Goal: Task Accomplishment & Management: Manage account settings

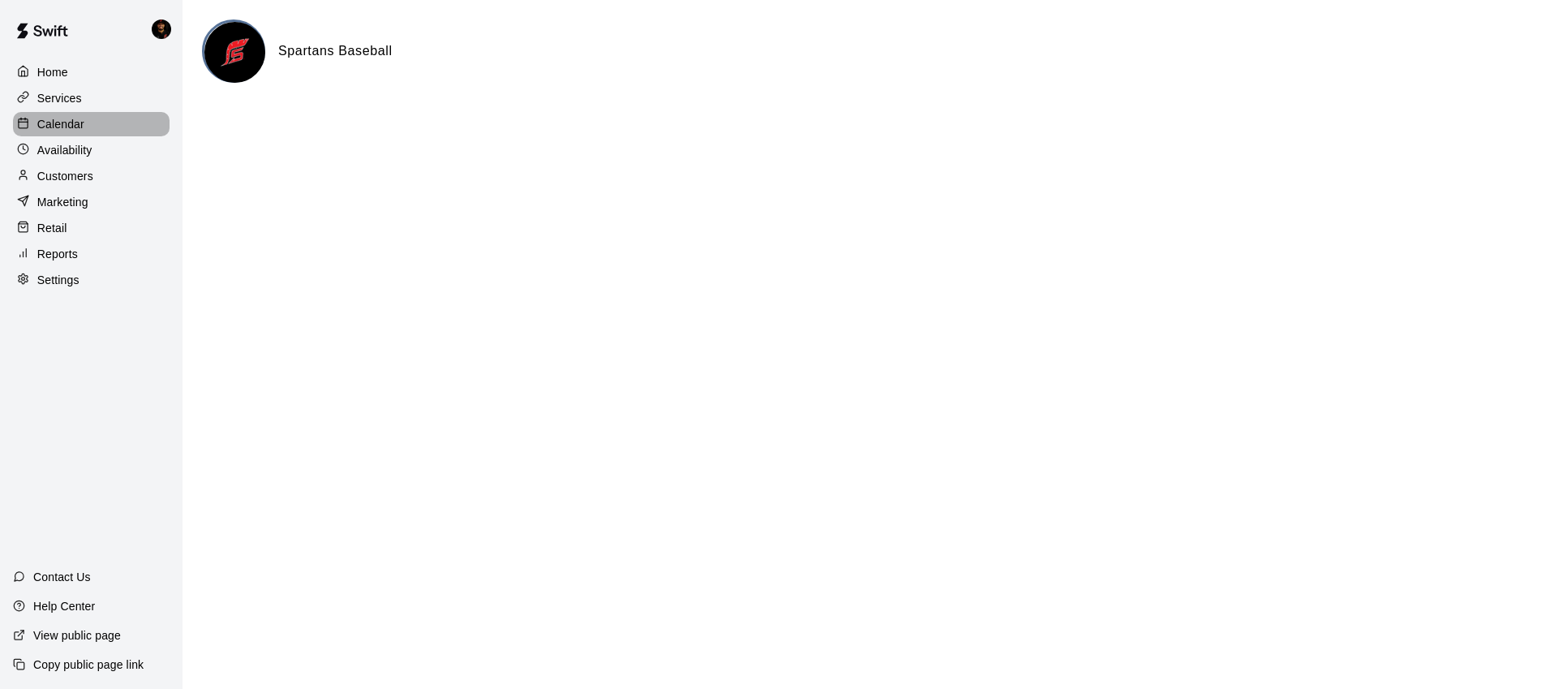
click at [127, 125] on div "Calendar" at bounding box center [91, 124] width 157 height 24
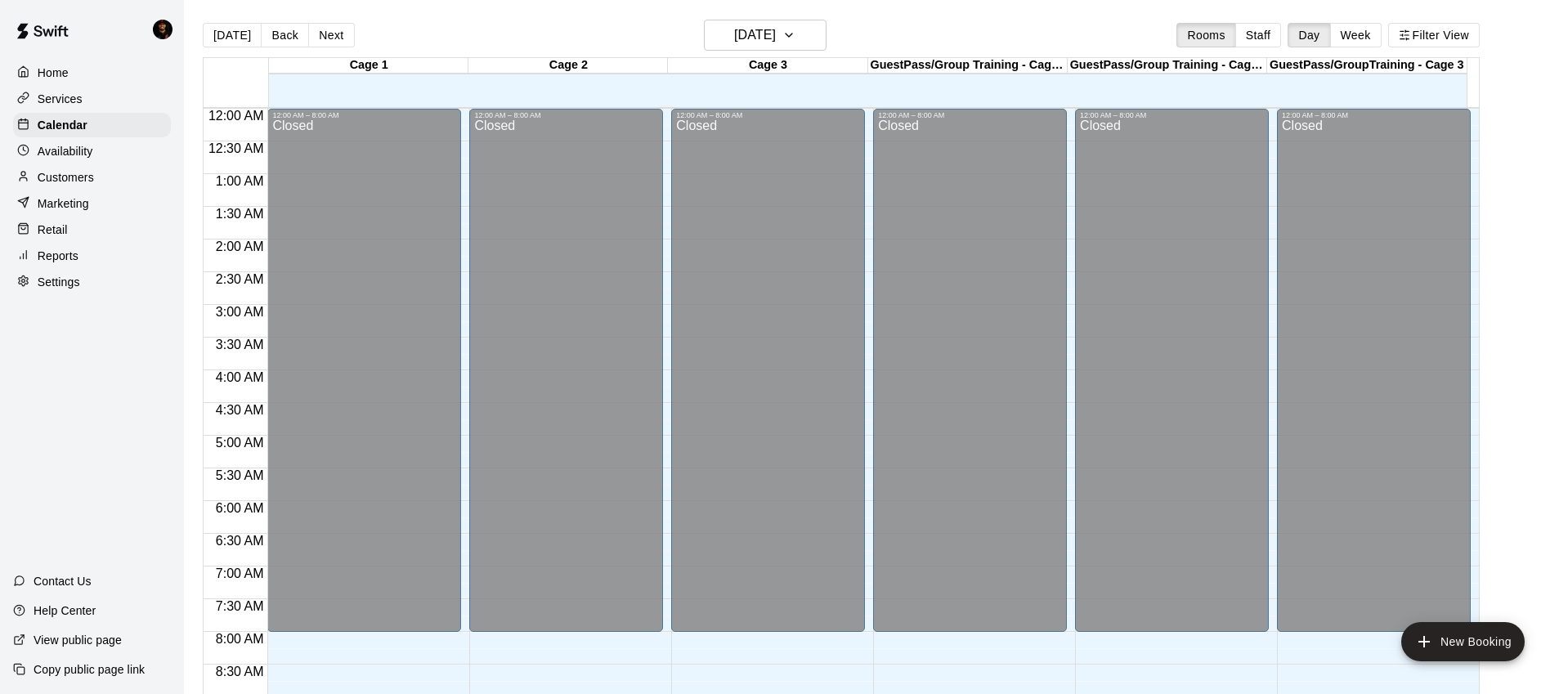
scroll to position [657, 0]
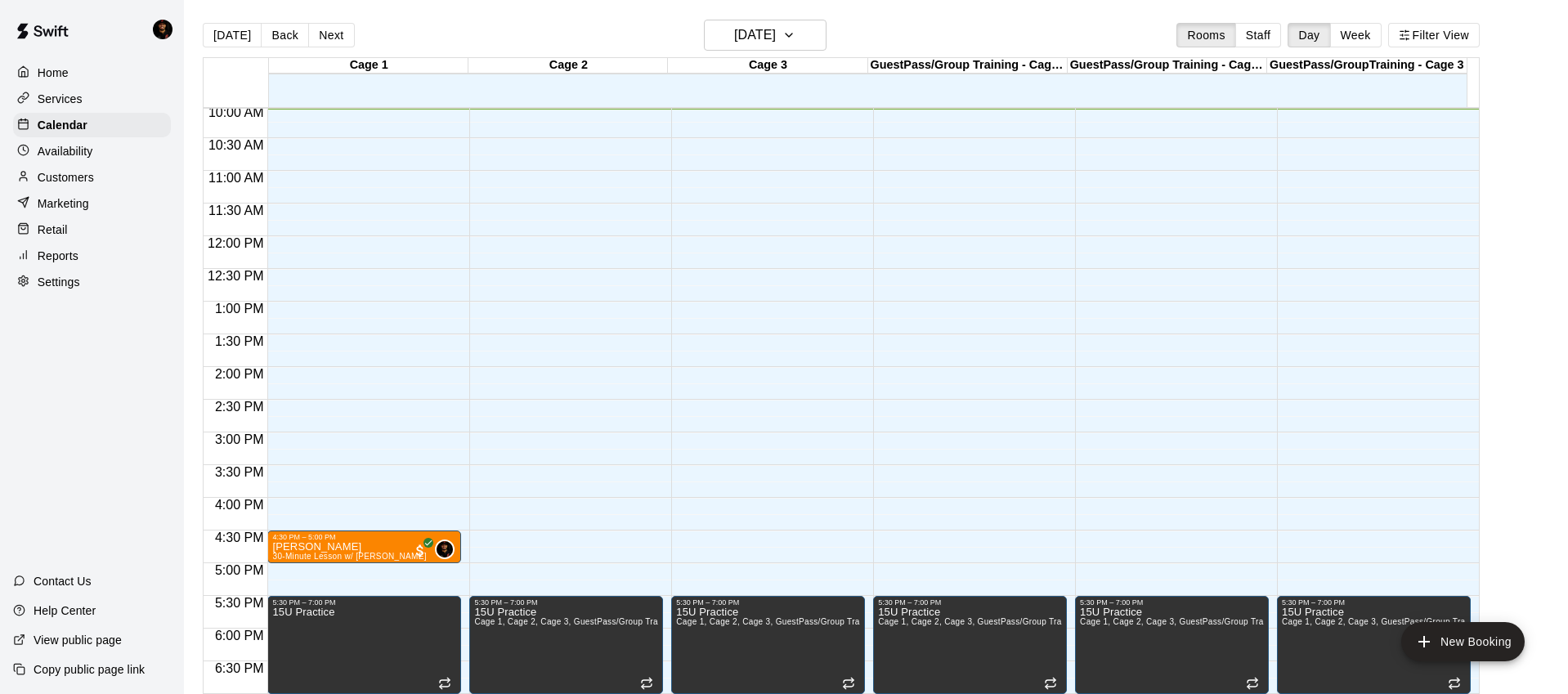
click at [71, 106] on p "Services" at bounding box center [60, 98] width 45 height 16
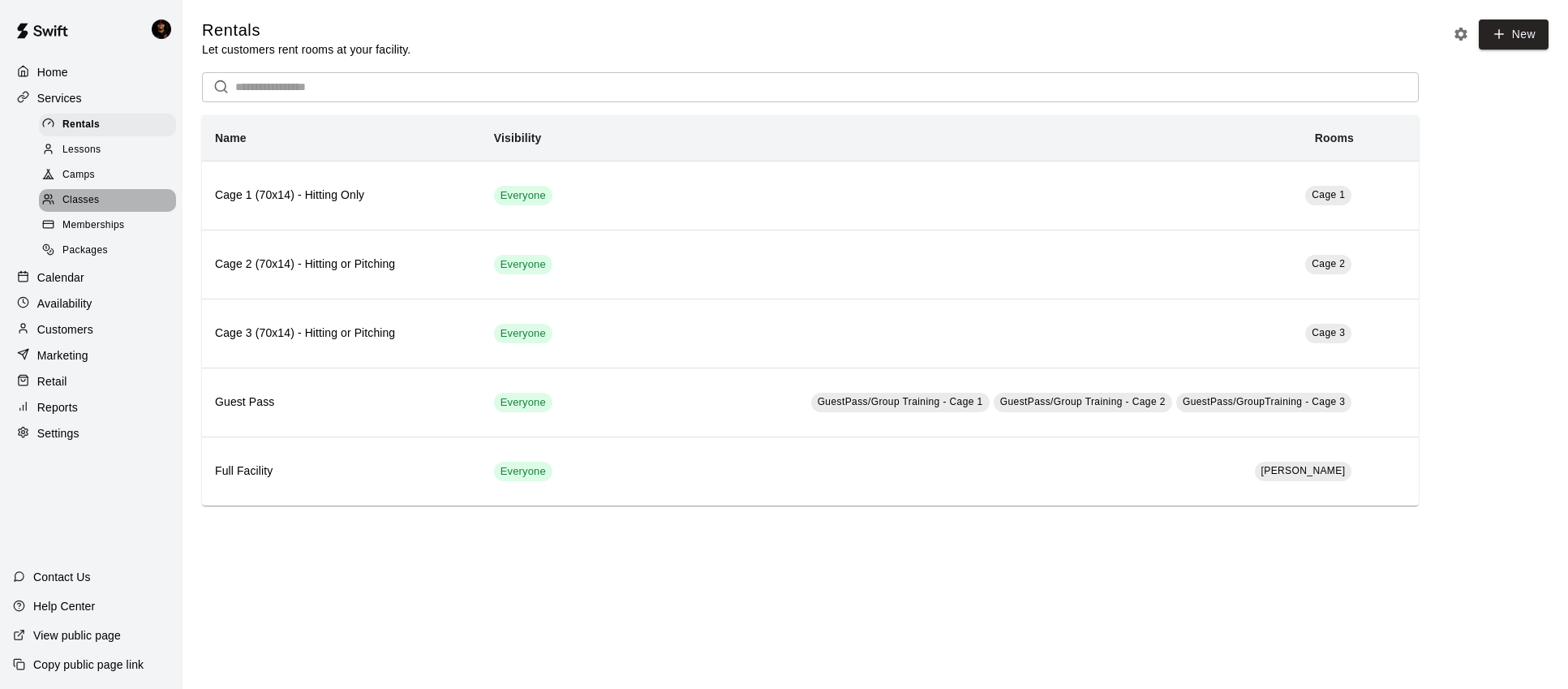
click at [81, 196] on span "Classes" at bounding box center [80, 200] width 36 height 16
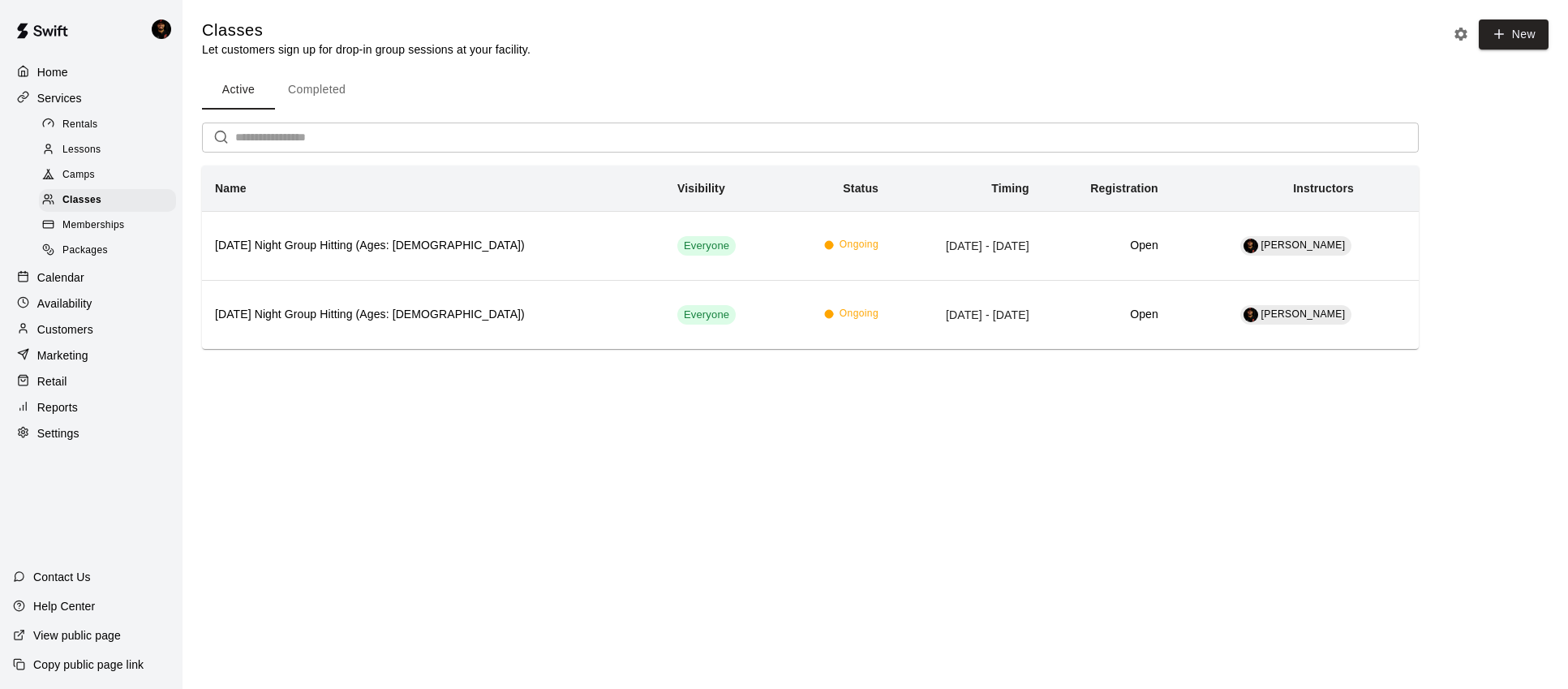
click at [63, 281] on p "Calendar" at bounding box center [60, 277] width 47 height 16
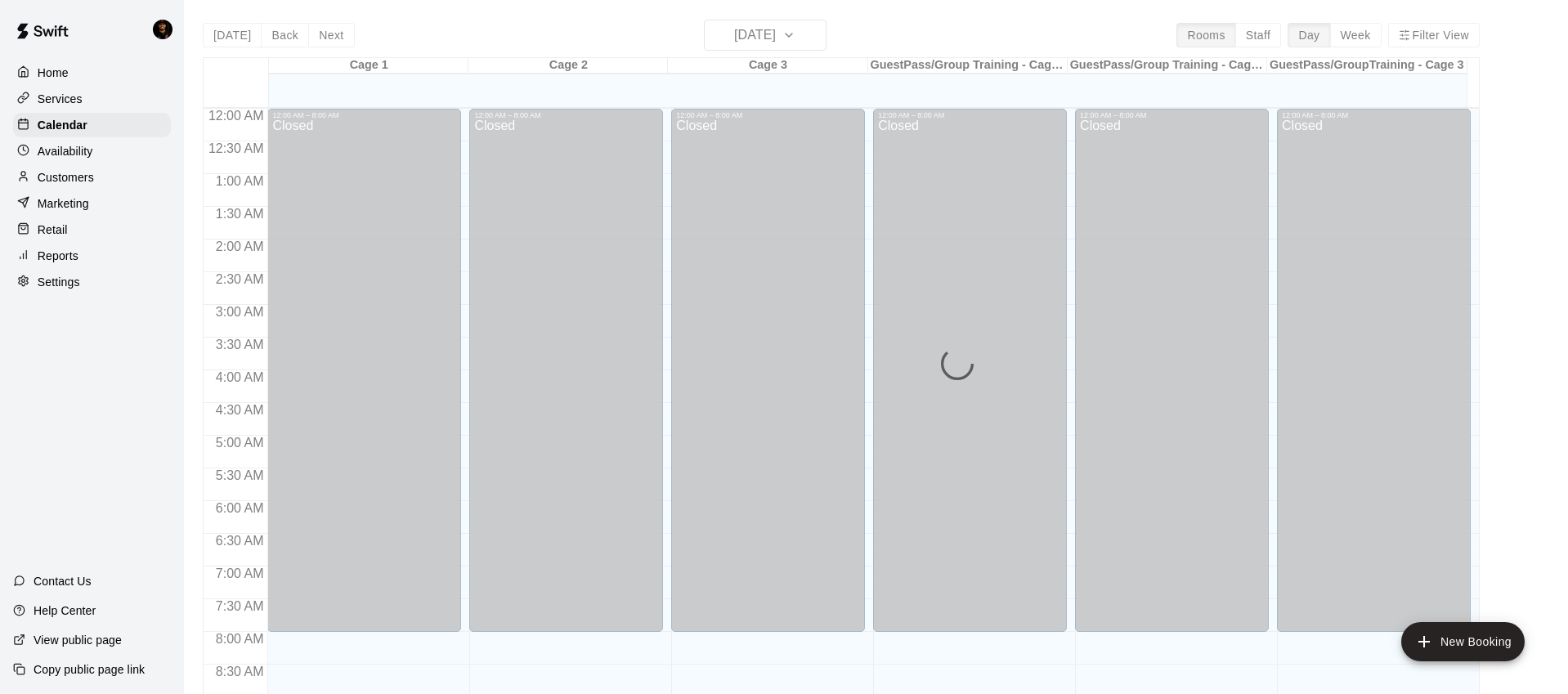
scroll to position [657, 0]
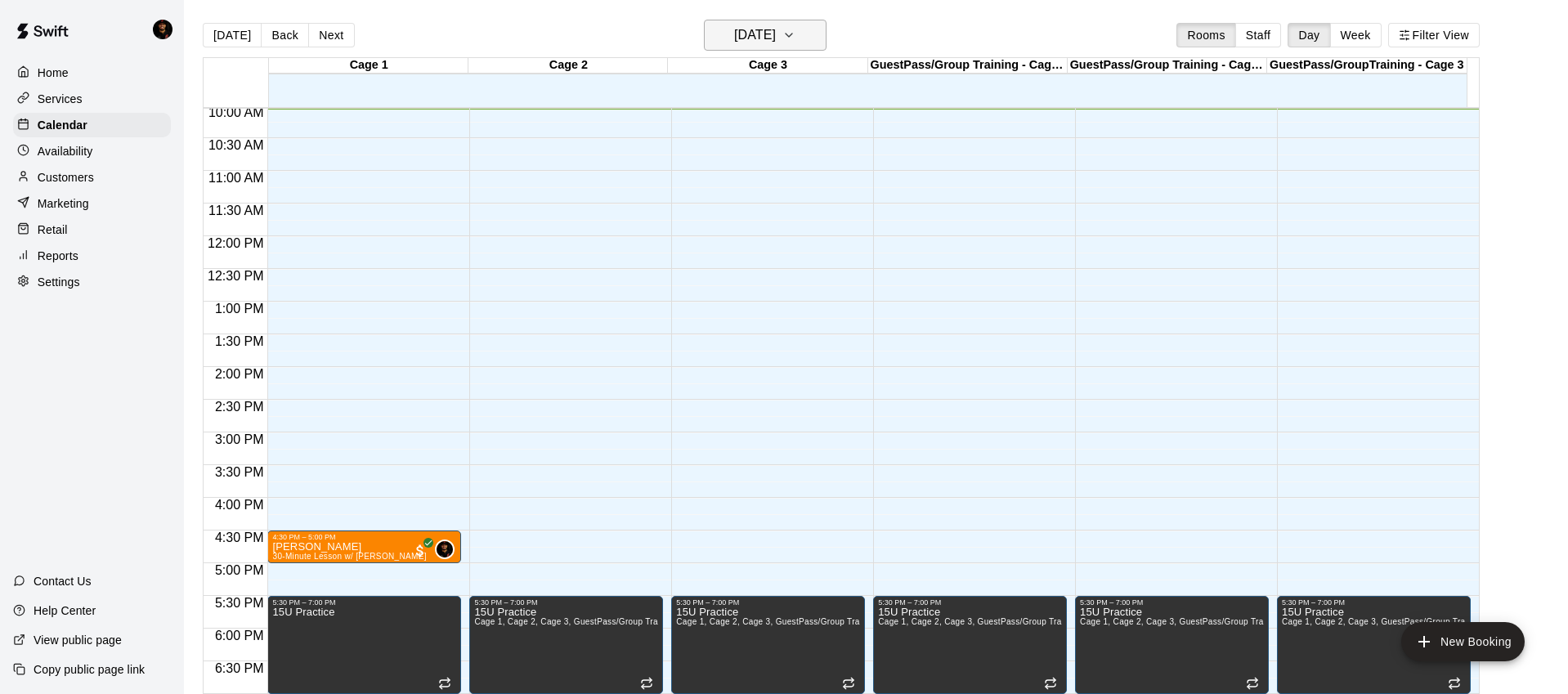
click at [748, 26] on h6 "[DATE]" at bounding box center [755, 35] width 42 height 22
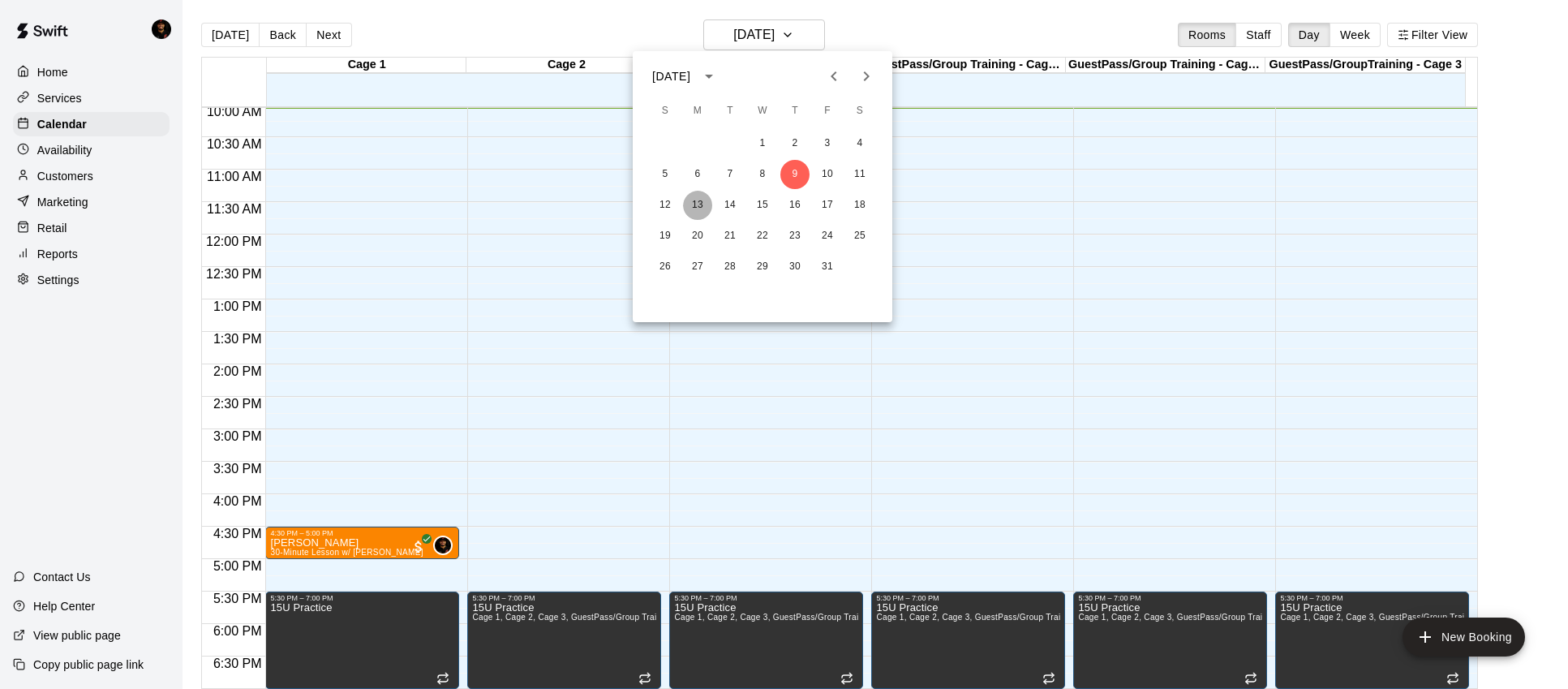
click at [686, 201] on button "13" at bounding box center [697, 204] width 29 height 29
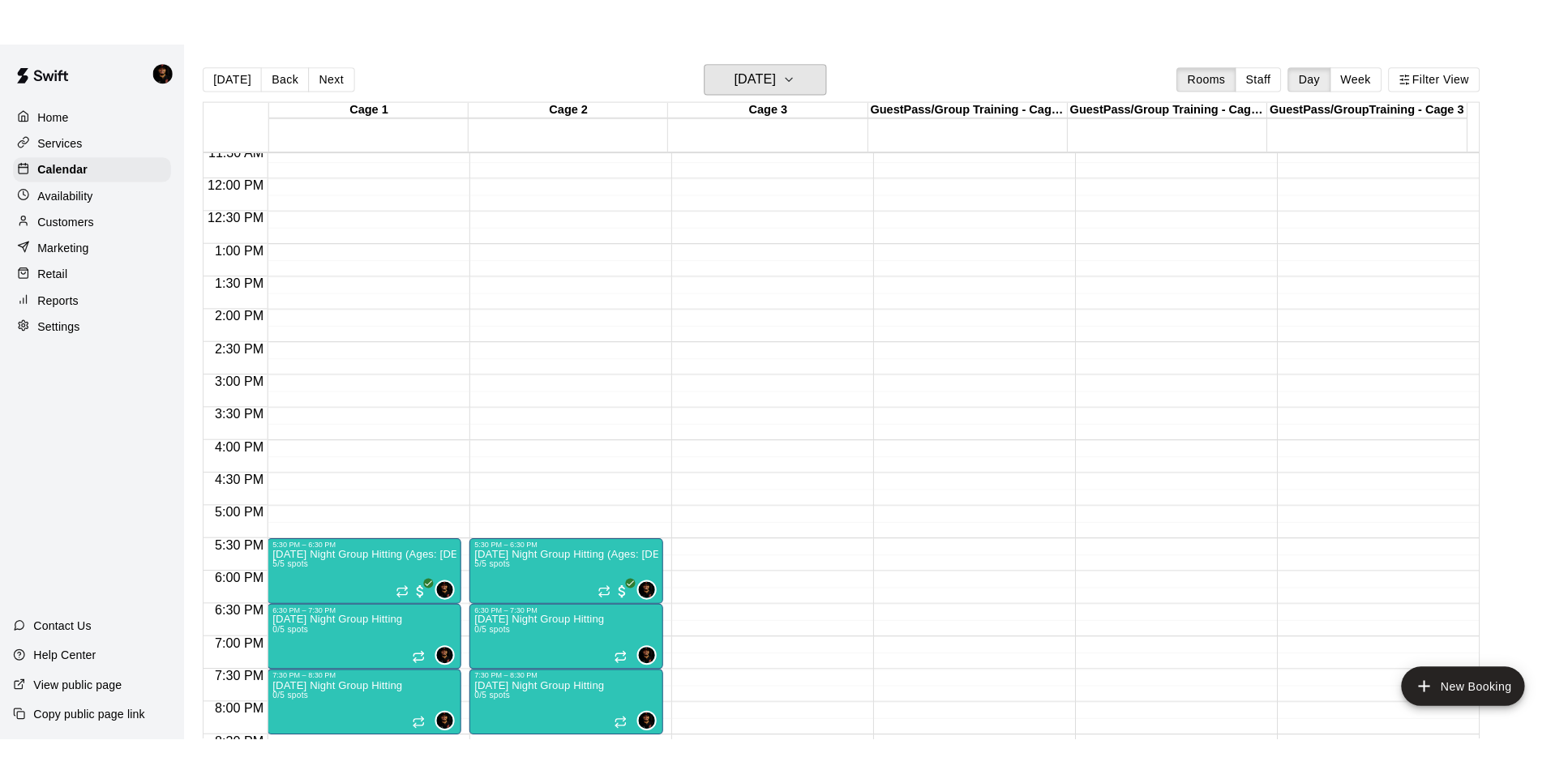
scroll to position [809, 0]
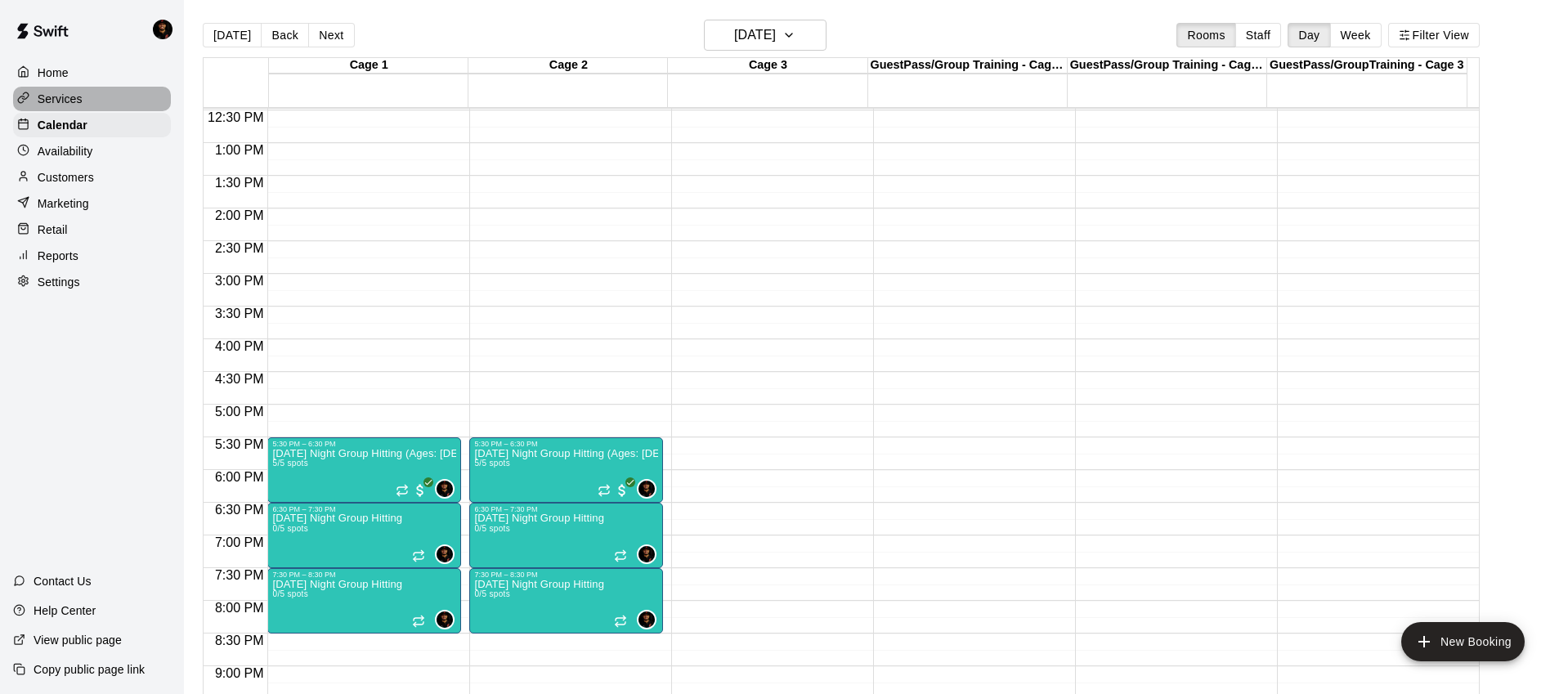
click at [69, 102] on p "Services" at bounding box center [60, 98] width 45 height 16
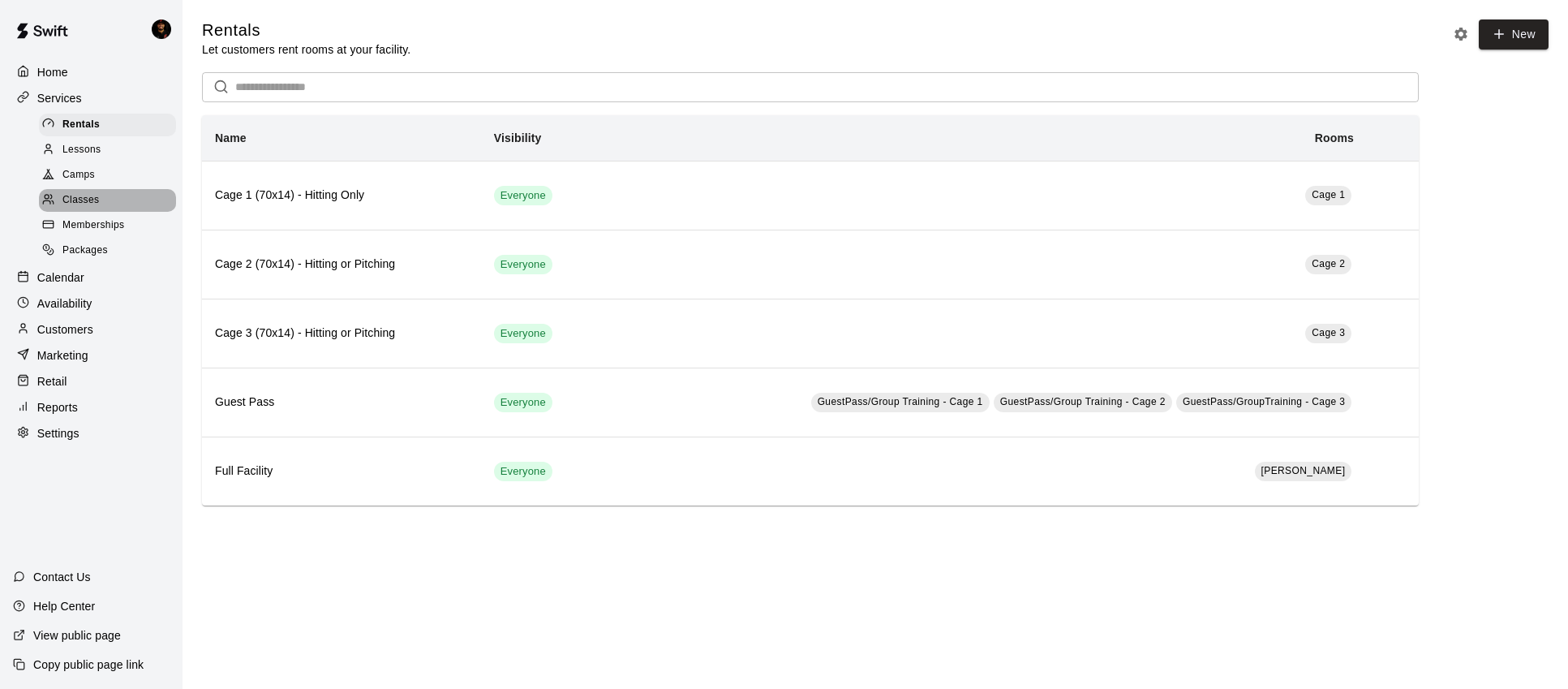
click at [91, 189] on div "Classes" at bounding box center [108, 201] width 137 height 22
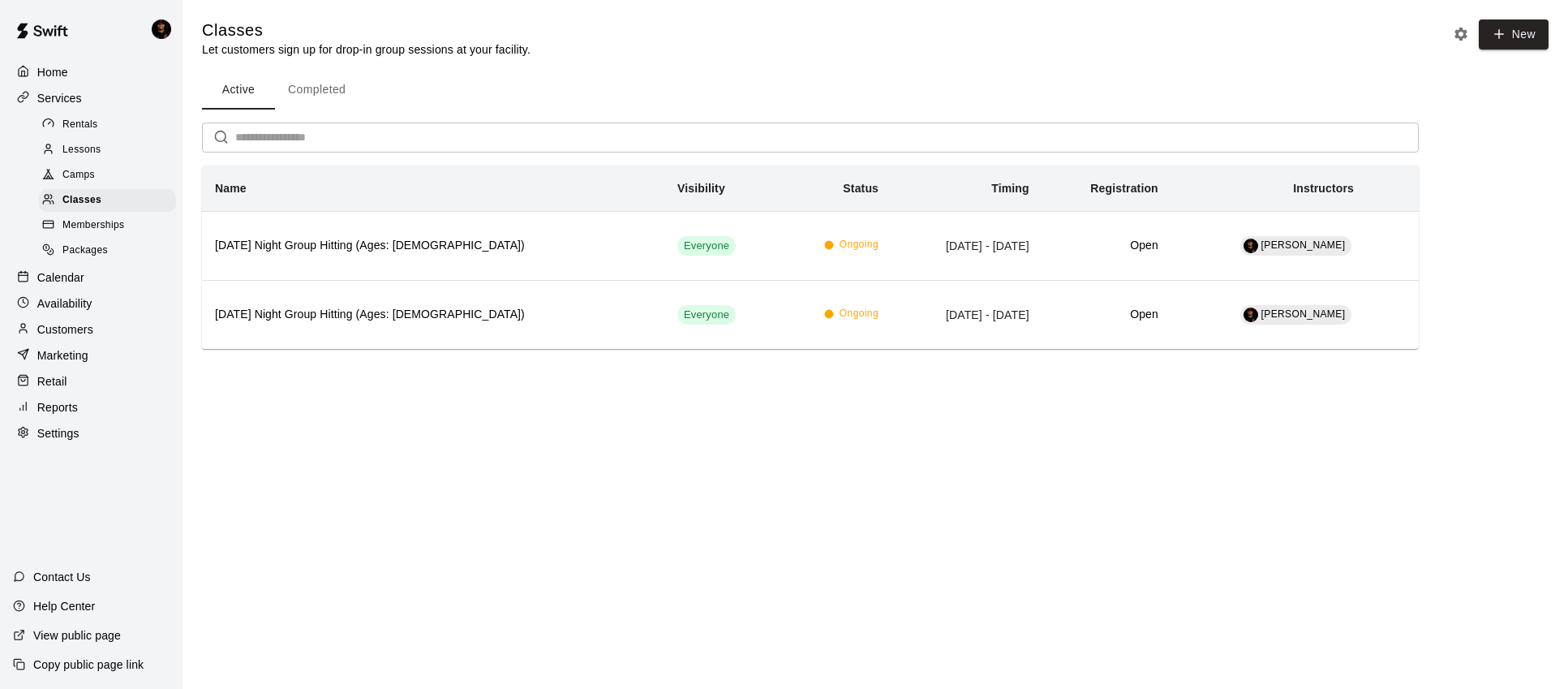
click at [98, 173] on div "Camps" at bounding box center [108, 175] width 137 height 22
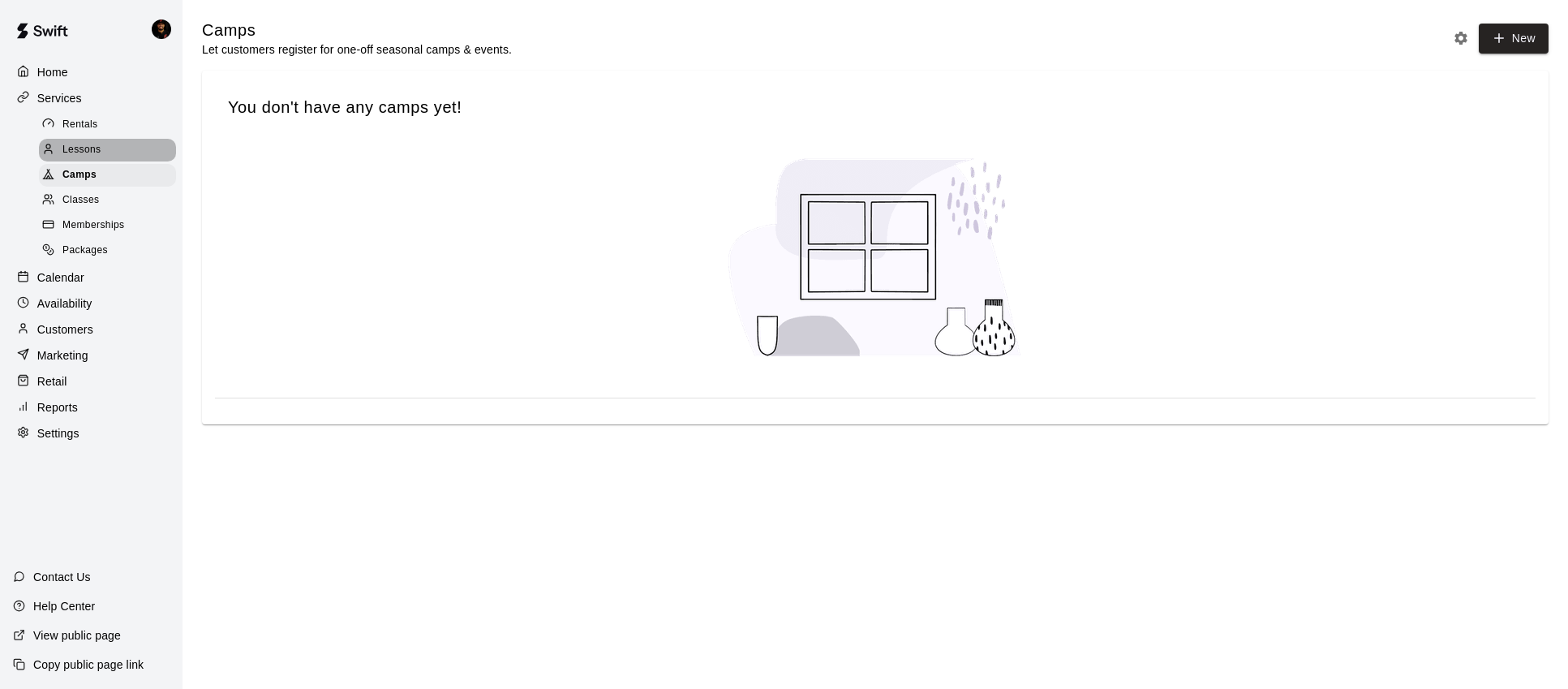
click at [105, 156] on div "Lessons" at bounding box center [108, 150] width 137 height 22
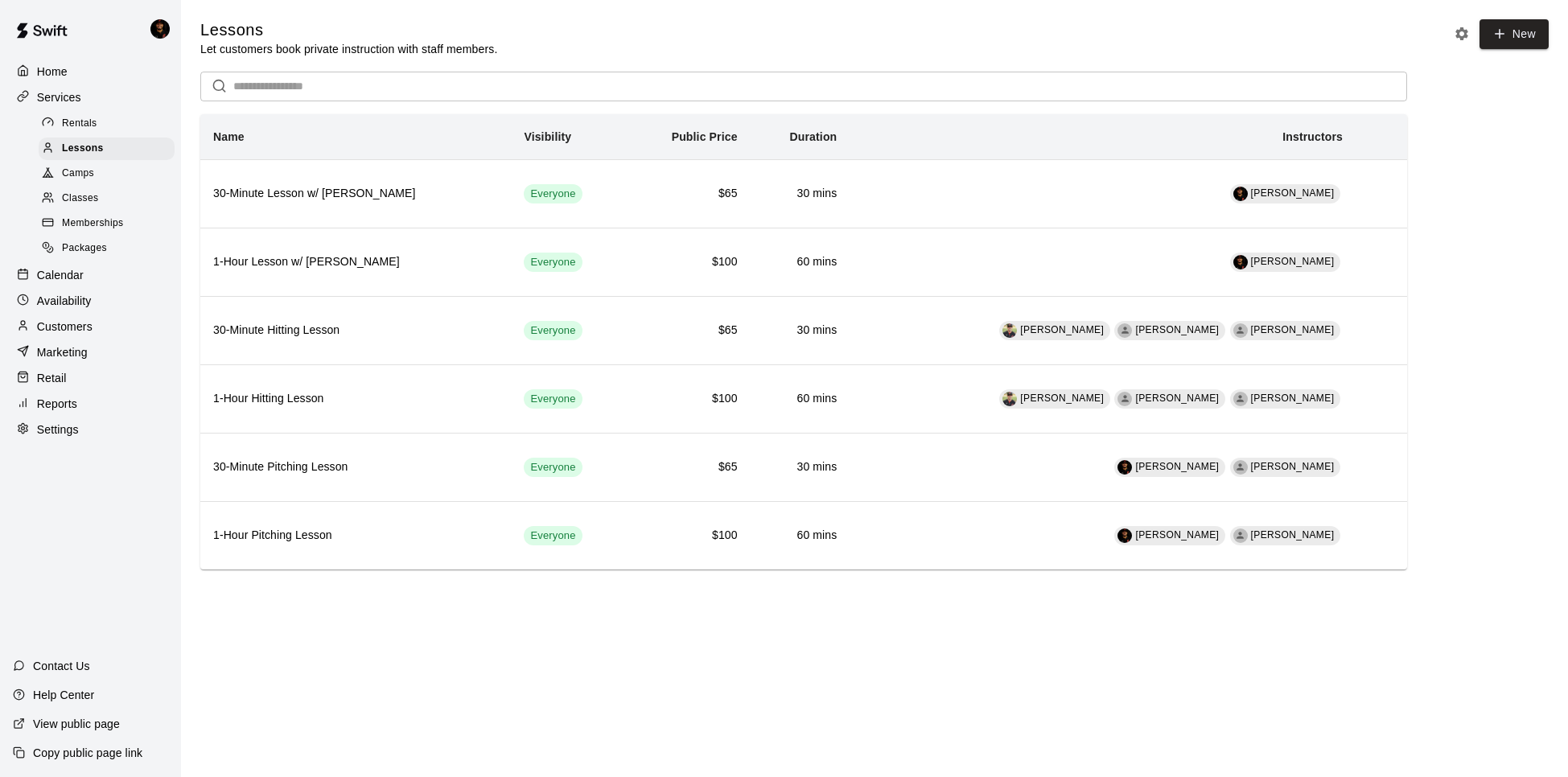
click at [64, 76] on p "Home" at bounding box center [52, 71] width 30 height 16
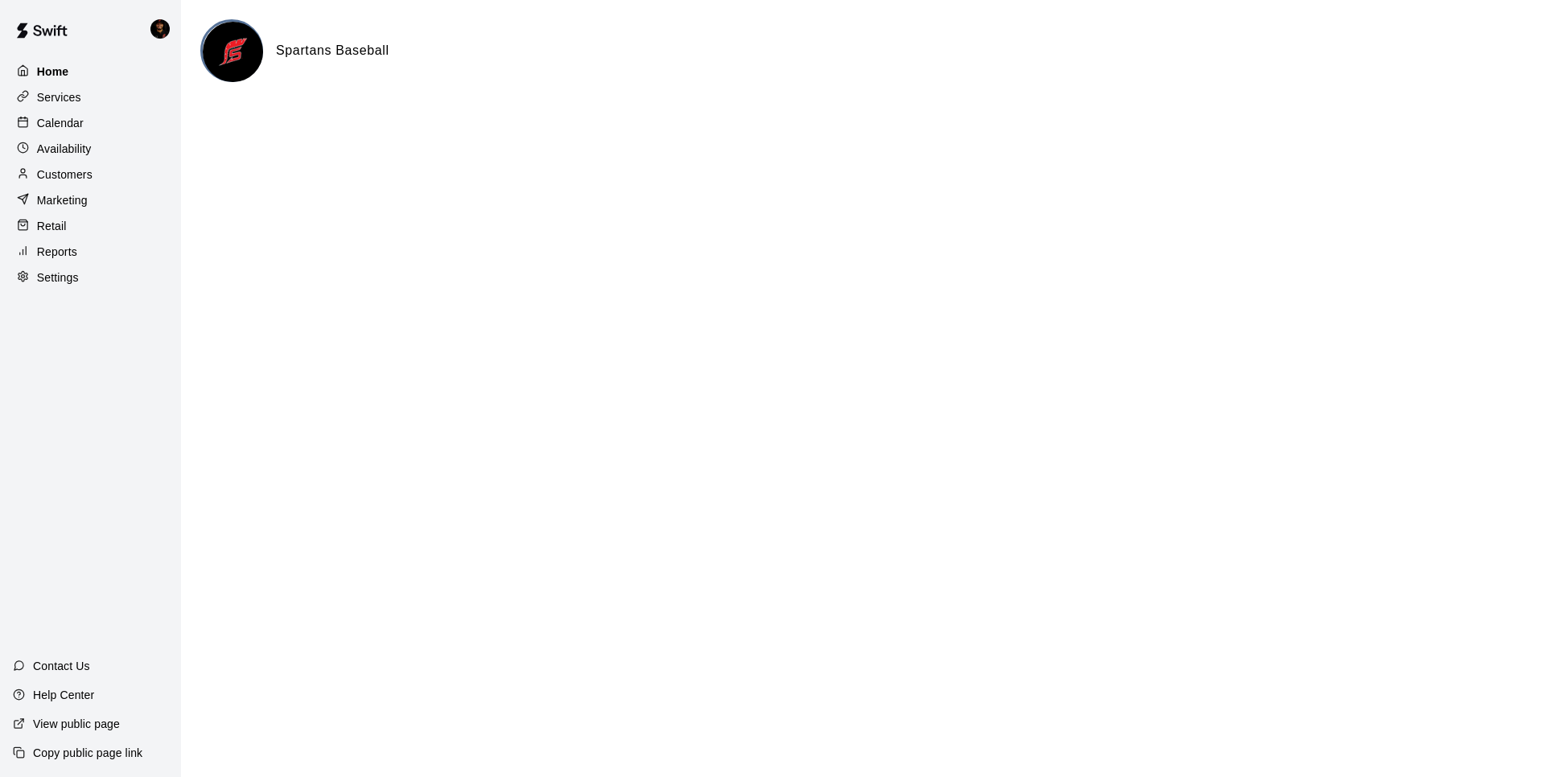
click at [100, 79] on div "Home" at bounding box center [90, 72] width 156 height 24
click at [99, 75] on div "Home" at bounding box center [90, 72] width 156 height 24
click at [97, 95] on div "Services" at bounding box center [90, 98] width 156 height 24
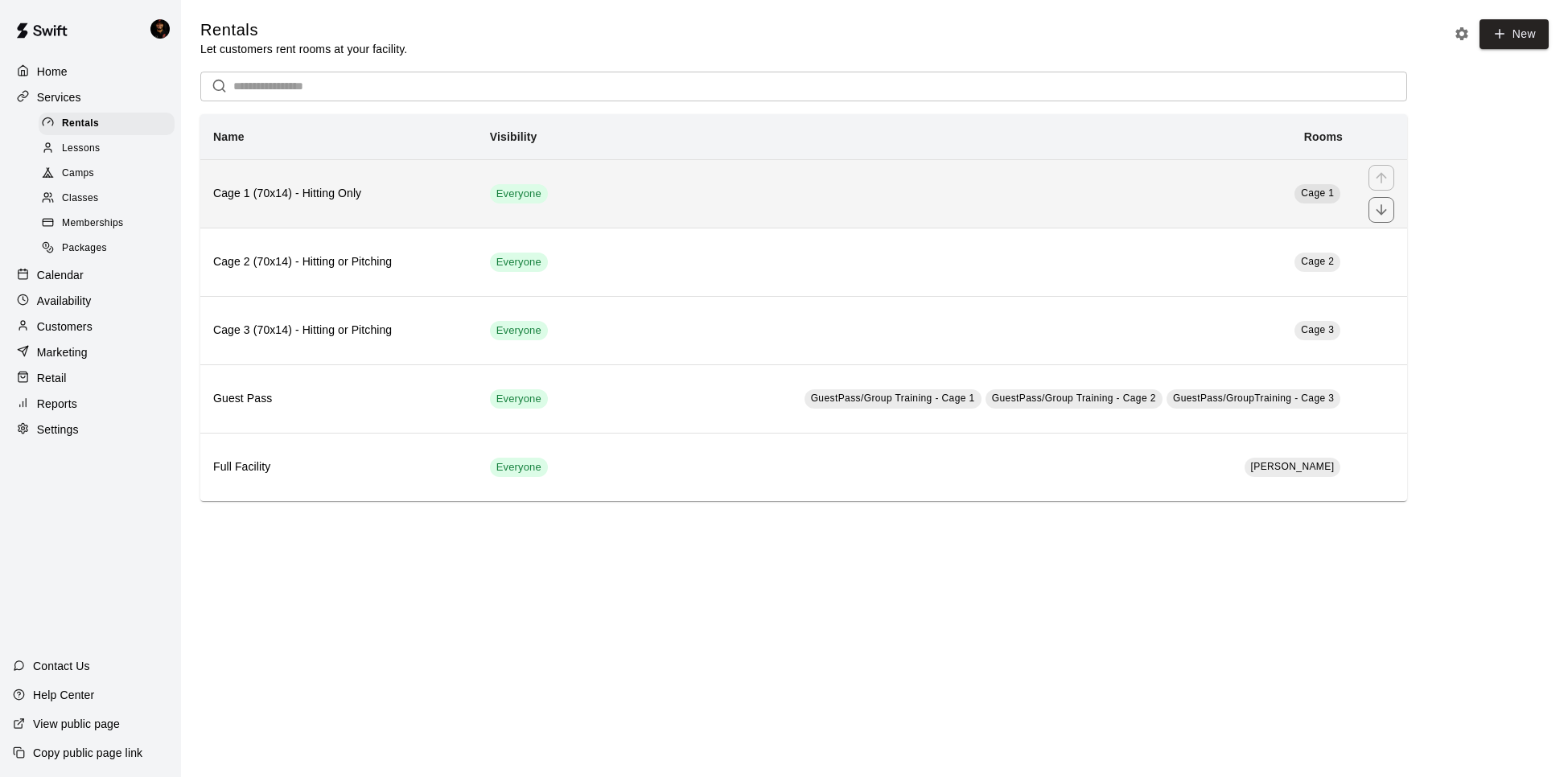
click at [223, 188] on h6 "Cage 1 (70x14) - Hitting Only" at bounding box center [339, 193] width 251 height 17
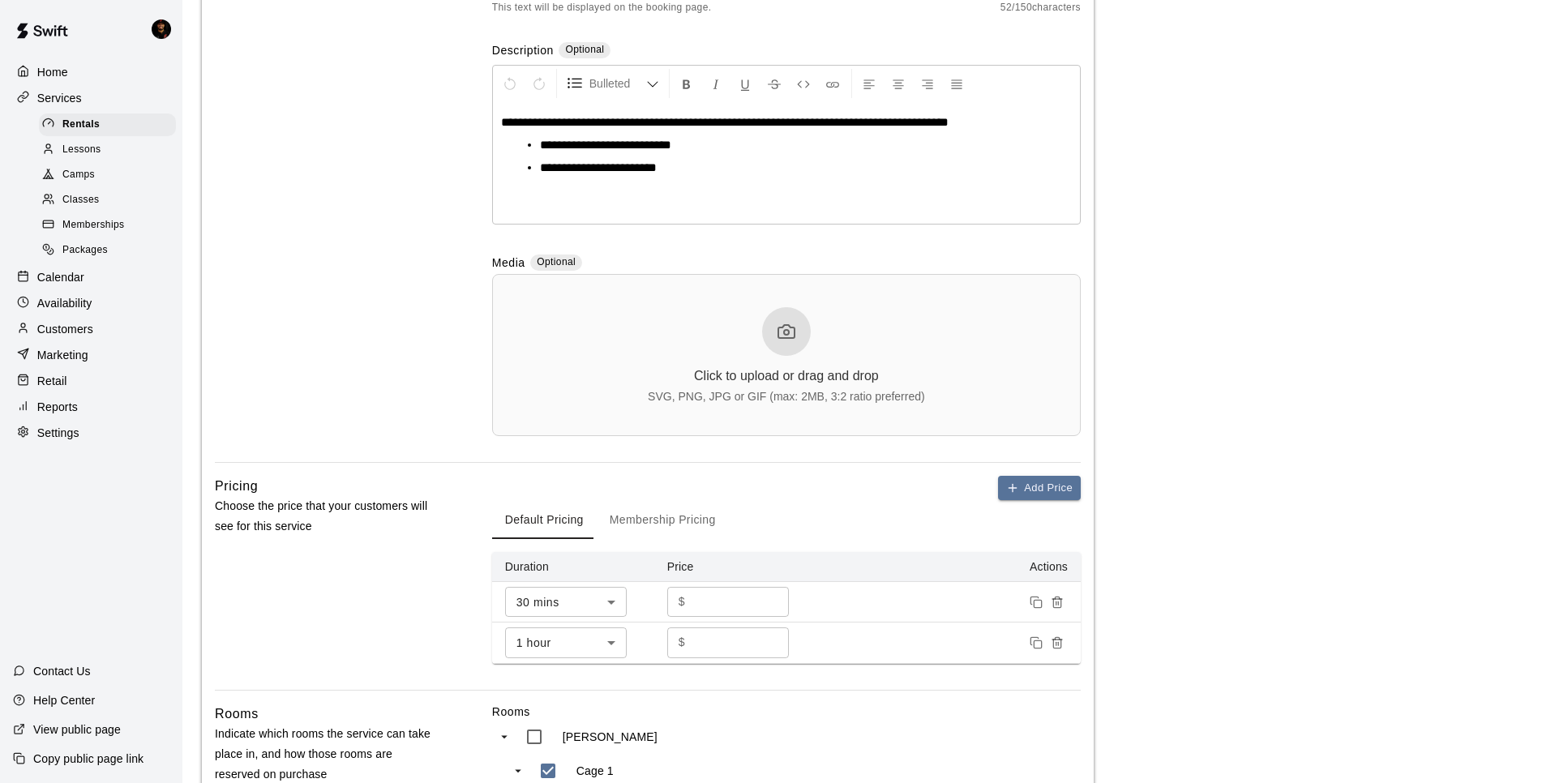
scroll to position [375, 0]
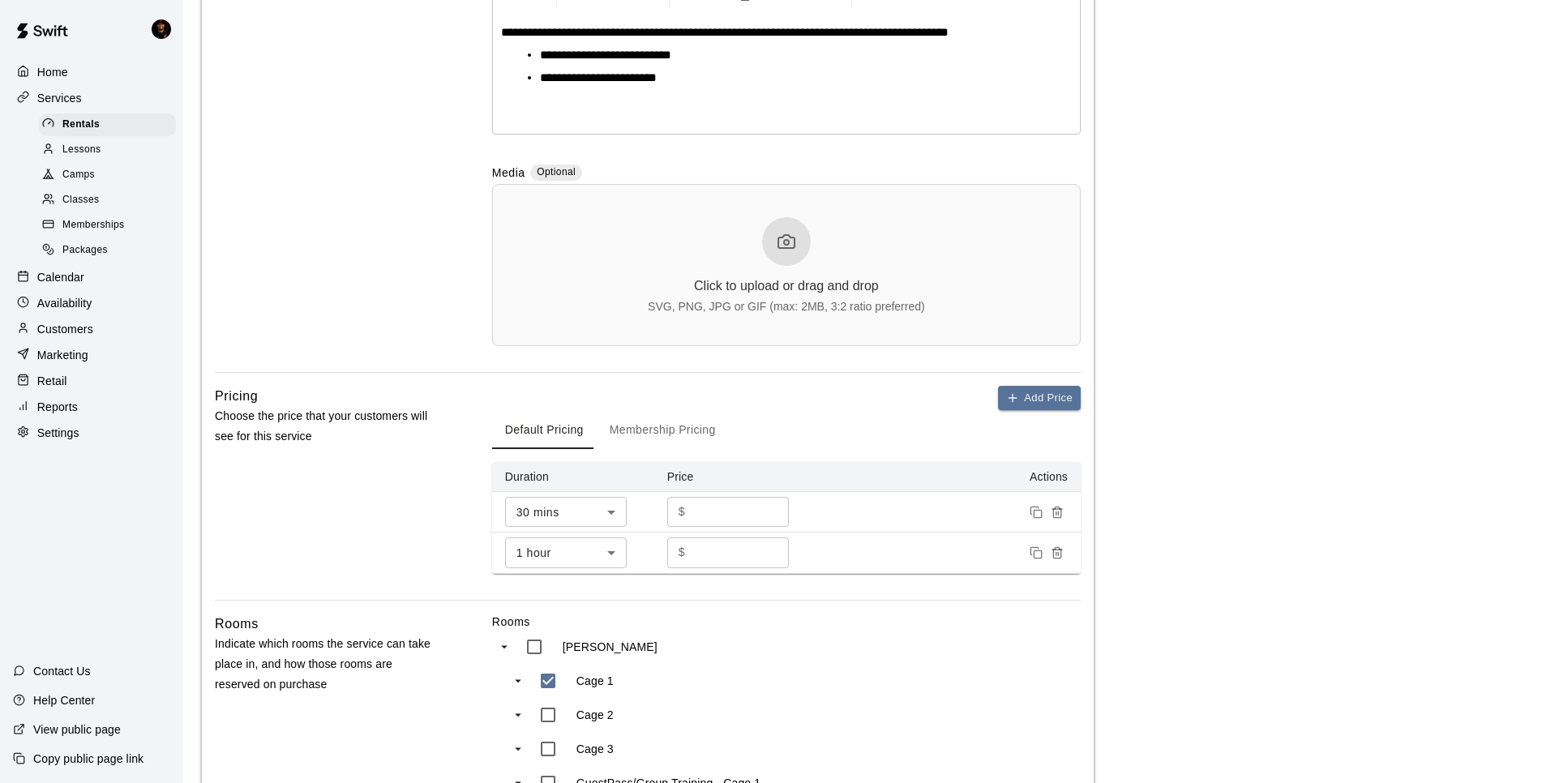
click at [650, 437] on button "Membership Pricing" at bounding box center [662, 430] width 132 height 39
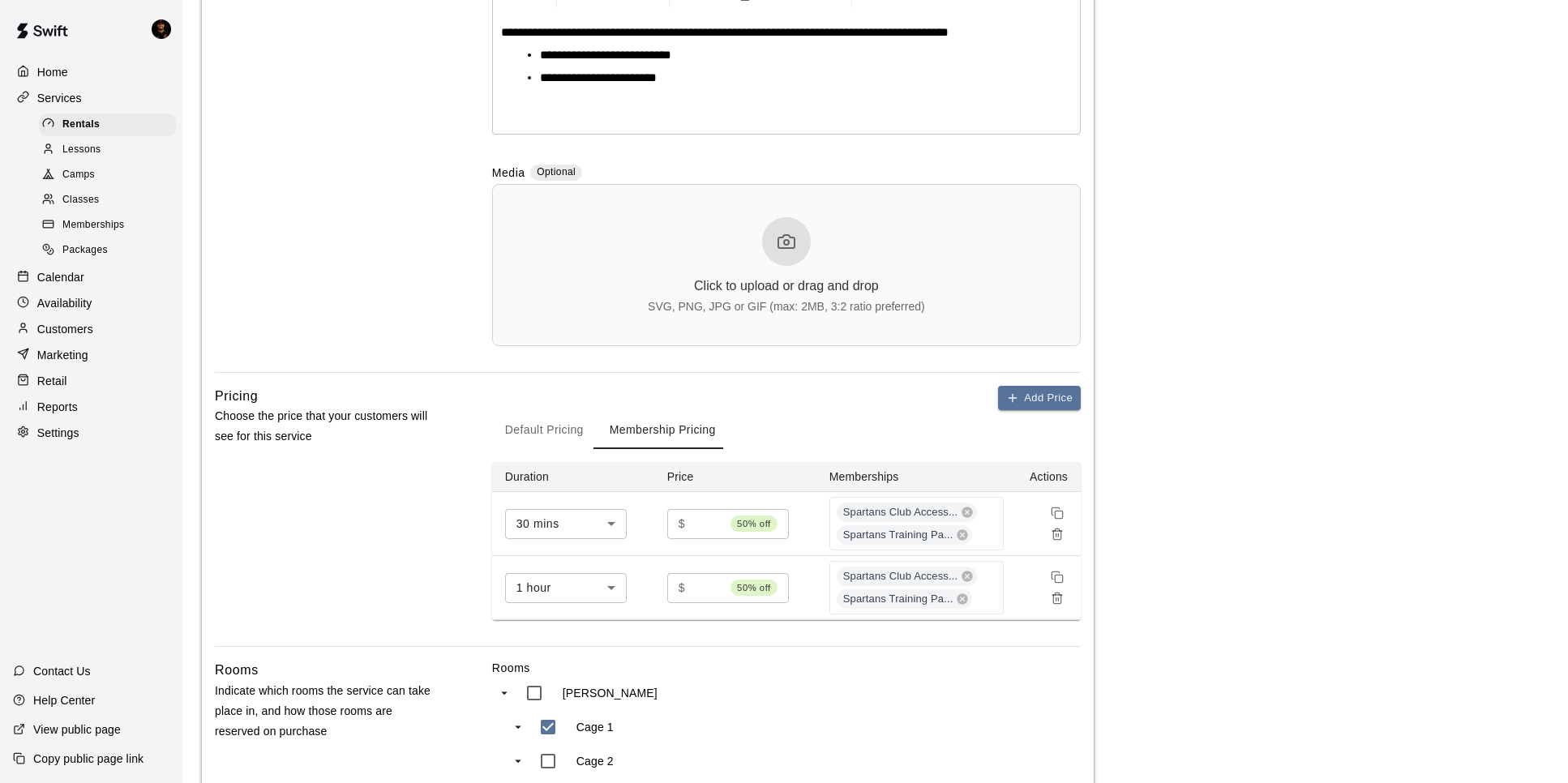
scroll to position [365, 0]
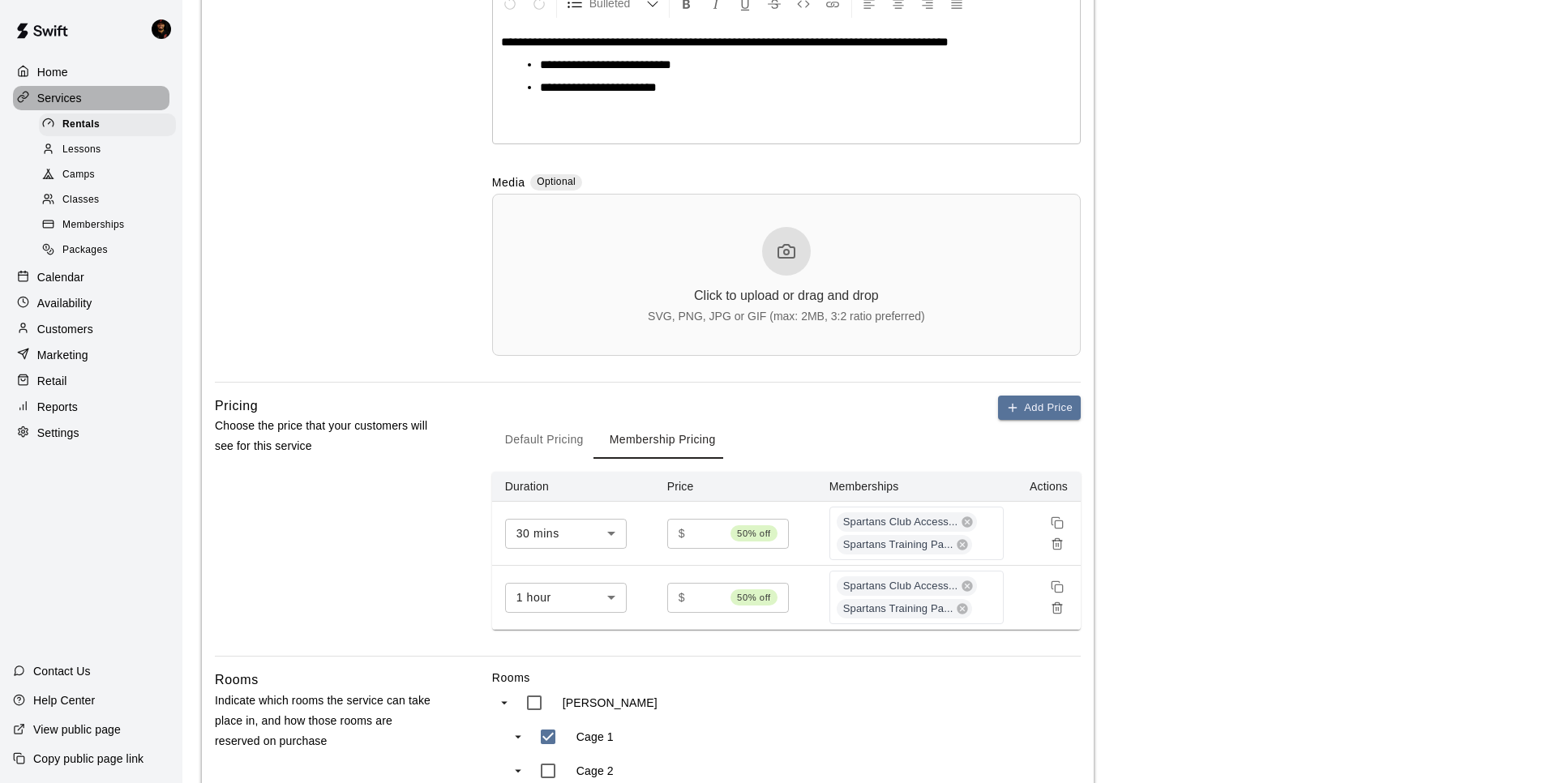
click at [86, 104] on div "Services" at bounding box center [91, 98] width 157 height 24
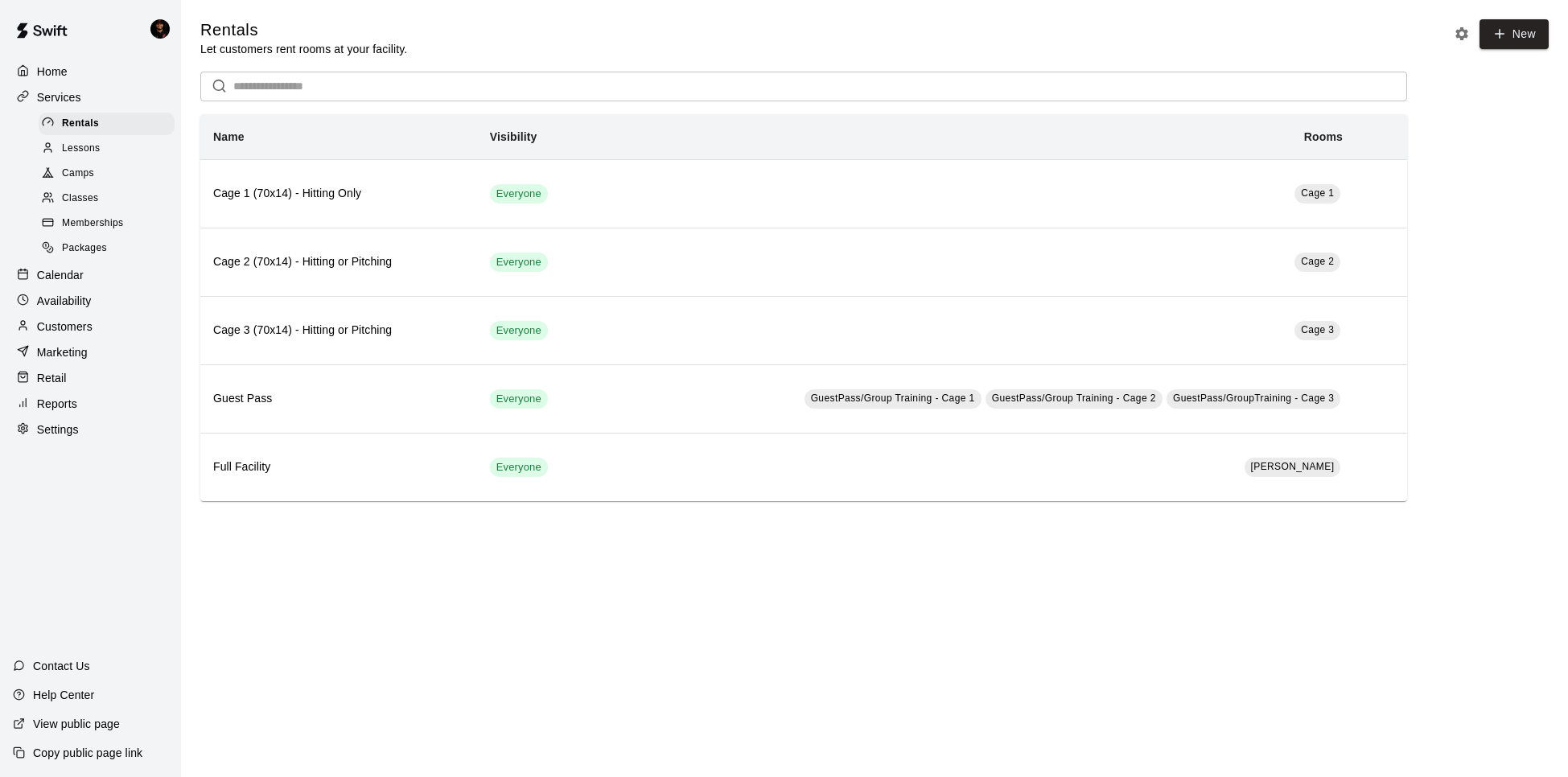
click at [81, 104] on div "Services" at bounding box center [90, 98] width 156 height 24
click at [84, 146] on span "Lessons" at bounding box center [81, 148] width 39 height 16
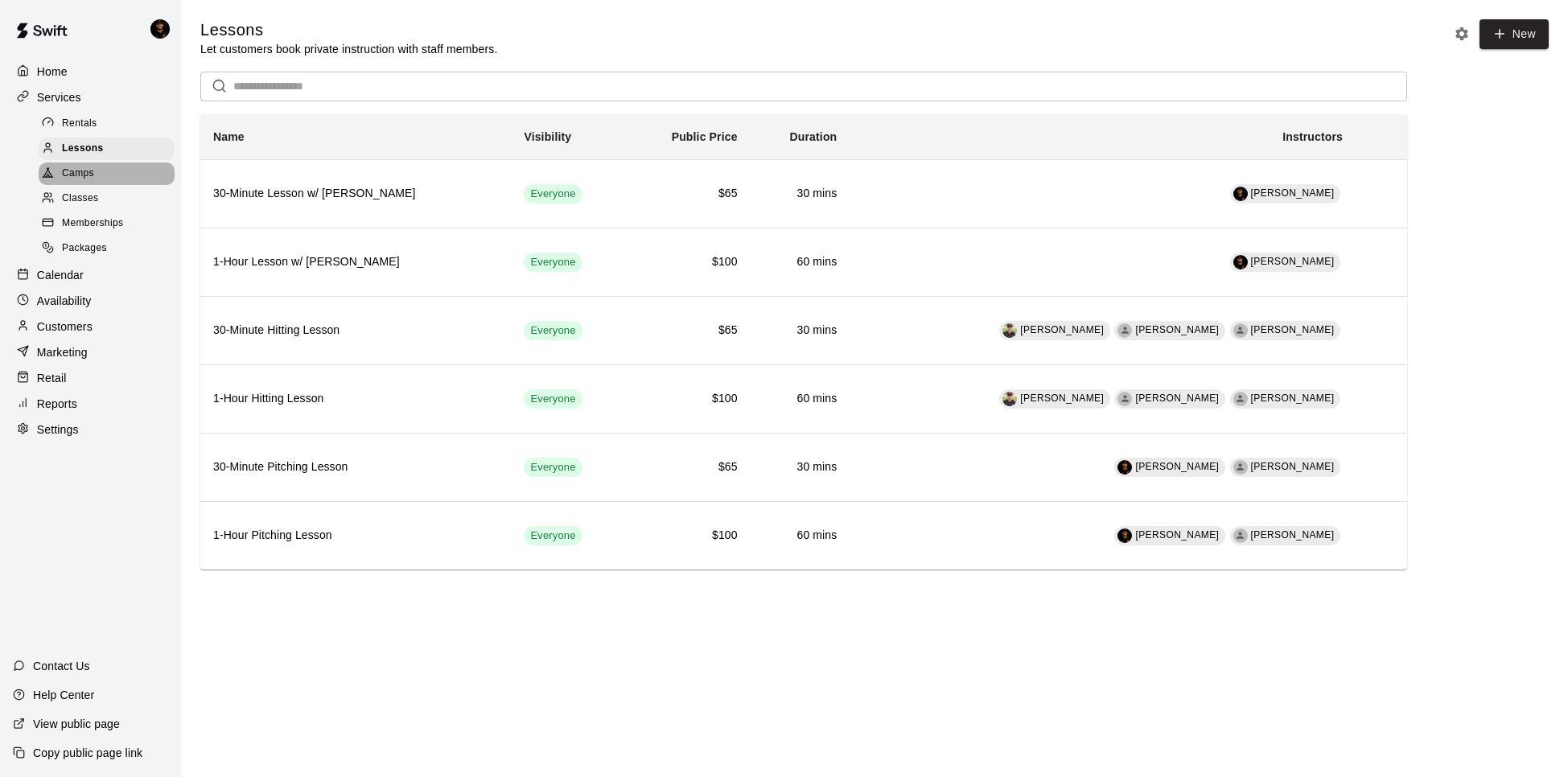
click at [110, 167] on div "Camps" at bounding box center [107, 173] width 136 height 22
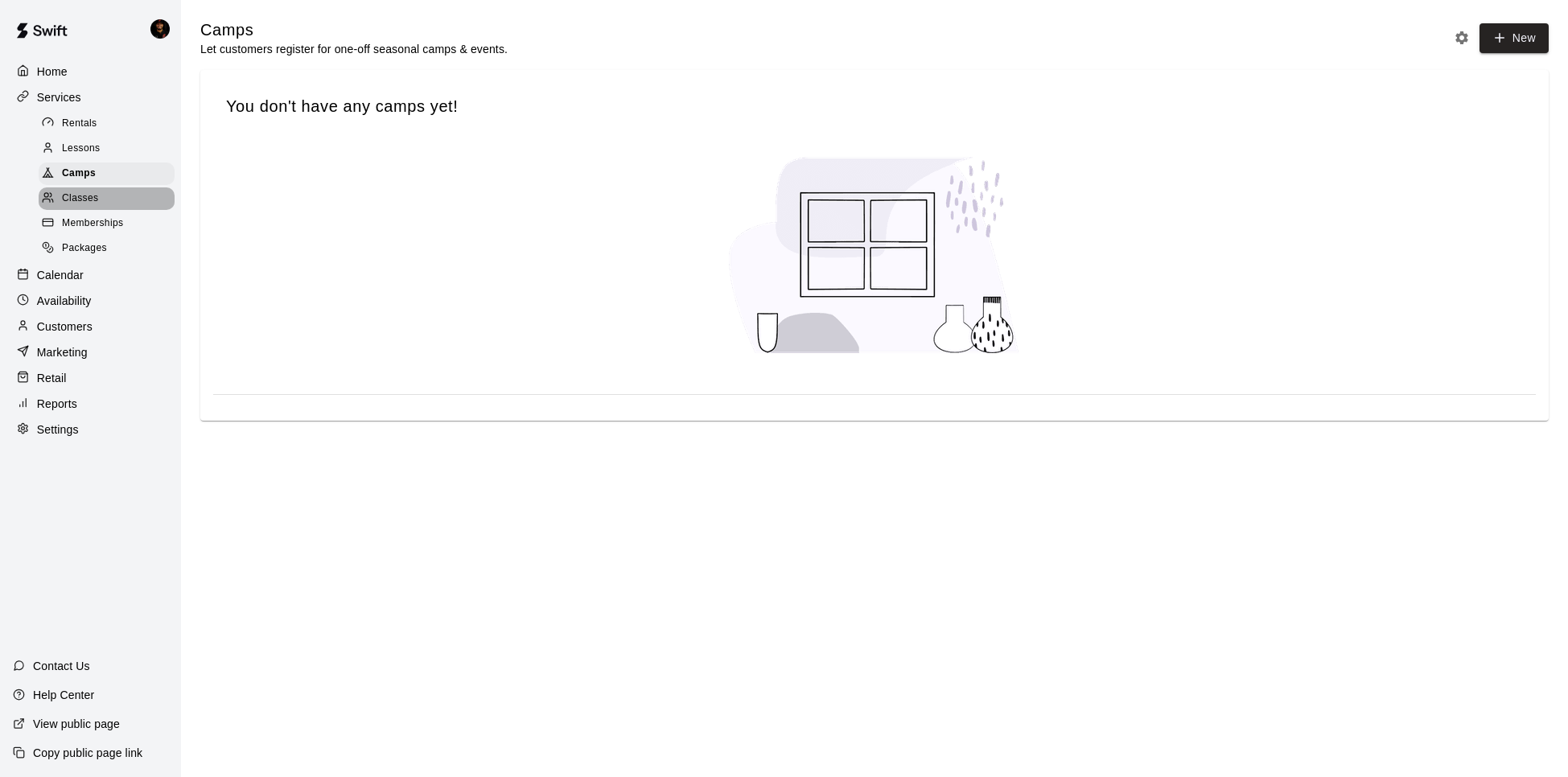
click at [110, 190] on div "Classes" at bounding box center [107, 199] width 136 height 22
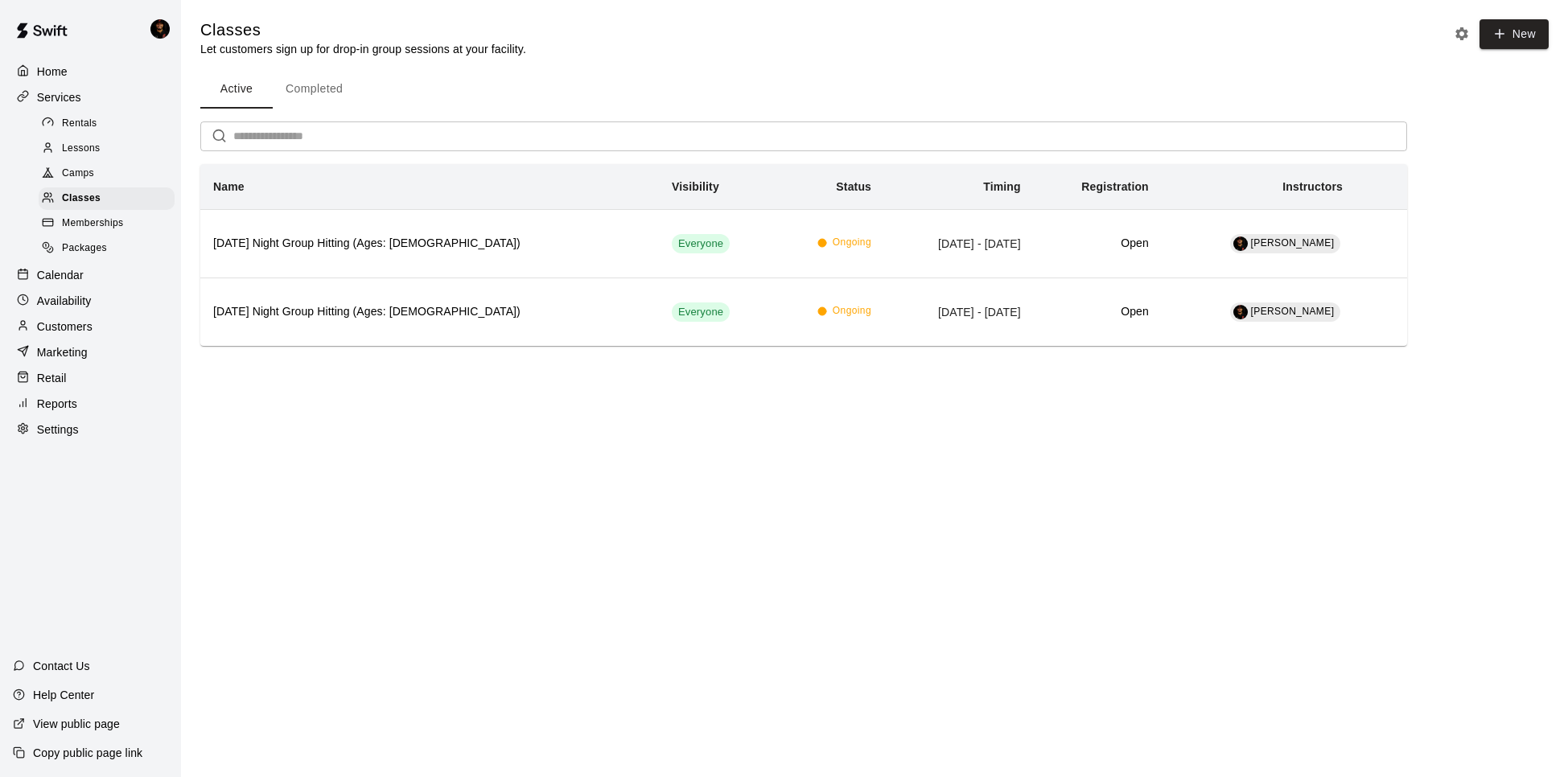
click at [120, 162] on link "Camps" at bounding box center [110, 174] width 143 height 25
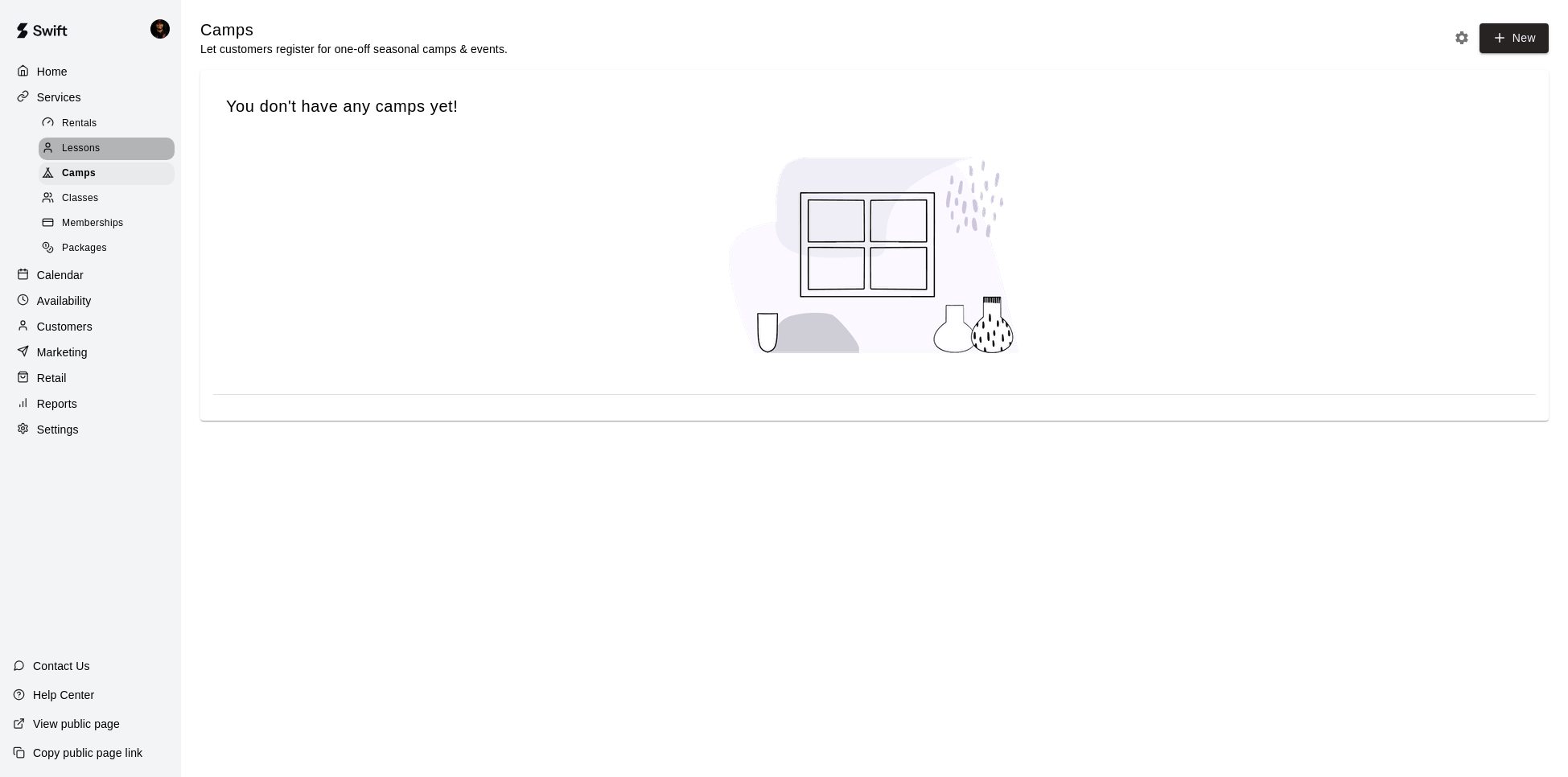
click at [120, 144] on div "Lessons" at bounding box center [107, 148] width 136 height 22
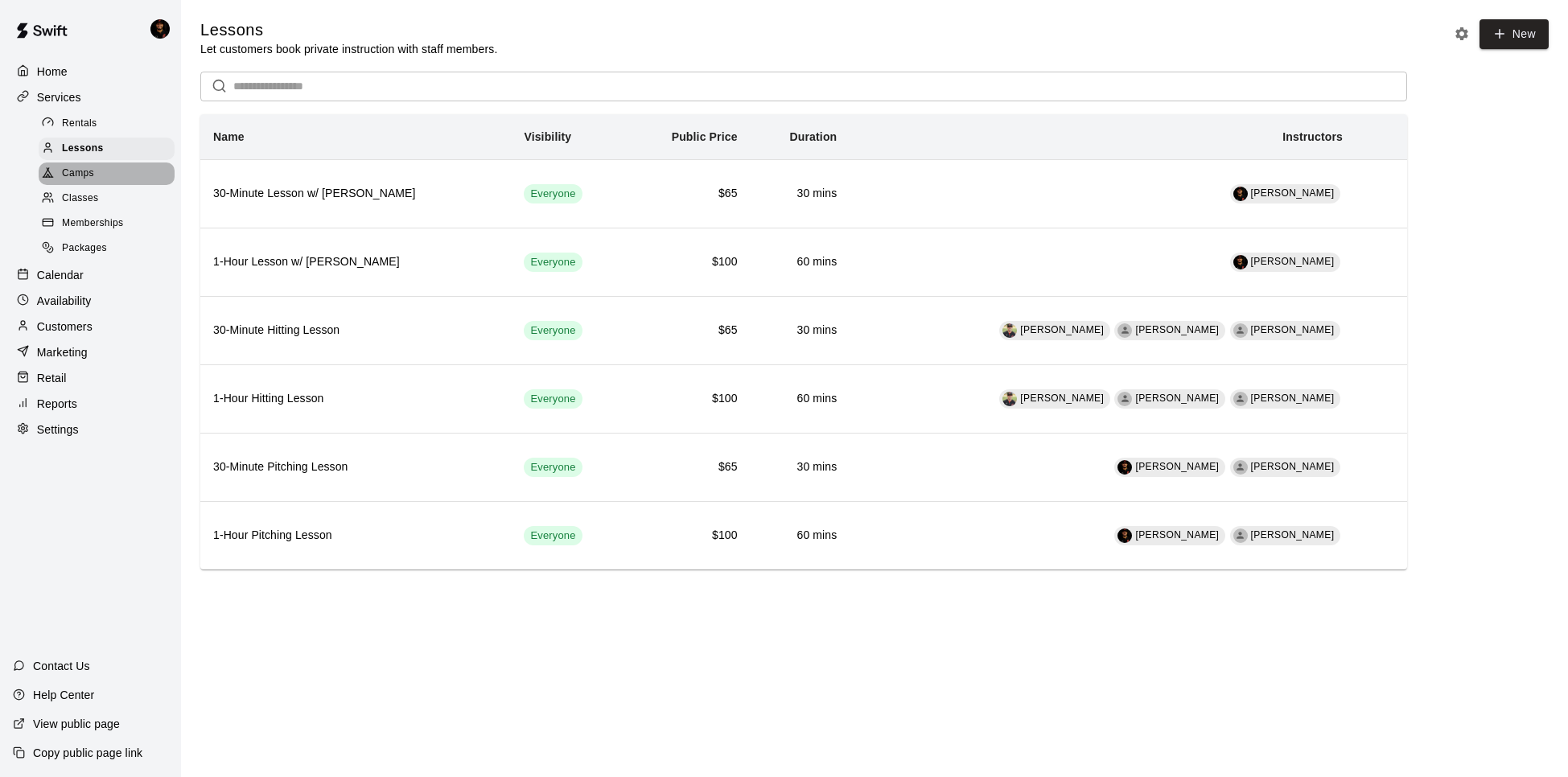
click at [98, 168] on div "Camps" at bounding box center [107, 173] width 136 height 22
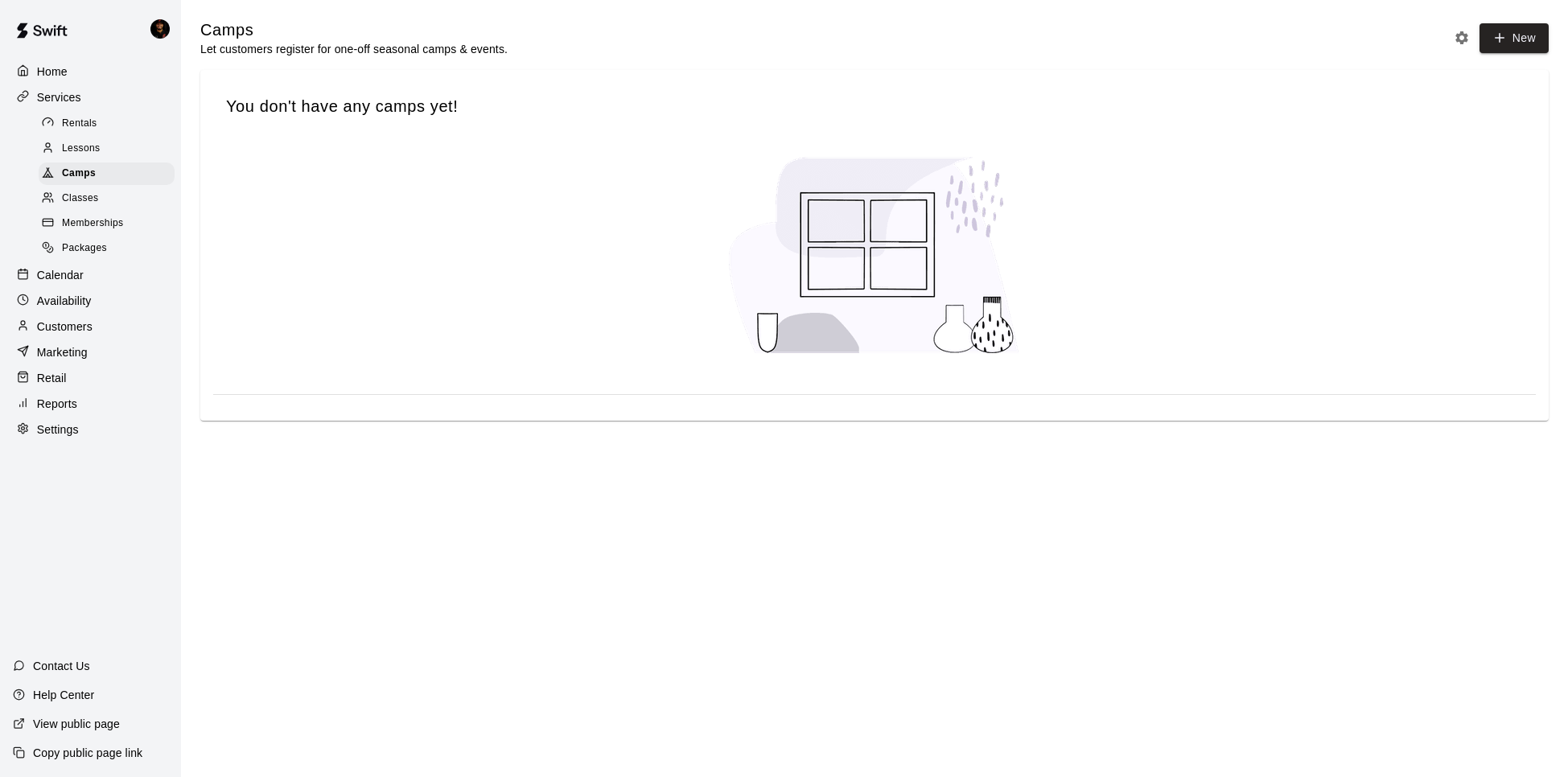
click at [94, 226] on span "Memberships" at bounding box center [92, 223] width 61 height 16
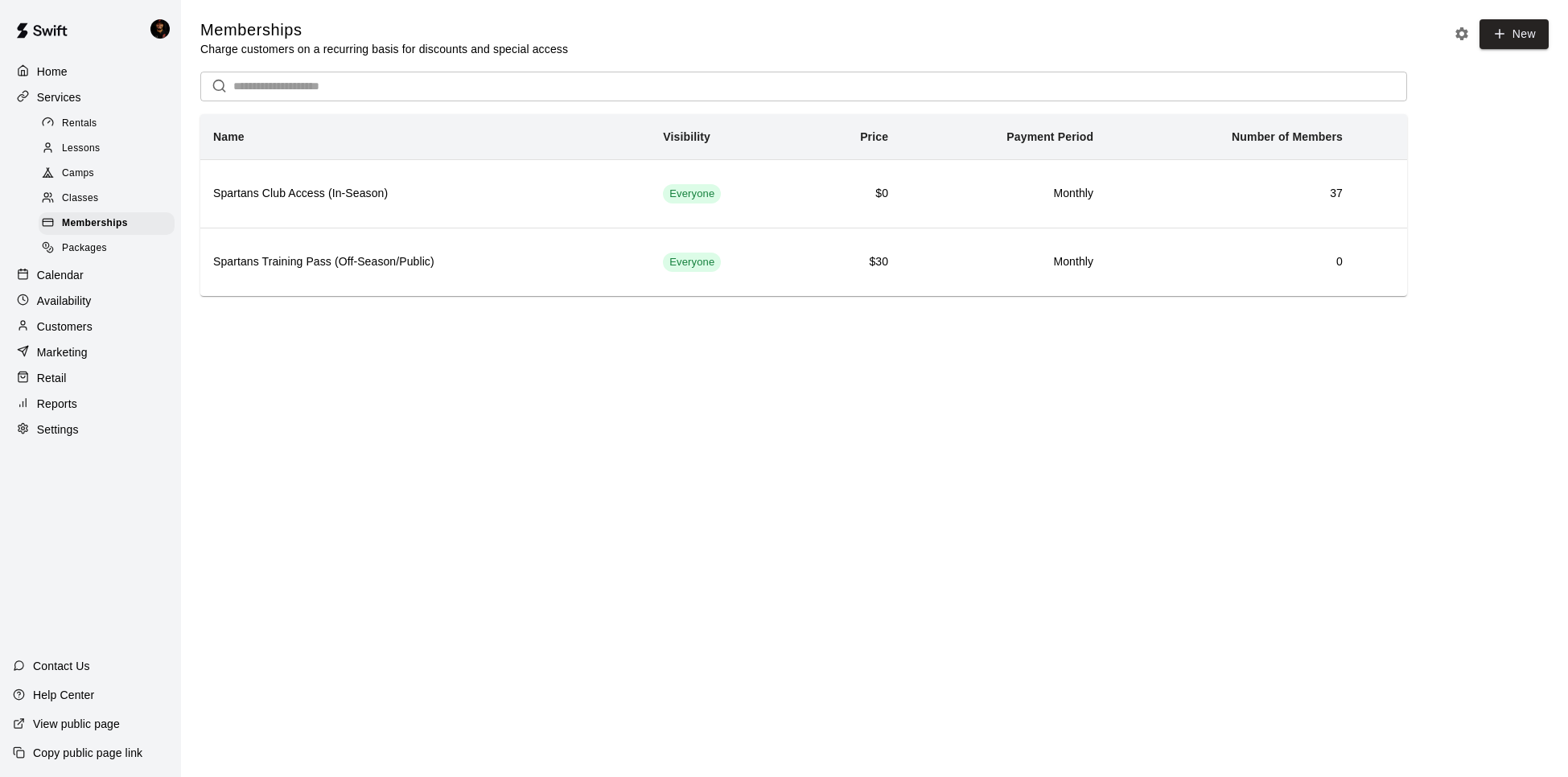
click at [118, 200] on div "Classes" at bounding box center [107, 199] width 136 height 22
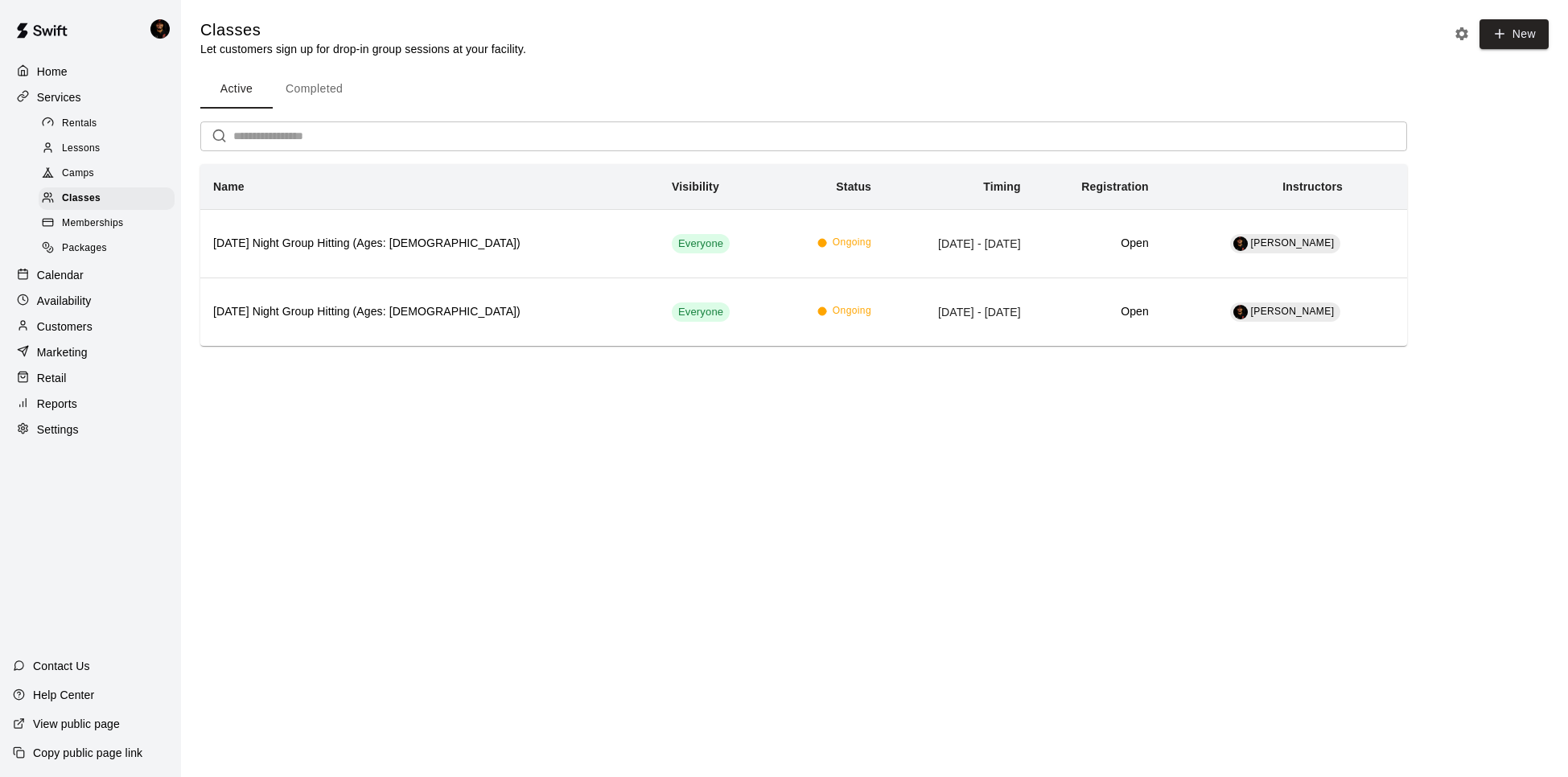
click at [66, 62] on div "Home" at bounding box center [90, 72] width 156 height 24
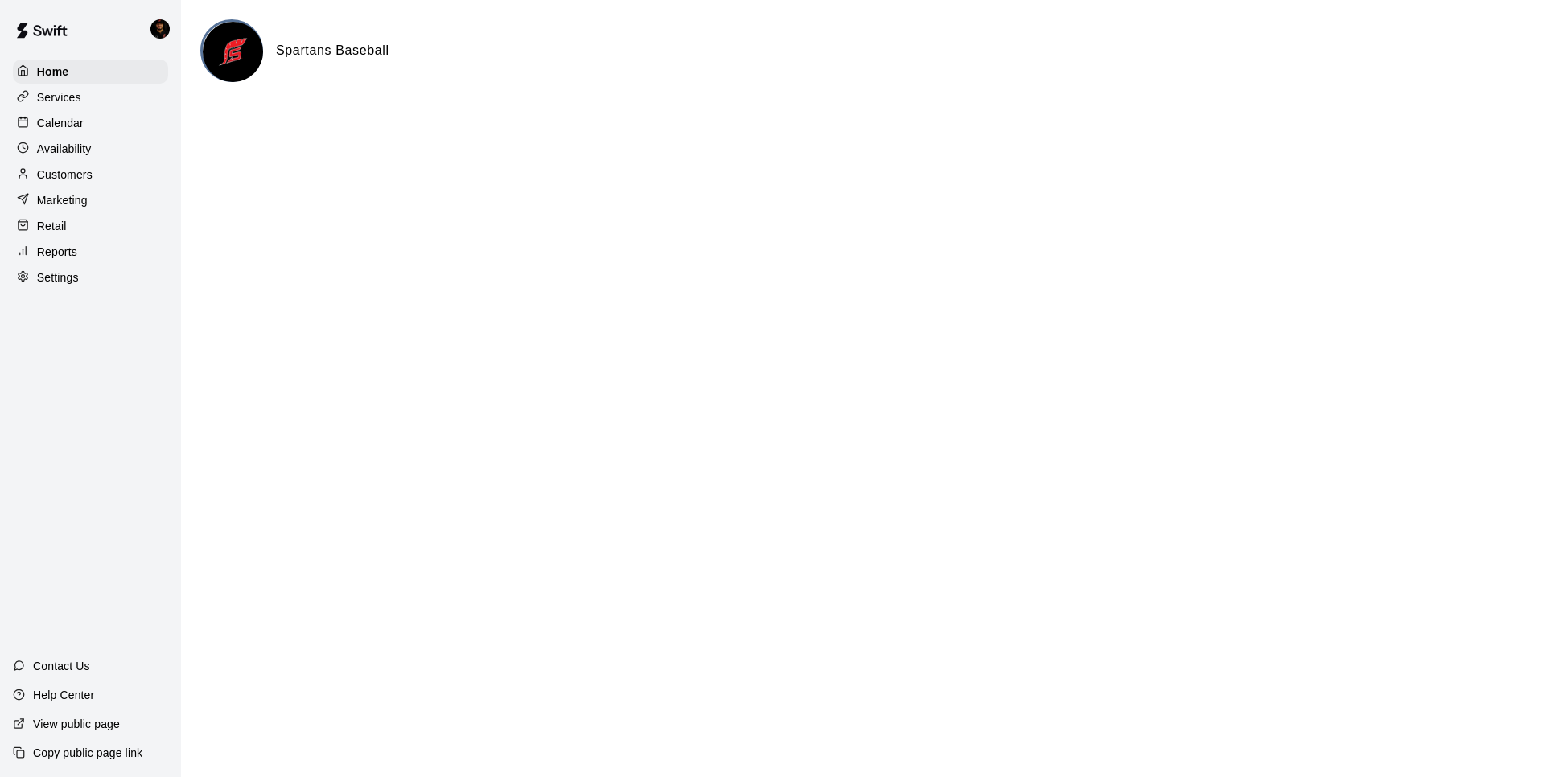
click at [59, 109] on div "Home Services Calendar Availability Customers Marketing Retail Reports Settings" at bounding box center [90, 174] width 181 height 233
click at [61, 99] on p "Services" at bounding box center [59, 97] width 44 height 16
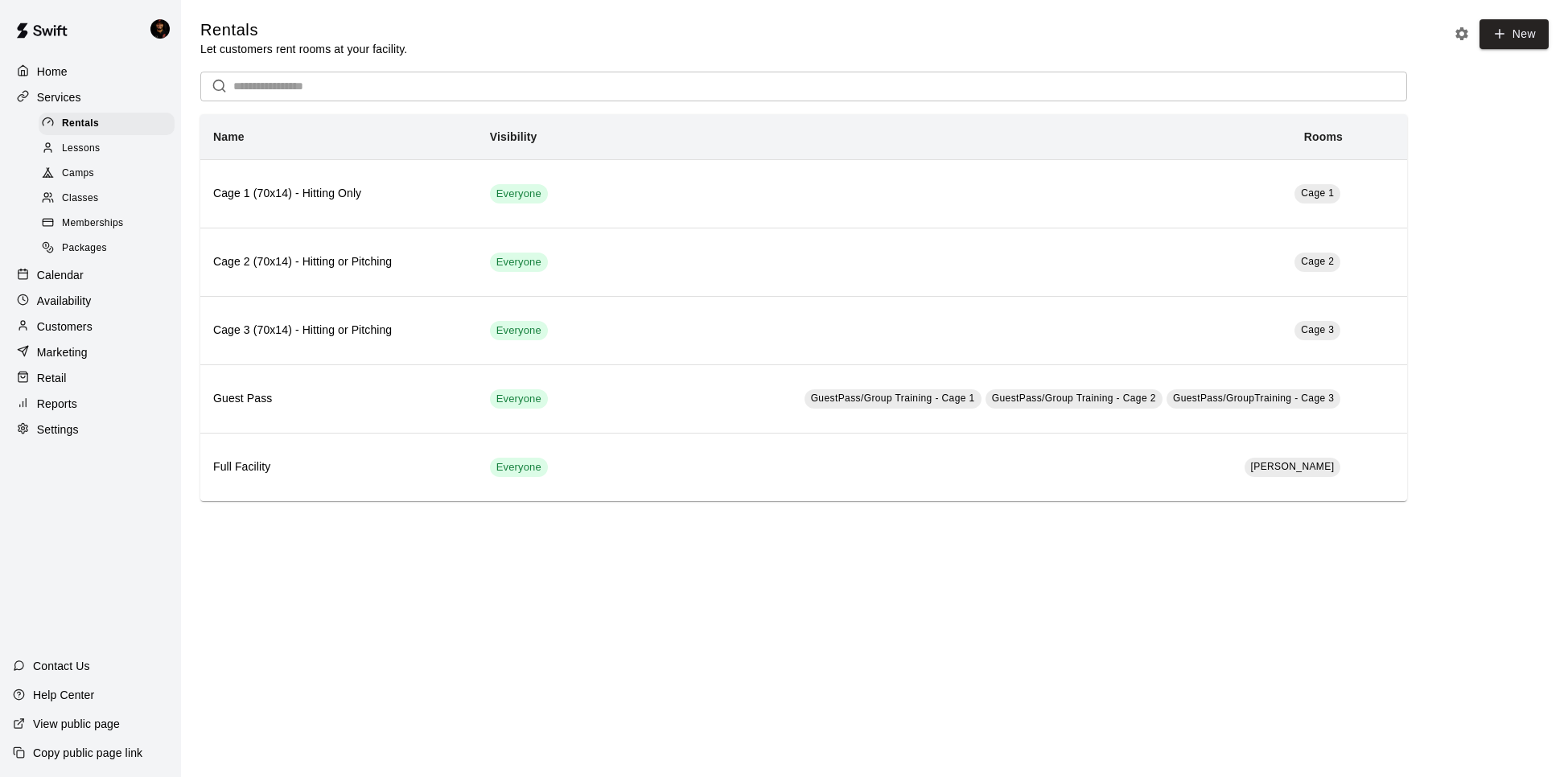
click at [122, 158] on div "Lessons" at bounding box center [107, 148] width 136 height 22
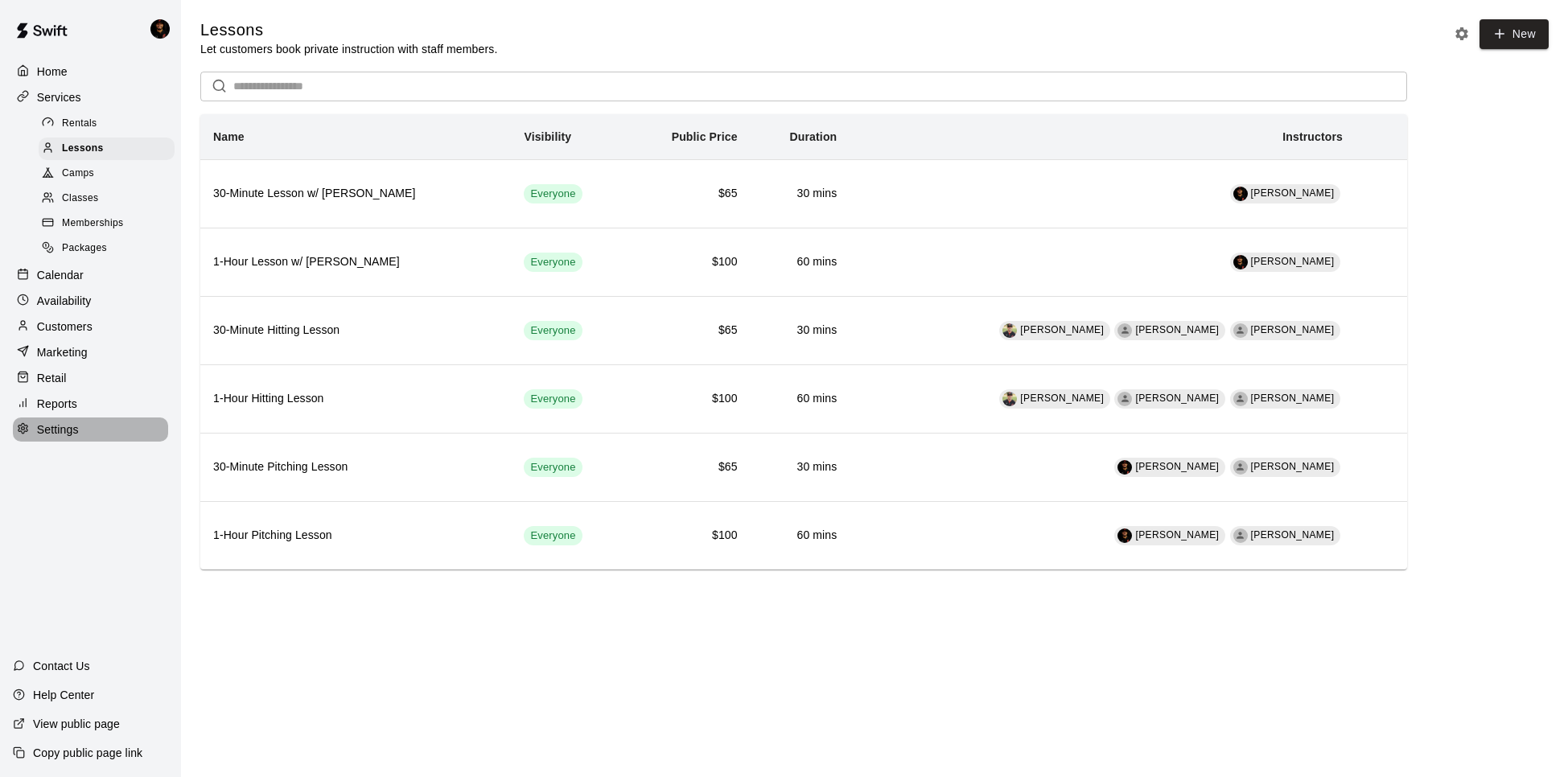
click at [71, 423] on p "Settings" at bounding box center [57, 429] width 41 height 16
select select "**"
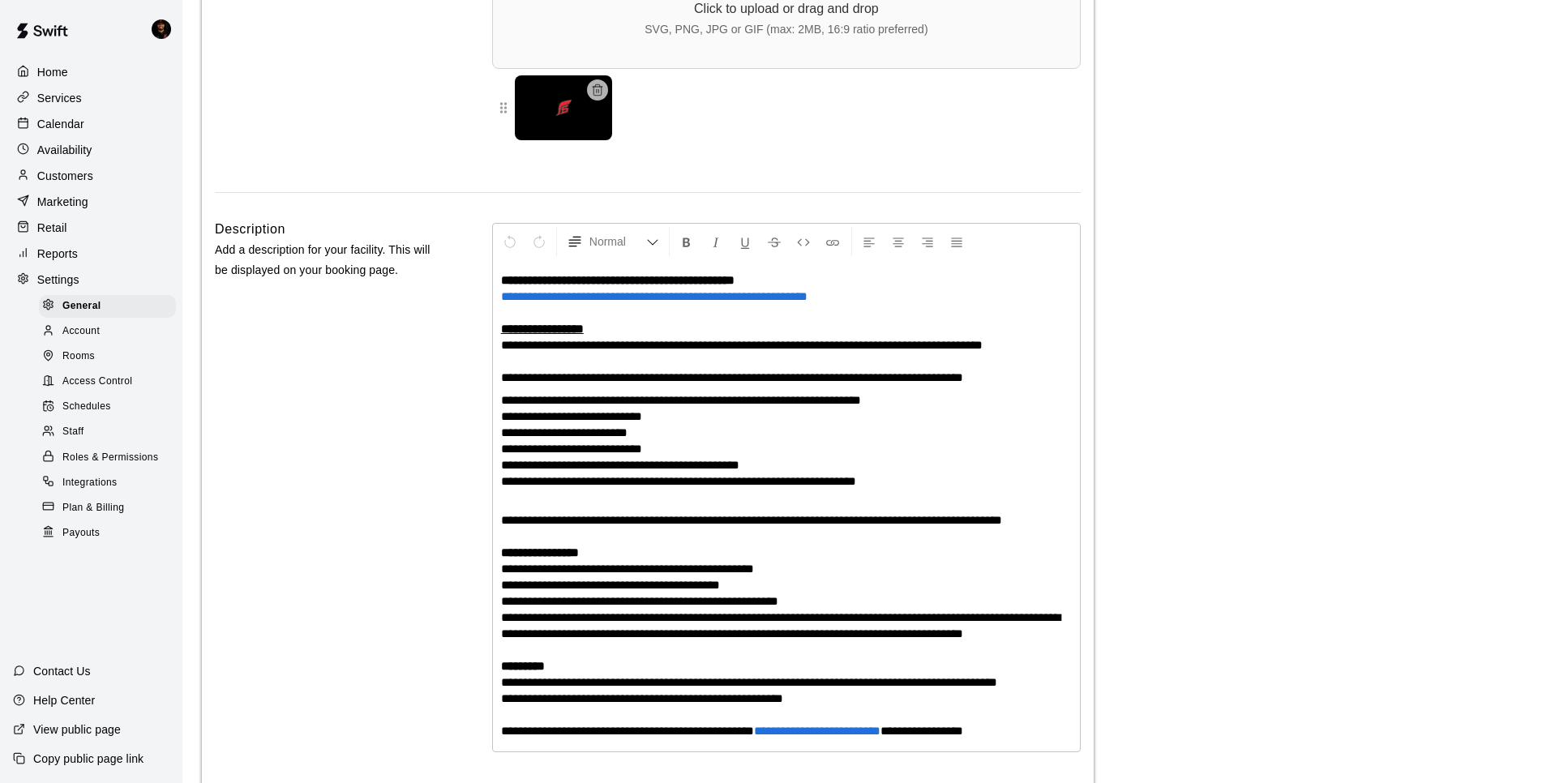
scroll to position [3934, 0]
click at [89, 433] on div "Staff" at bounding box center [108, 431] width 137 height 22
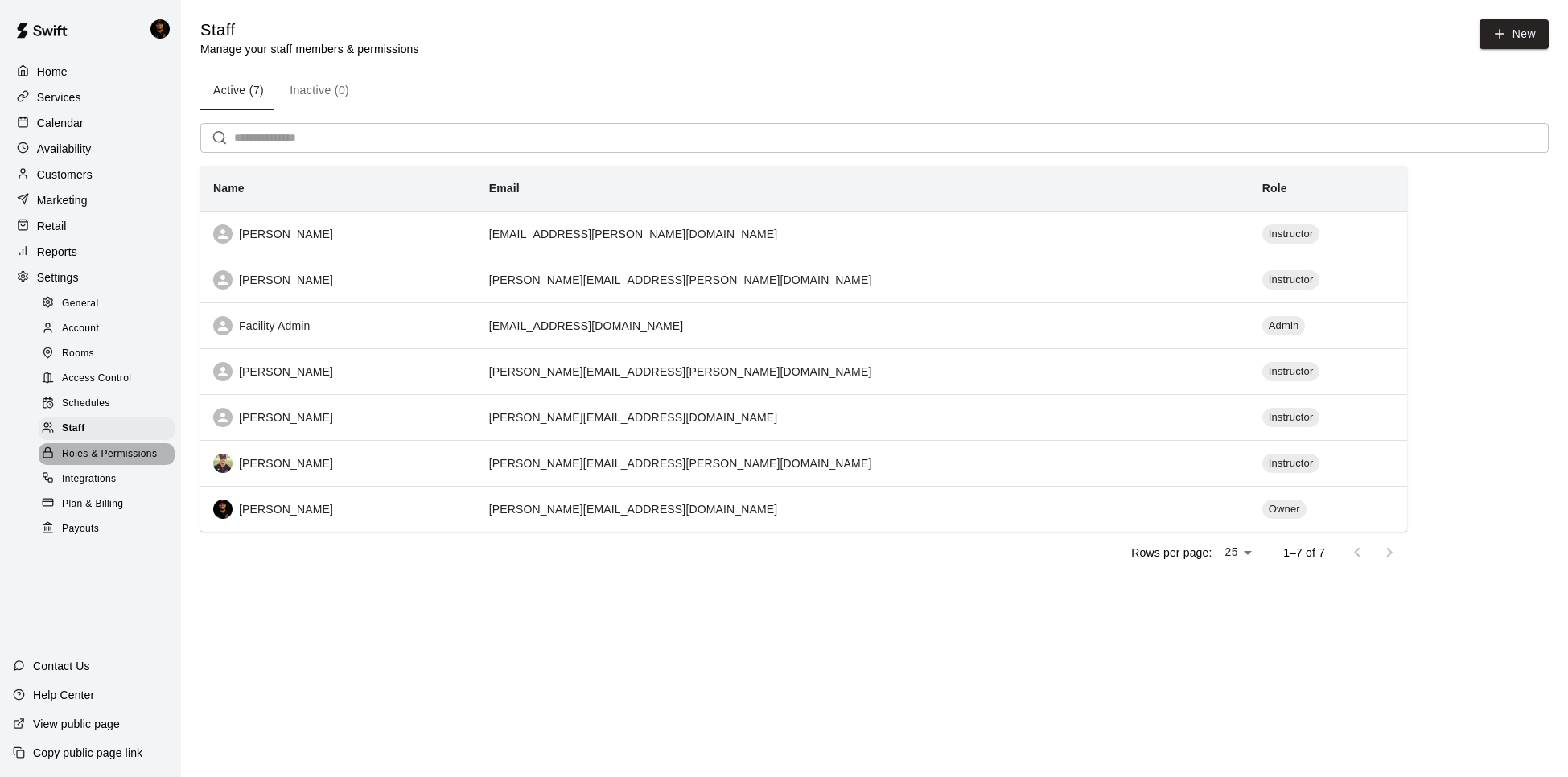
click at [122, 452] on span "Roles & Permissions" at bounding box center [109, 454] width 95 height 16
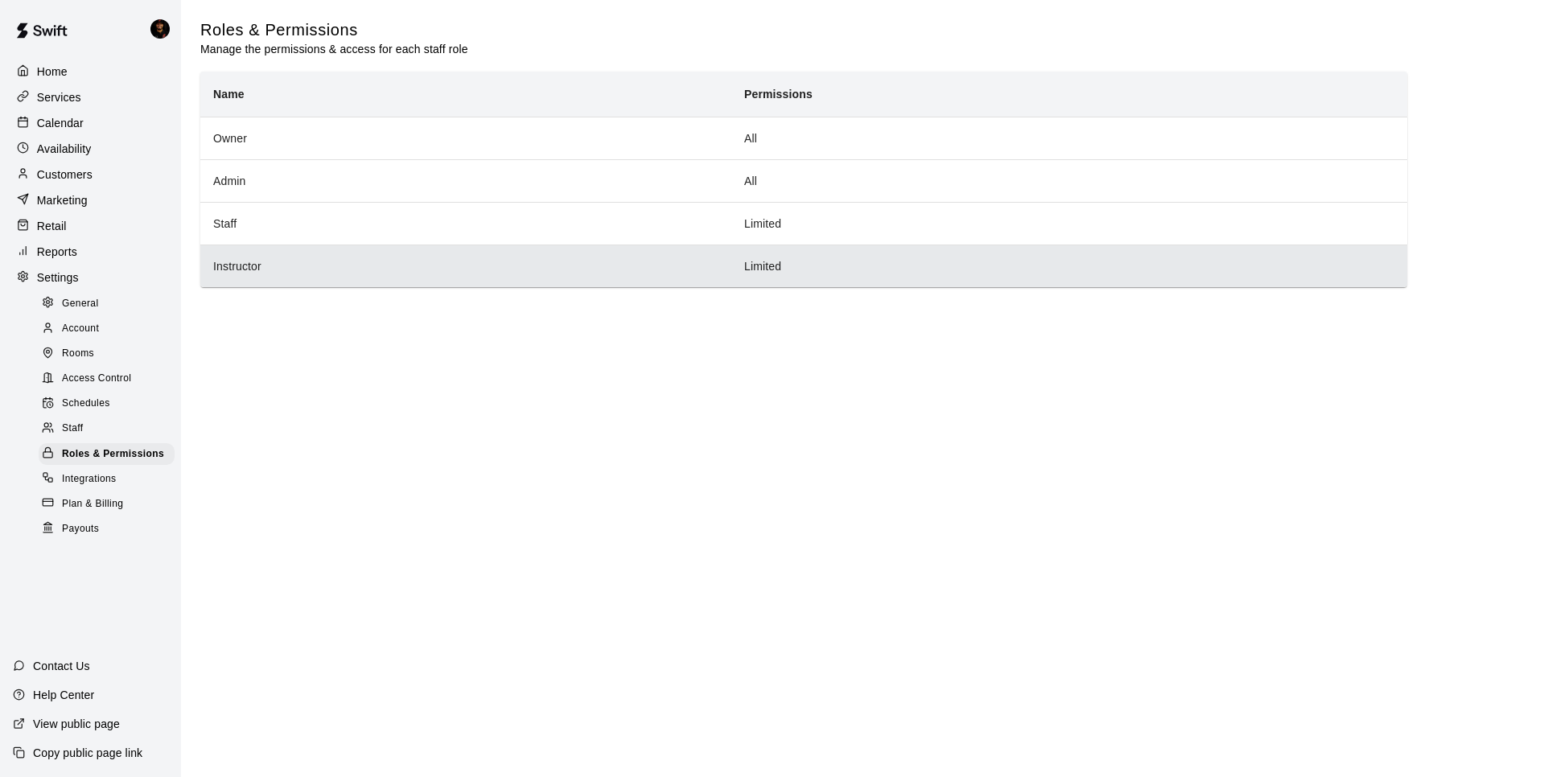
click at [425, 256] on th "Instructor" at bounding box center [466, 266] width 531 height 42
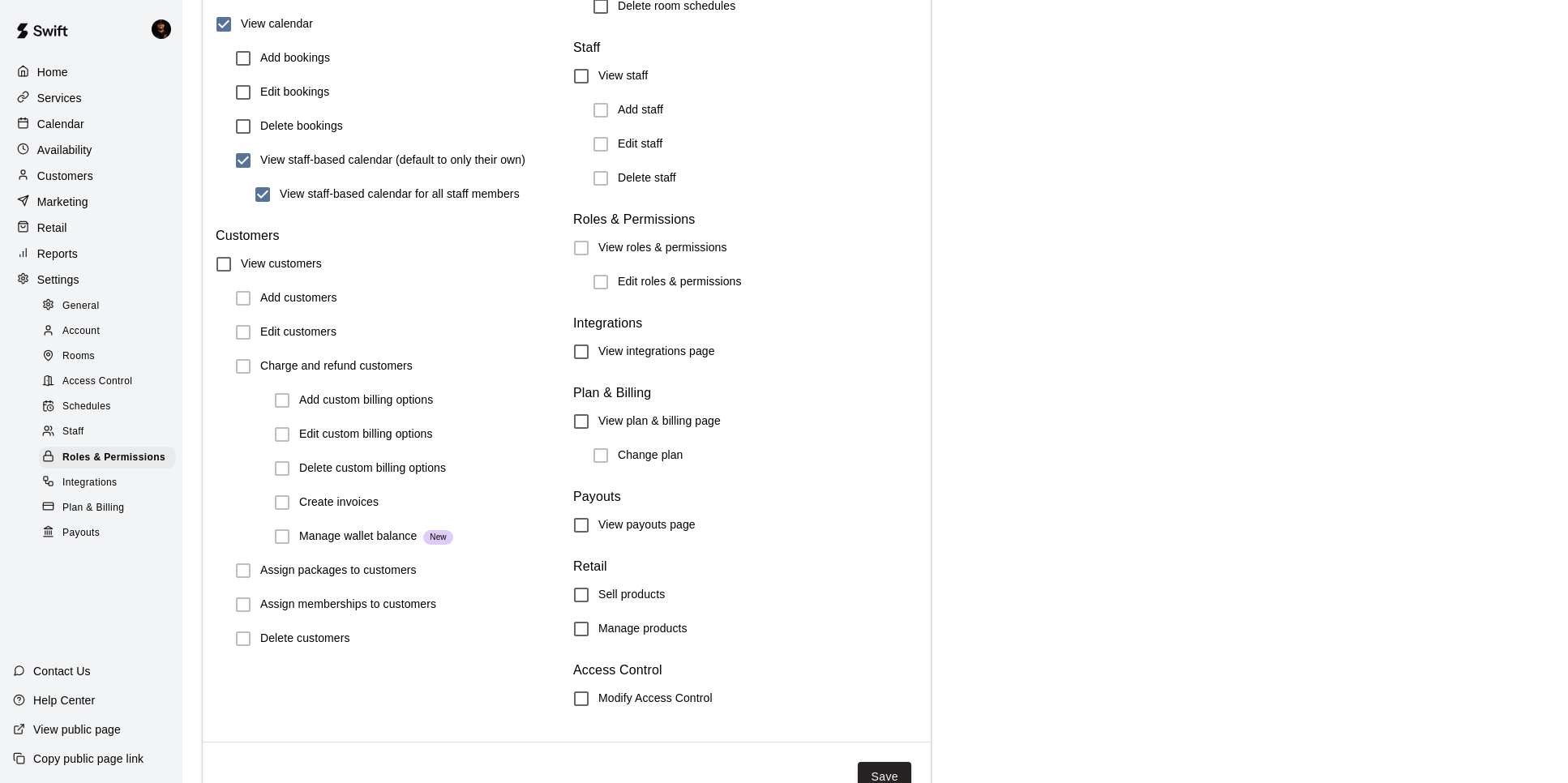
scroll to position [1711, 0]
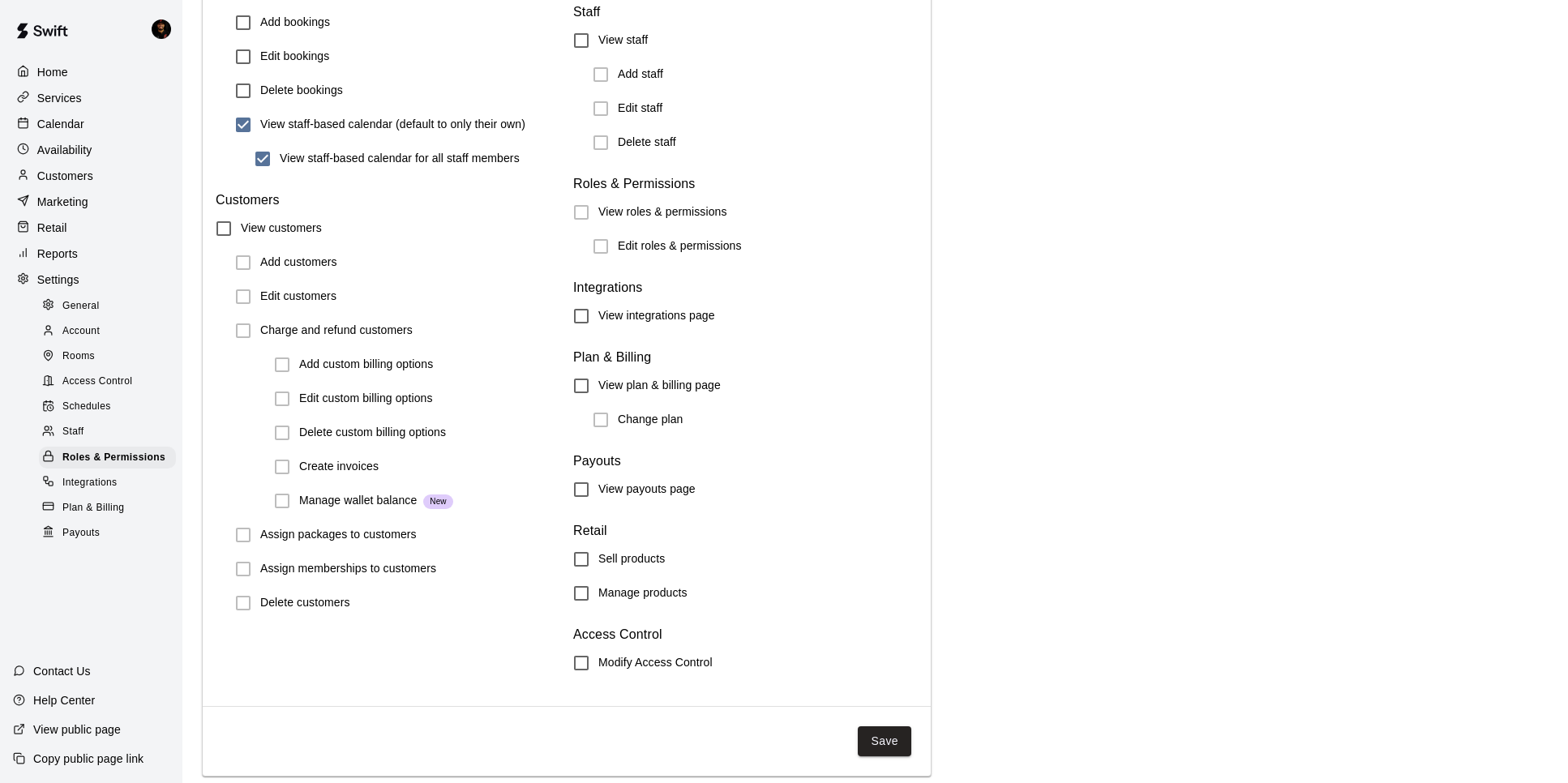
click at [88, 527] on span "Payouts" at bounding box center [81, 533] width 37 height 16
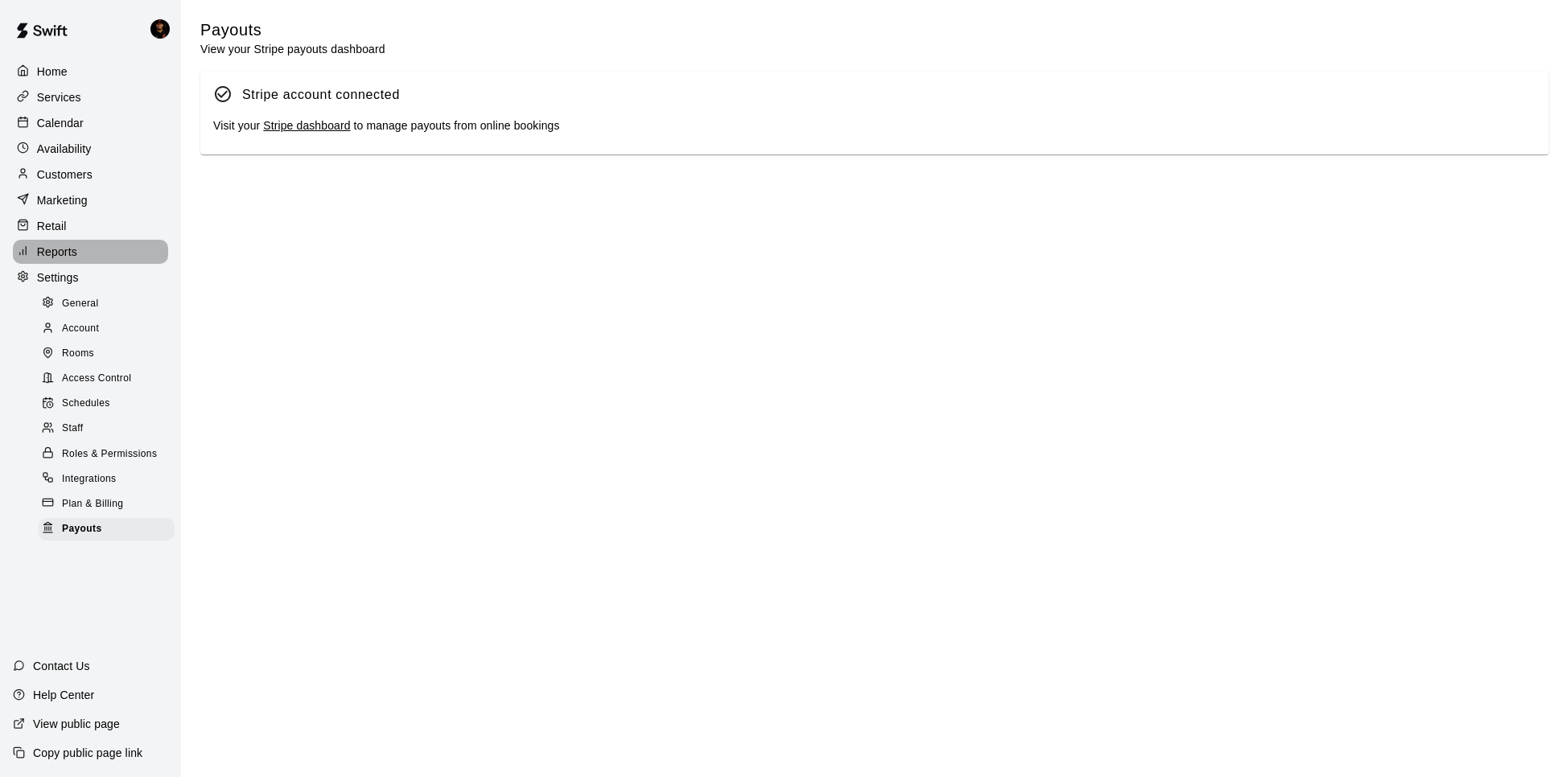
click at [75, 261] on div "Reports" at bounding box center [90, 251] width 156 height 24
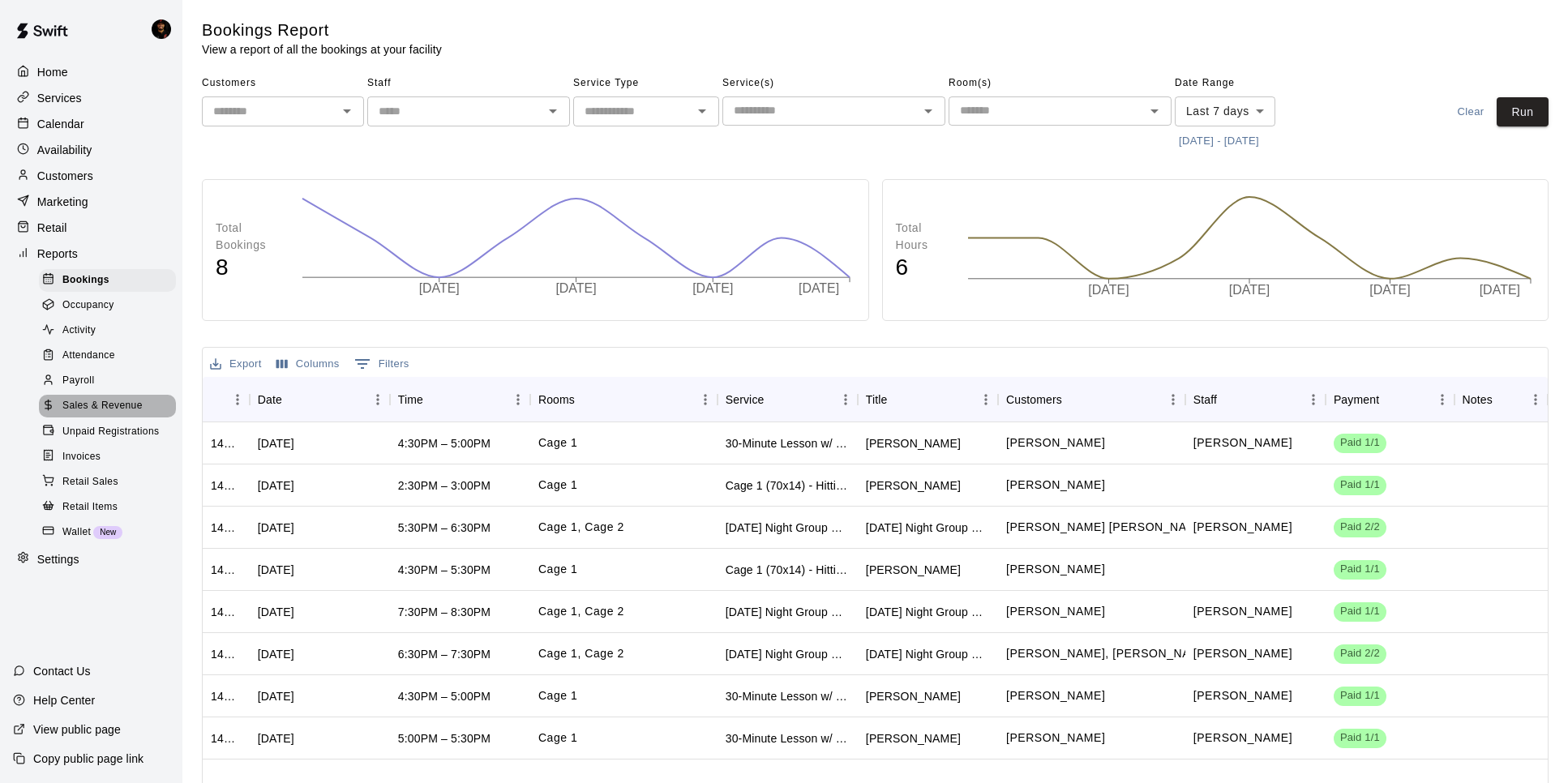
click at [99, 414] on span "Sales & Revenue" at bounding box center [102, 405] width 80 height 16
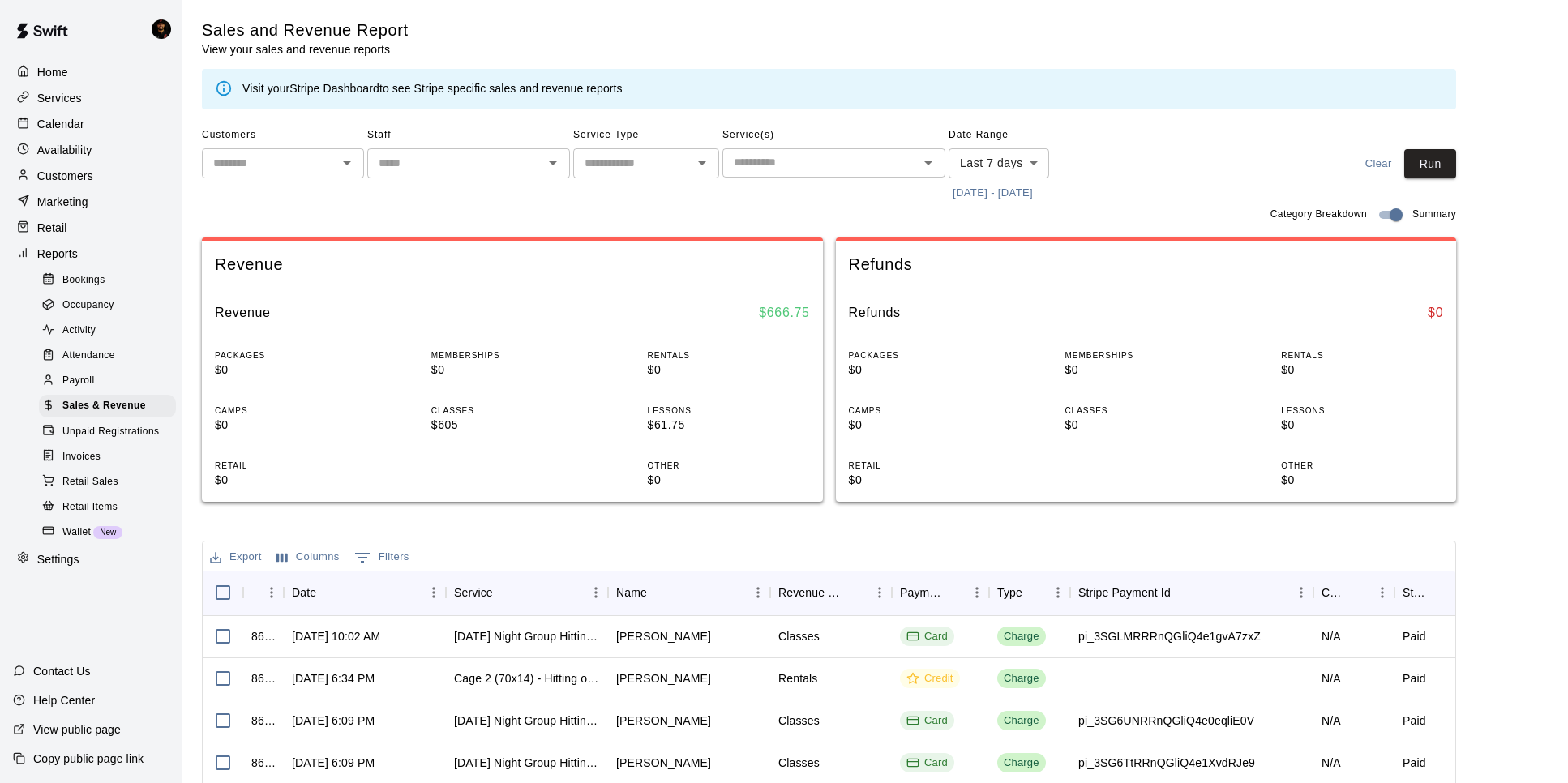
click at [1002, 170] on body "Home Services Calendar Availability Customers Marketing Retail Reports Bookings…" at bounding box center [784, 557] width 1568 height 1114
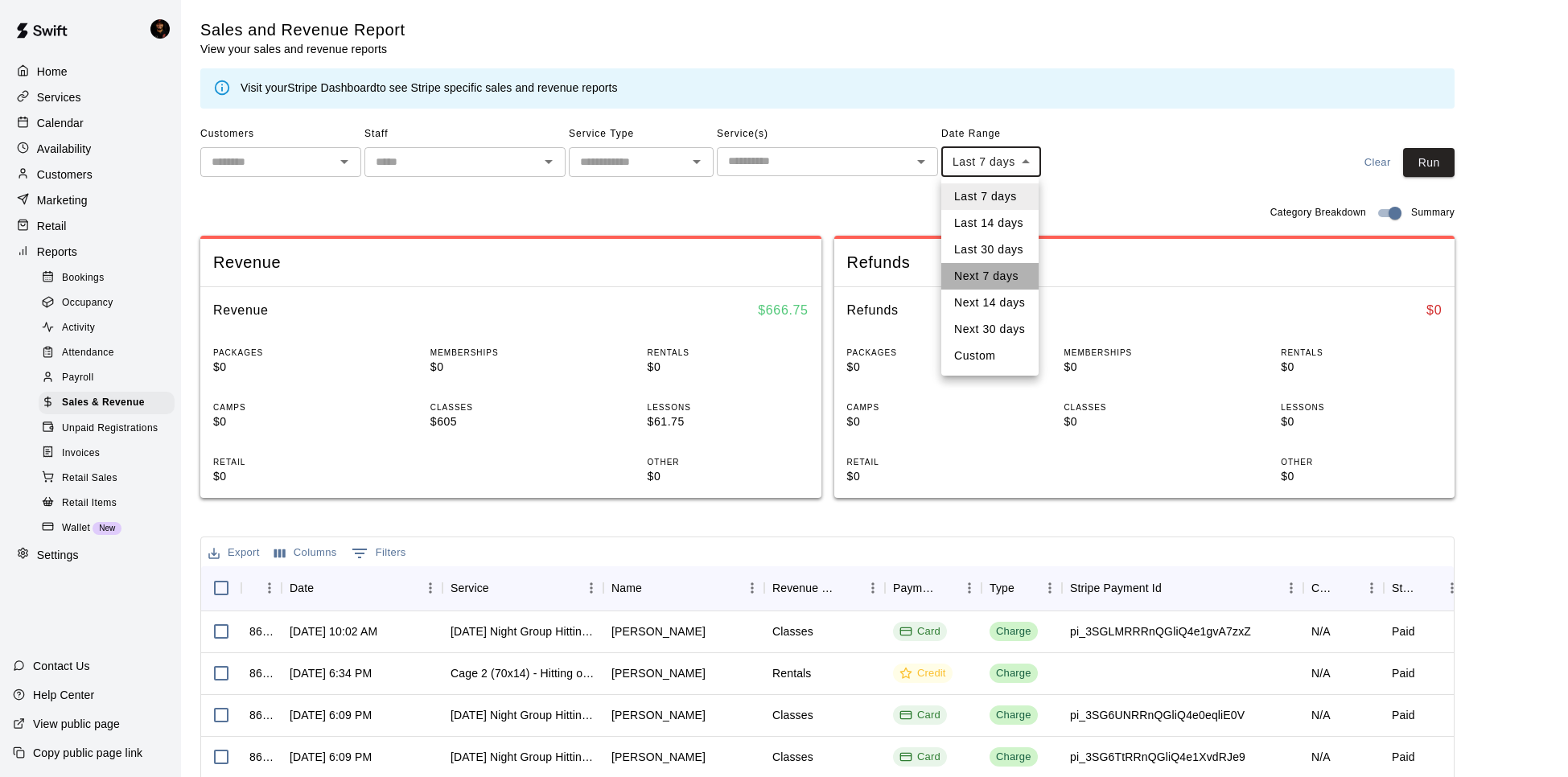
click at [986, 273] on li "Next 7 days" at bounding box center [990, 276] width 98 height 27
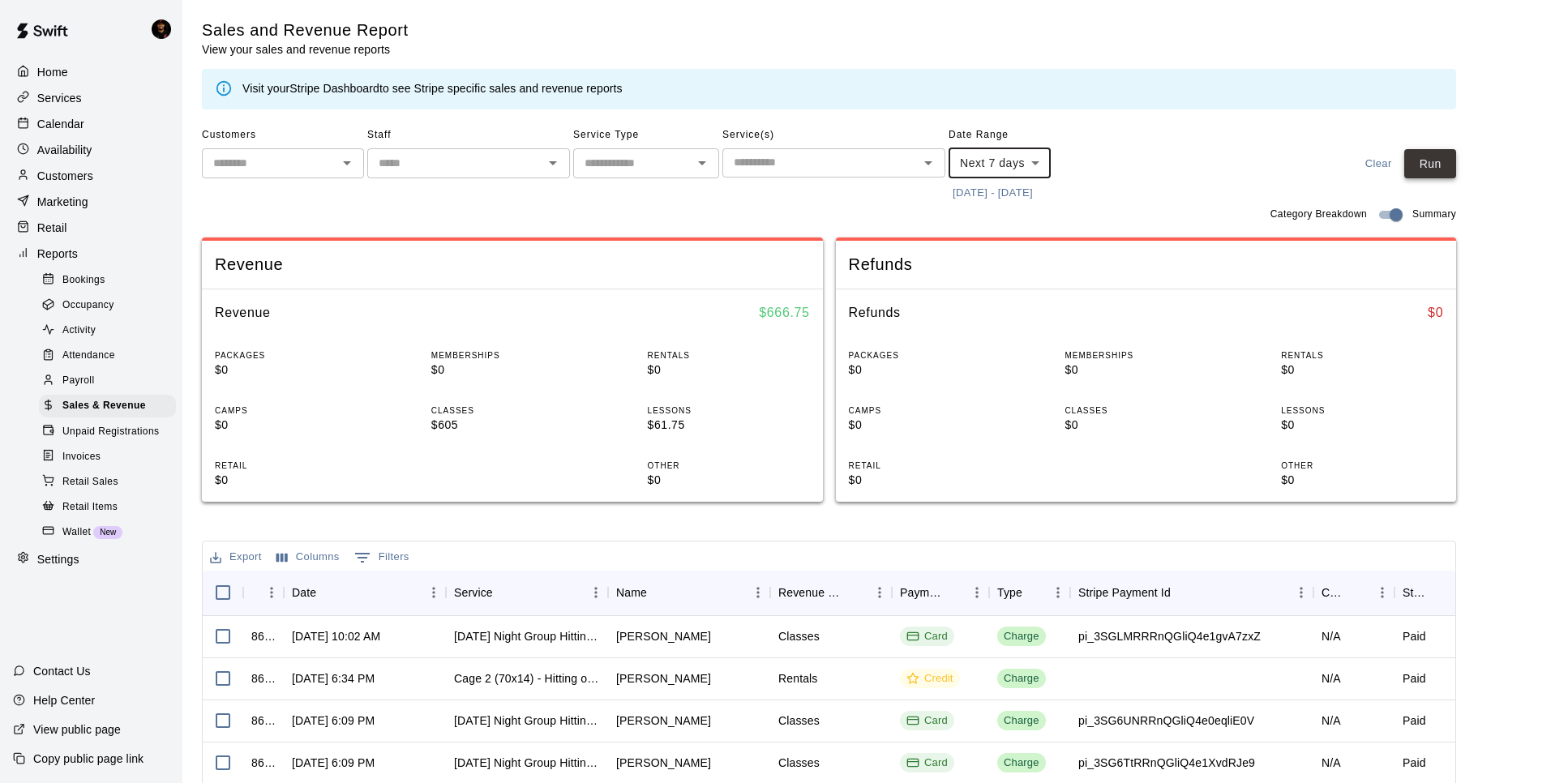
click at [1434, 169] on button "Run" at bounding box center [1430, 164] width 52 height 30
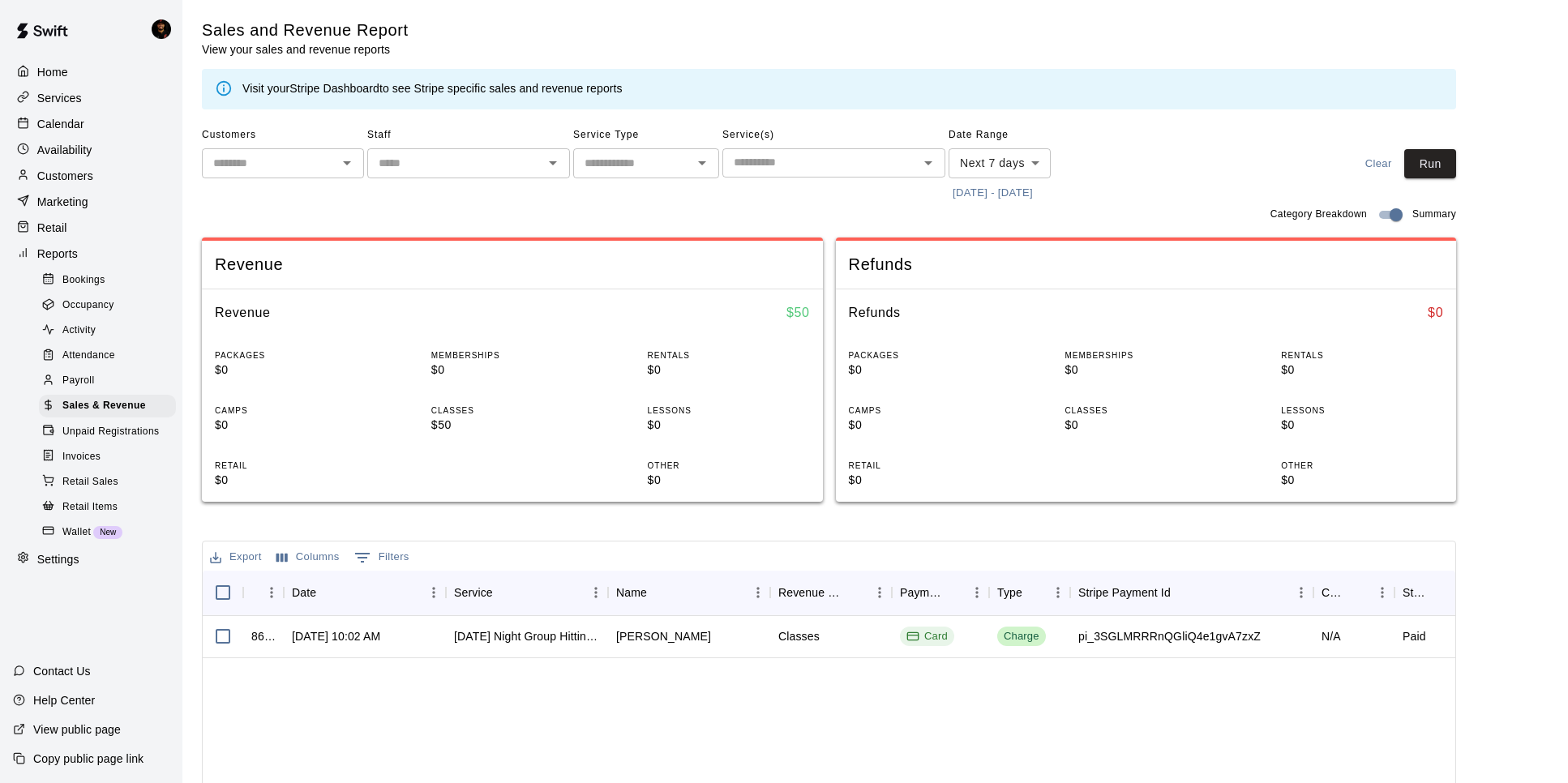
click at [1000, 159] on body "Home Services Calendar Availability Customers Marketing Retail Reports Bookings…" at bounding box center [784, 557] width 1568 height 1114
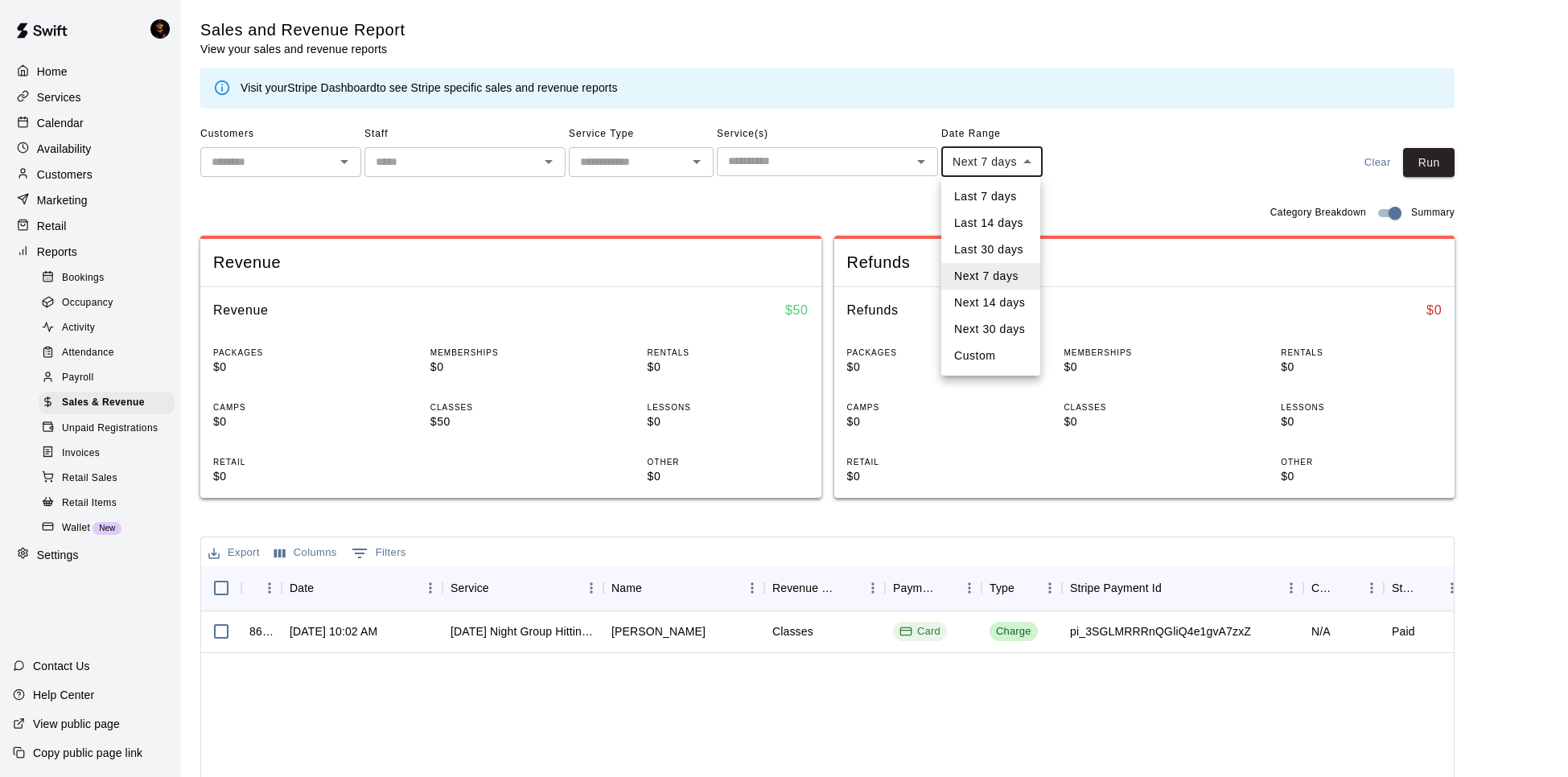
click at [1005, 198] on li "Last 7 days" at bounding box center [990, 196] width 99 height 27
type input "****"
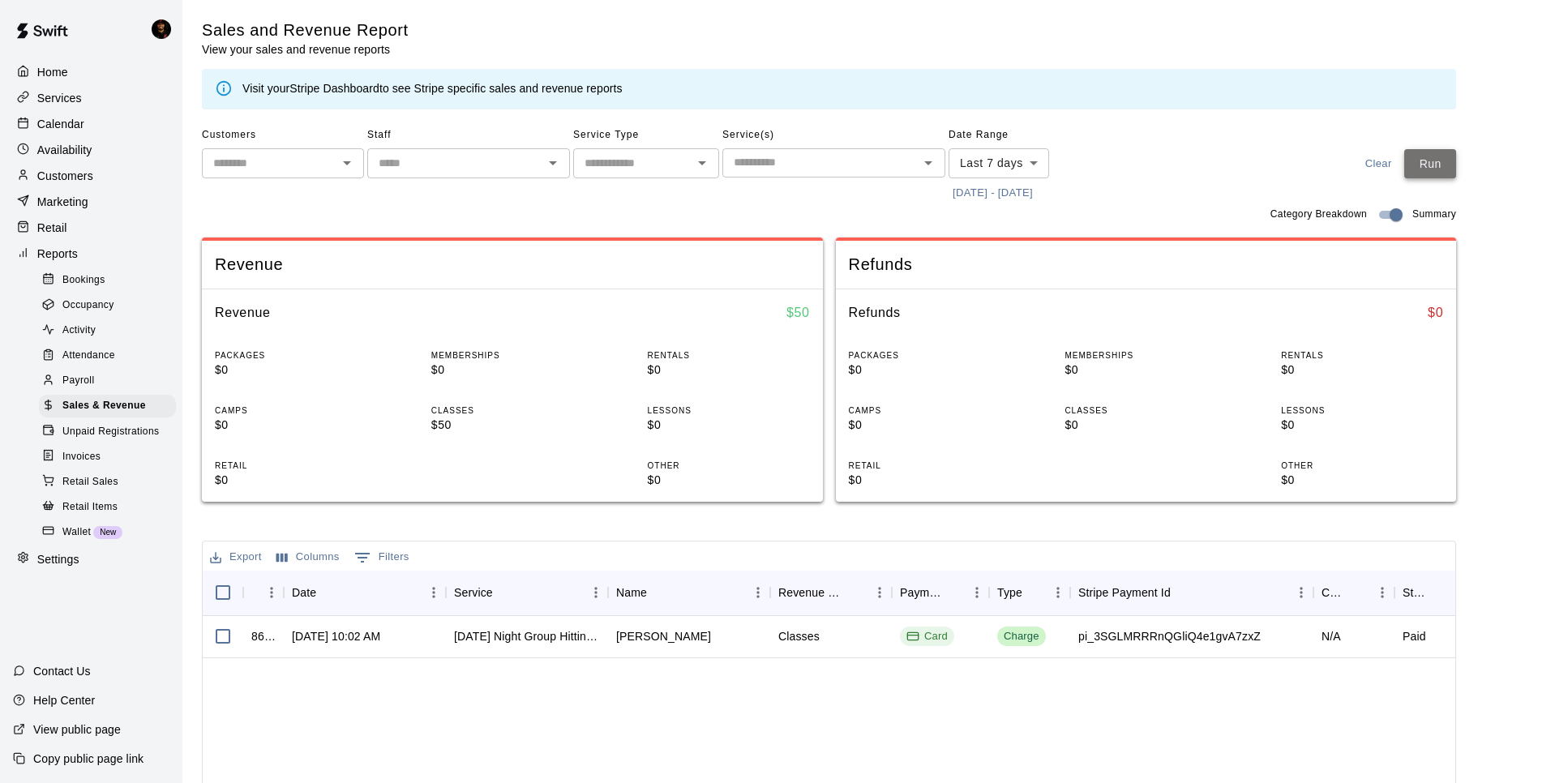
click at [1452, 165] on button "Run" at bounding box center [1430, 164] width 52 height 30
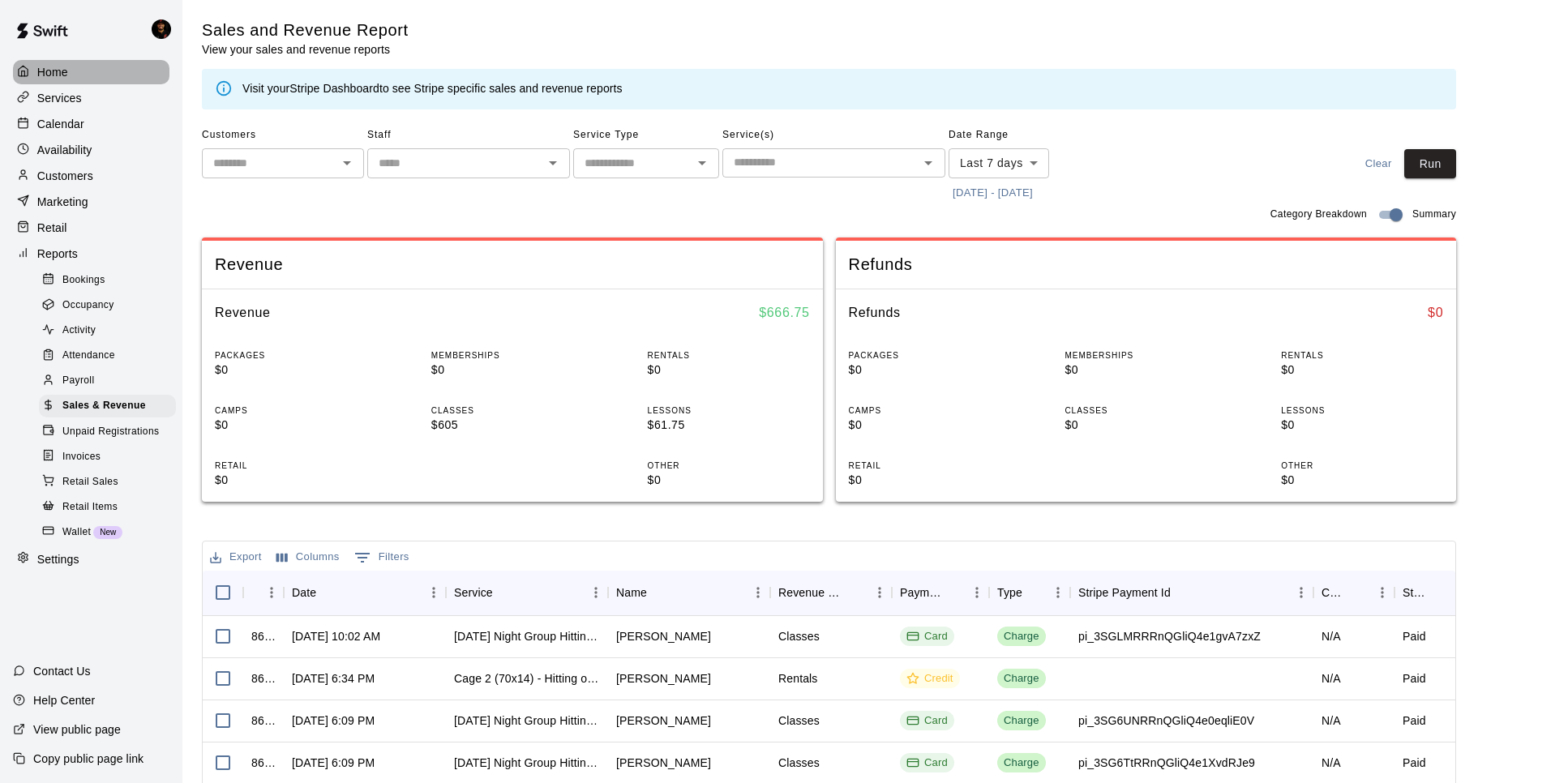
click at [72, 79] on div "Home" at bounding box center [91, 72] width 157 height 24
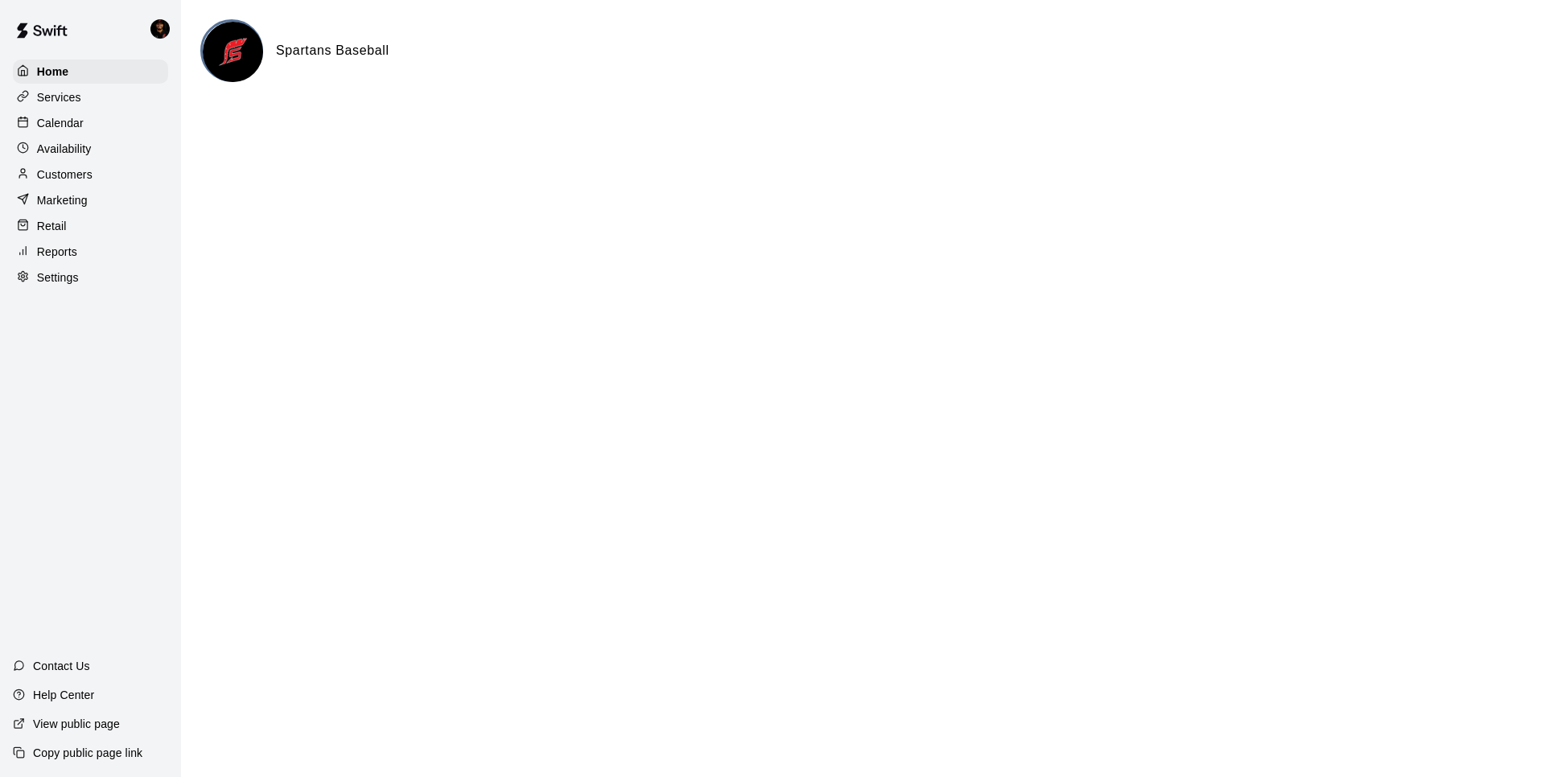
click at [37, 122] on p "Calendar" at bounding box center [60, 122] width 47 height 16
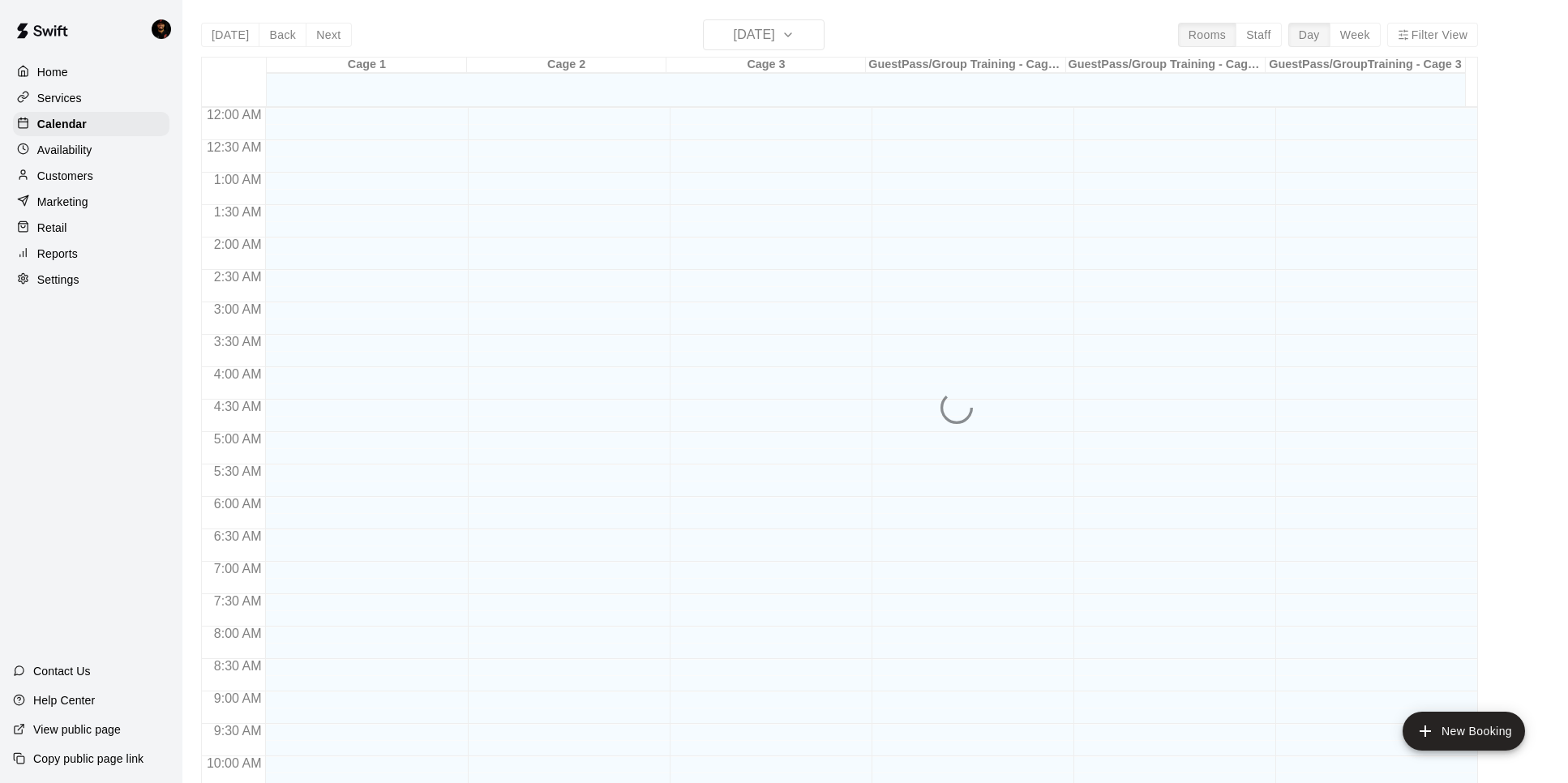
scroll to position [676, 0]
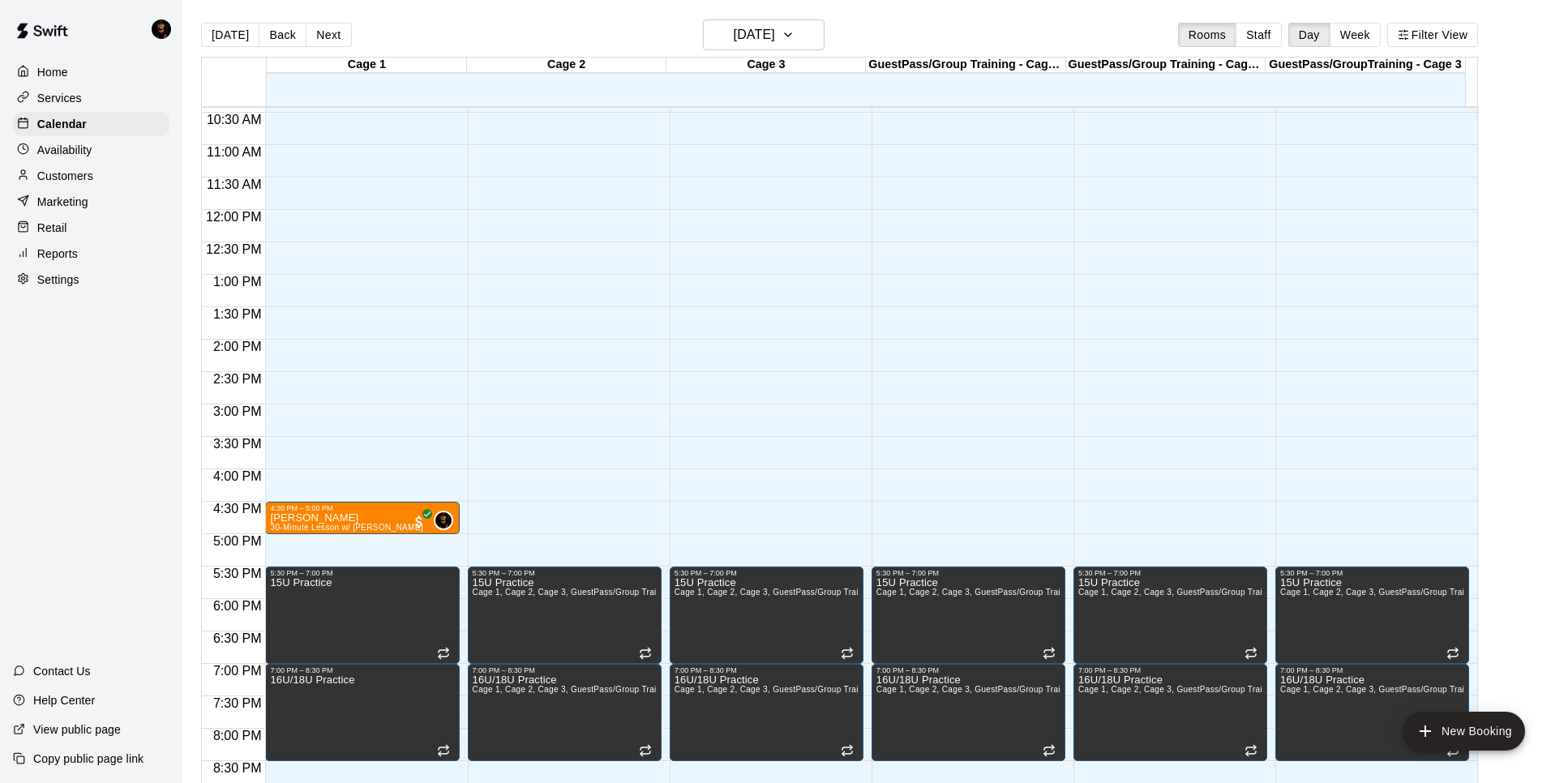
click at [91, 157] on div "Availability" at bounding box center [91, 150] width 157 height 24
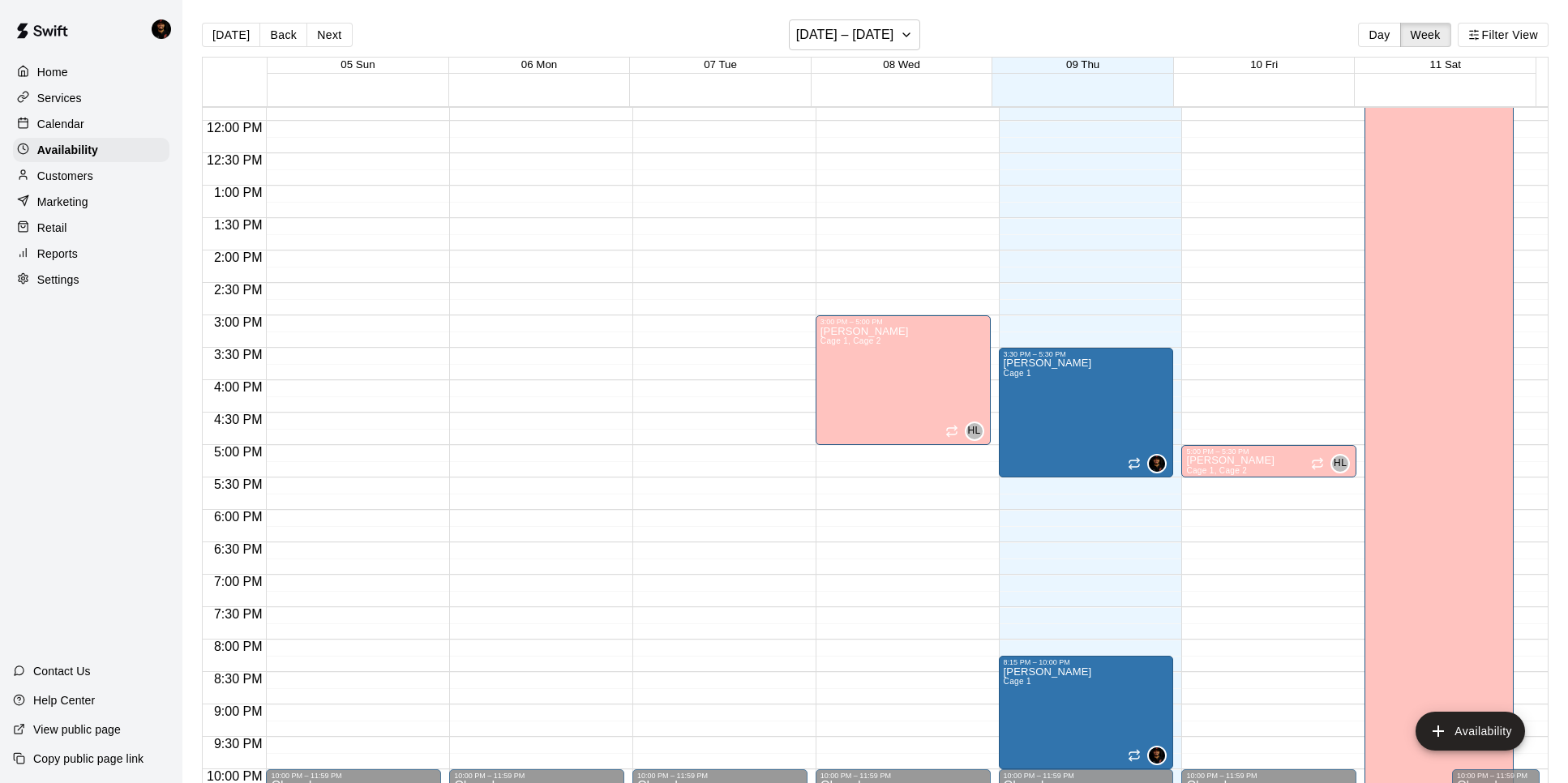
scroll to position [776, 0]
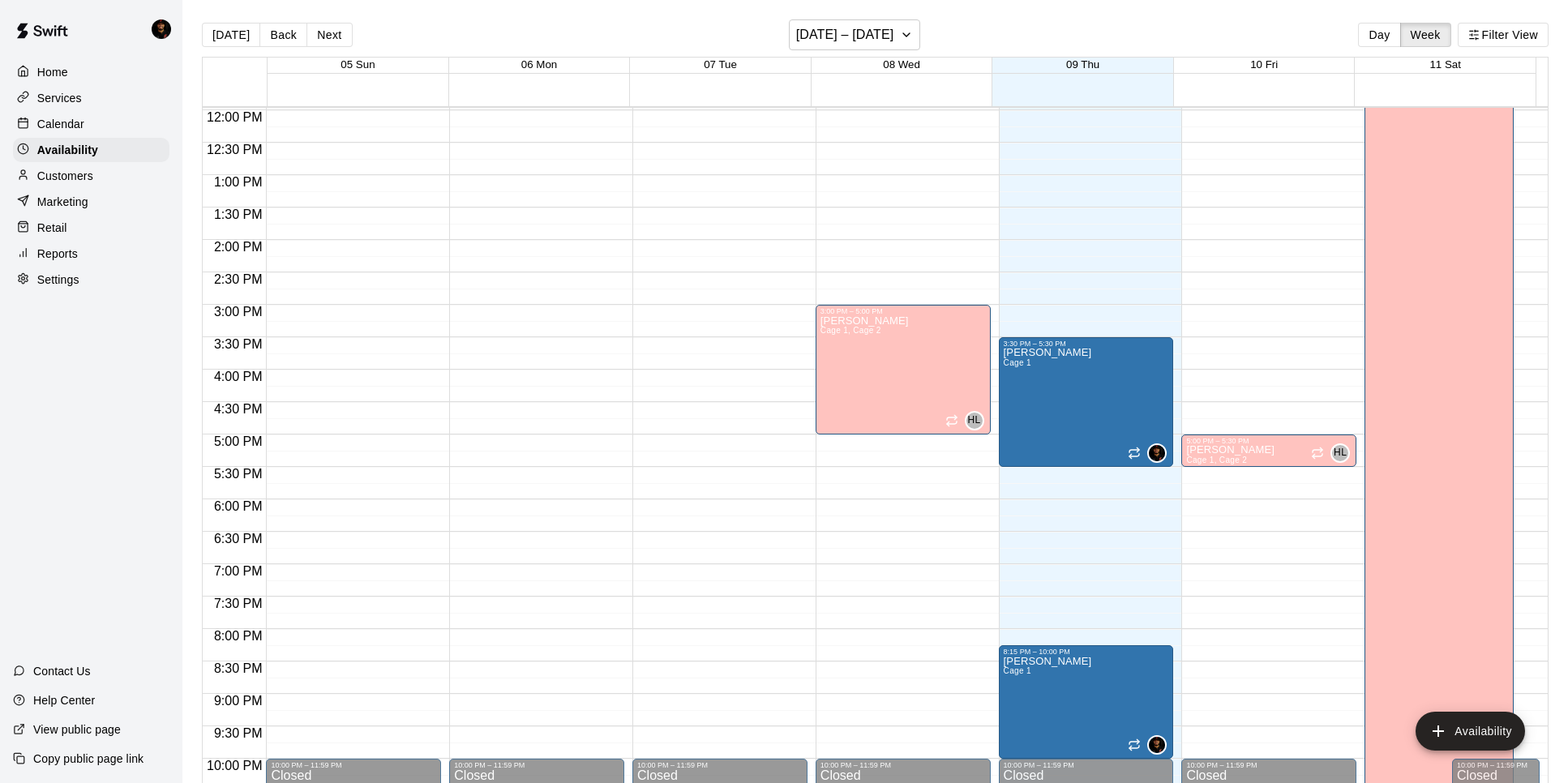
click at [112, 184] on div "Customers" at bounding box center [91, 175] width 157 height 24
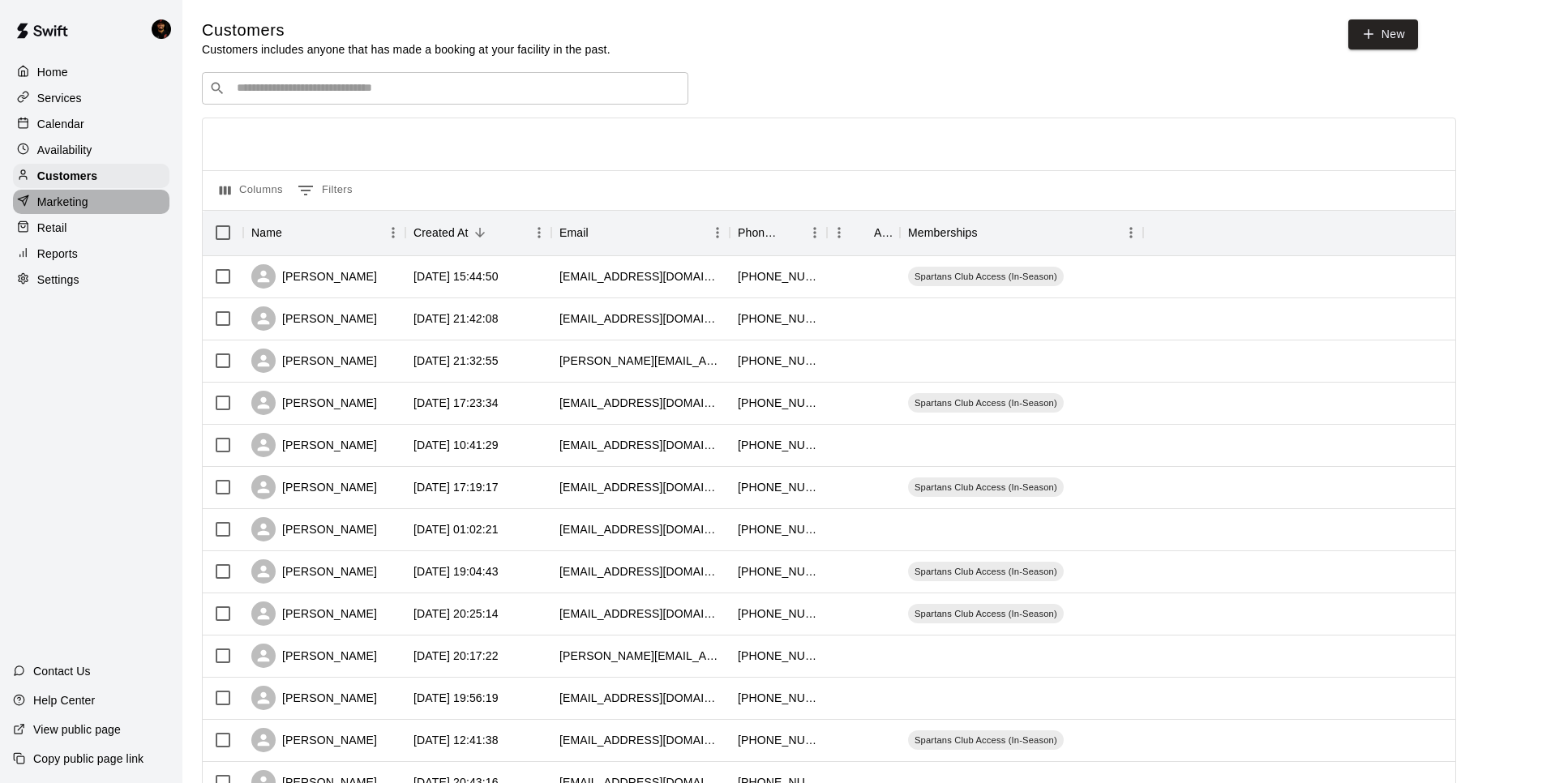
click at [89, 194] on div "Marketing" at bounding box center [91, 201] width 157 height 24
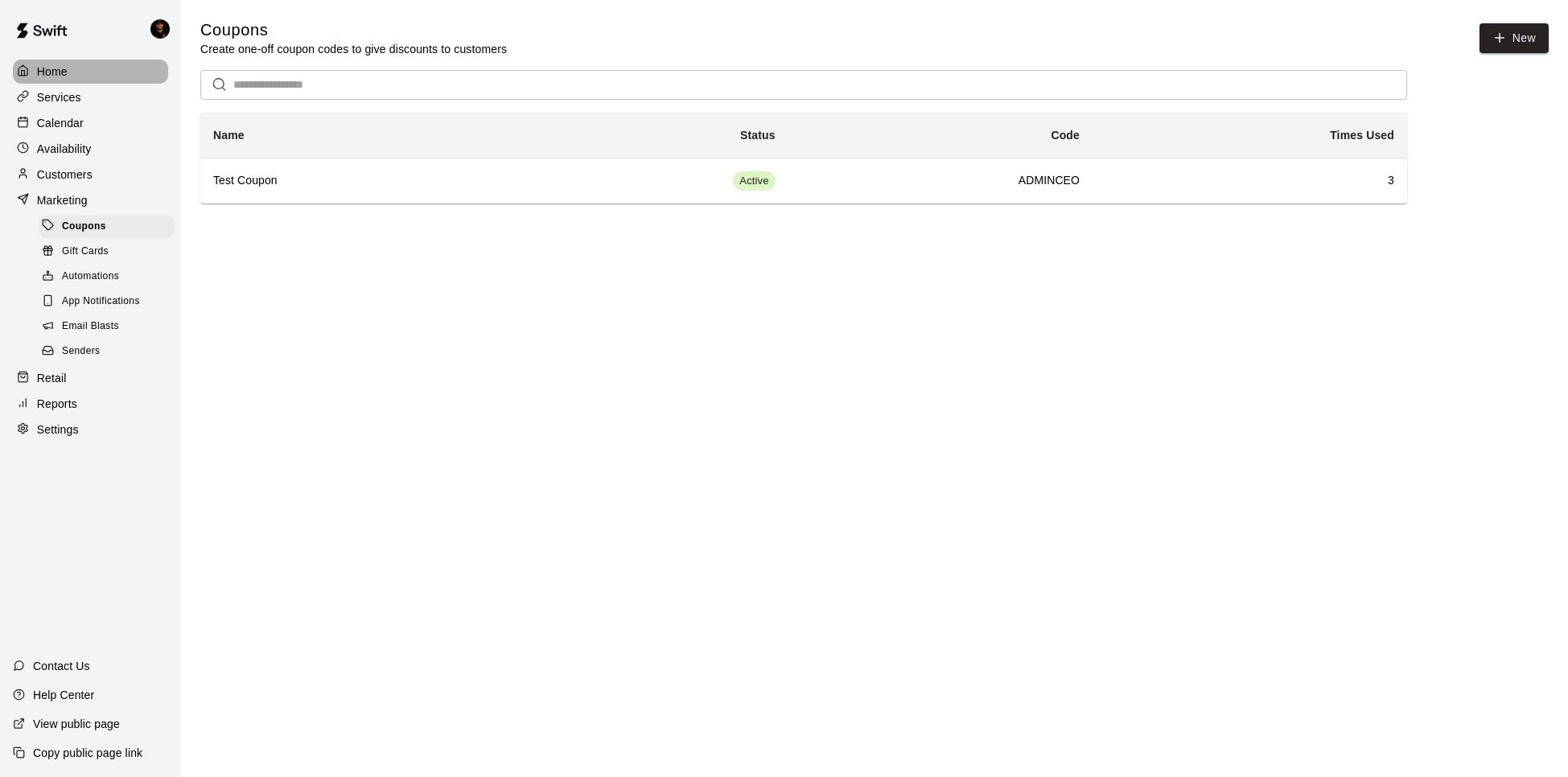
click at [74, 81] on div "Home" at bounding box center [90, 72] width 156 height 24
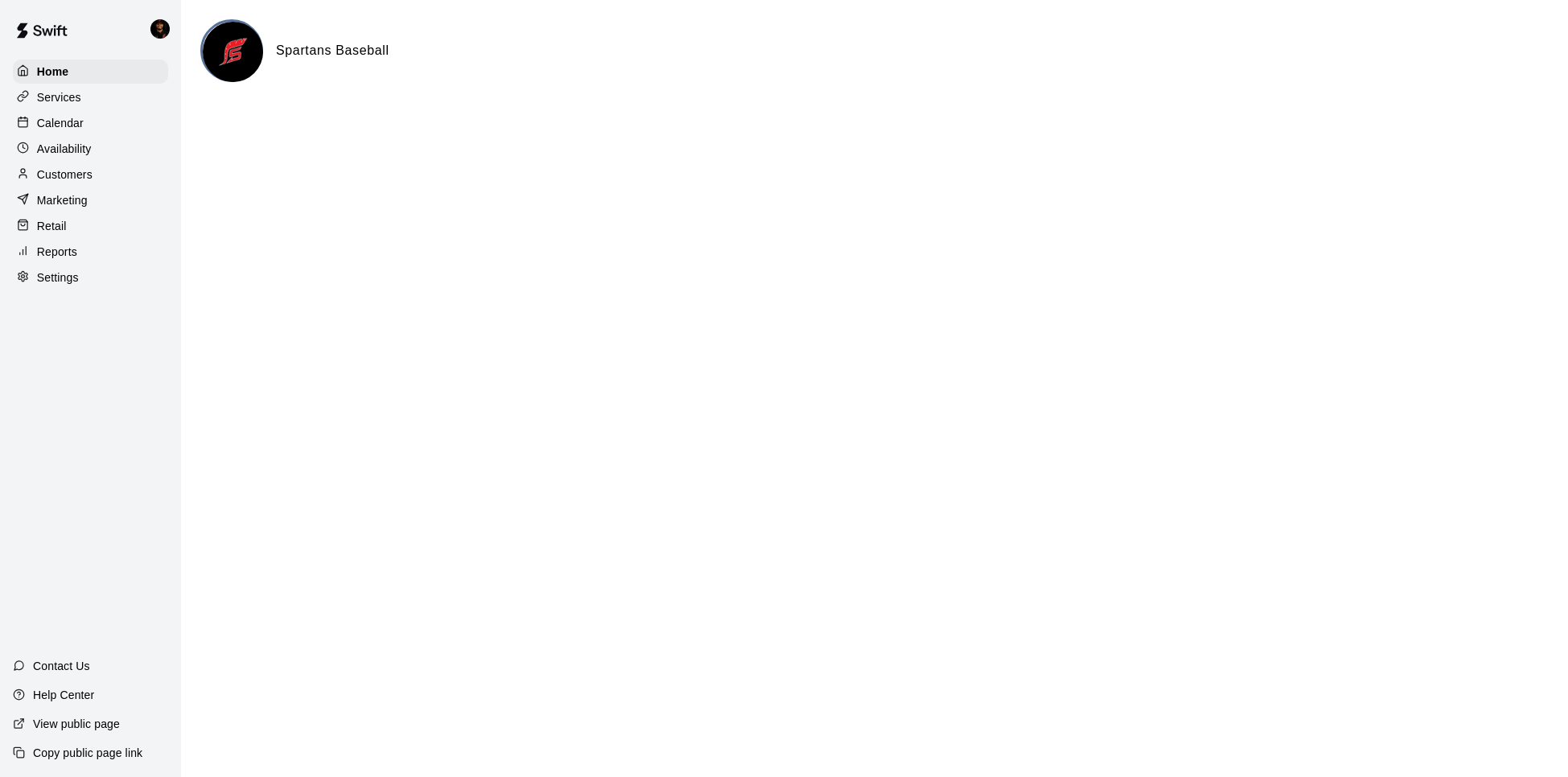
click at [58, 101] on p "Services" at bounding box center [59, 97] width 44 height 16
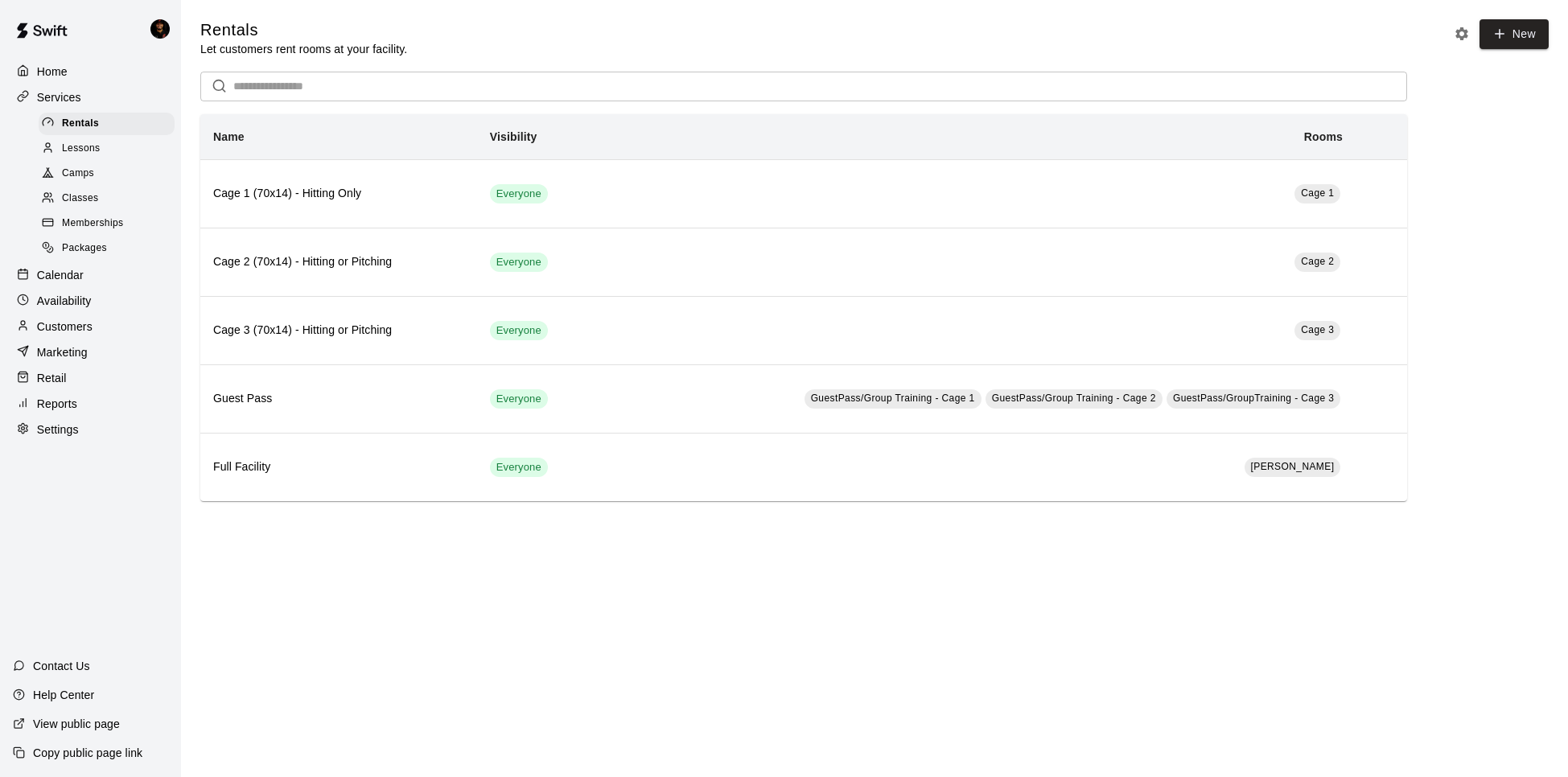
click at [105, 136] on link "Lessons" at bounding box center [110, 148] width 143 height 25
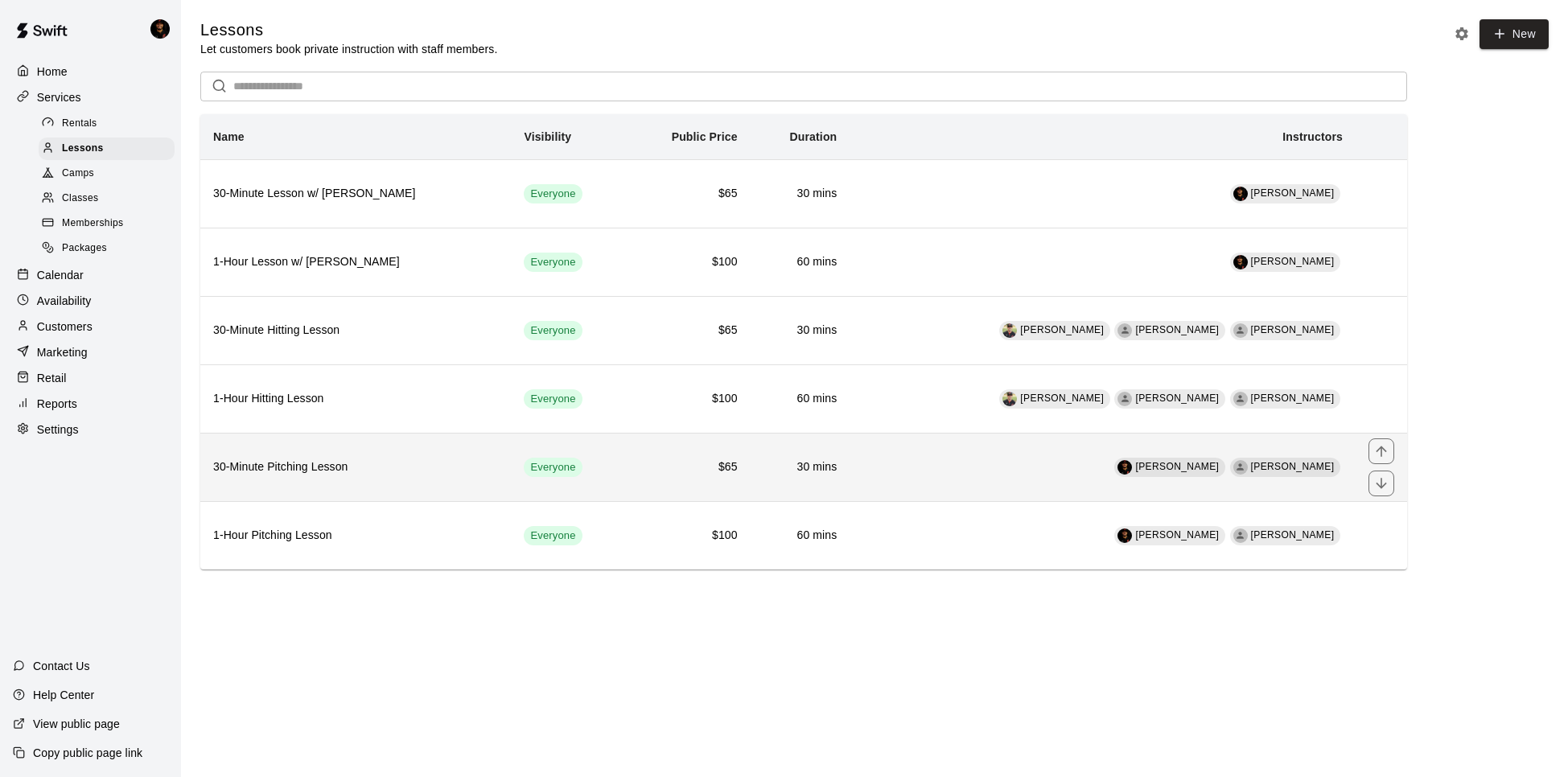
click at [328, 484] on th "30-Minute Pitching Lesson" at bounding box center [355, 467] width 310 height 68
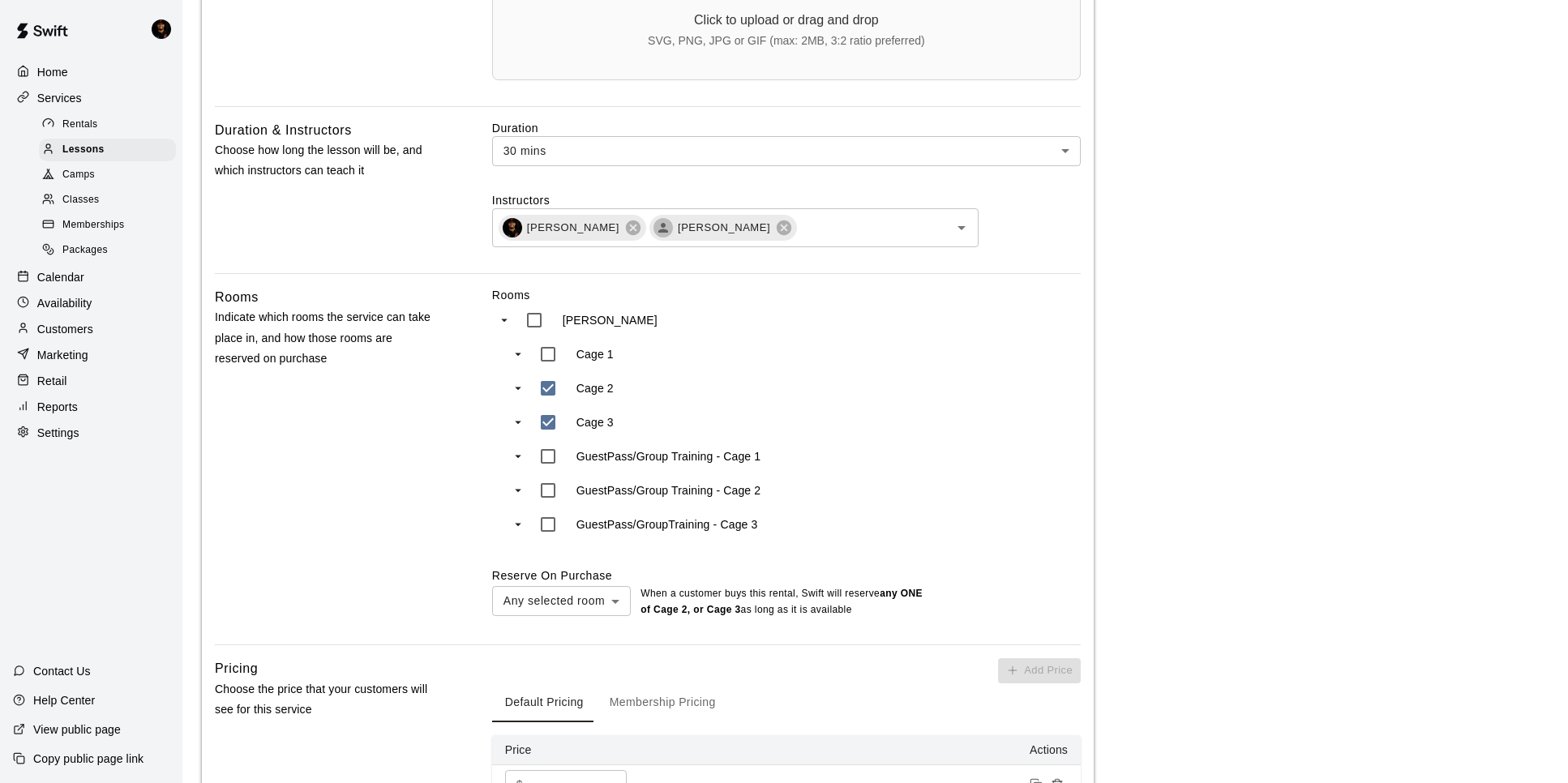
scroll to position [880, 0]
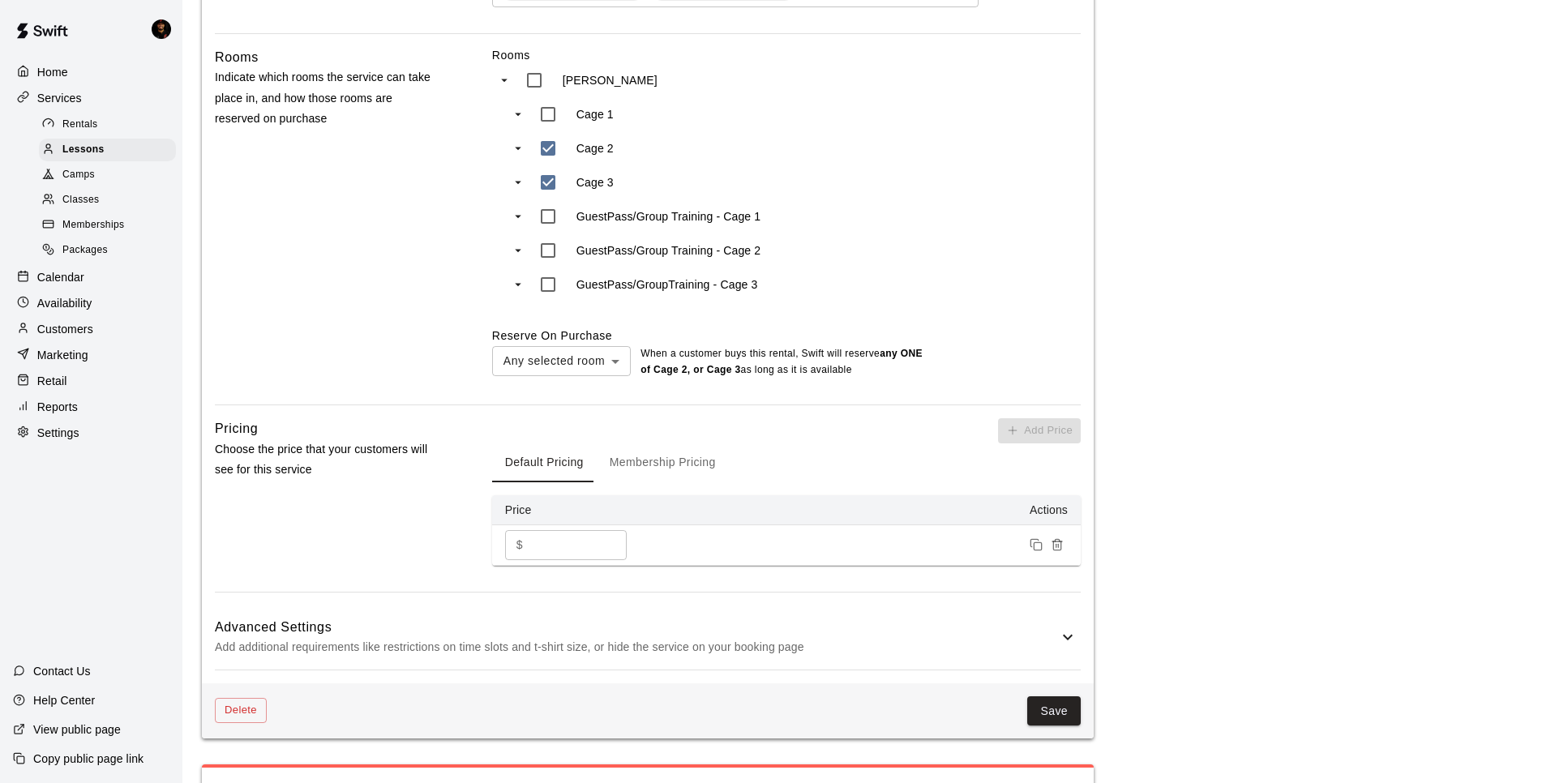
click at [400, 607] on div "Advanced Settings Add additional requirements like restrictions on time slots a…" at bounding box center [648, 637] width 866 height 64
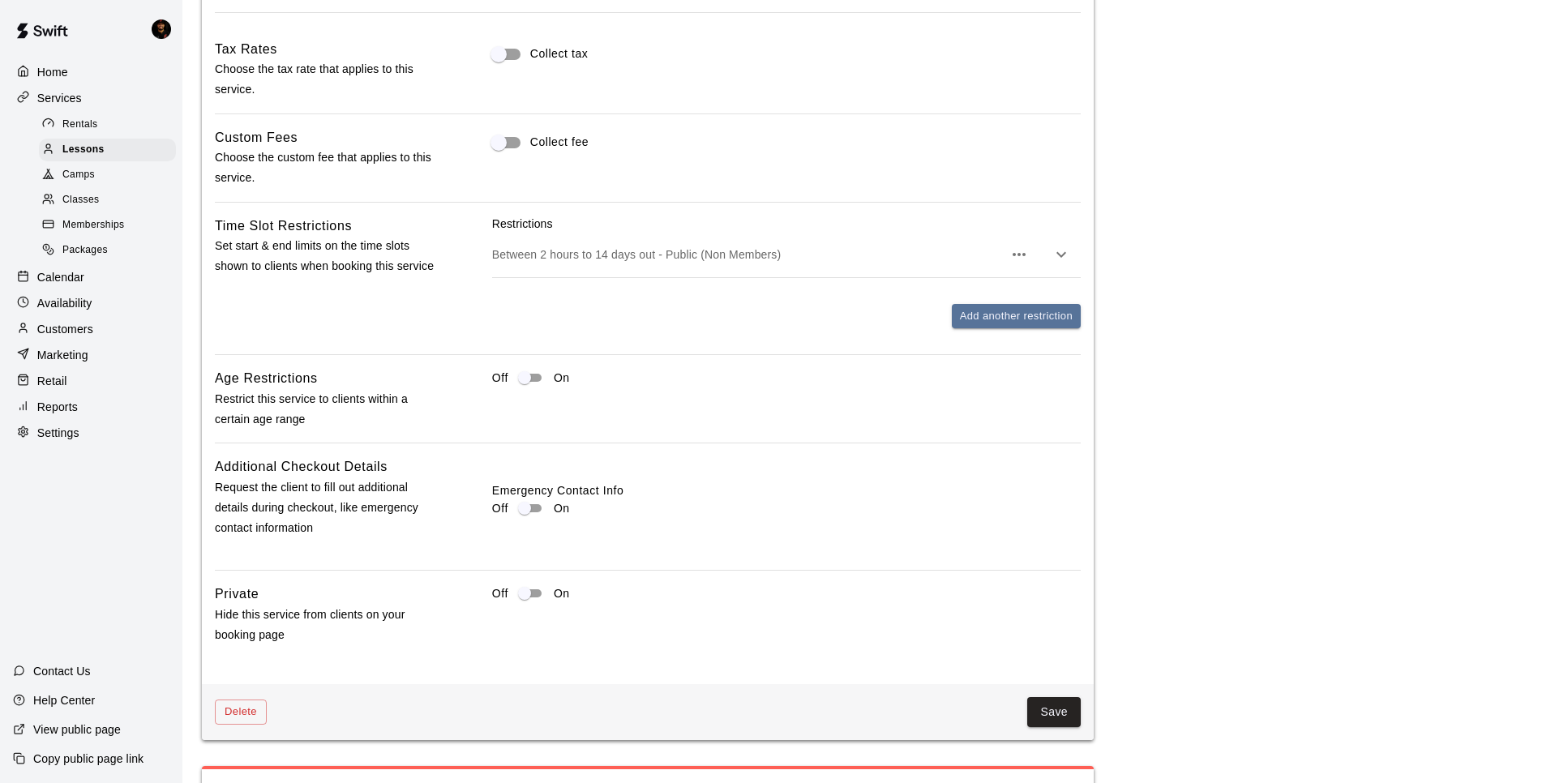
scroll to position [1484, 0]
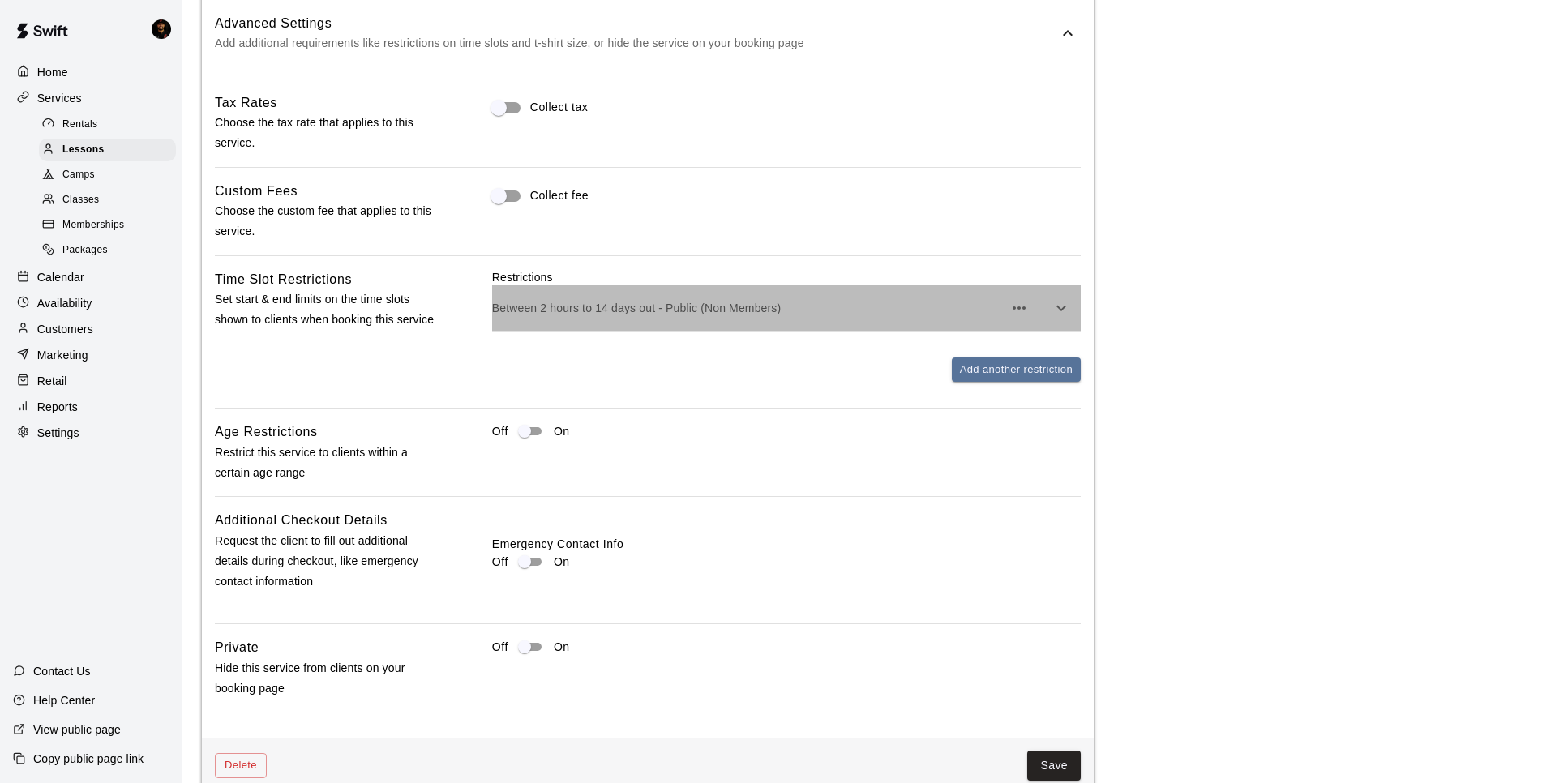
click at [530, 312] on p "Between 2 hours to 14 days out - Public (Non Members)" at bounding box center [747, 307] width 510 height 16
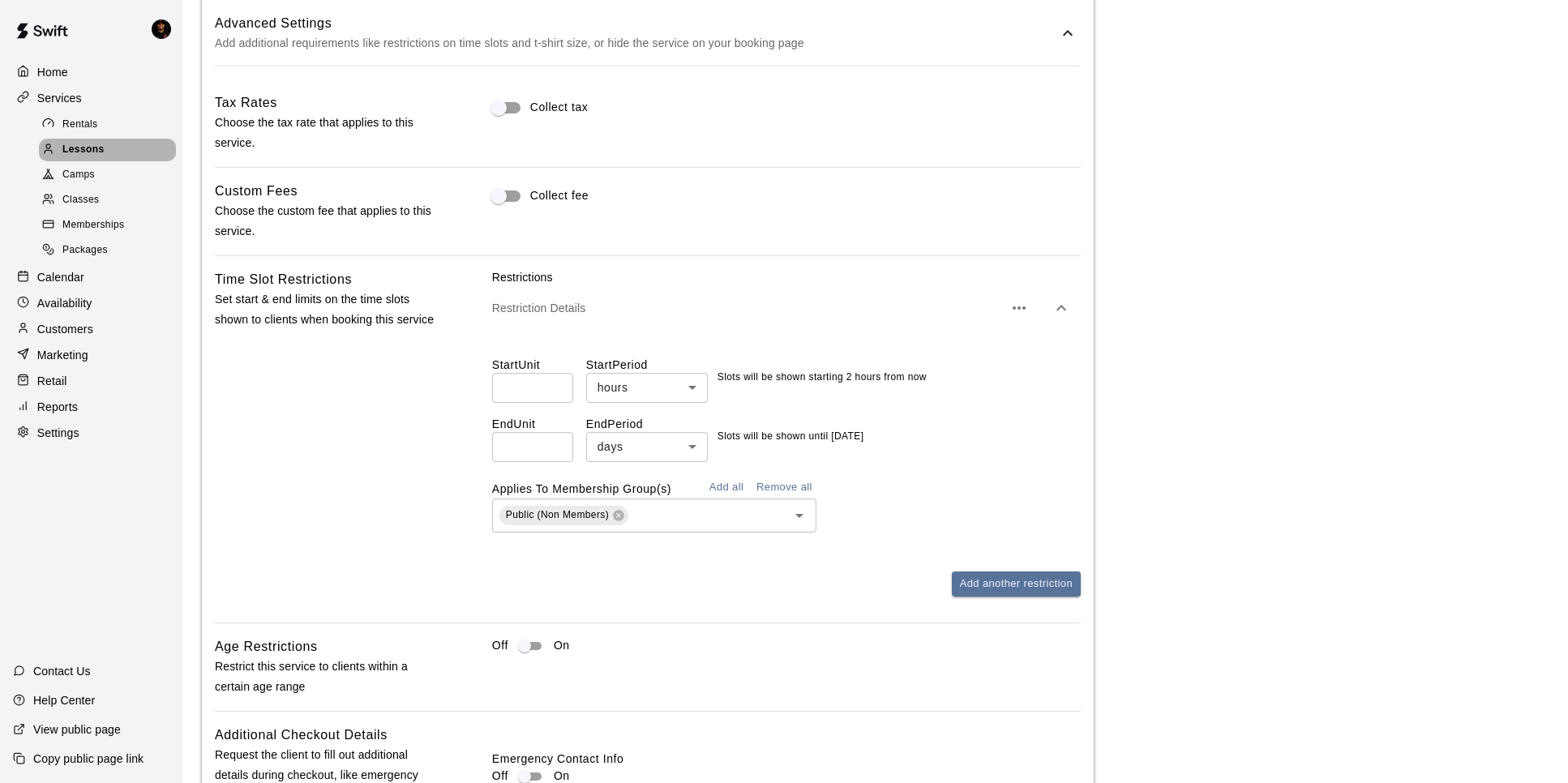
click at [109, 149] on div "Lessons" at bounding box center [108, 149] width 137 height 22
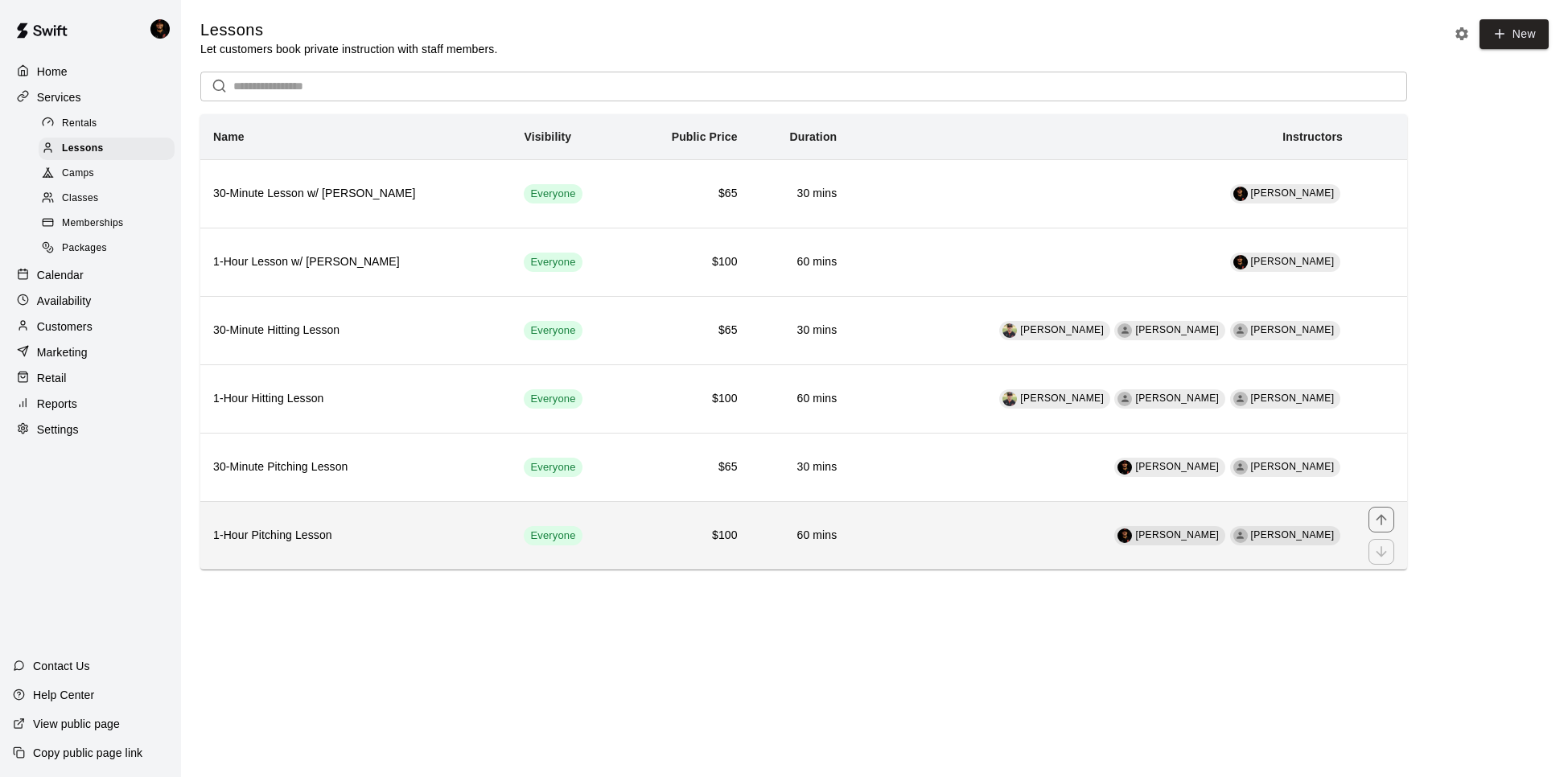
click at [399, 527] on h6 "1-Hour Pitching Lesson" at bounding box center [355, 535] width 285 height 17
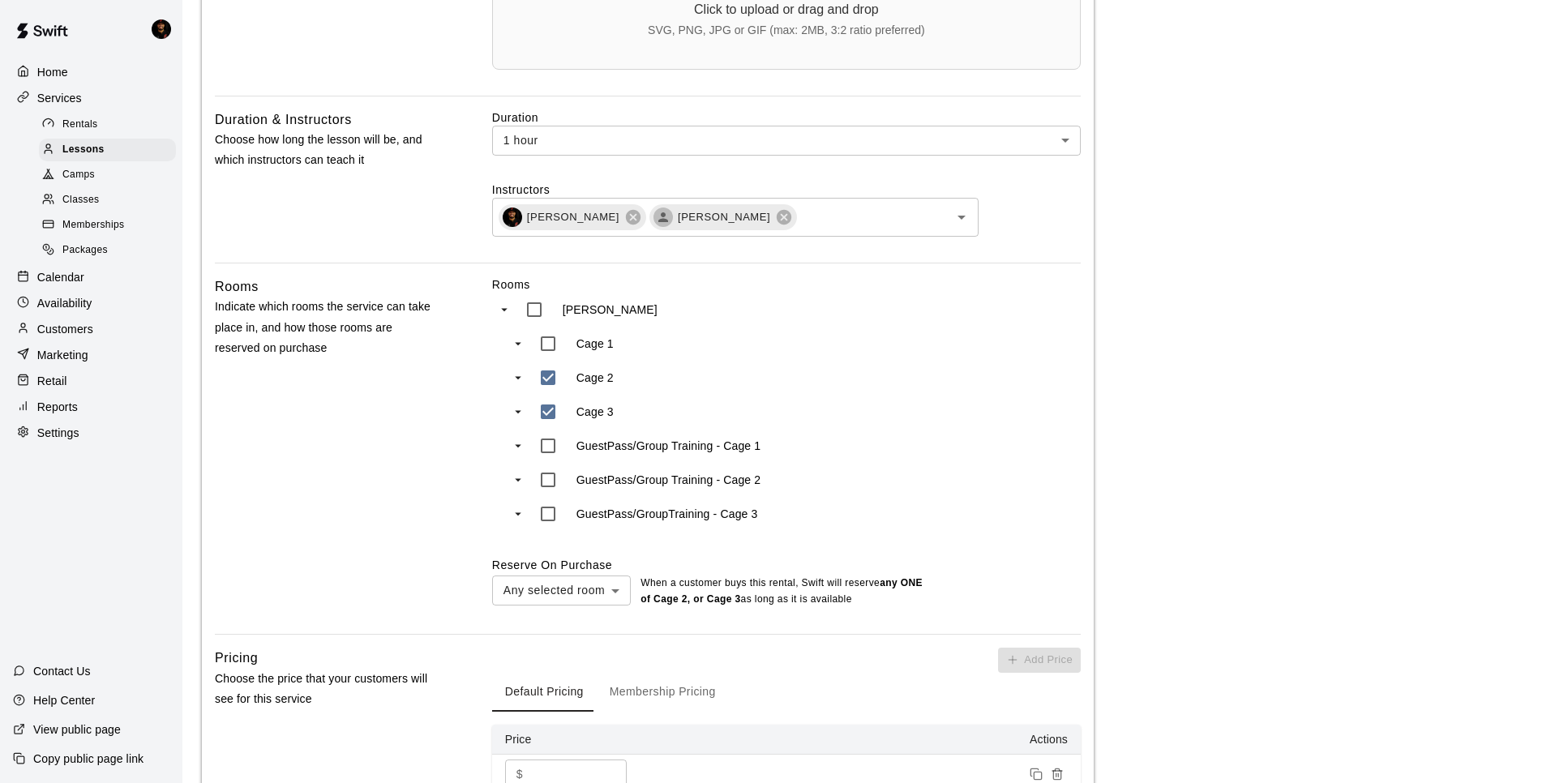
scroll to position [736, 0]
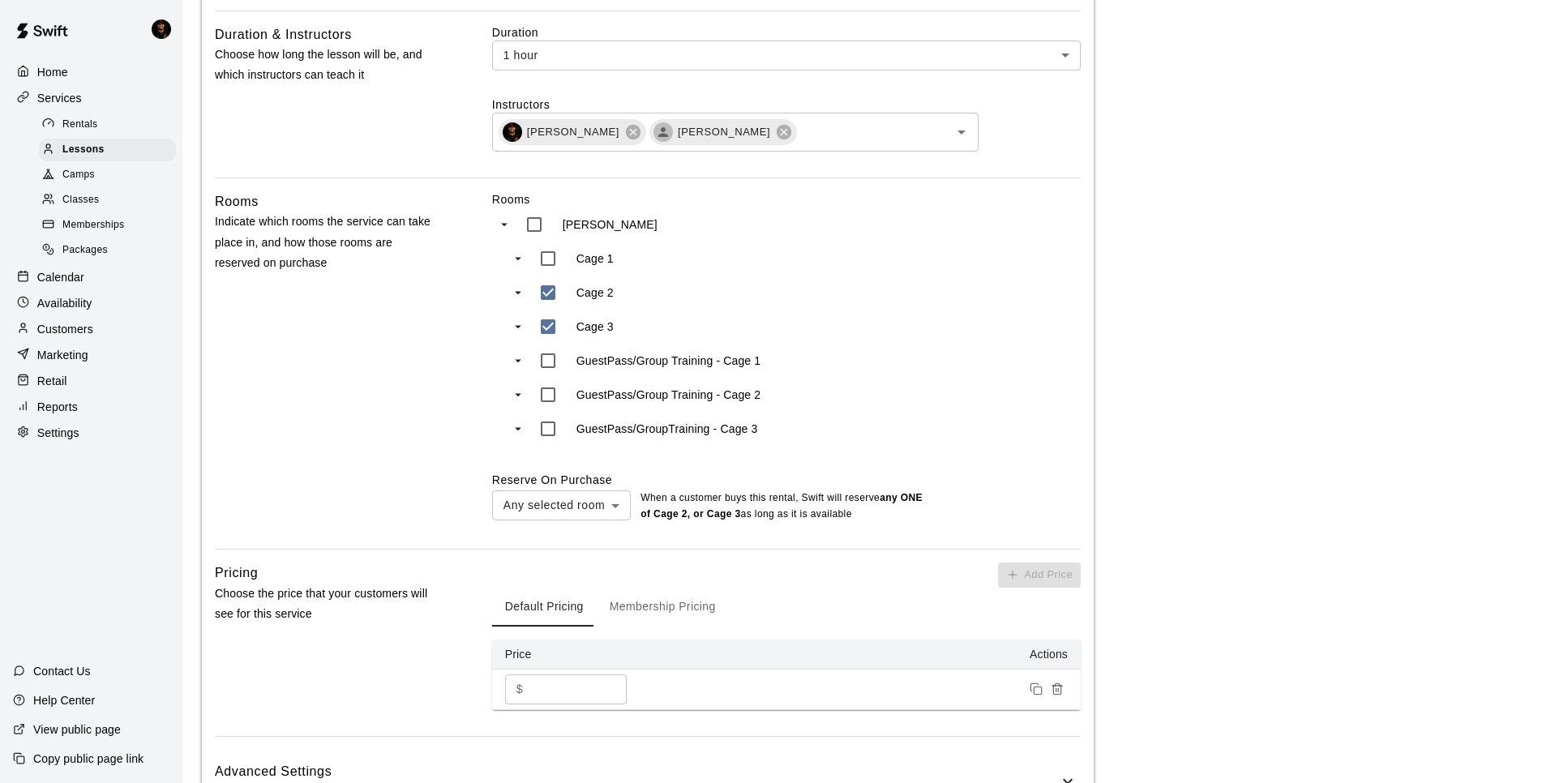
click at [625, 607] on button "Membership Pricing" at bounding box center [662, 607] width 132 height 39
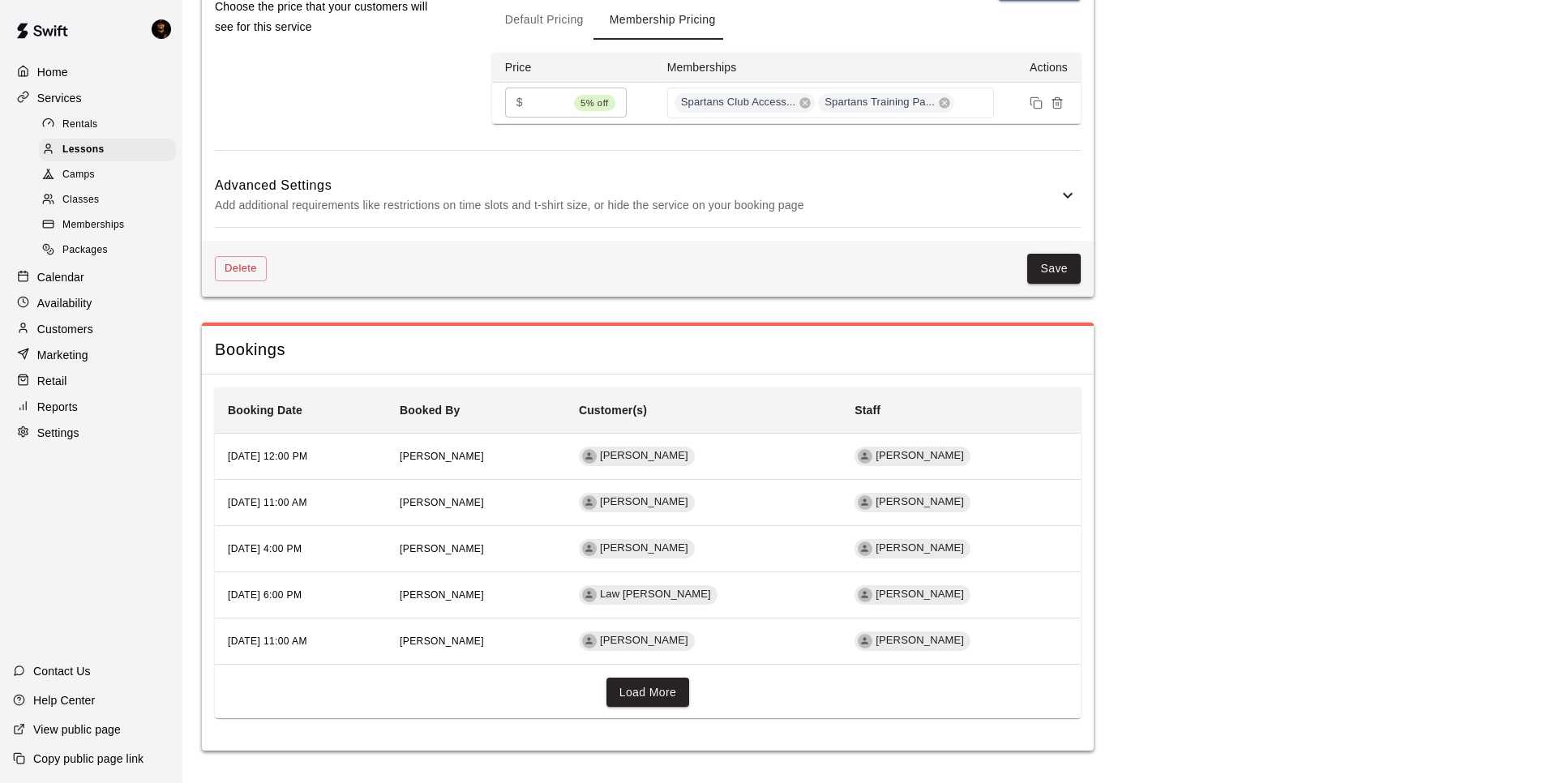
scroll to position [1280, 0]
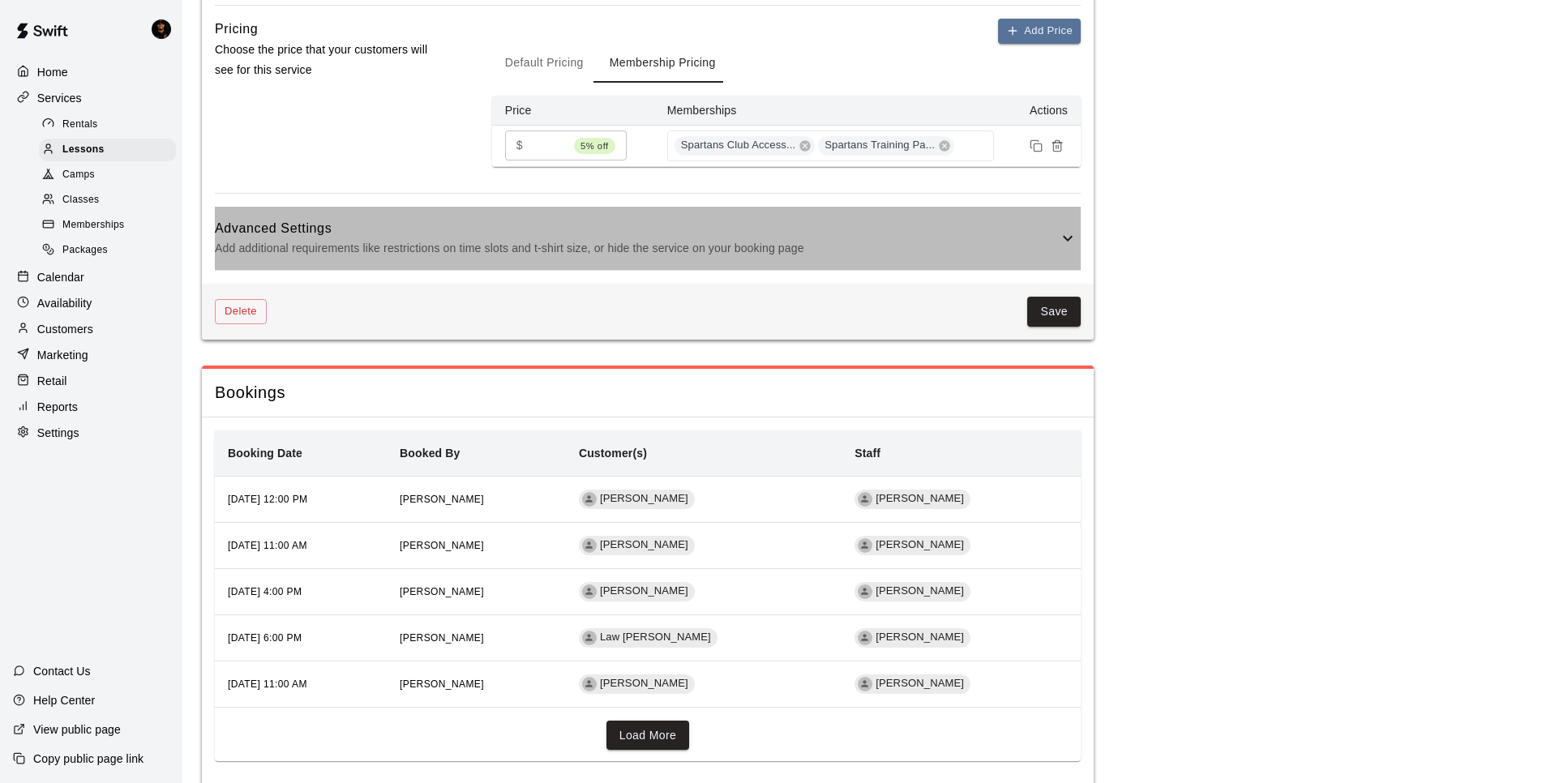
click at [424, 253] on p "Add additional requirements like restrictions on time slots and t-shirt size, o…" at bounding box center [636, 249] width 843 height 20
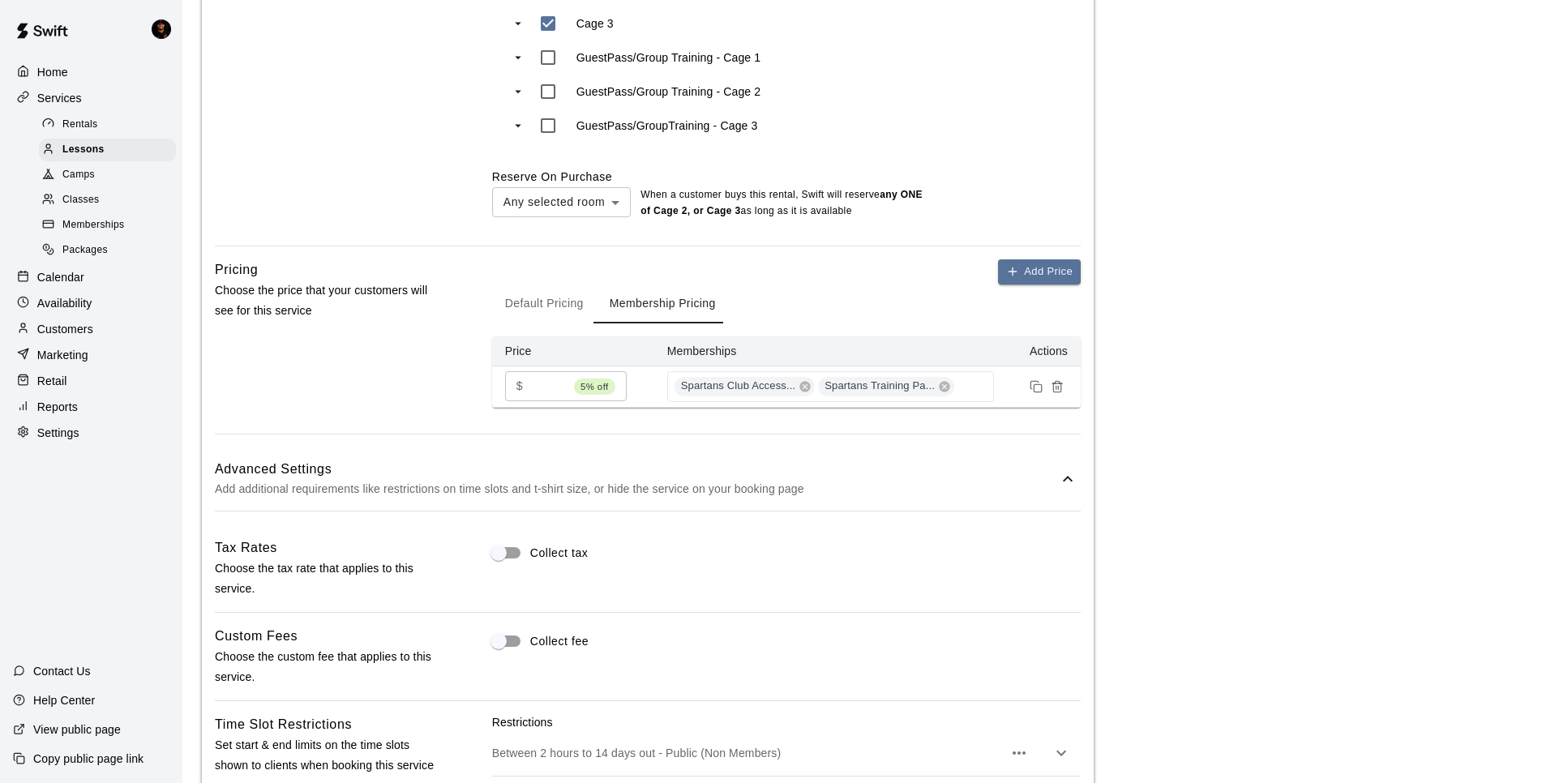
scroll to position [819, 0]
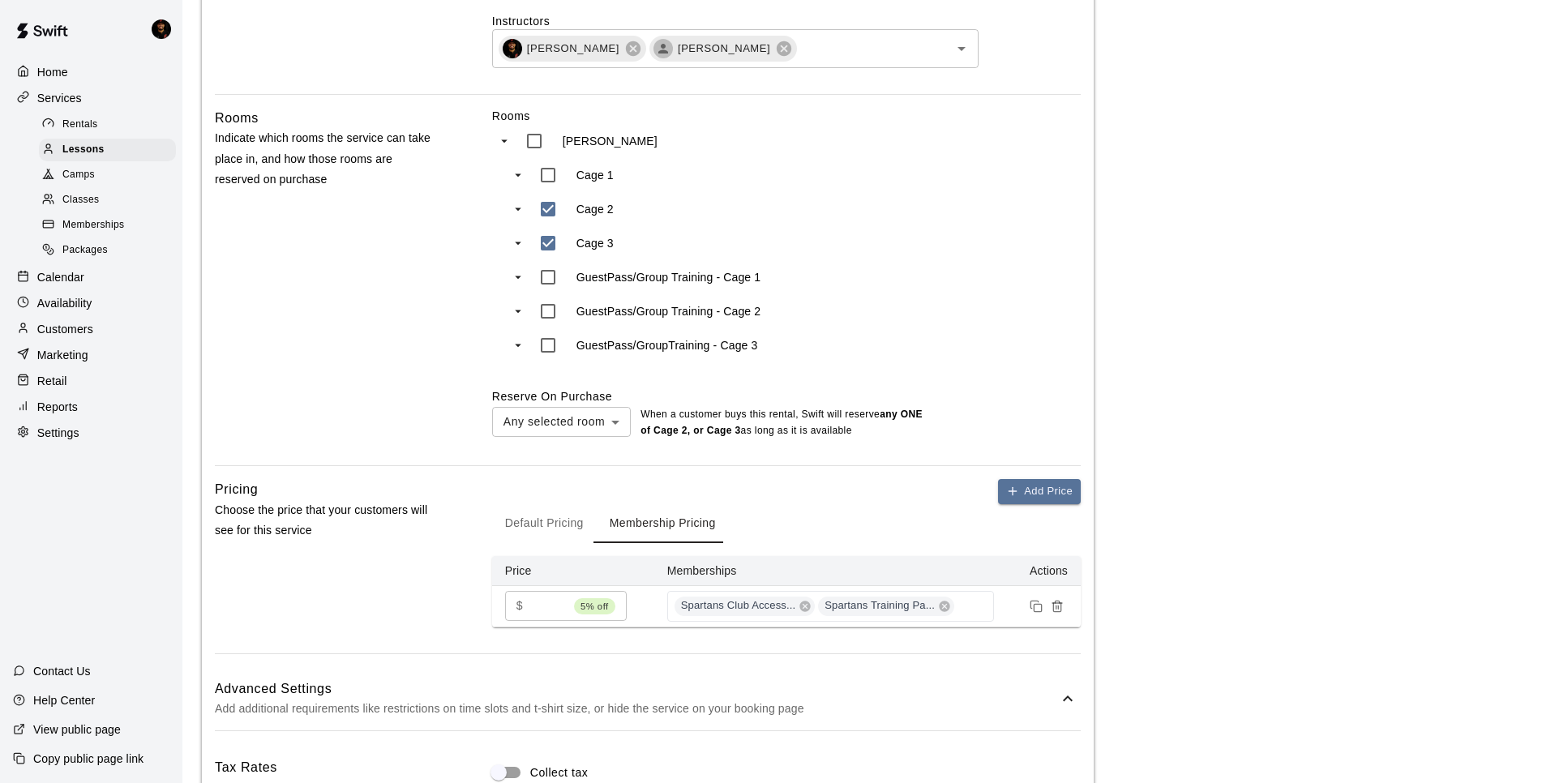
click at [116, 98] on div "Services" at bounding box center [91, 98] width 157 height 24
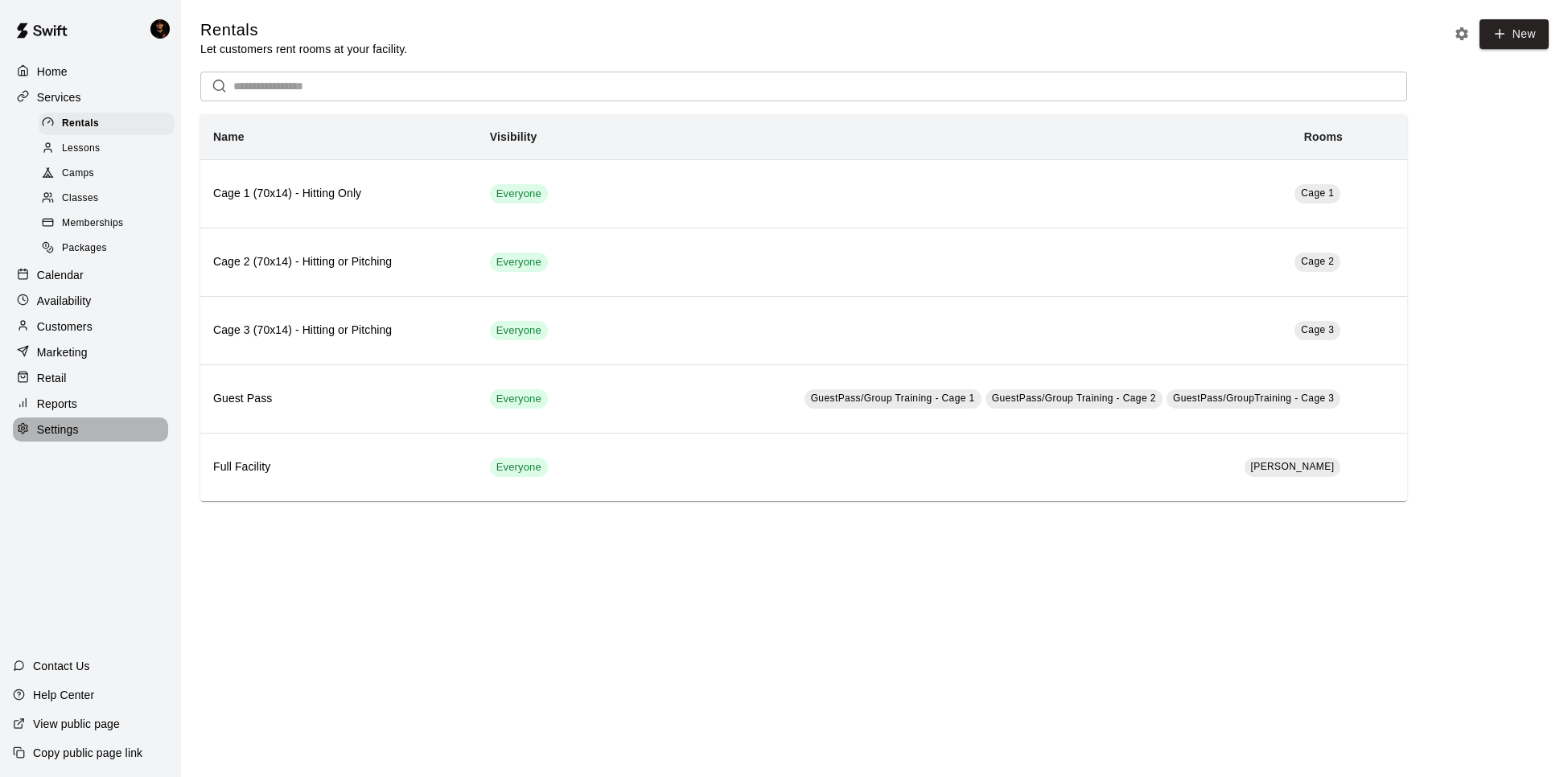
click at [115, 431] on div "Settings" at bounding box center [90, 429] width 156 height 24
select select "**"
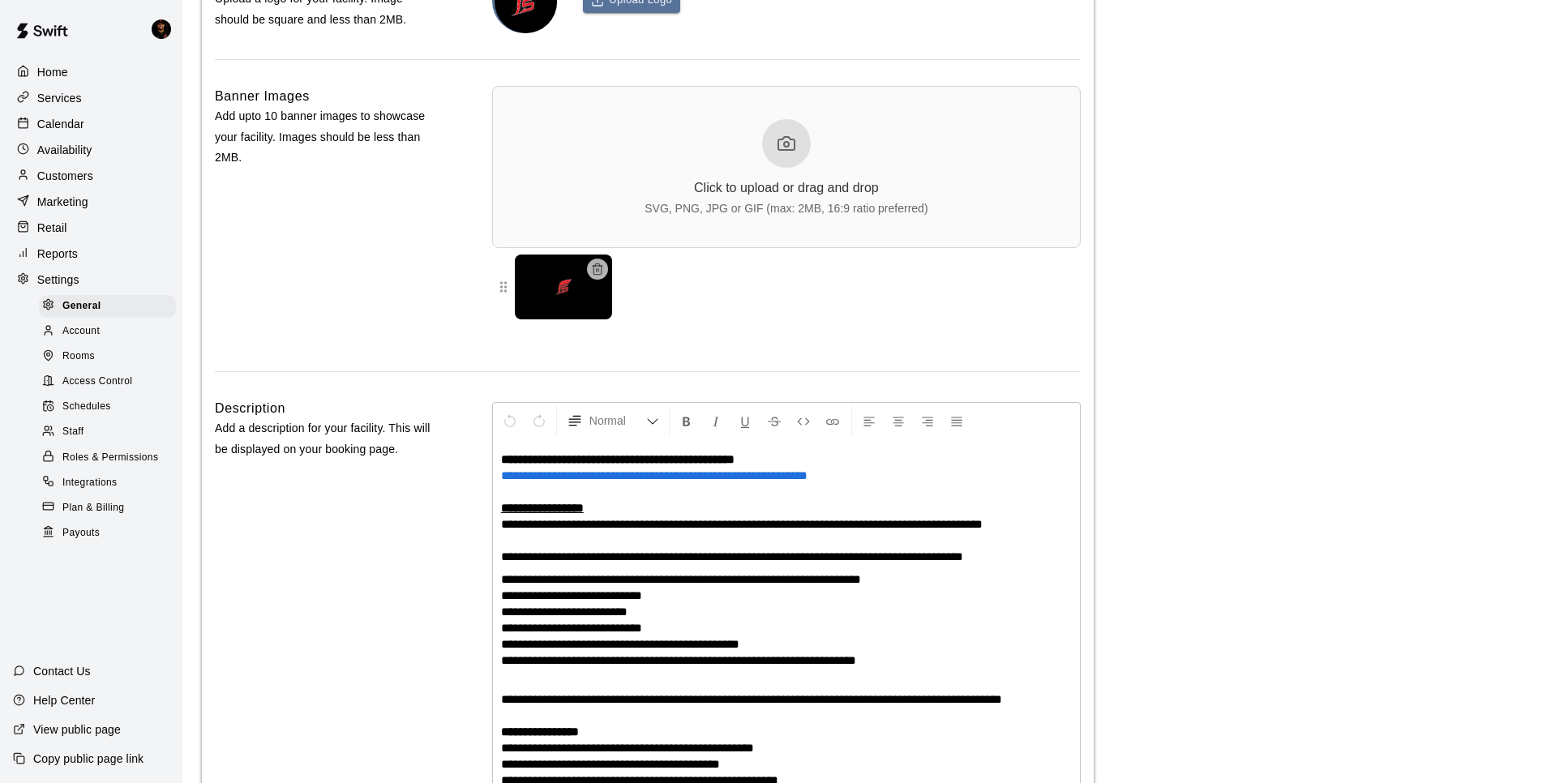
scroll to position [3934, 0]
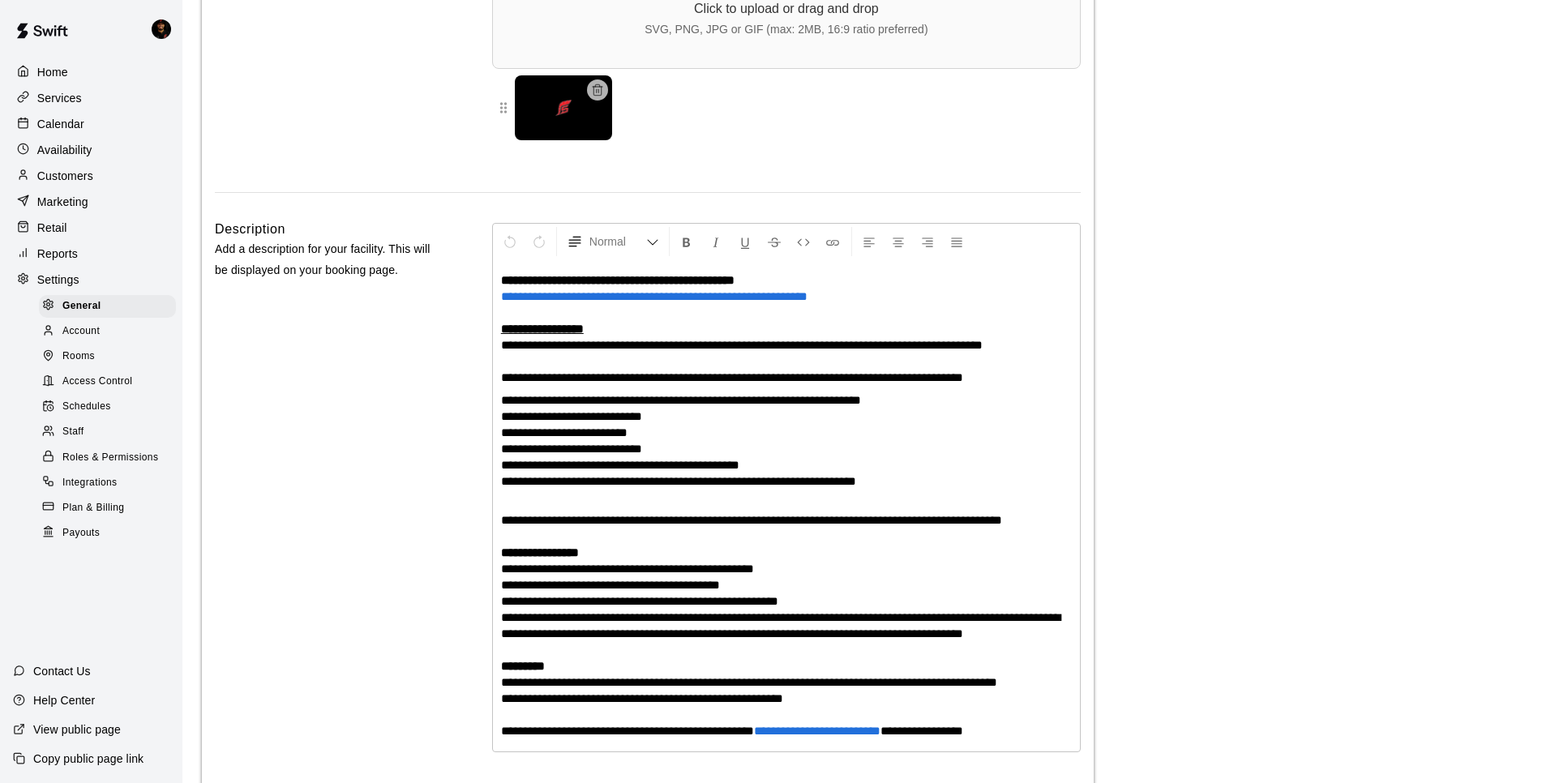
click at [78, 354] on span "Rooms" at bounding box center [78, 356] width 32 height 16
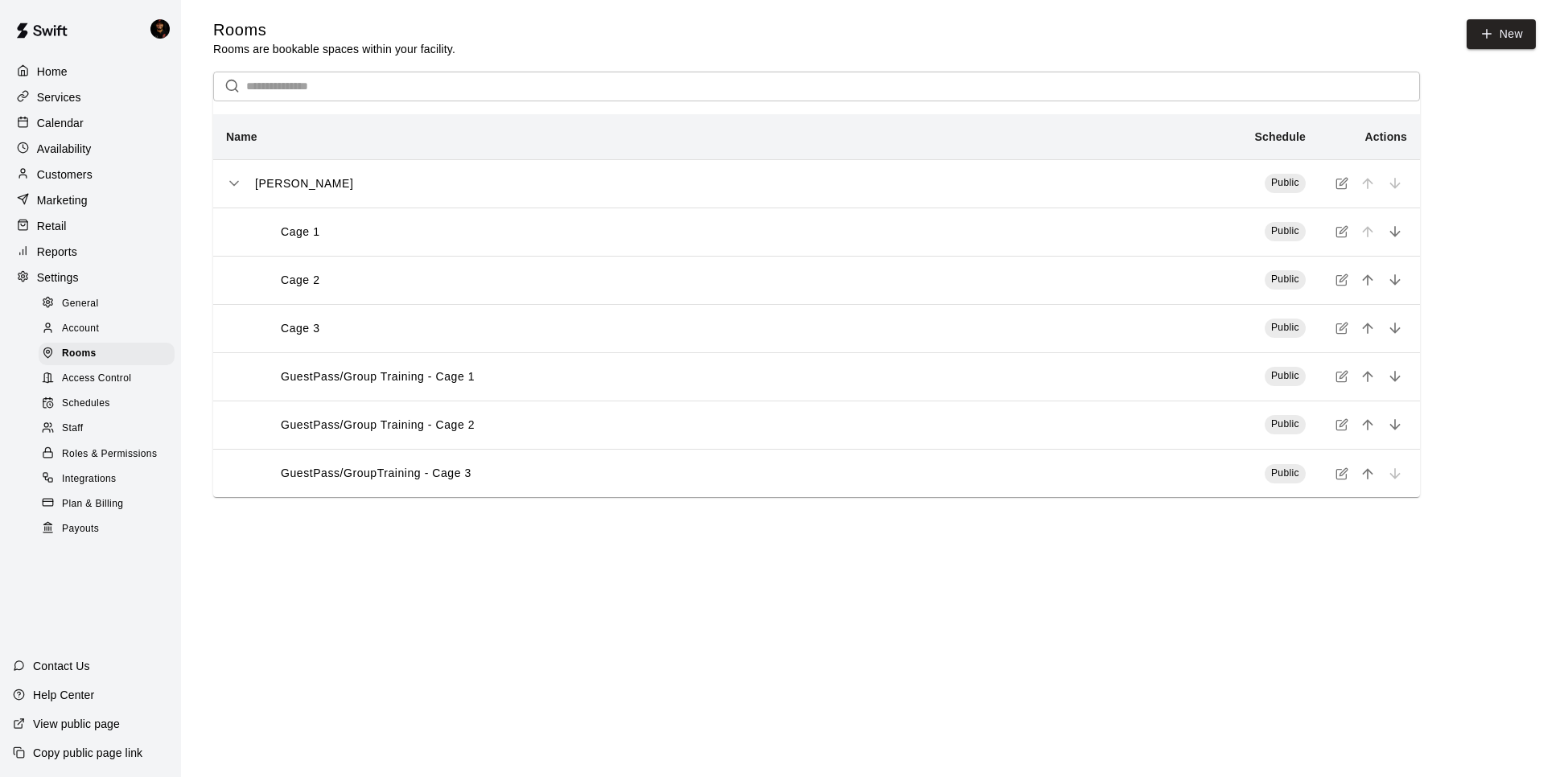
click at [81, 378] on span "Access Control" at bounding box center [96, 378] width 69 height 16
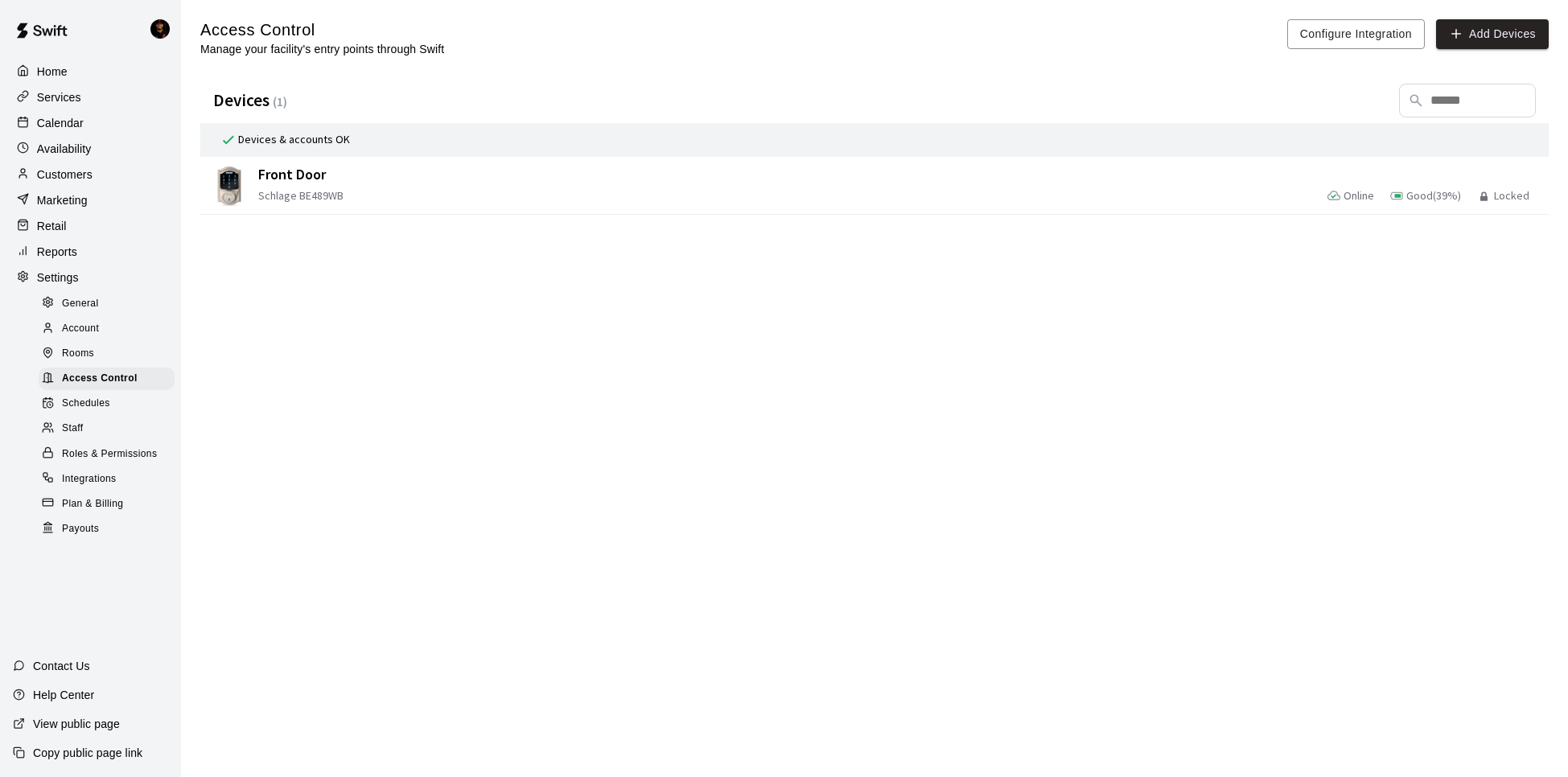
click at [82, 335] on span "Account" at bounding box center [80, 329] width 37 height 16
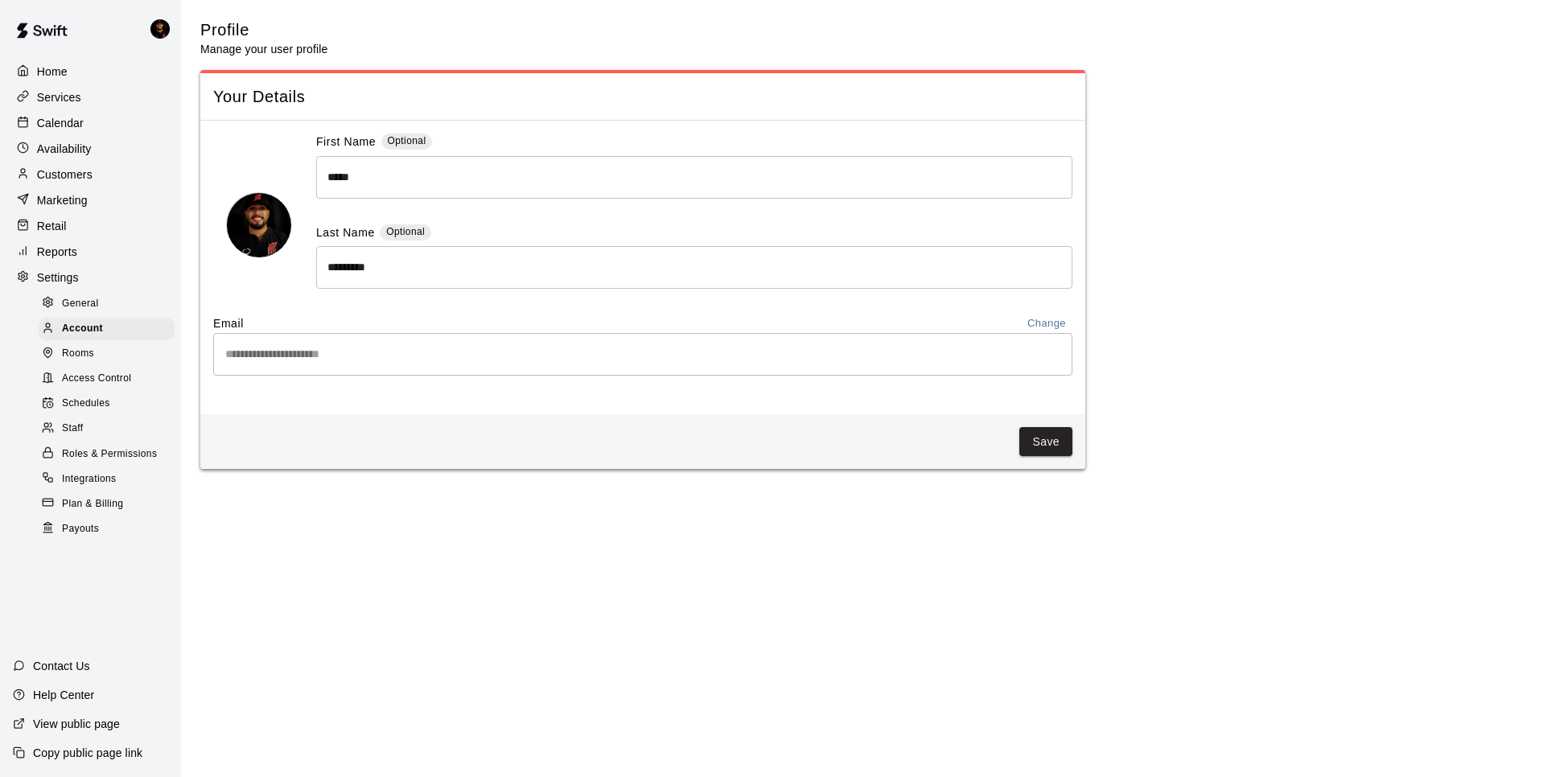
click at [89, 310] on span "General" at bounding box center [80, 304] width 37 height 16
select select "**"
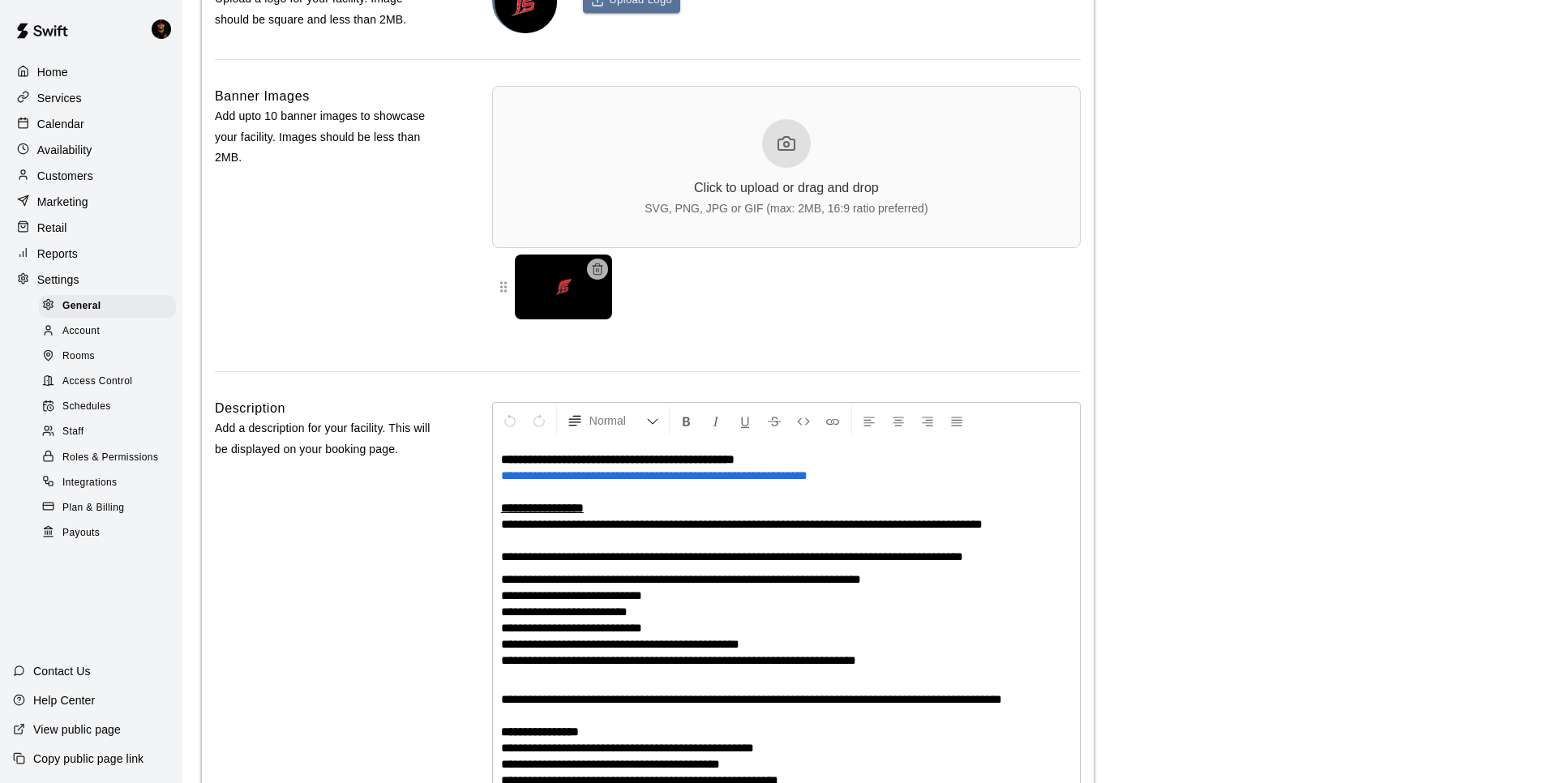
scroll to position [3934, 0]
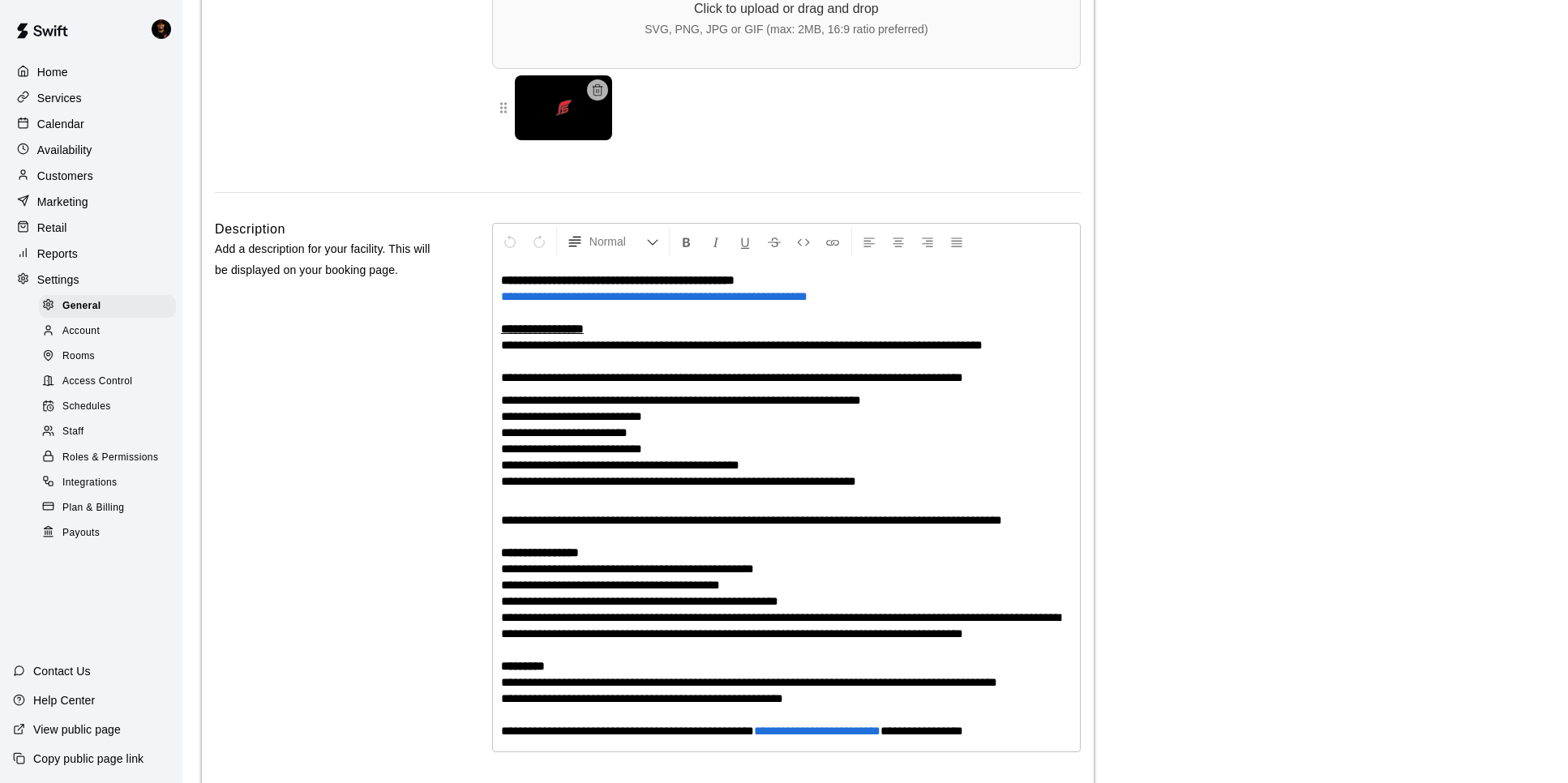
click at [74, 379] on span "Access Control" at bounding box center [96, 381] width 70 height 16
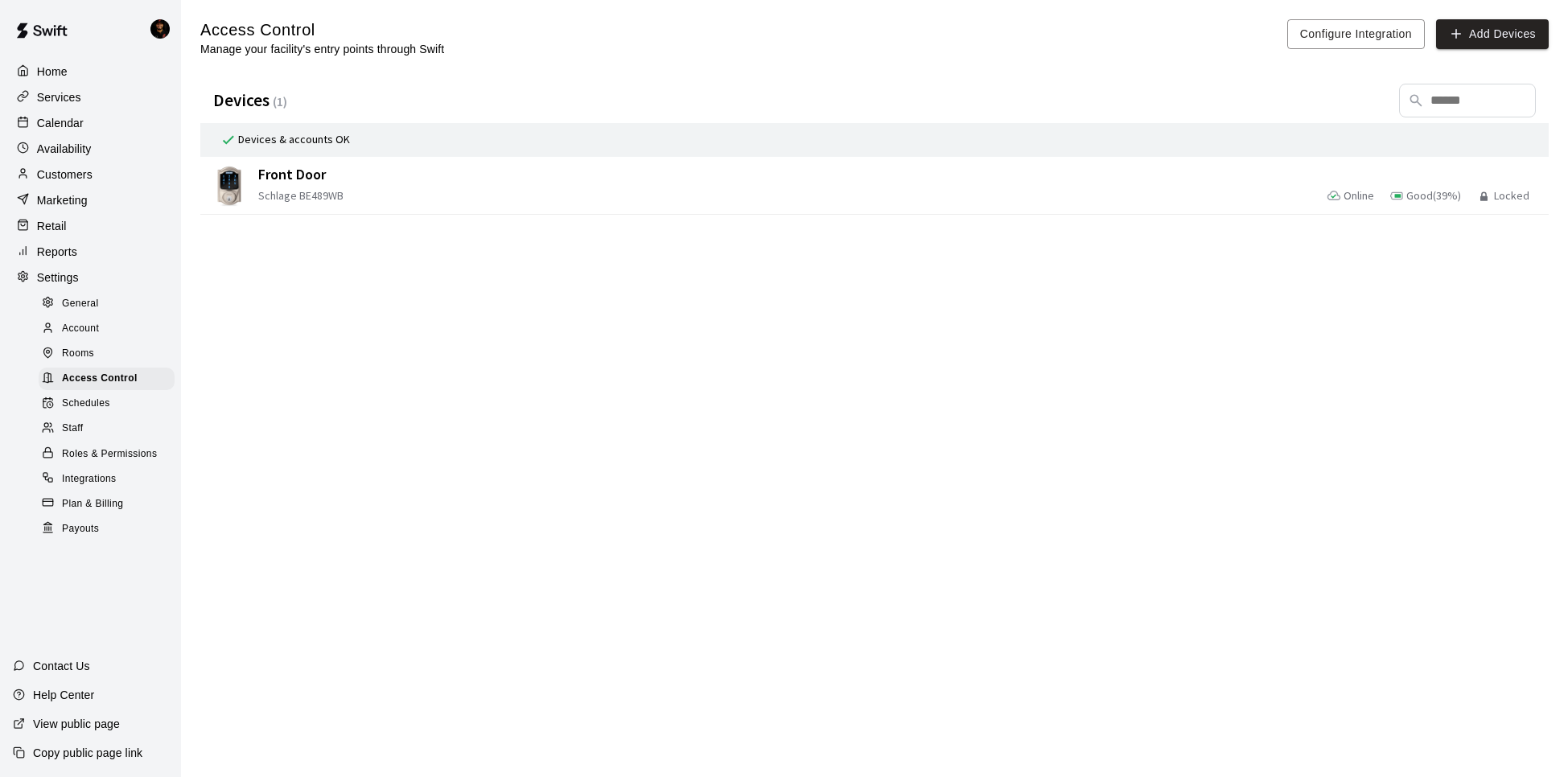
click at [85, 315] on link "General" at bounding box center [110, 303] width 143 height 25
select select "**"
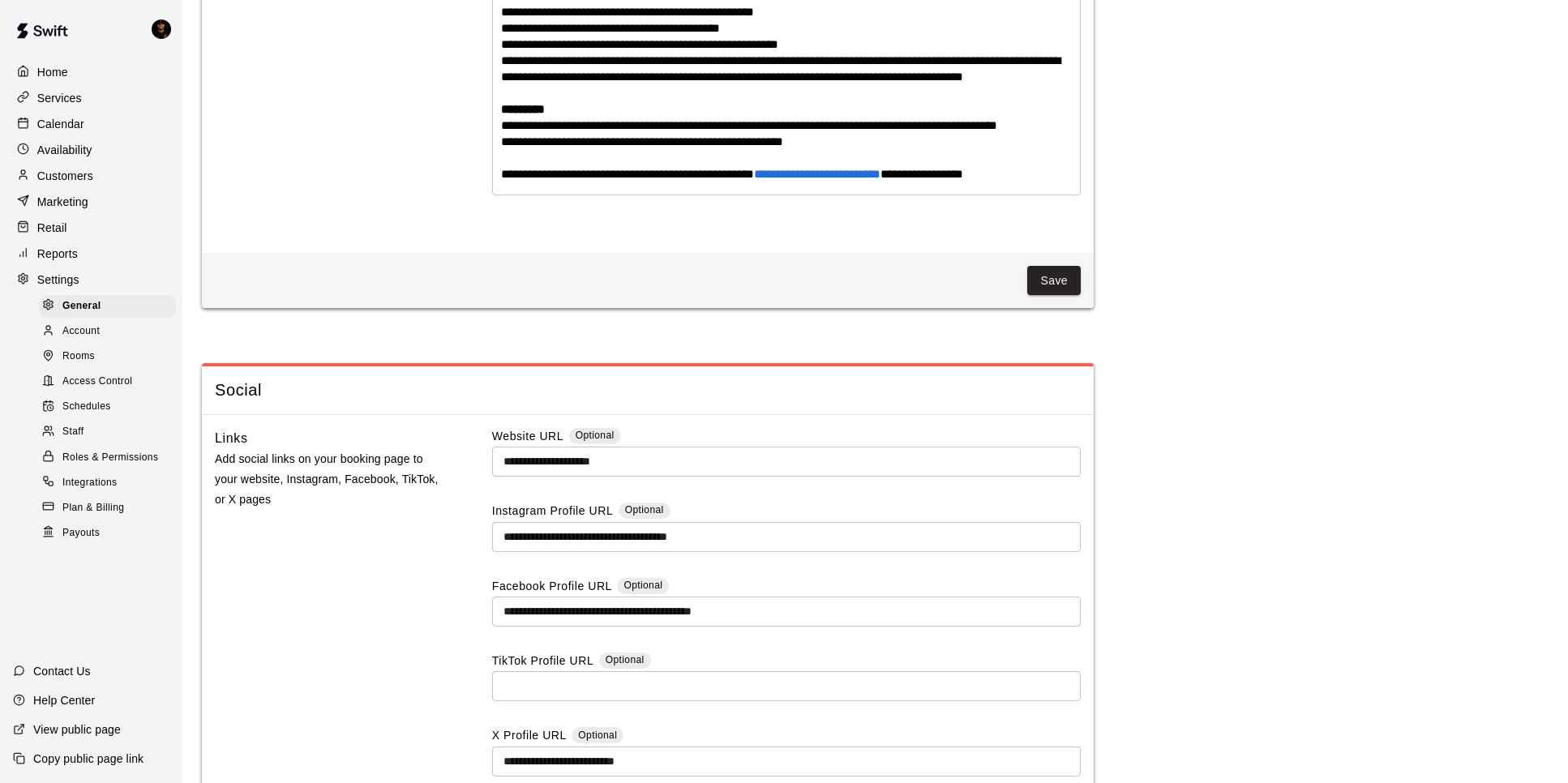
scroll to position [4646, 0]
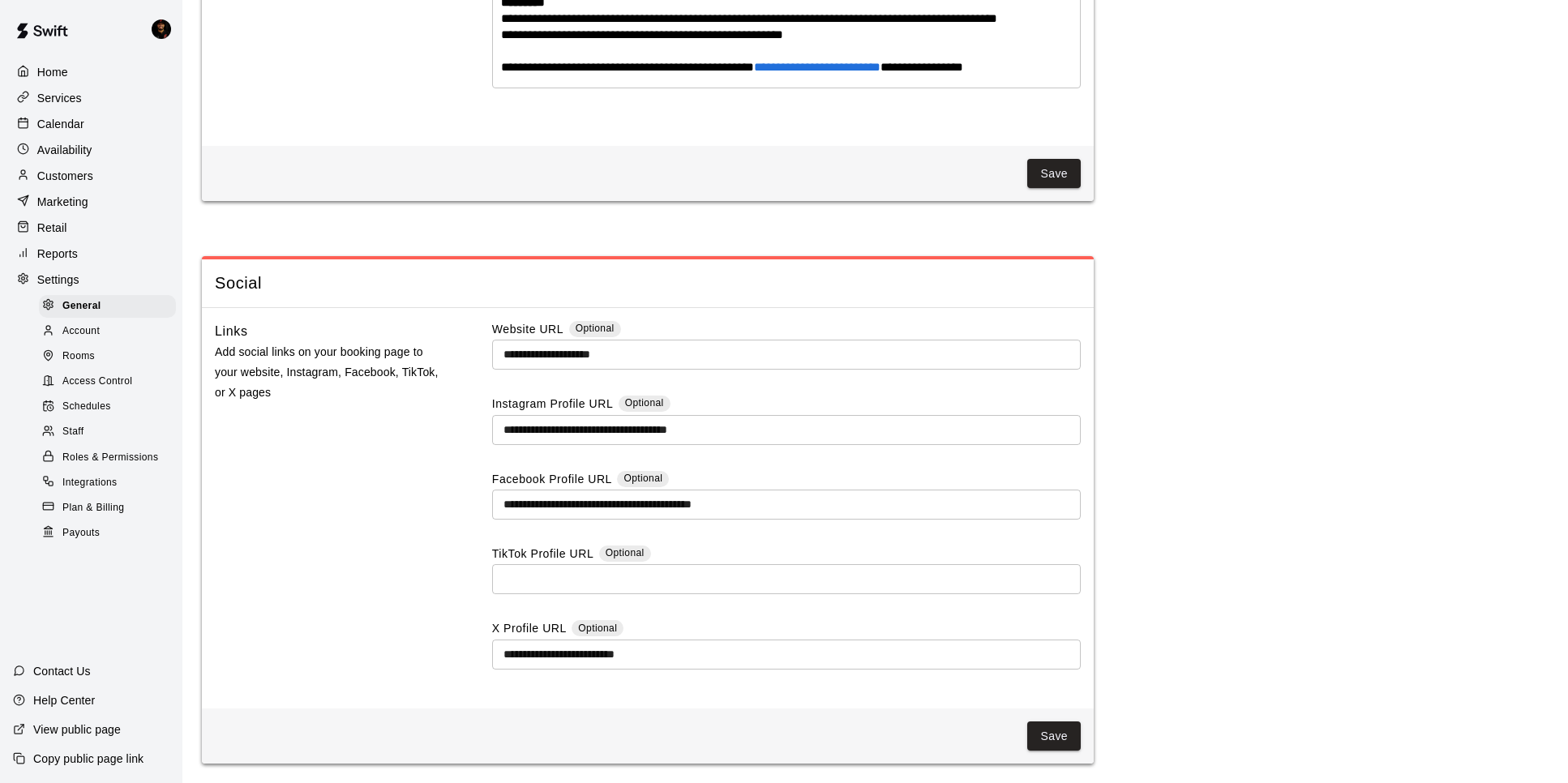
click at [80, 401] on span "Schedules" at bounding box center [86, 406] width 48 height 16
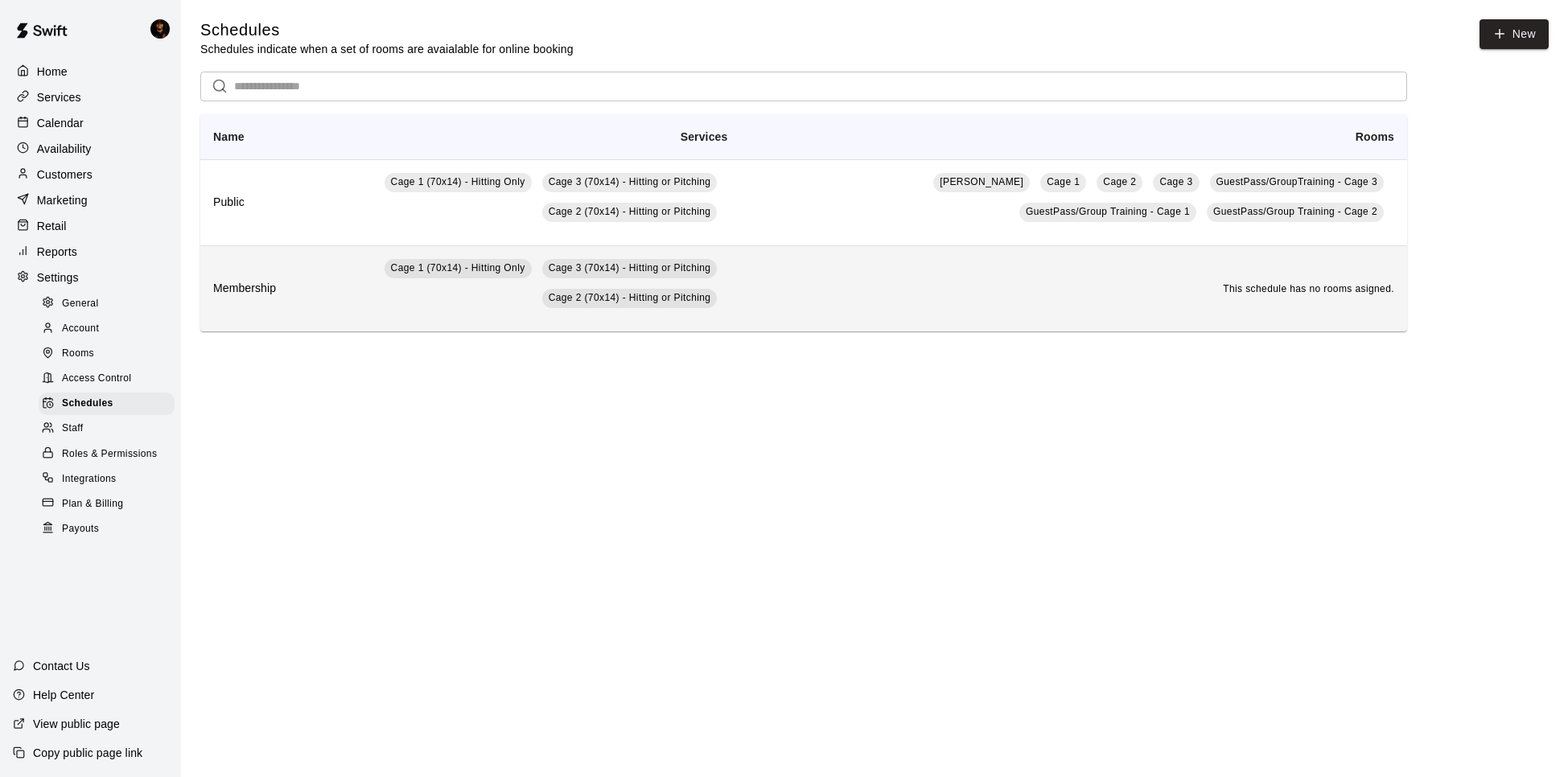
click at [776, 284] on td "This schedule has no rooms asigned." at bounding box center [1074, 287] width 667 height 86
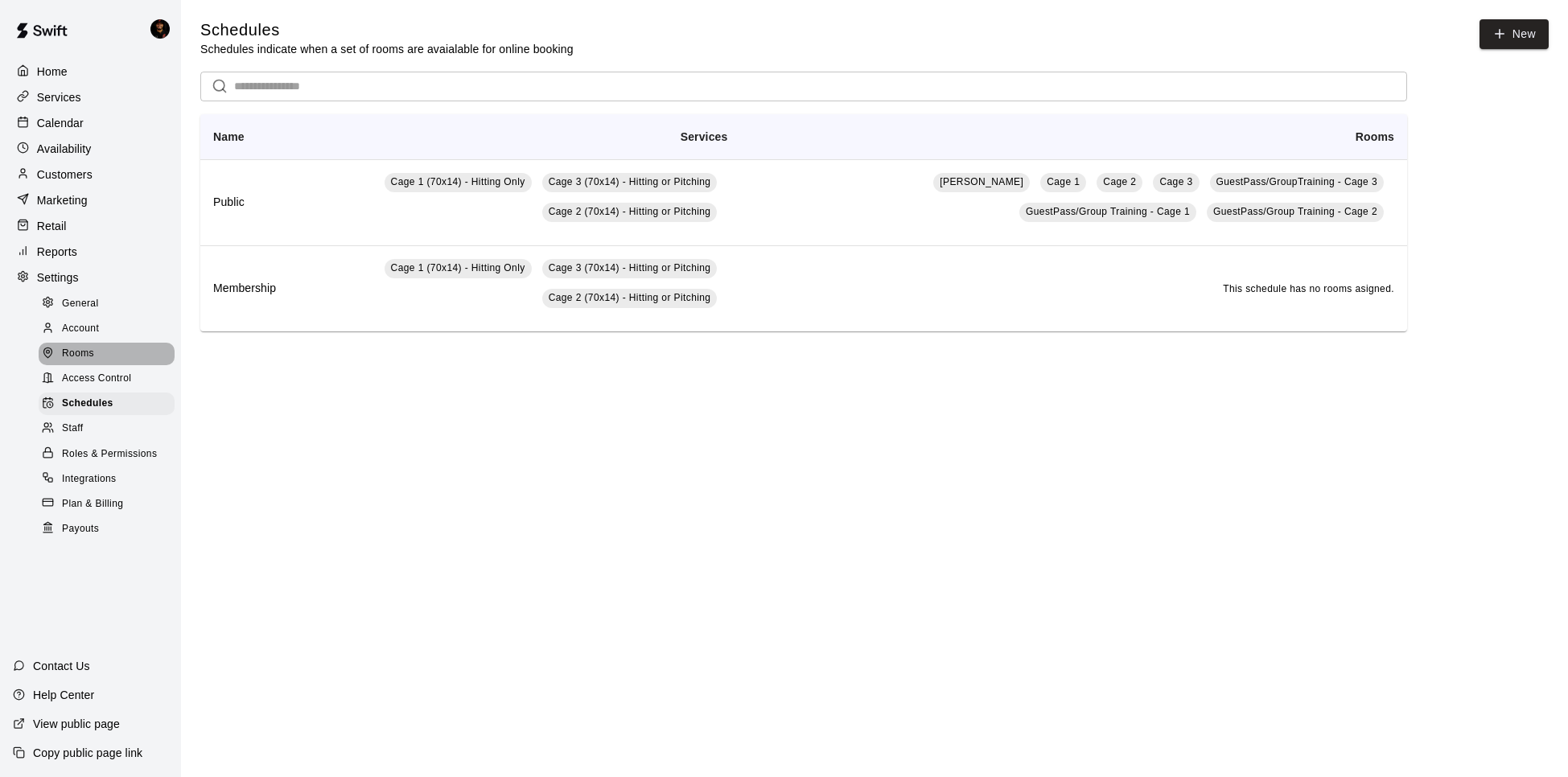
click at [98, 361] on div "Rooms" at bounding box center [107, 354] width 136 height 22
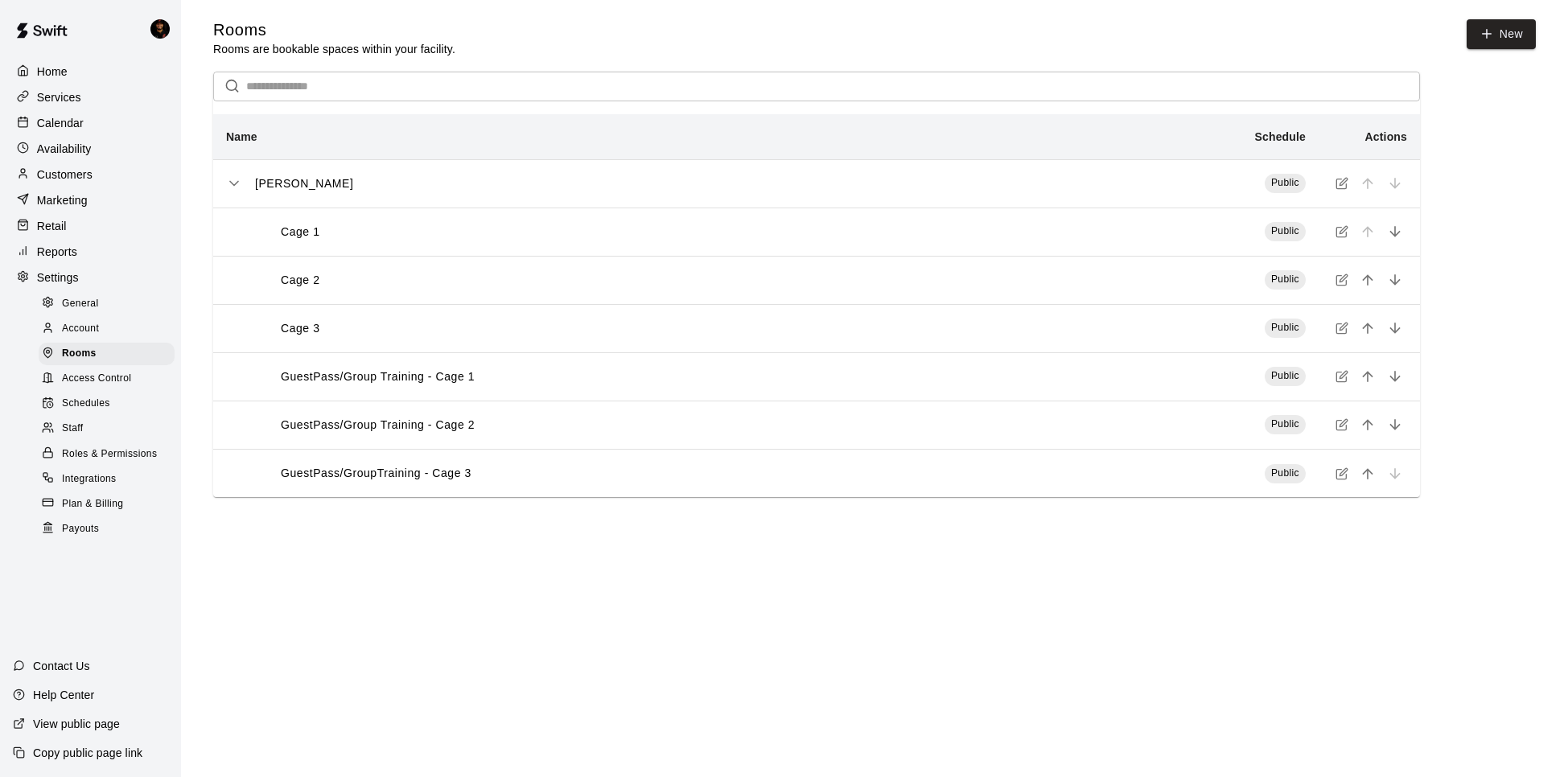
click at [1337, 229] on icon "simple table" at bounding box center [1342, 232] width 13 height 13
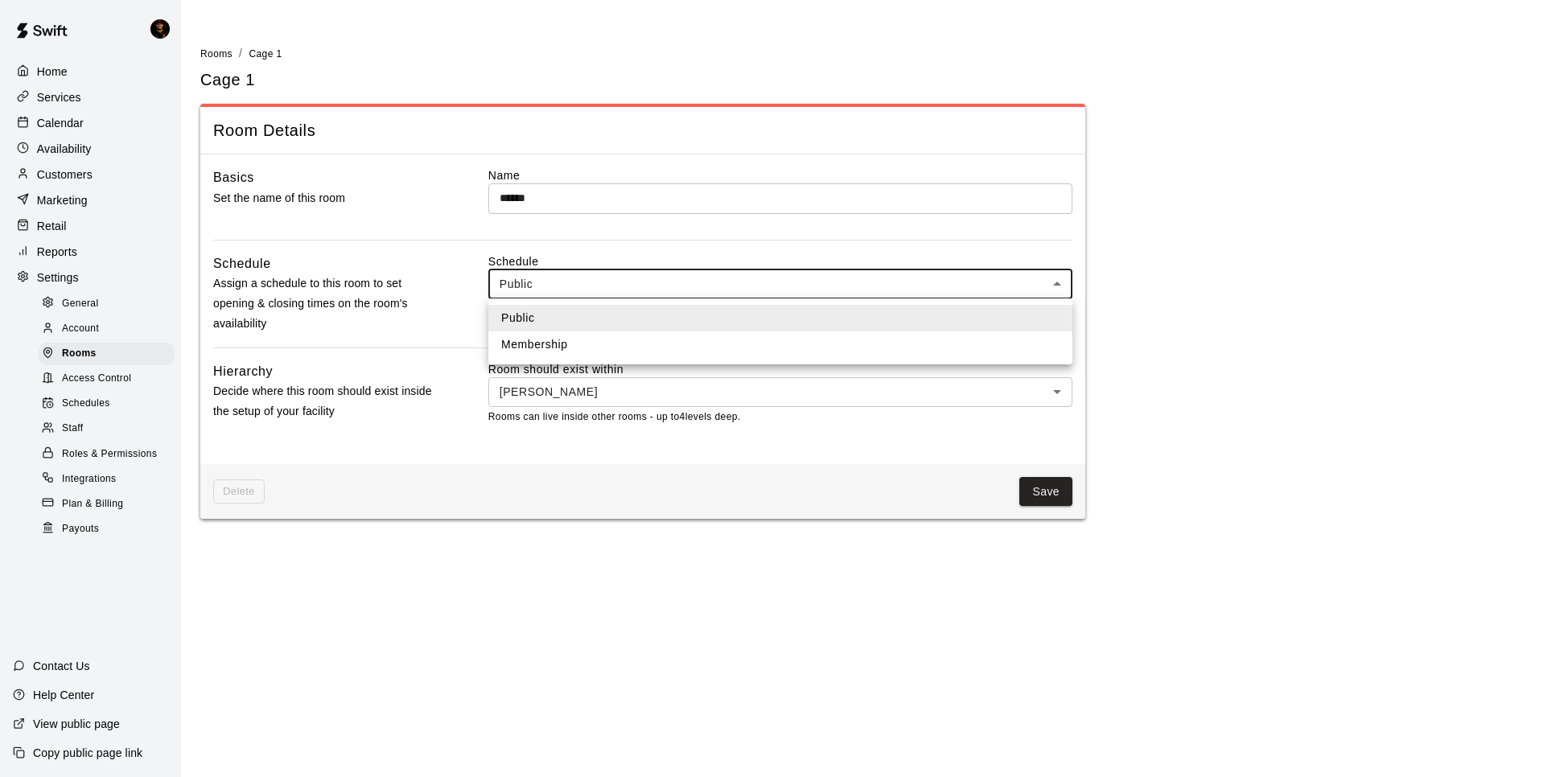
click at [702, 286] on body "Home Services Calendar Availability Customers Marketing Retail Reports Settings…" at bounding box center [784, 269] width 1568 height 538
click at [661, 252] on div at bounding box center [784, 388] width 1568 height 777
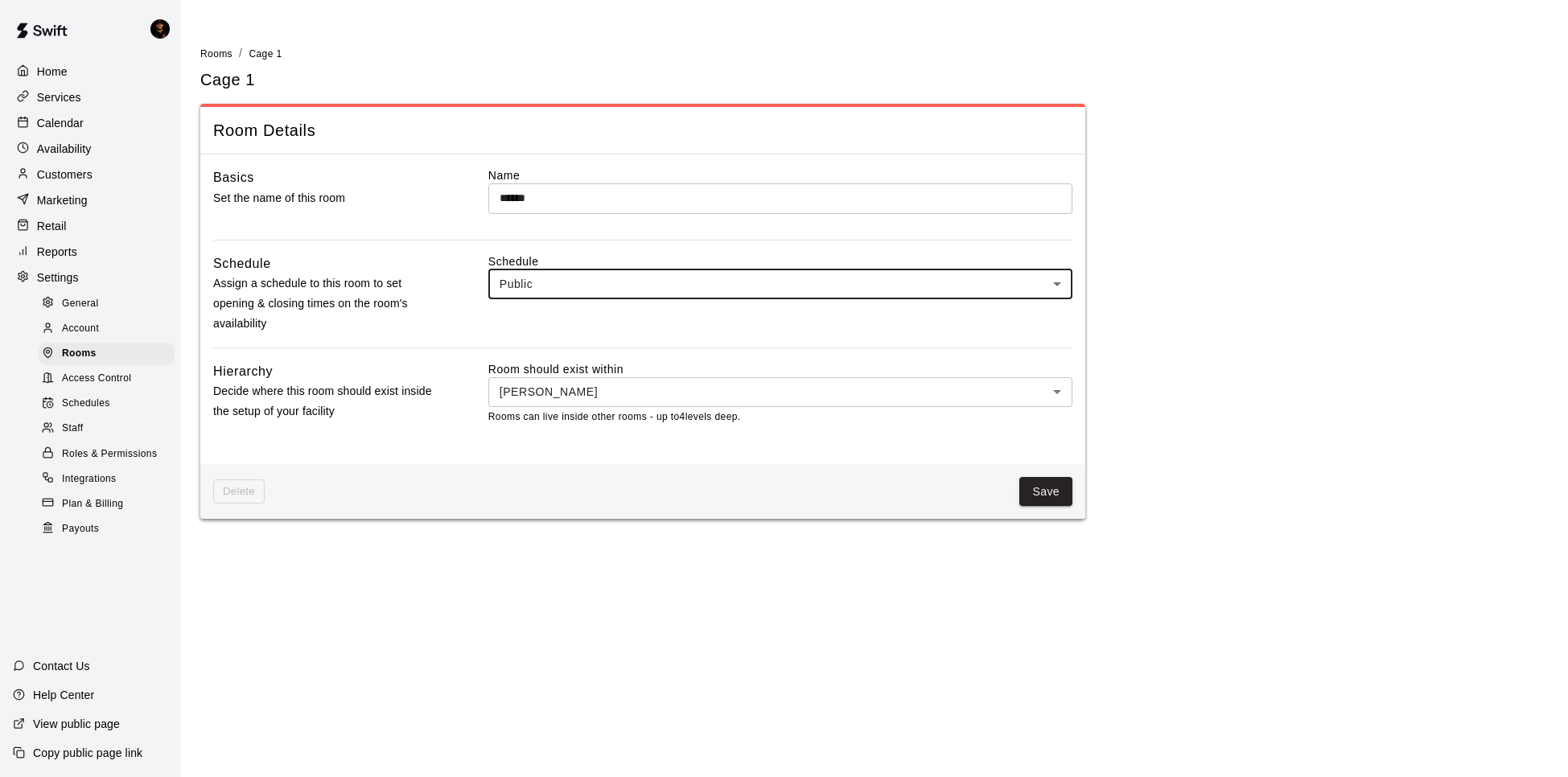
click at [93, 380] on span "Access Control" at bounding box center [96, 378] width 69 height 16
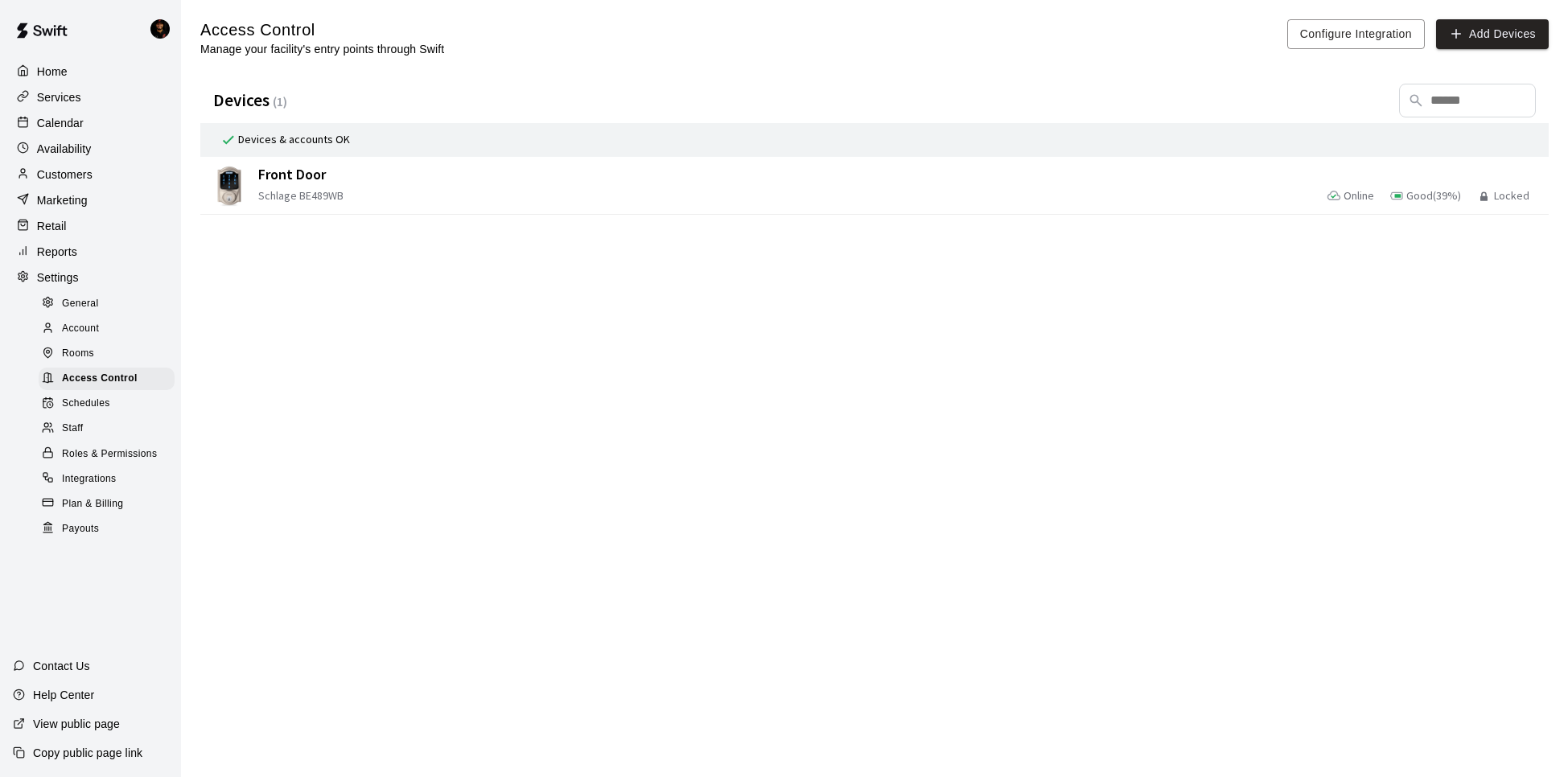
click at [92, 403] on span "Schedules" at bounding box center [86, 403] width 48 height 16
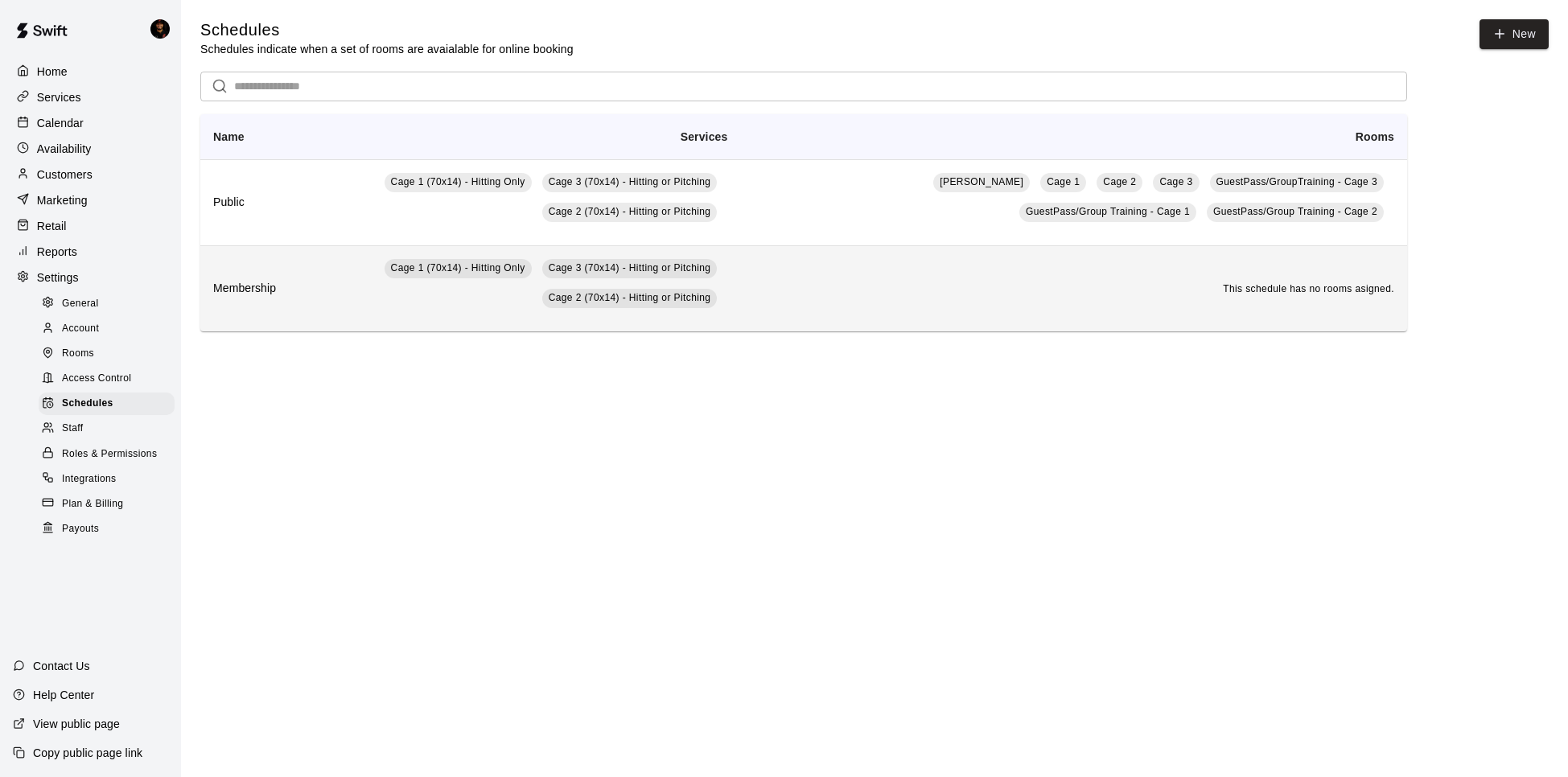
click at [1194, 287] on td "This schedule has no rooms asigned." at bounding box center [1074, 287] width 667 height 86
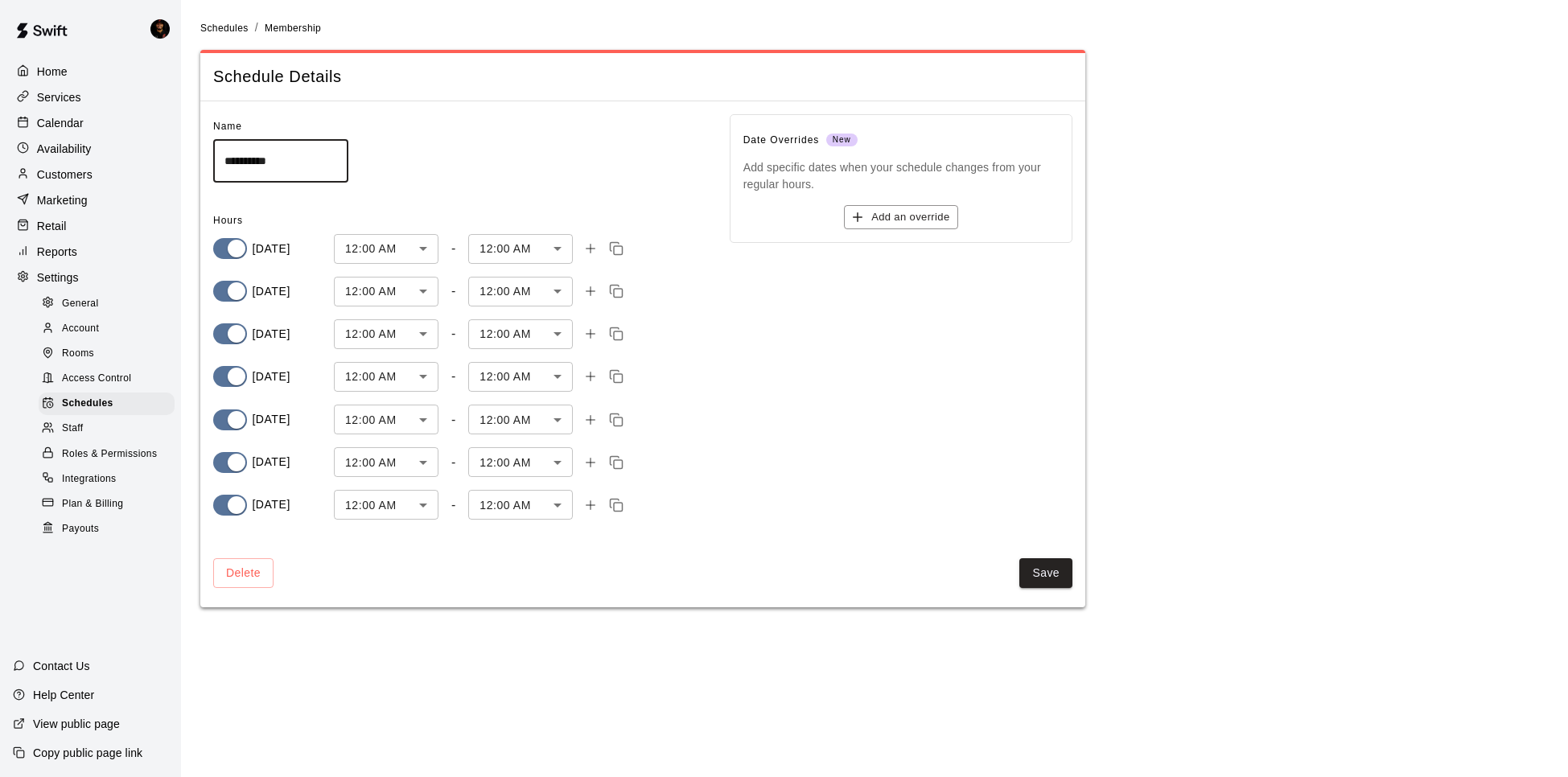
click at [93, 358] on span "Rooms" at bounding box center [77, 354] width 32 height 16
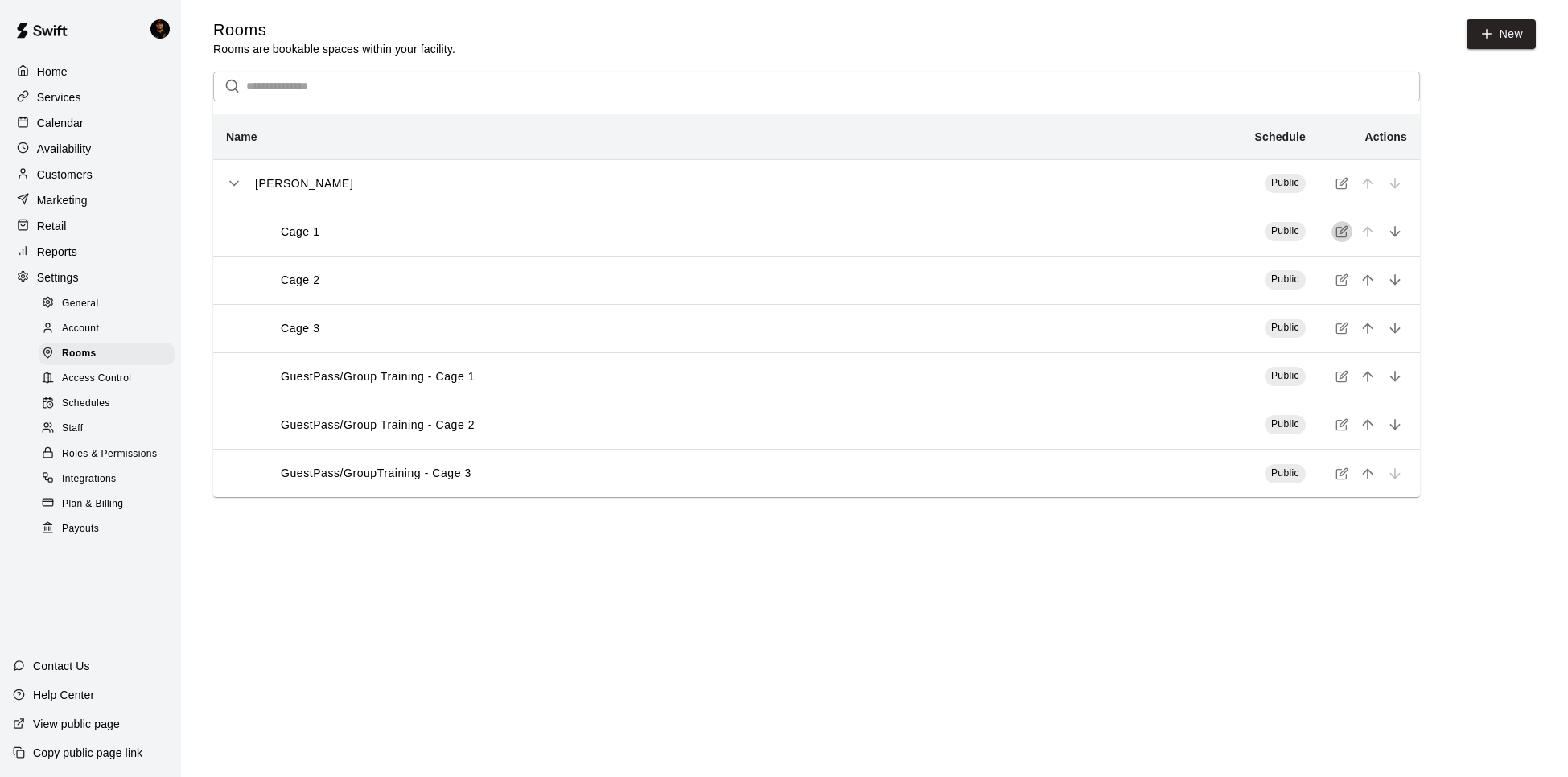
click at [1342, 232] on icon "simple table" at bounding box center [1342, 232] width 13 height 13
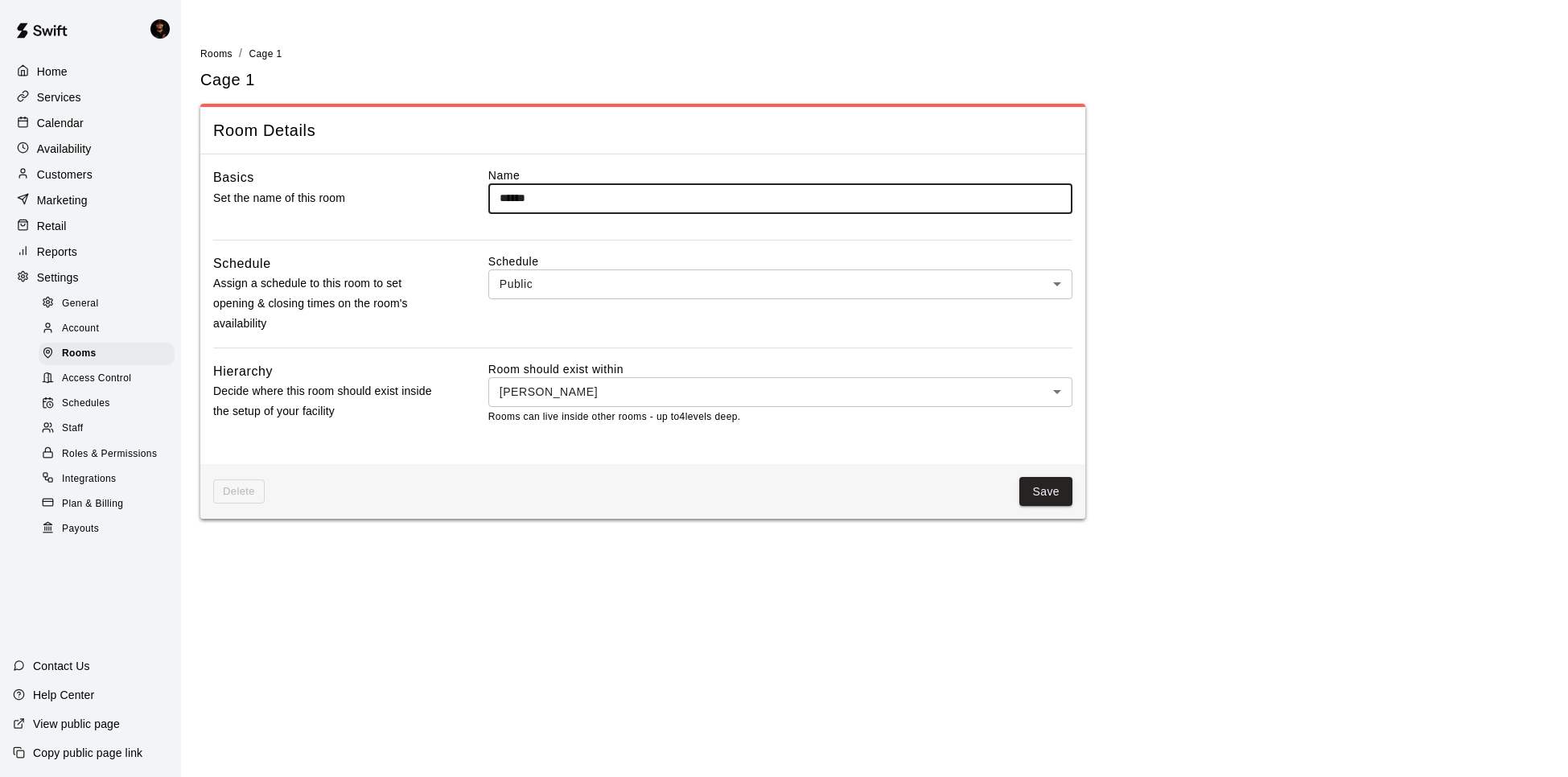
click at [761, 292] on body "Home Services Calendar Availability Customers Marketing Retail Reports Settings…" at bounding box center [784, 269] width 1568 height 538
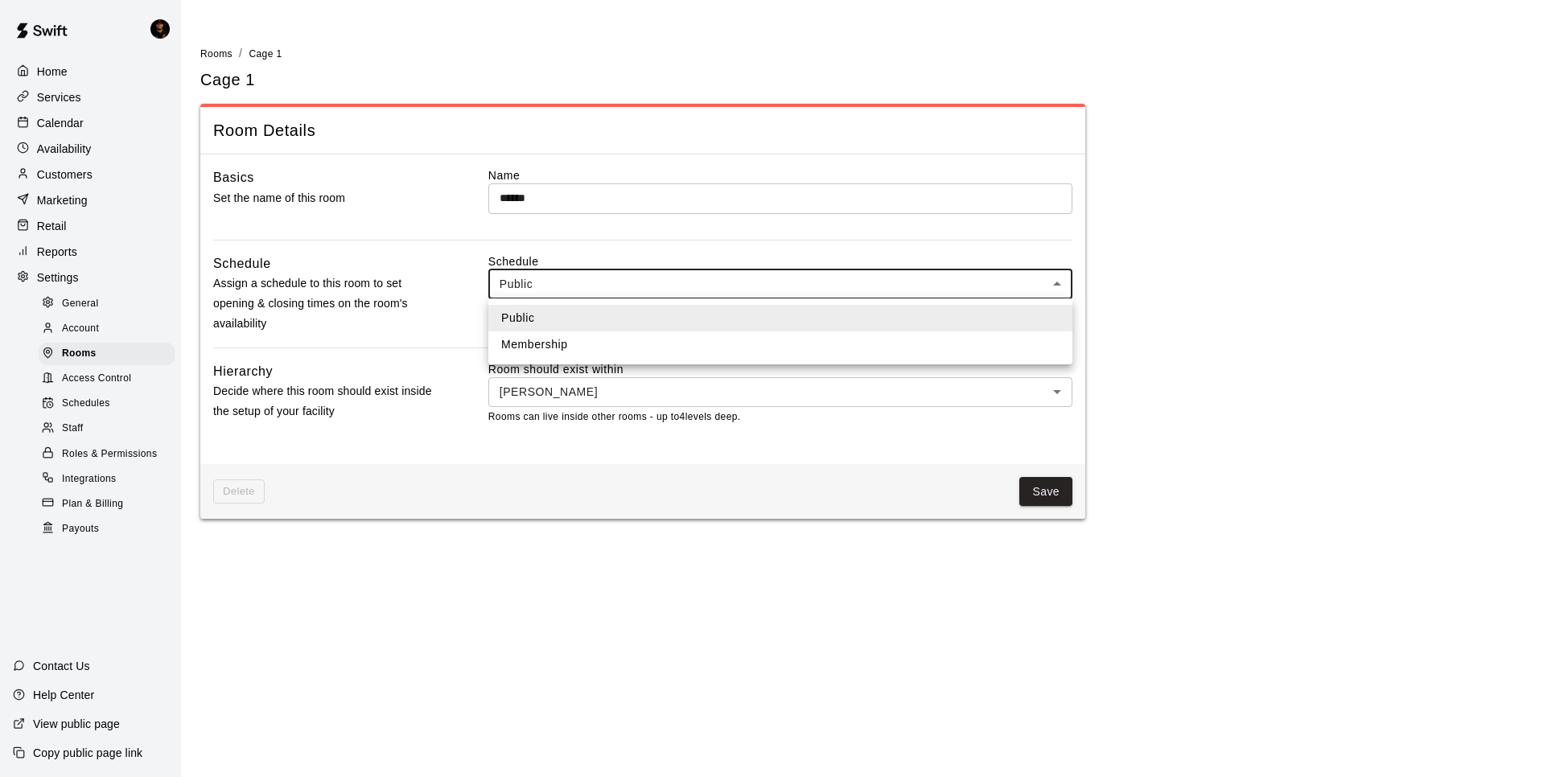
click at [754, 334] on li "Membership" at bounding box center [780, 344] width 584 height 27
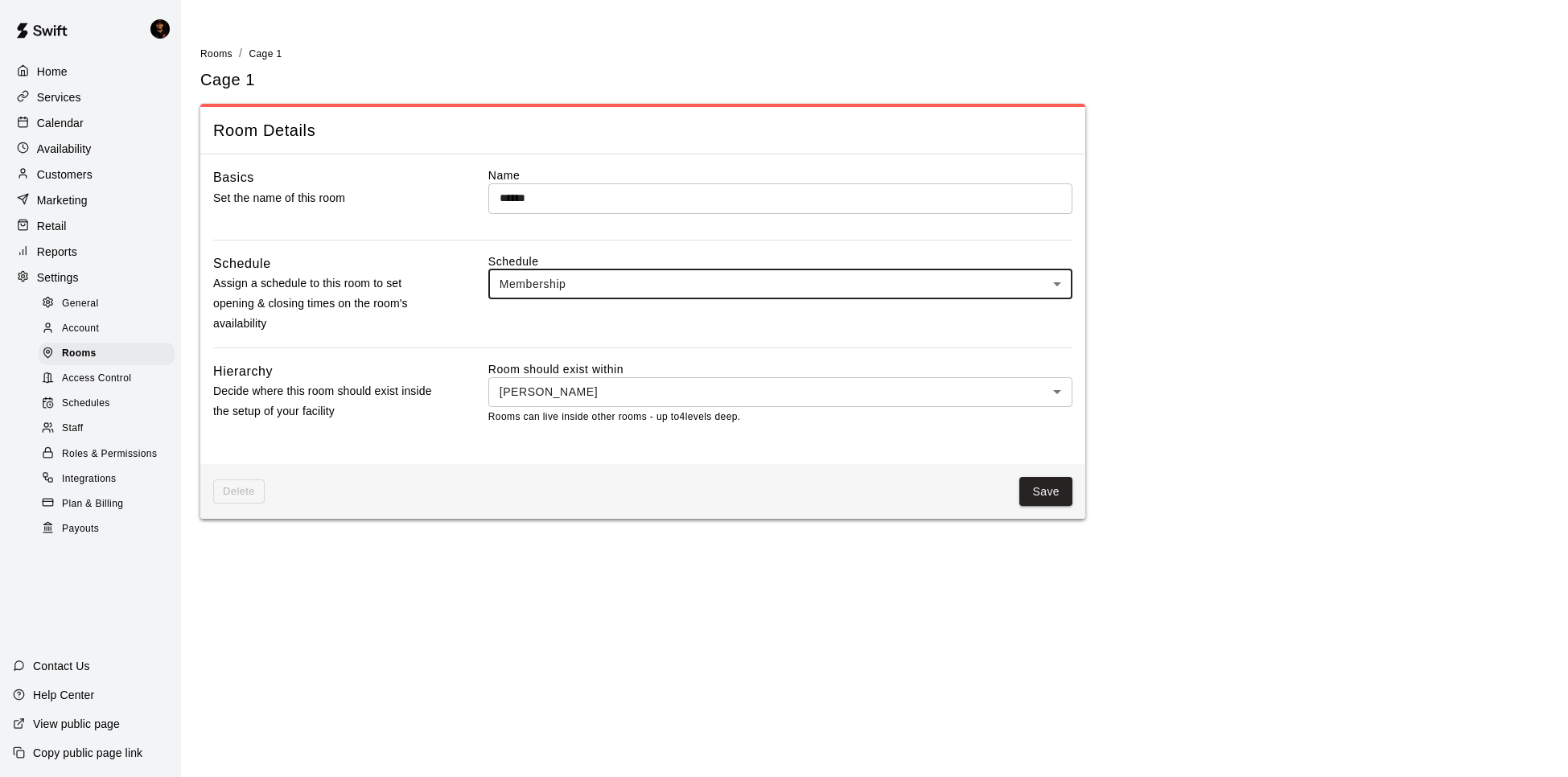
click at [743, 283] on body "Home Services Calendar Availability Customers Marketing Retail Reports Settings…" at bounding box center [784, 269] width 1568 height 538
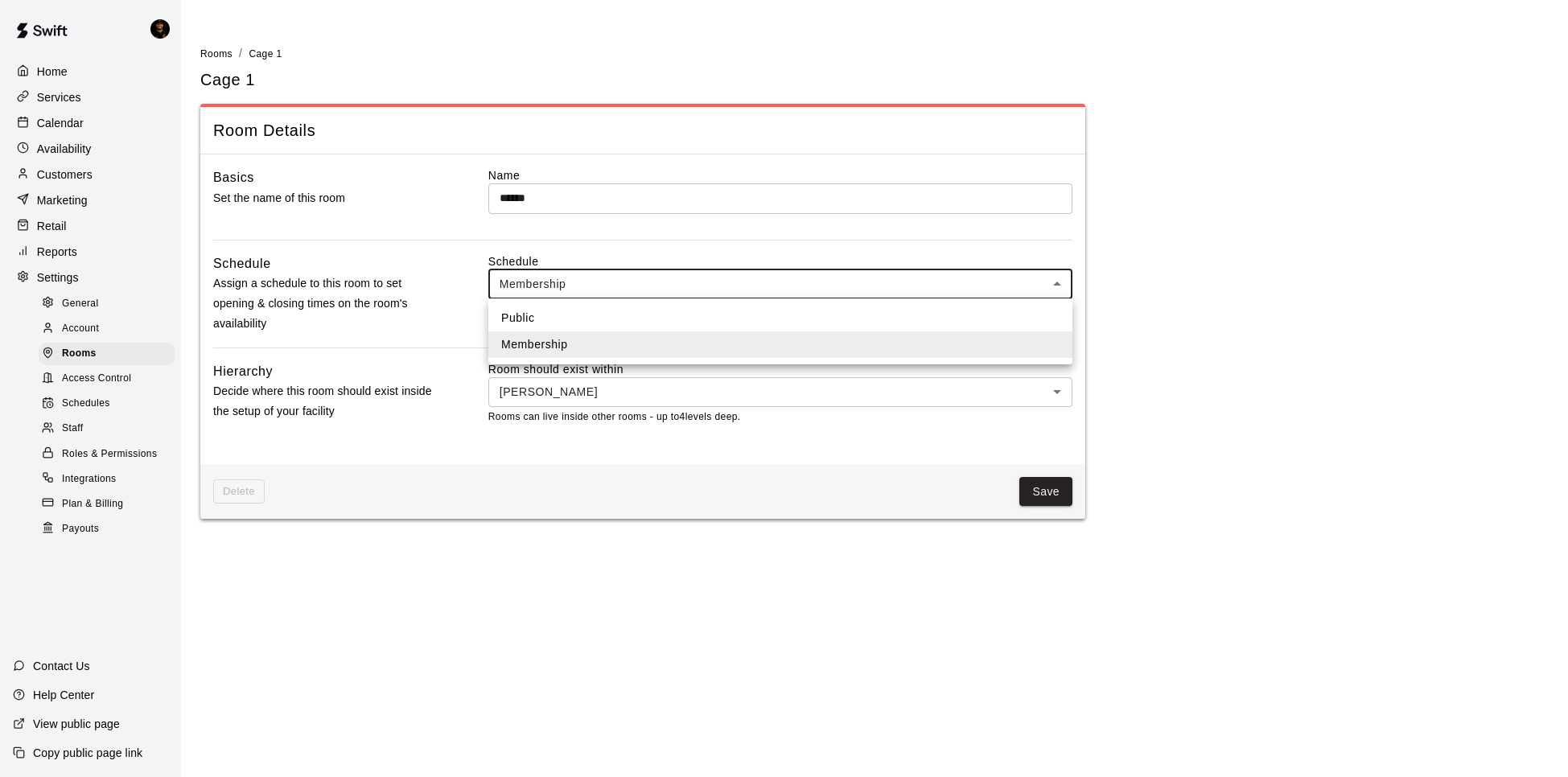
click at [713, 310] on li "Public" at bounding box center [780, 318] width 584 height 27
type input "***"
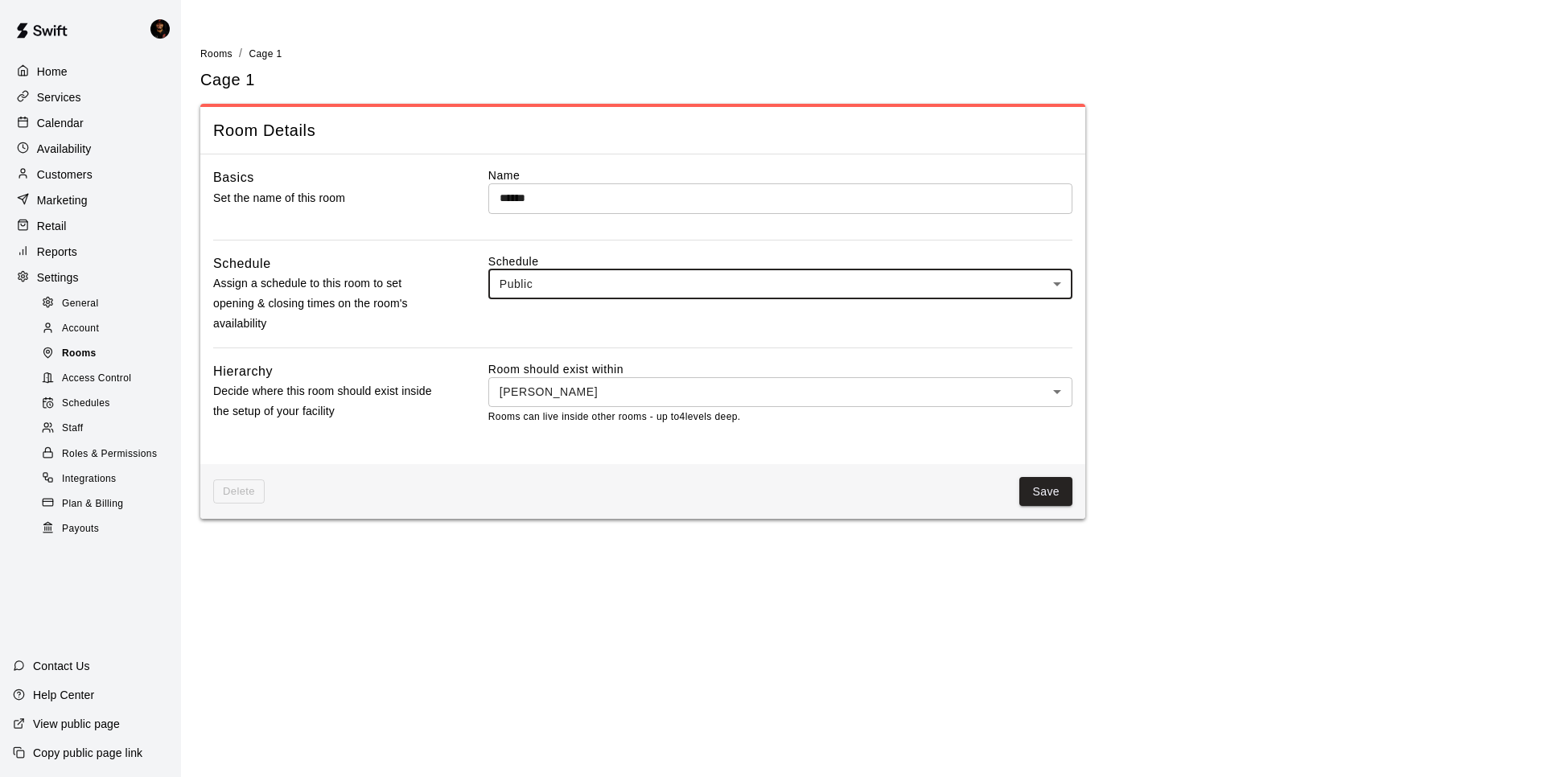
click at [75, 346] on span "Rooms" at bounding box center [79, 354] width 35 height 16
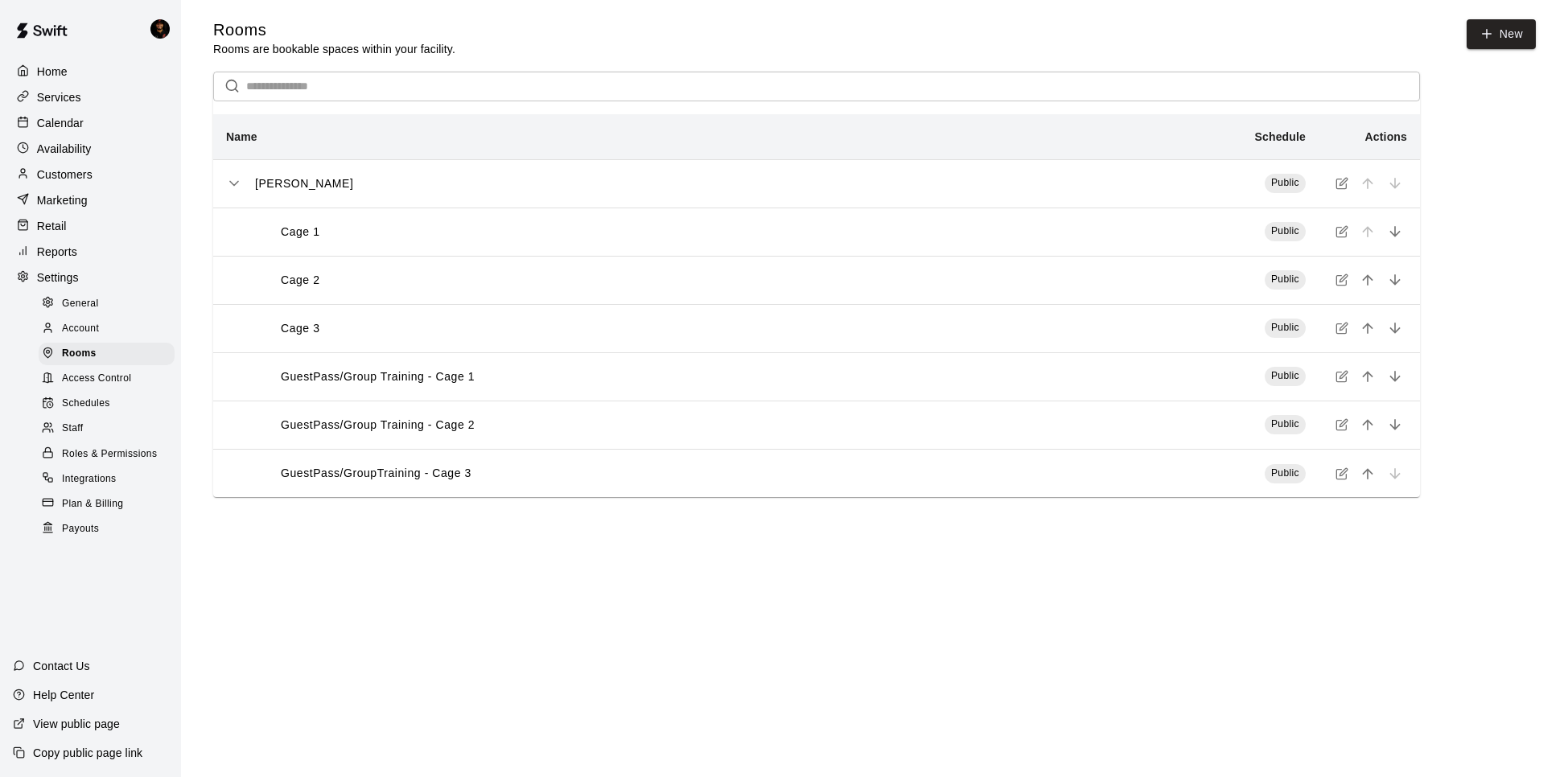
click at [83, 335] on span "Account" at bounding box center [80, 329] width 37 height 16
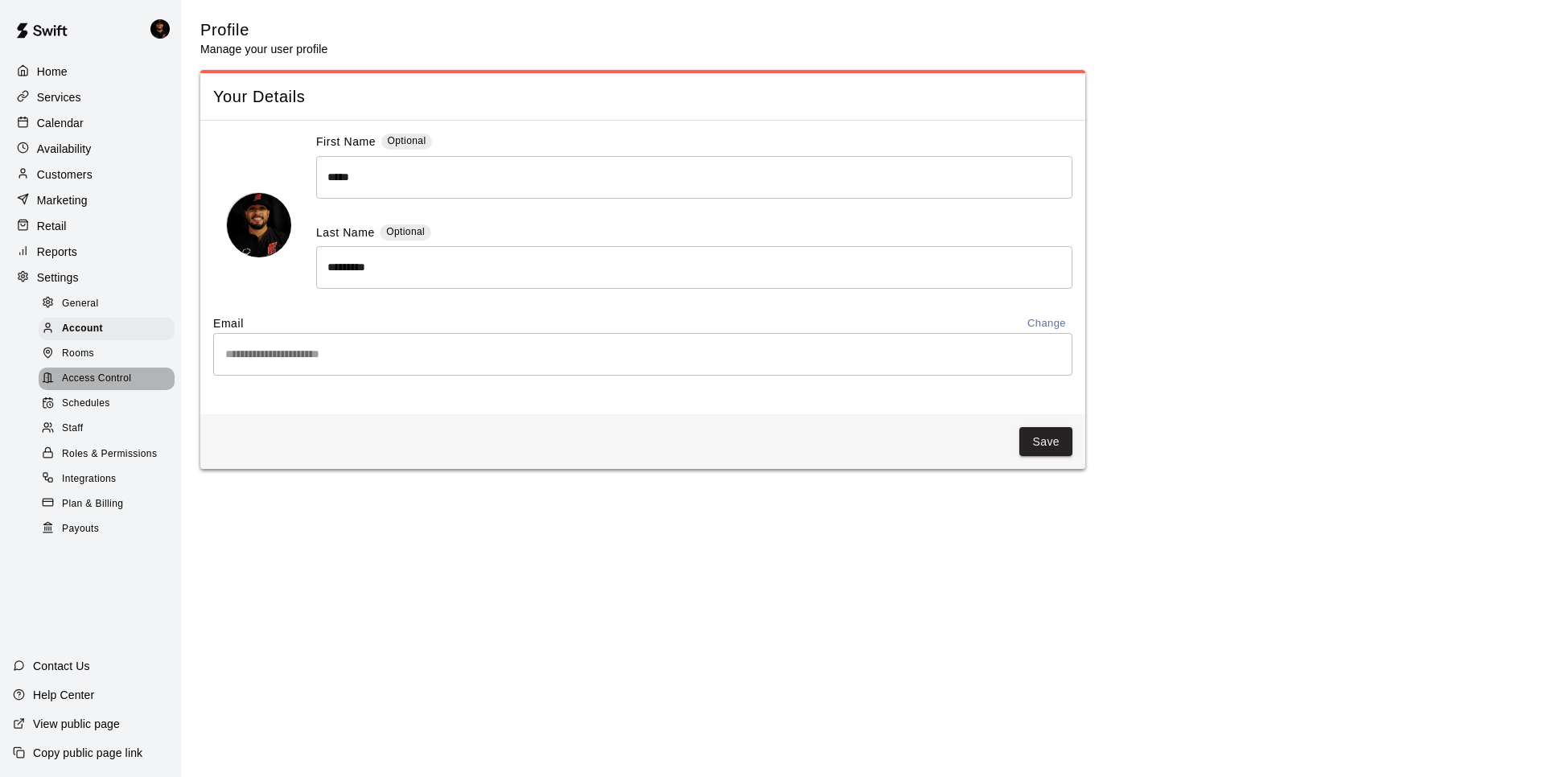
click at [87, 377] on span "Access Control" at bounding box center [96, 378] width 69 height 16
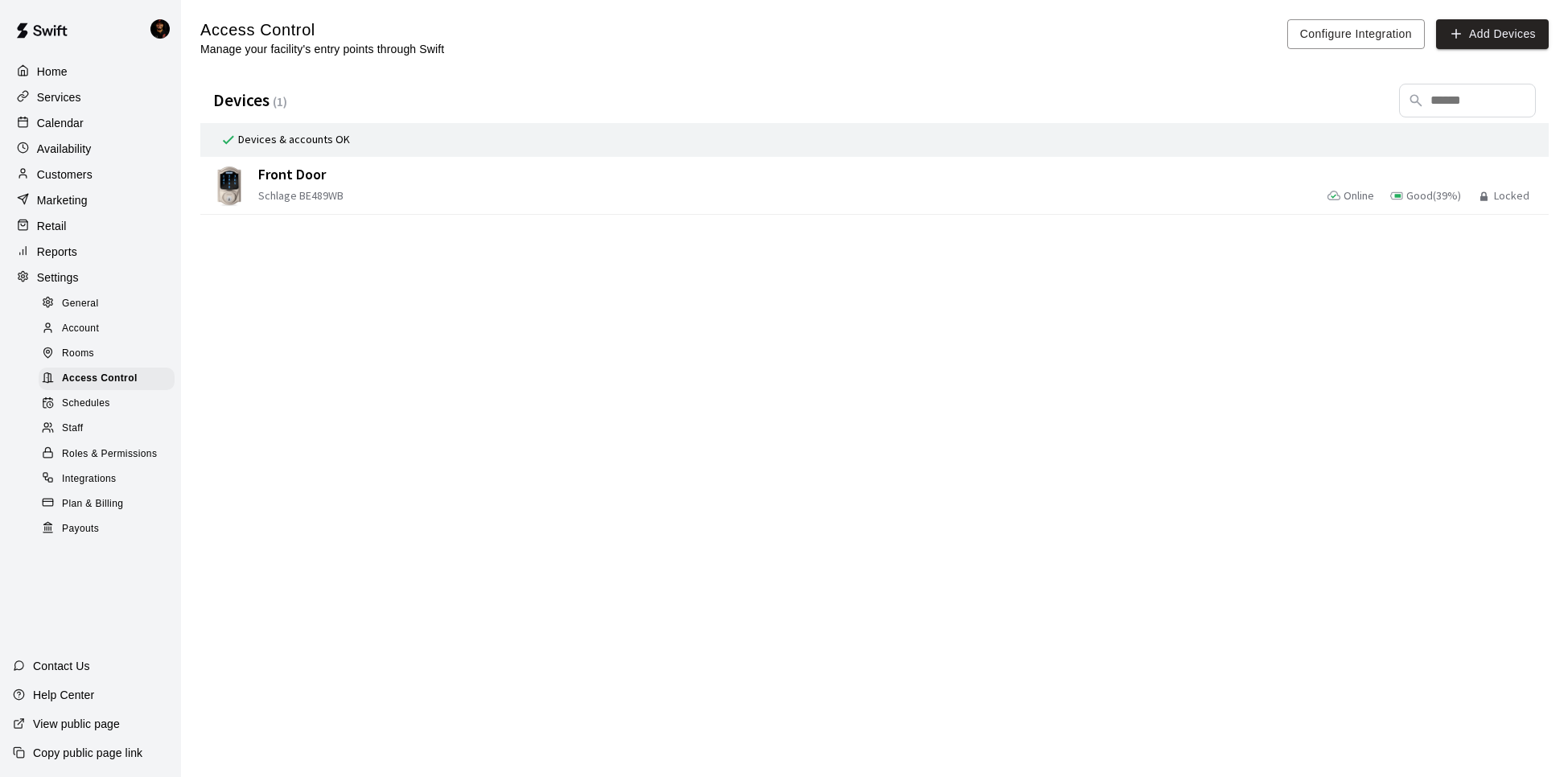
click at [91, 415] on link "Schedules" at bounding box center [110, 403] width 143 height 25
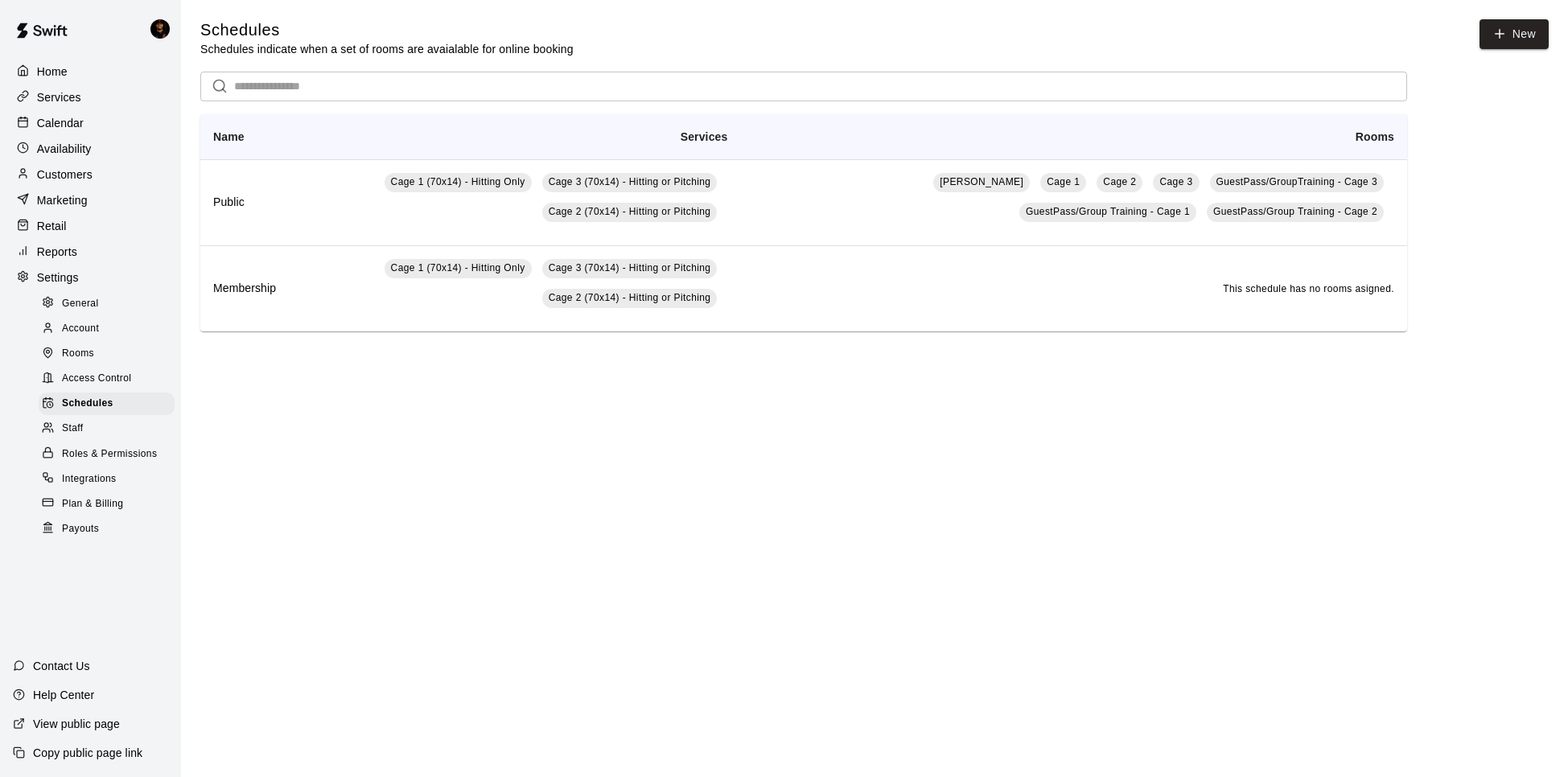
click at [156, 415] on link "Schedules" at bounding box center [110, 403] width 143 height 25
click at [84, 150] on p "Availability" at bounding box center [64, 148] width 54 height 16
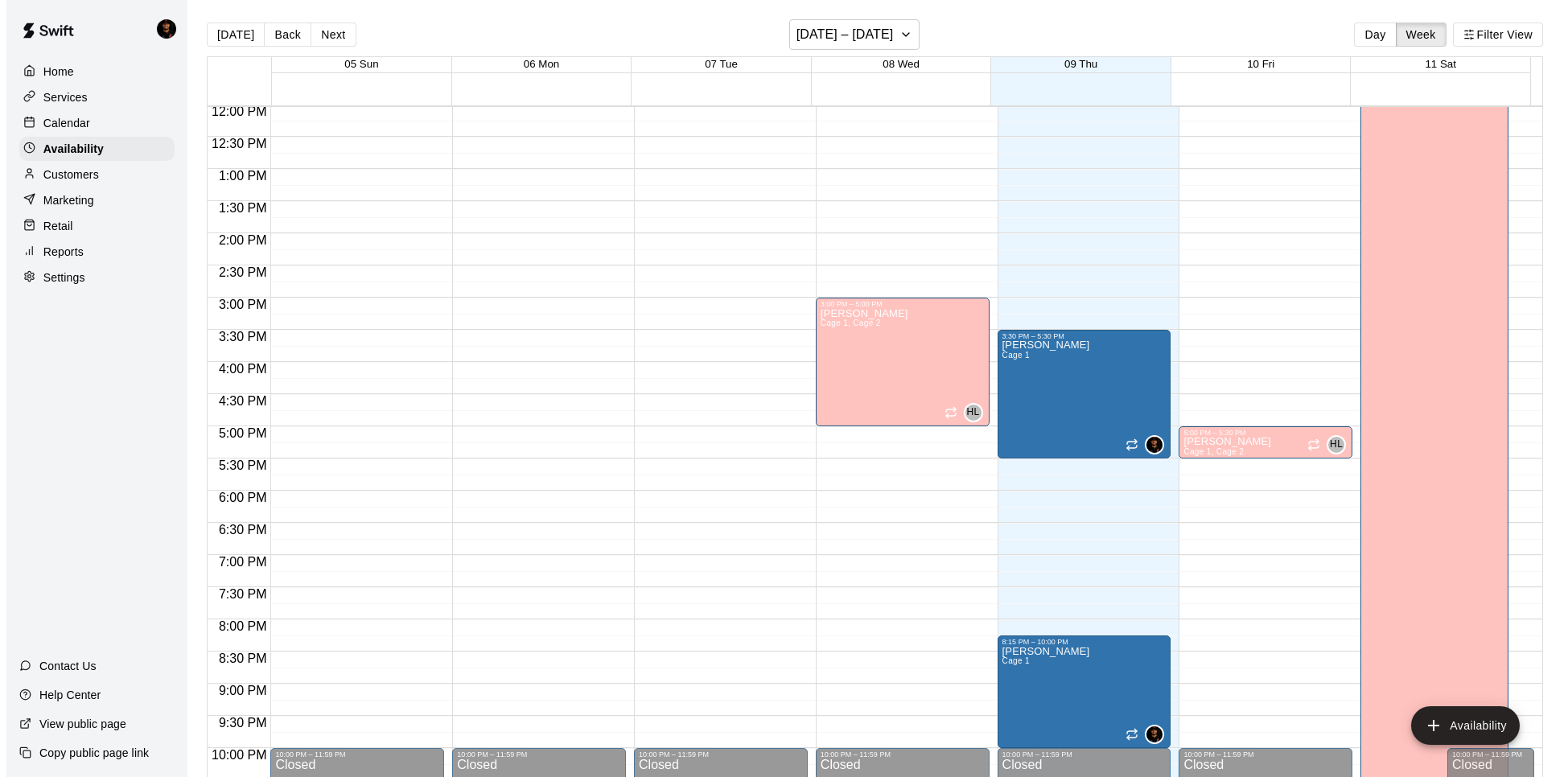
scroll to position [806, 0]
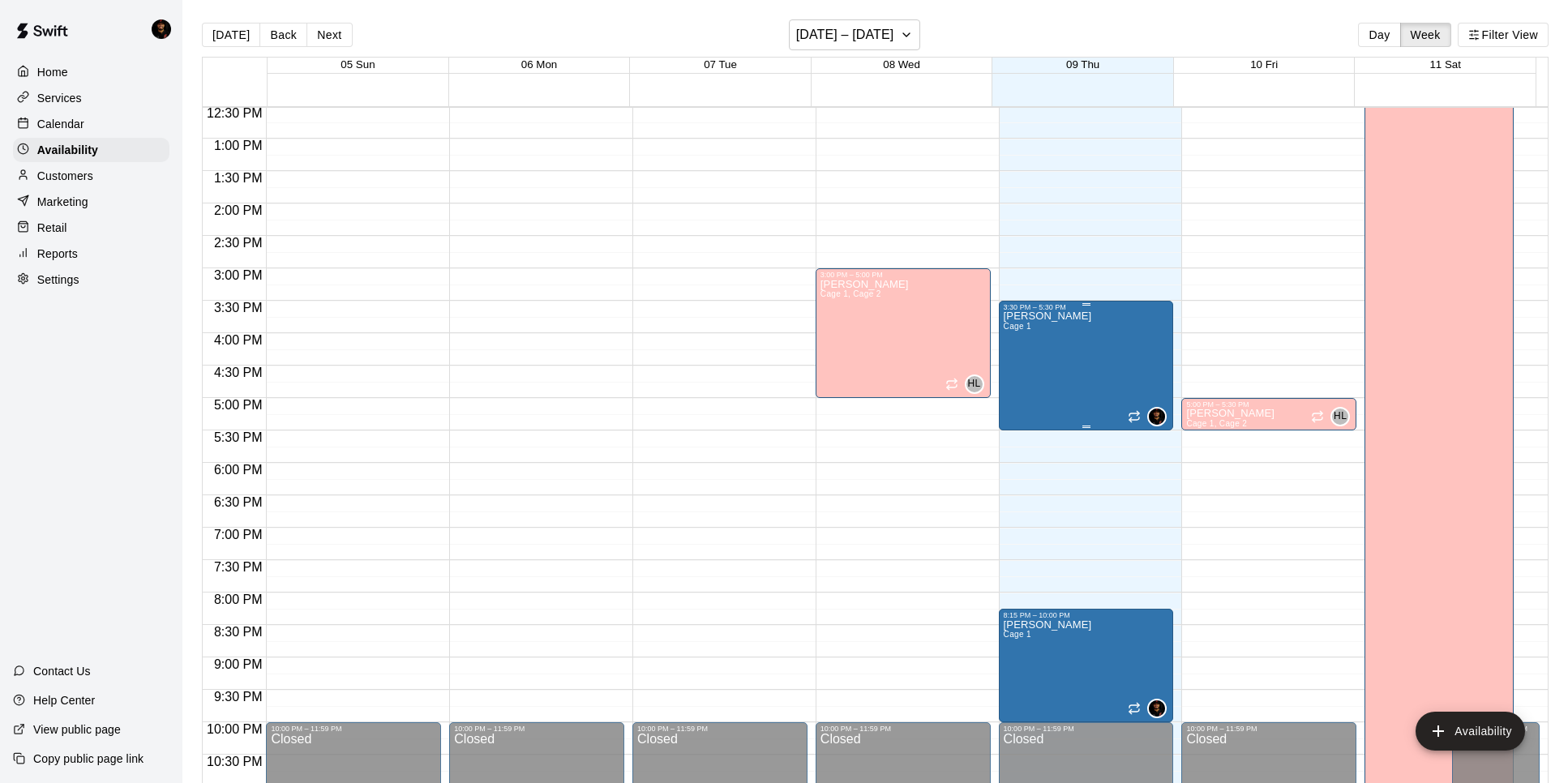
click at [1088, 407] on div "[PERSON_NAME] Cage 1" at bounding box center [1086, 702] width 165 height 783
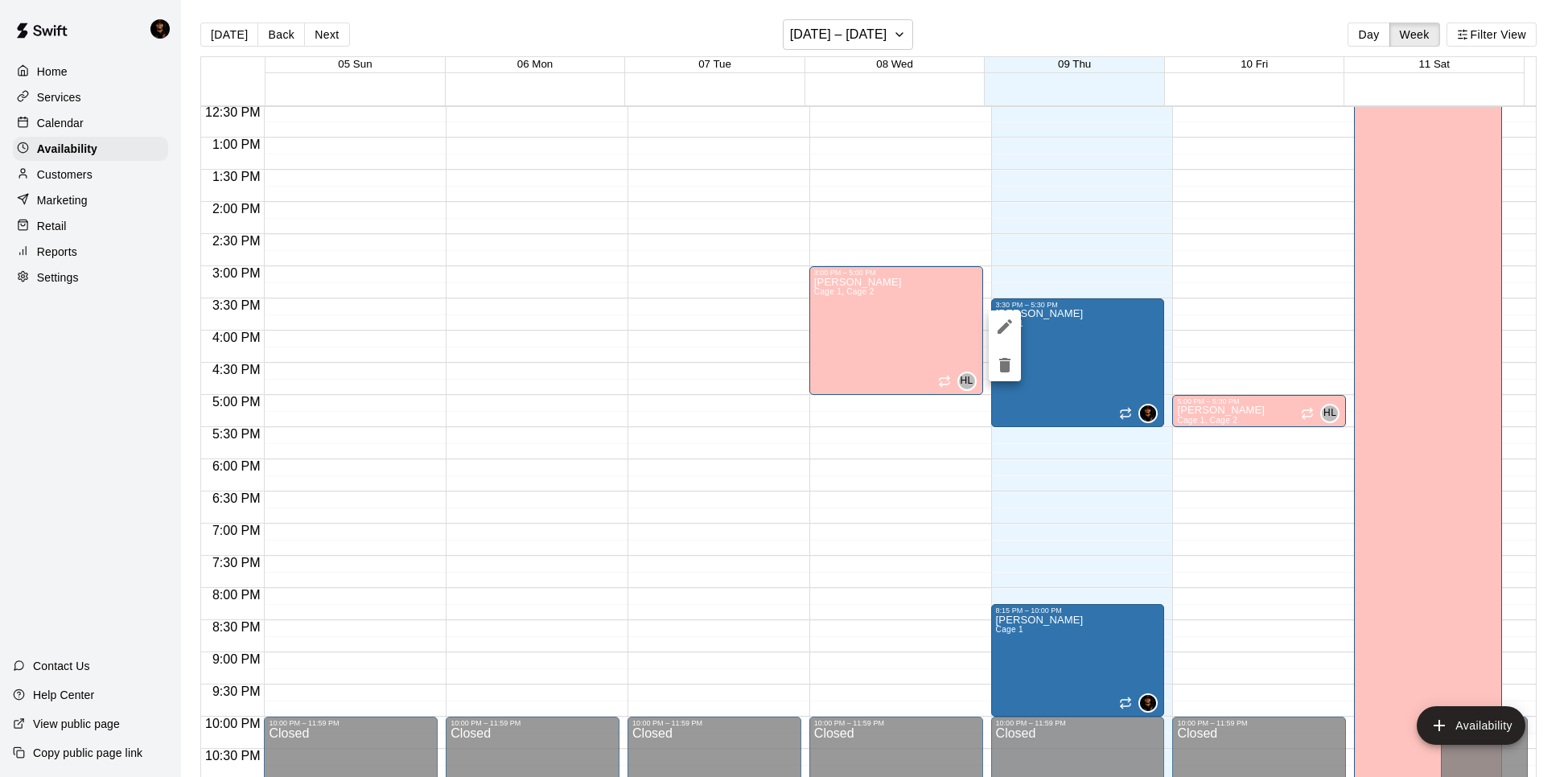
click at [1009, 326] on icon "edit" at bounding box center [1005, 326] width 19 height 19
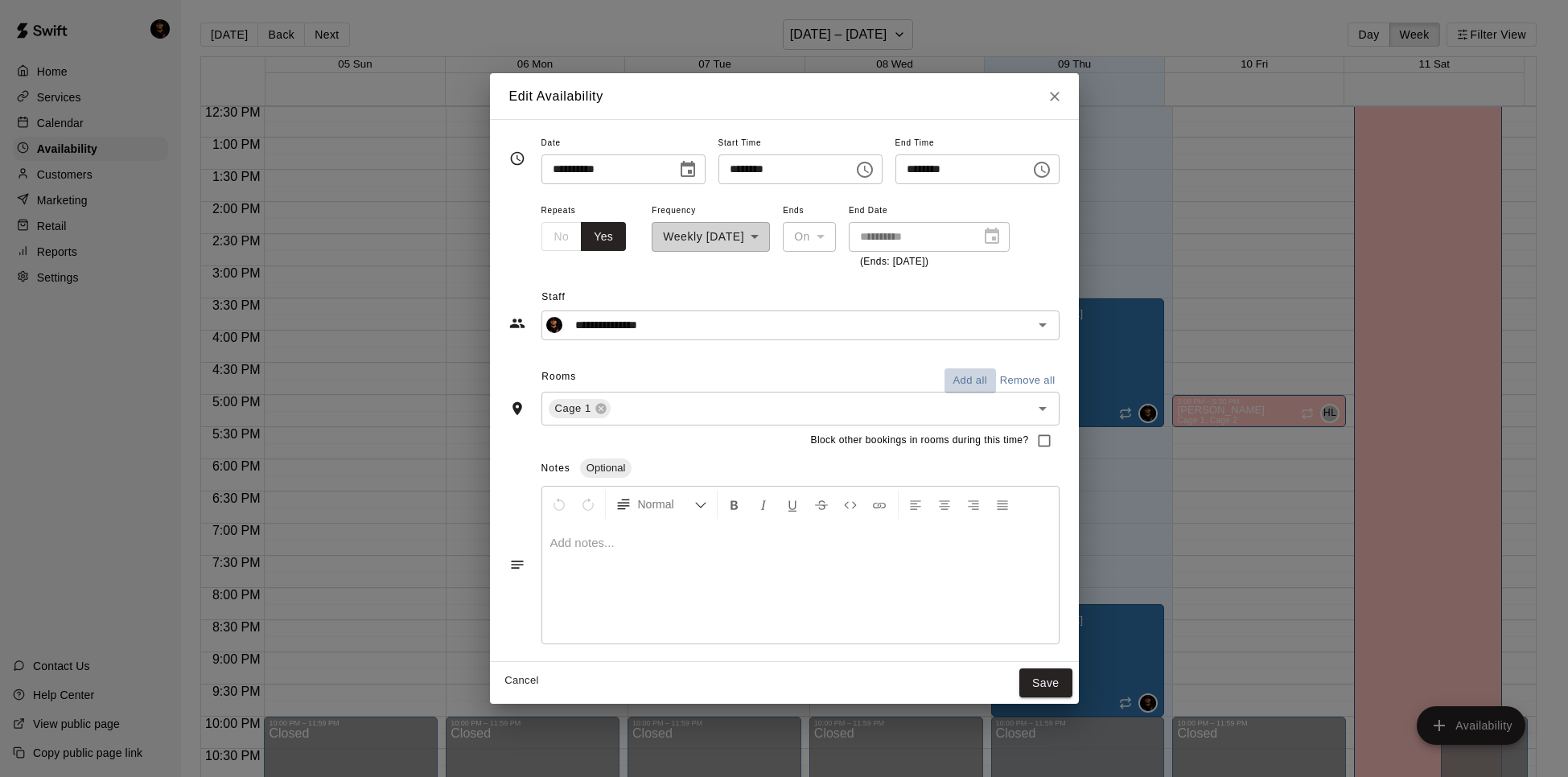
click at [971, 387] on button "Add all" at bounding box center [970, 380] width 52 height 25
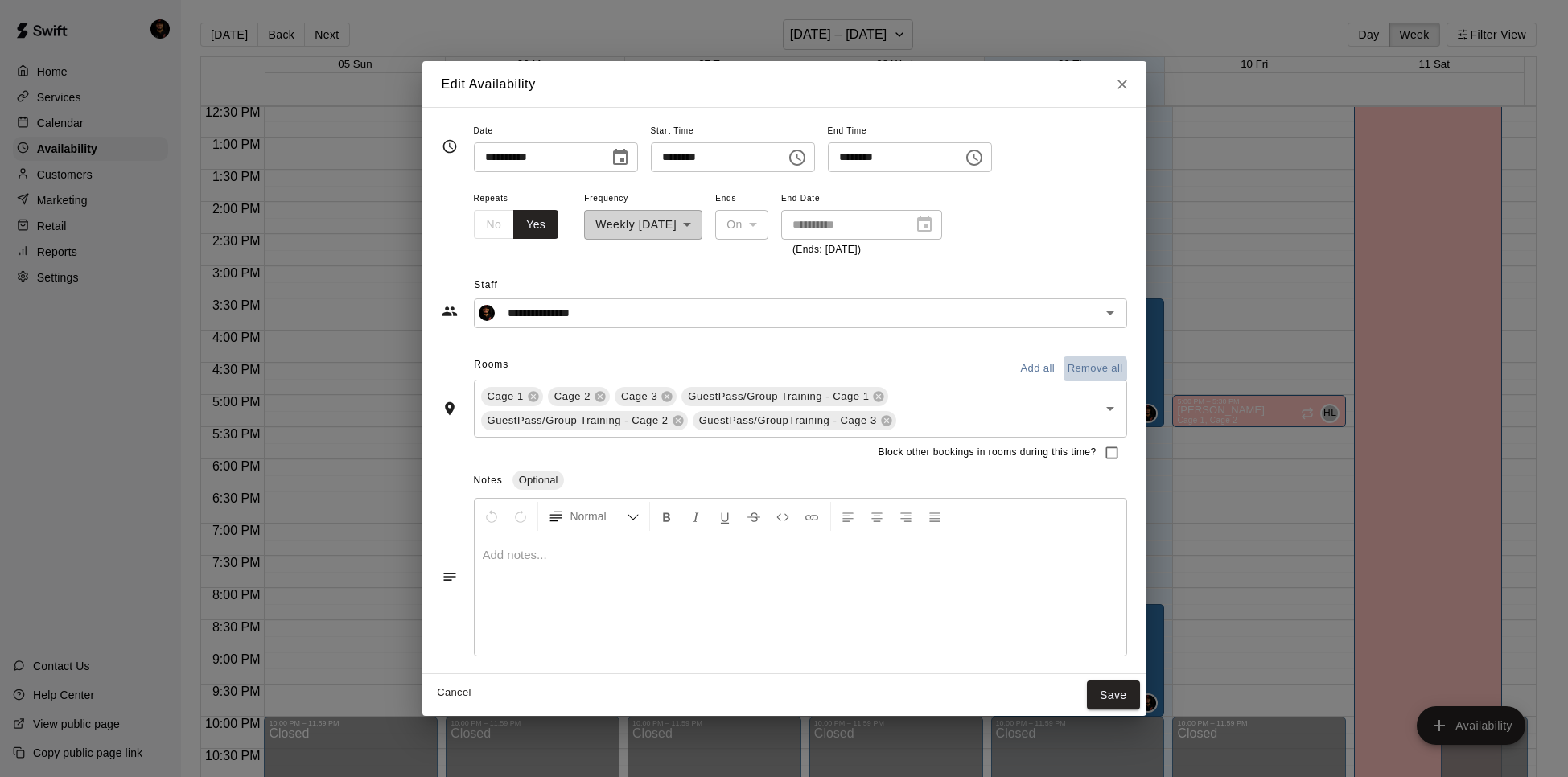
click at [1072, 372] on button "Remove all" at bounding box center [1095, 368] width 64 height 25
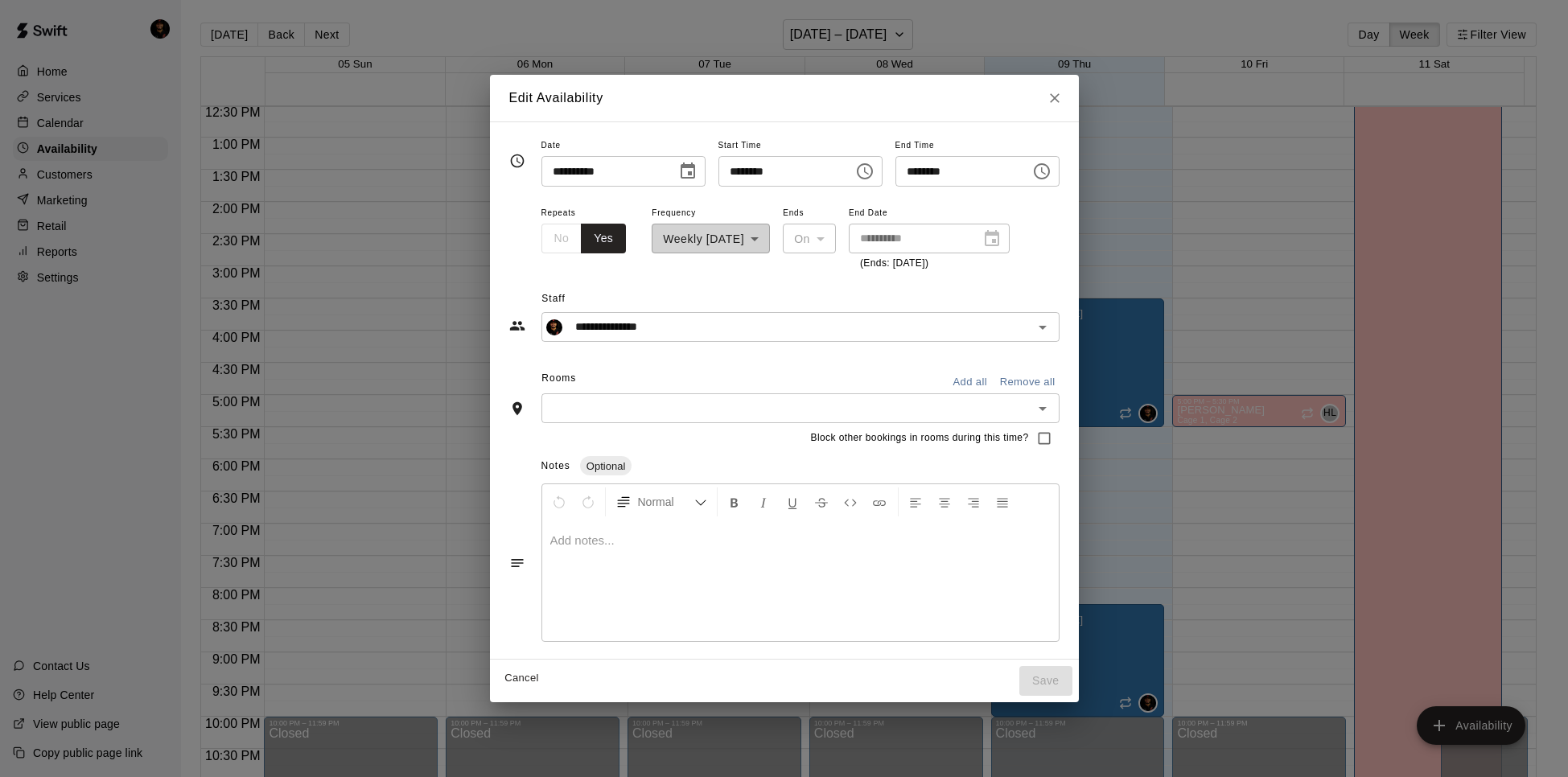
click at [878, 399] on input "text" at bounding box center [786, 408] width 482 height 20
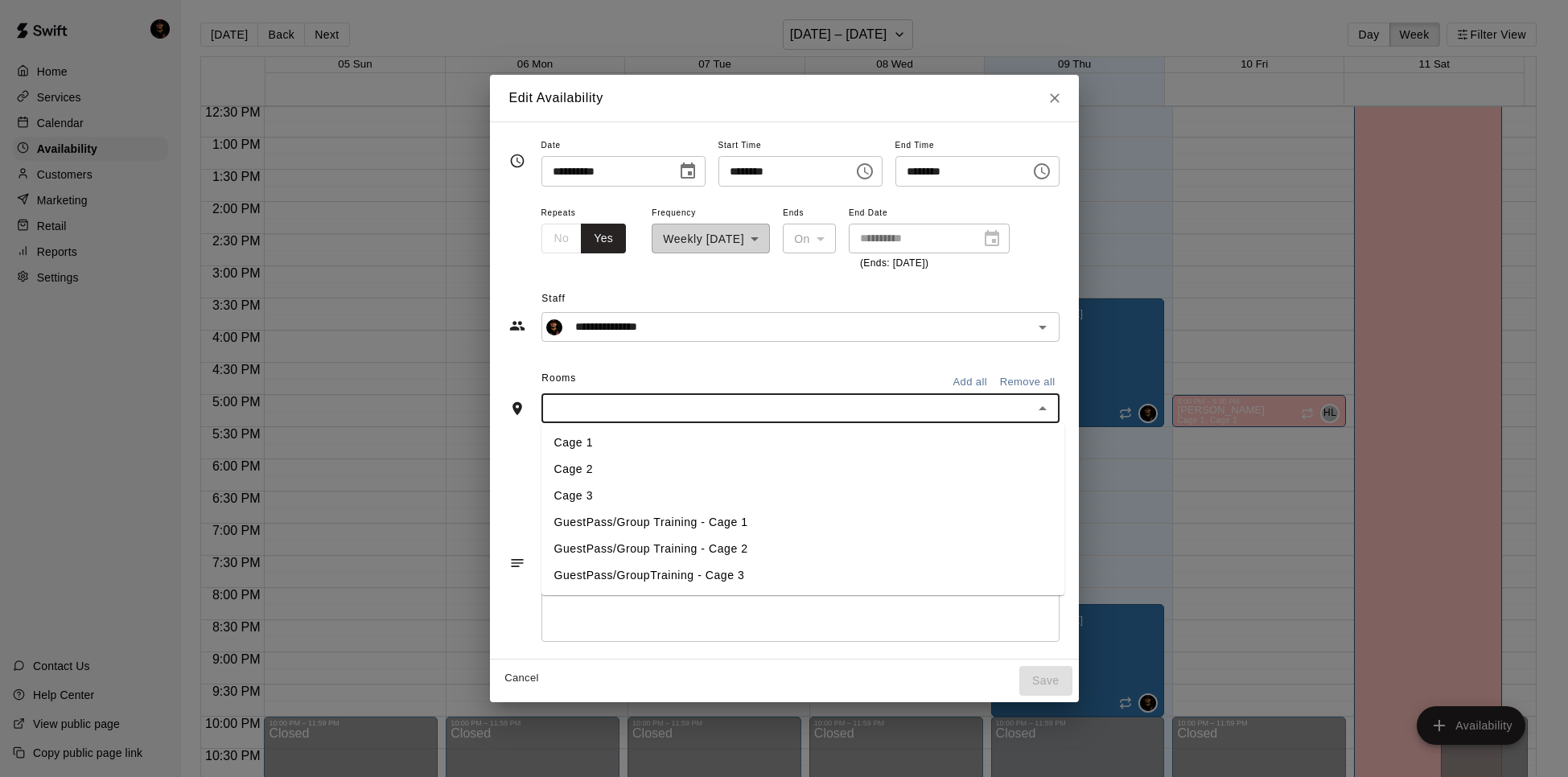
click at [661, 440] on li "Cage 1" at bounding box center [803, 443] width 523 height 27
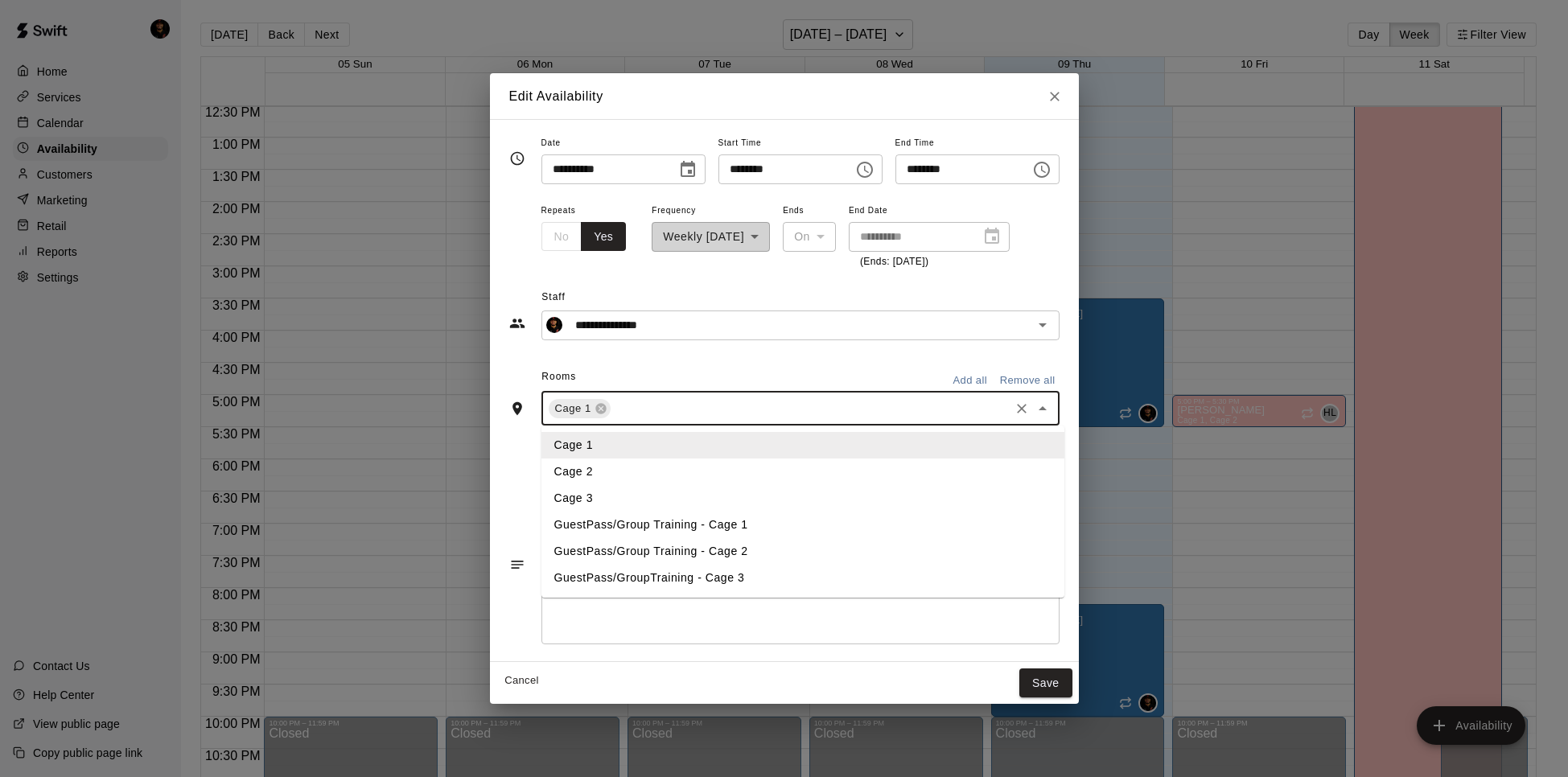
click at [683, 416] on input "text" at bounding box center [810, 408] width 394 height 20
click at [638, 467] on li "Cage 2" at bounding box center [803, 471] width 523 height 27
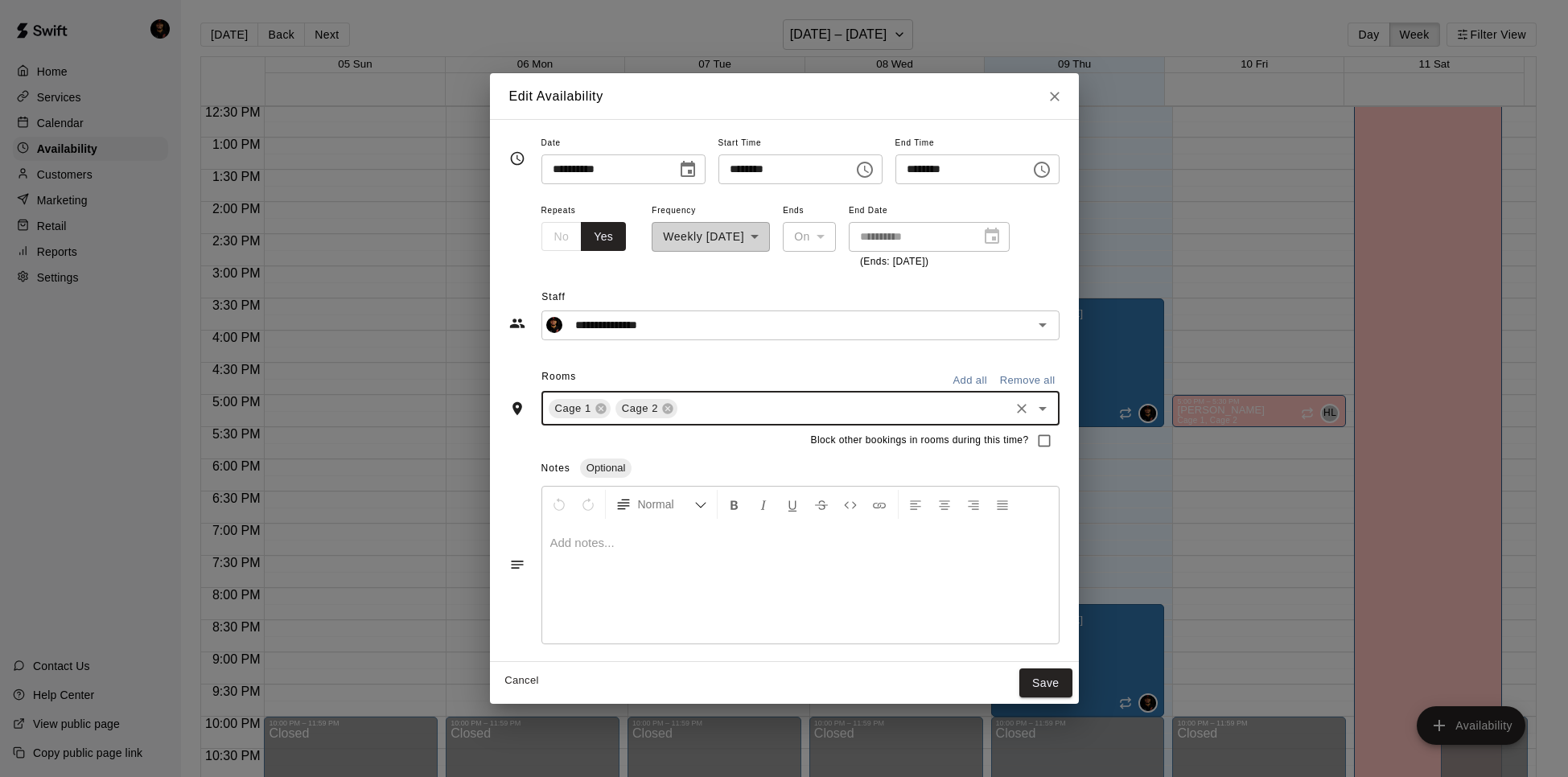
click at [694, 404] on input "text" at bounding box center [842, 408] width 327 height 20
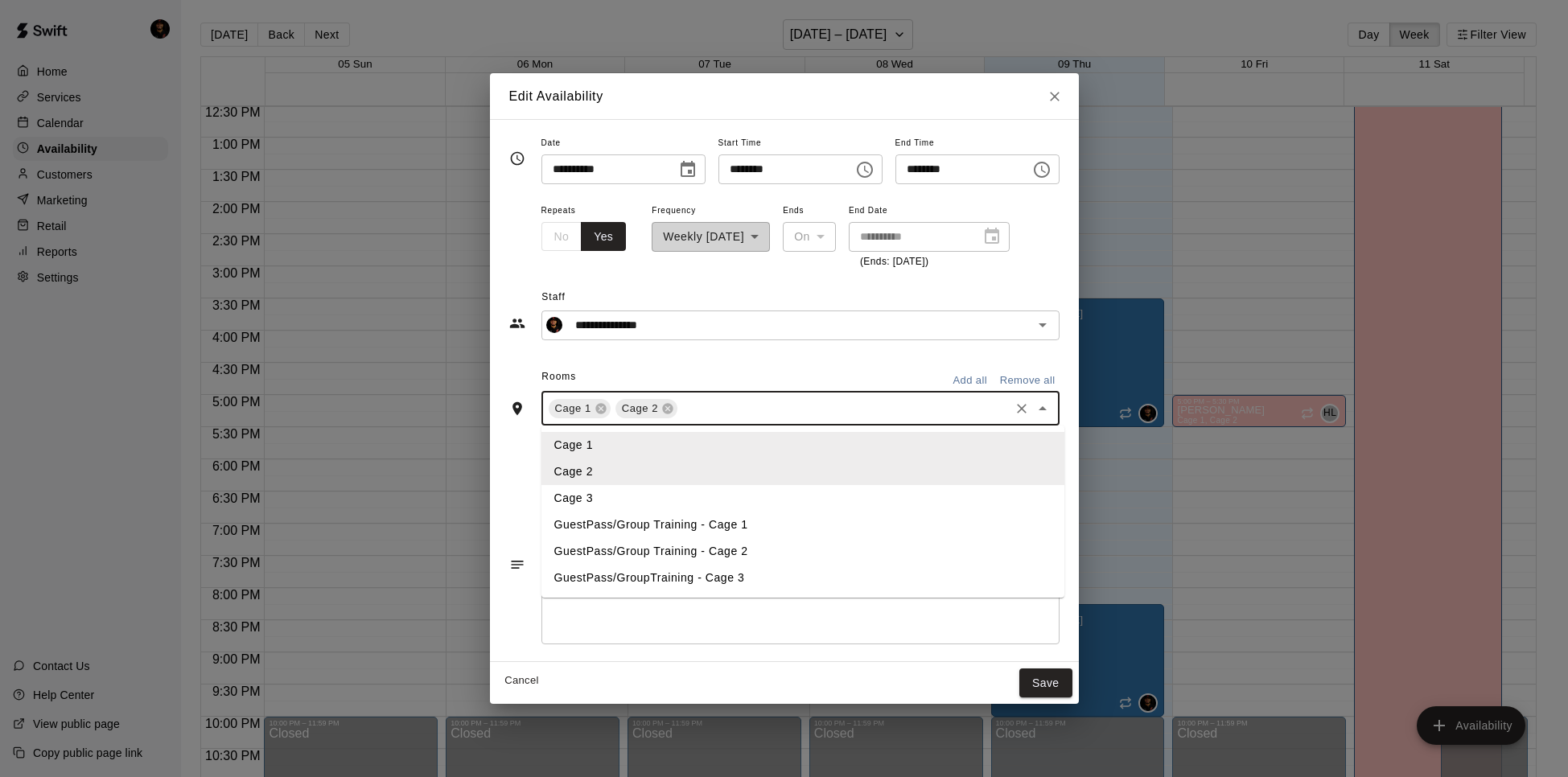
click at [677, 485] on li "Cage 3" at bounding box center [803, 498] width 523 height 27
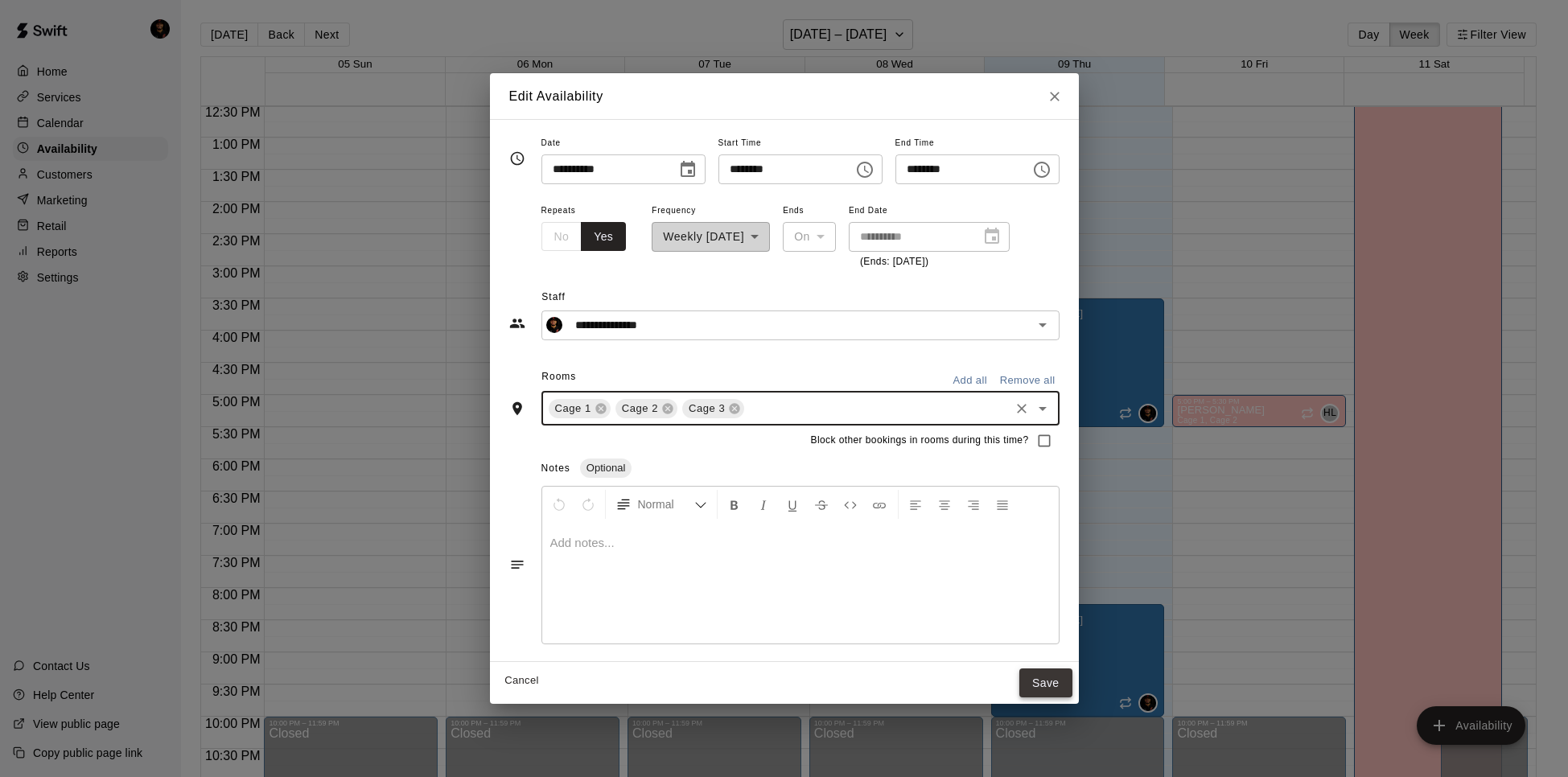
click at [1023, 680] on button "Save" at bounding box center [1046, 683] width 53 height 29
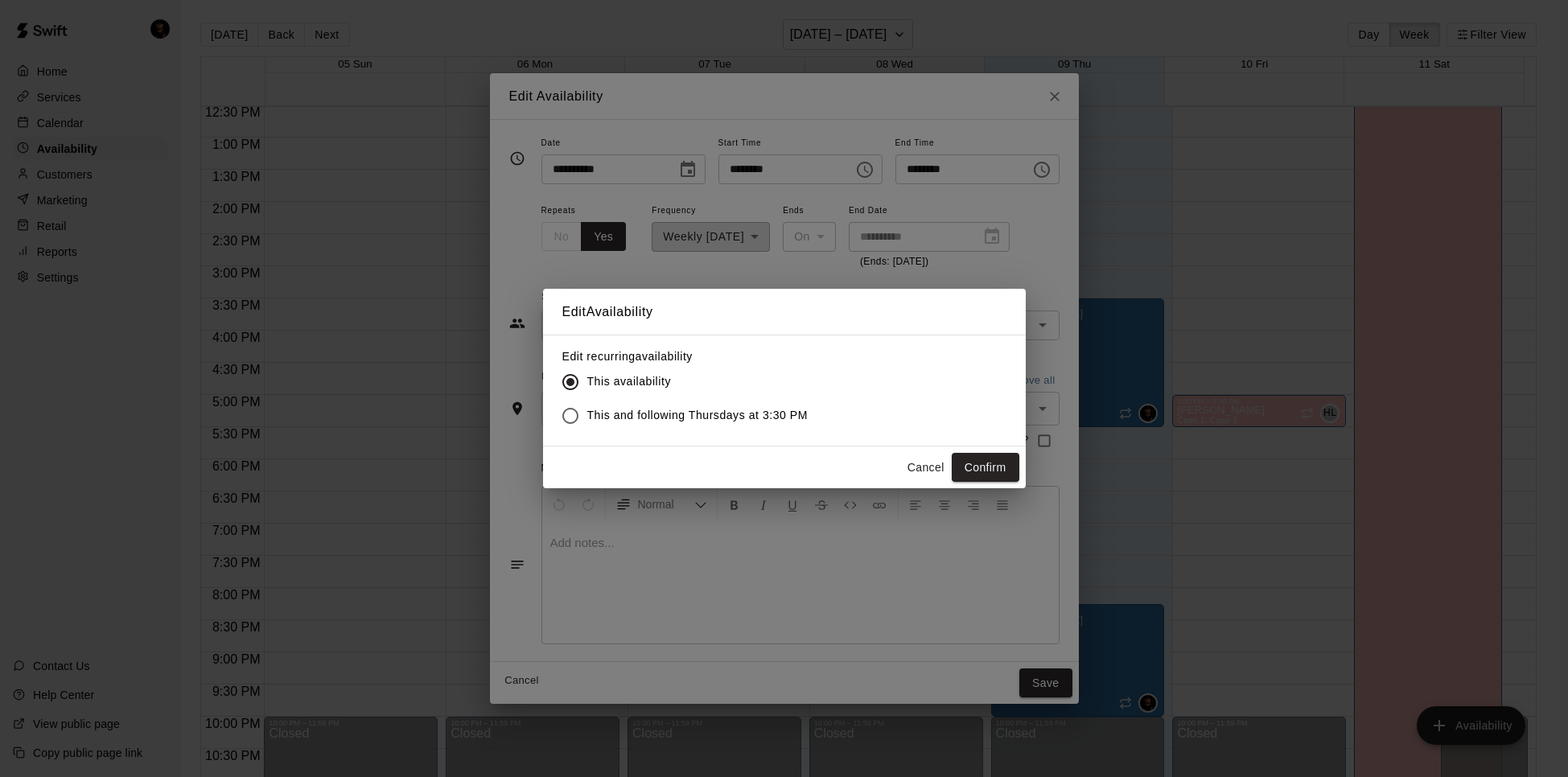
click at [699, 413] on span "This and following Thursdays at 3:30 PM" at bounding box center [698, 415] width 221 height 17
click at [982, 464] on button "Confirm" at bounding box center [985, 468] width 67 height 29
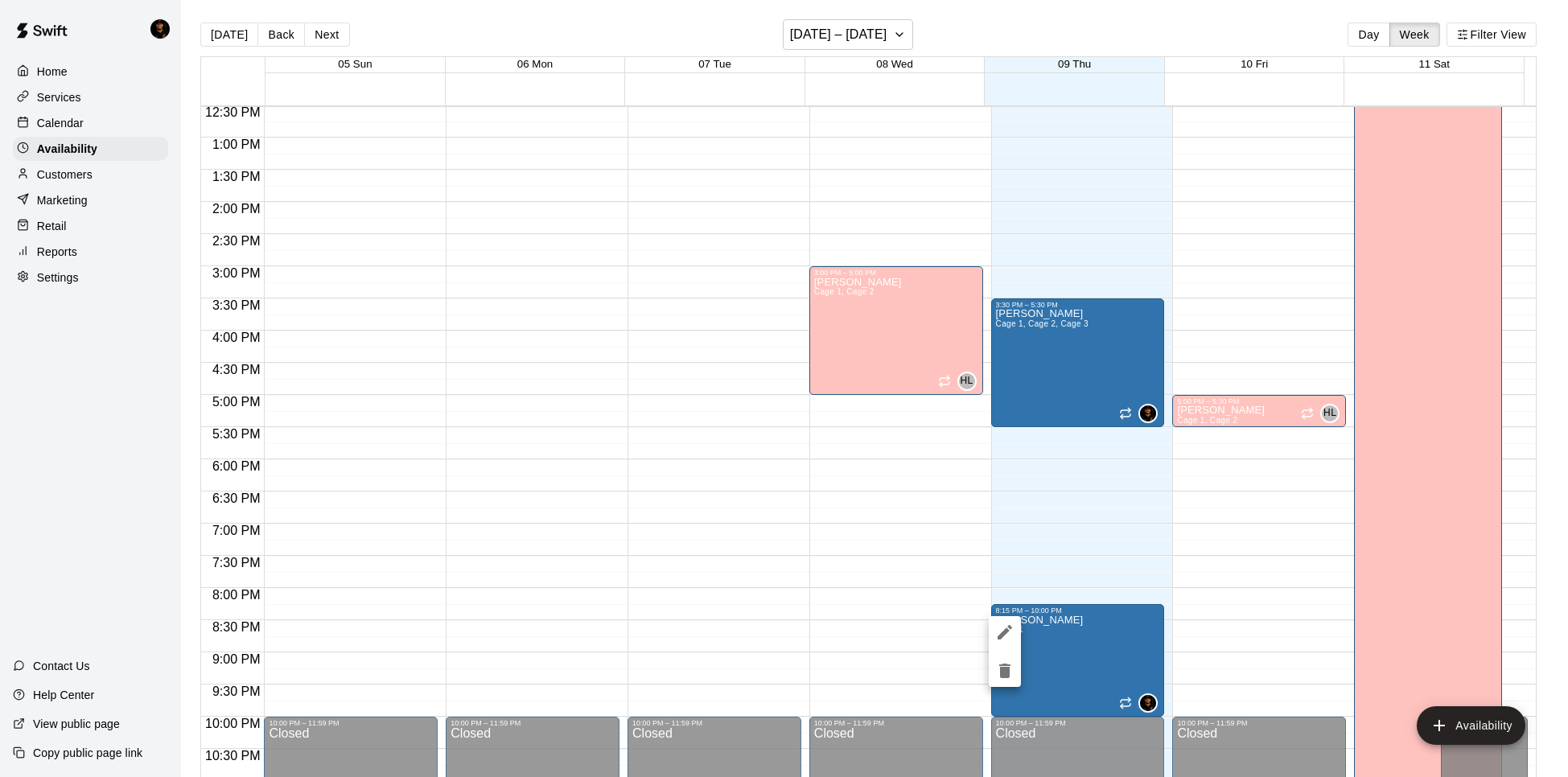
click at [1045, 567] on div at bounding box center [784, 388] width 1568 height 777
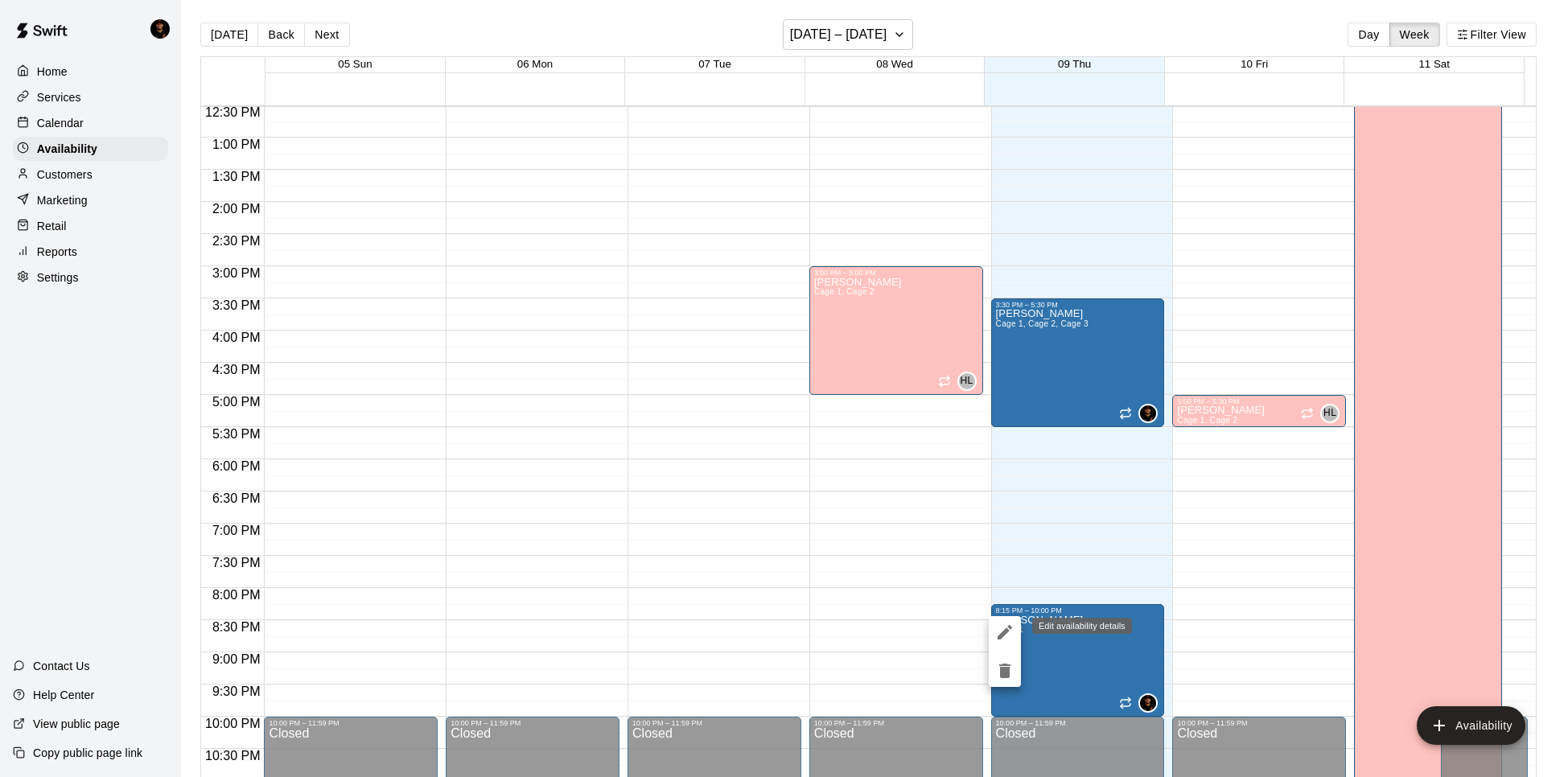
click at [1004, 626] on icon "edit" at bounding box center [1005, 632] width 19 height 19
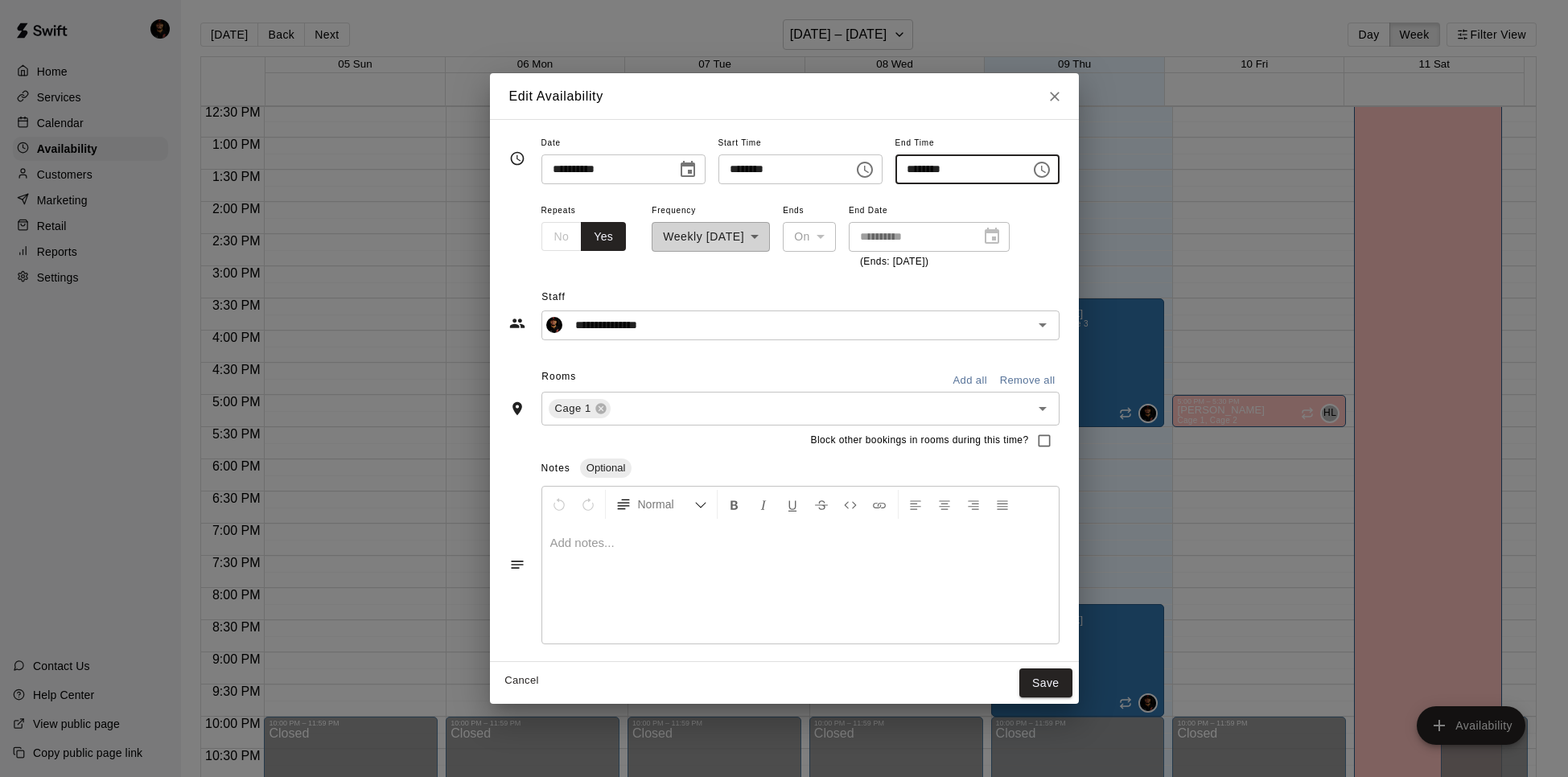
click at [1003, 172] on input "********" at bounding box center [957, 169] width 124 height 29
click at [978, 172] on input "********" at bounding box center [957, 169] width 124 height 29
type input "********"
click at [688, 417] on input "text" at bounding box center [810, 408] width 394 height 20
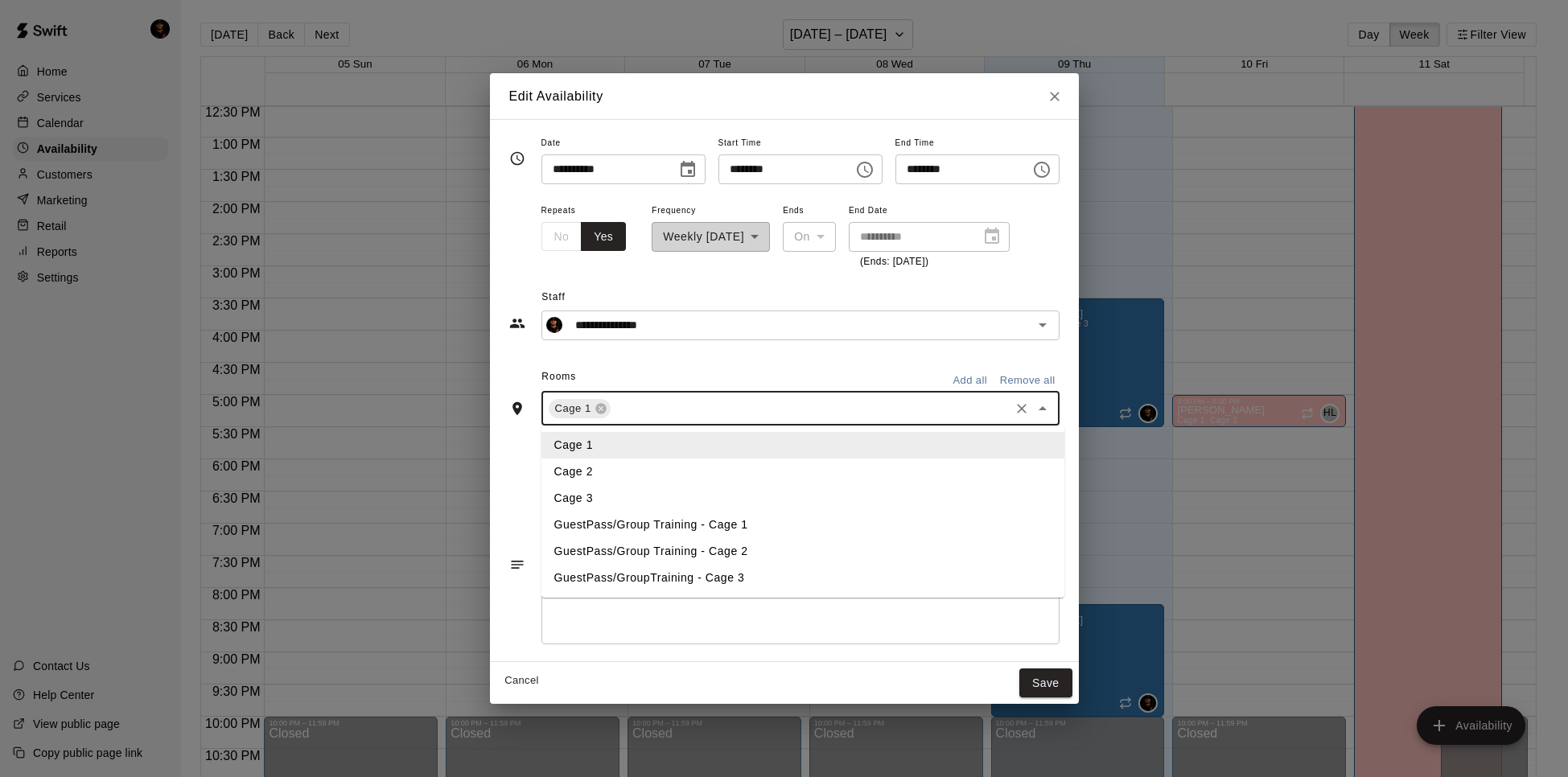
click at [666, 467] on li "Cage 2" at bounding box center [803, 471] width 523 height 27
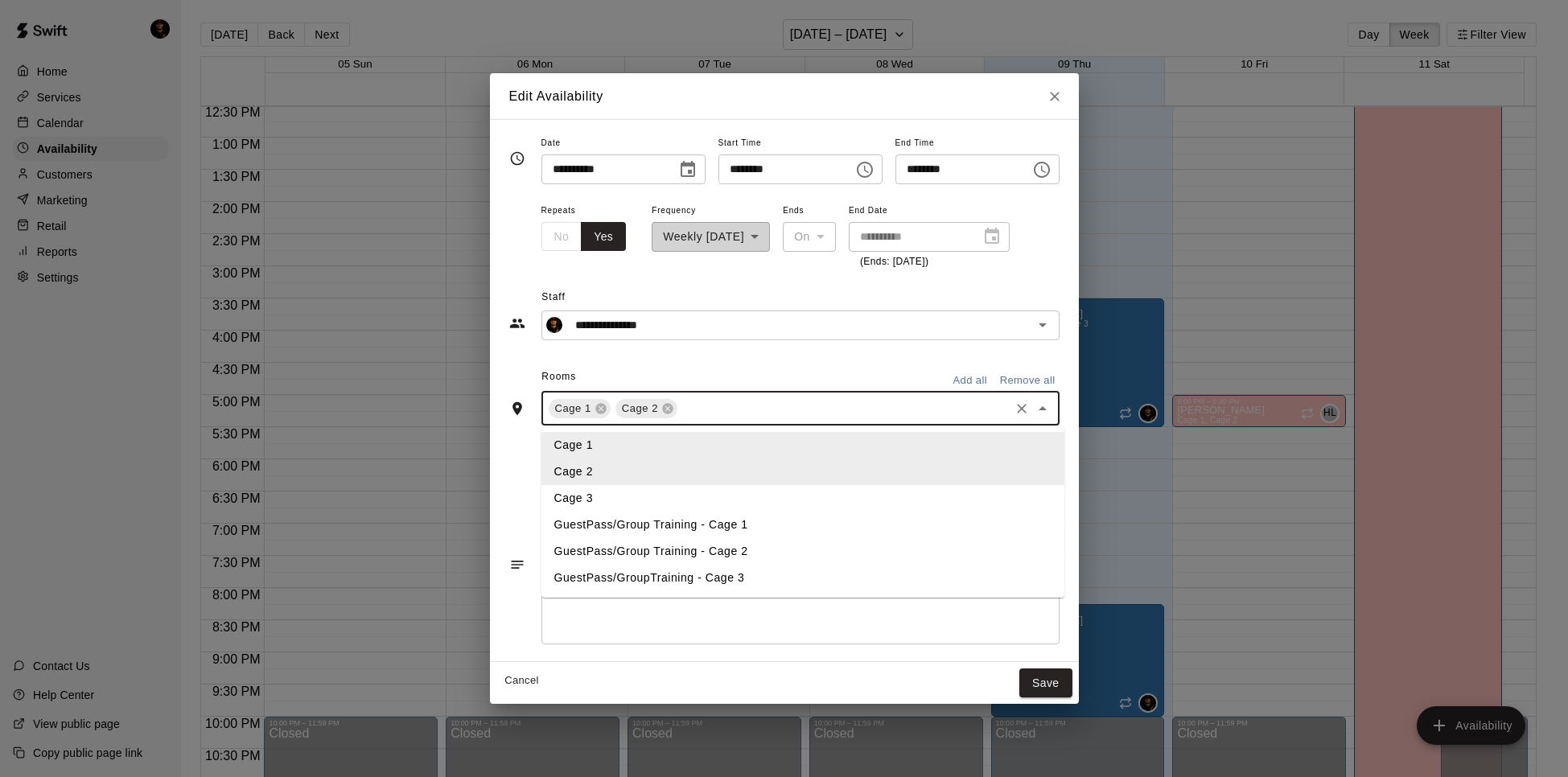
click at [705, 412] on input "text" at bounding box center [842, 408] width 327 height 20
click at [706, 488] on li "Cage 3" at bounding box center [803, 498] width 523 height 27
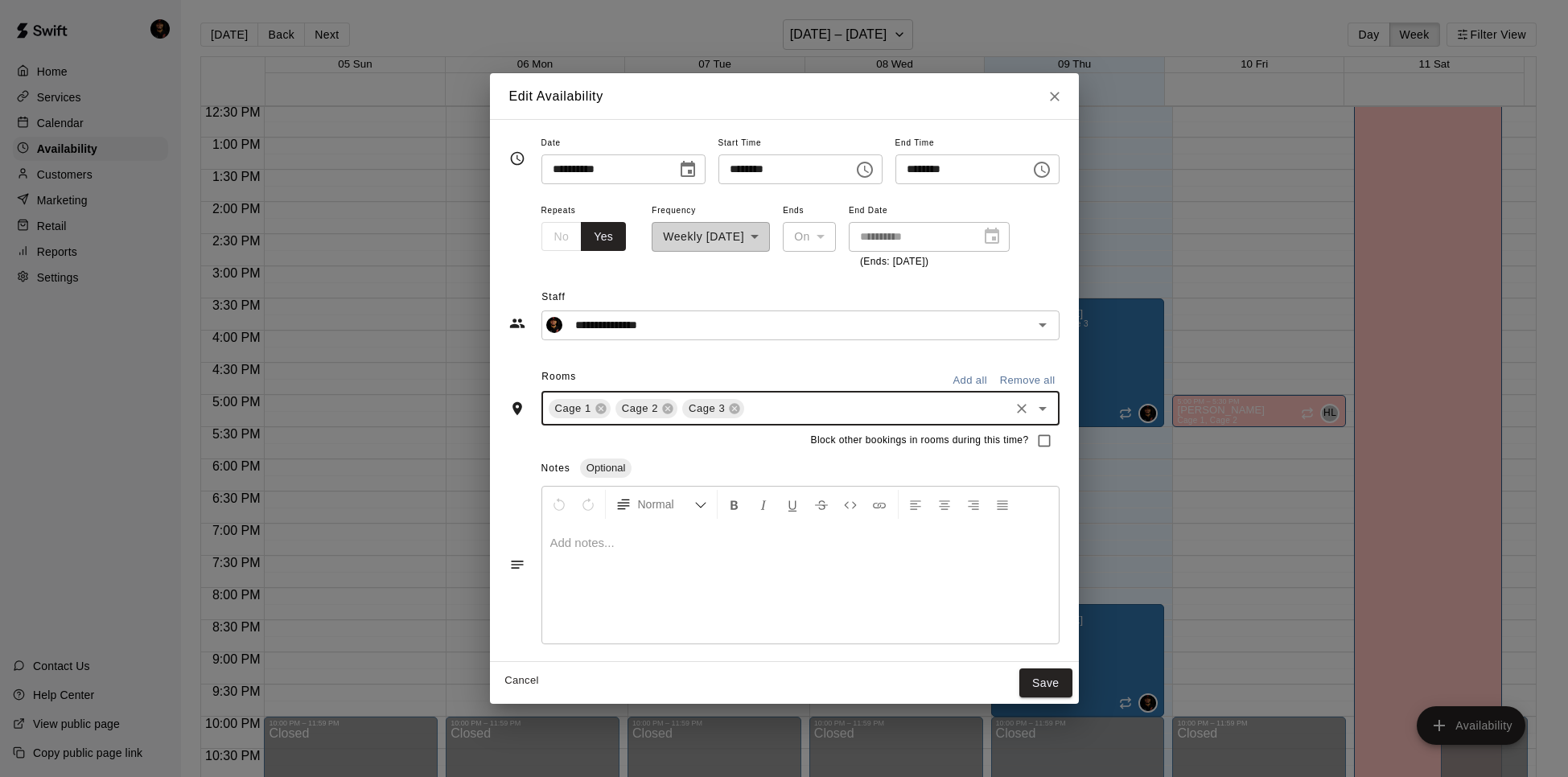
click at [795, 365] on div "Rooms Add all Remove all" at bounding box center [784, 378] width 551 height 28
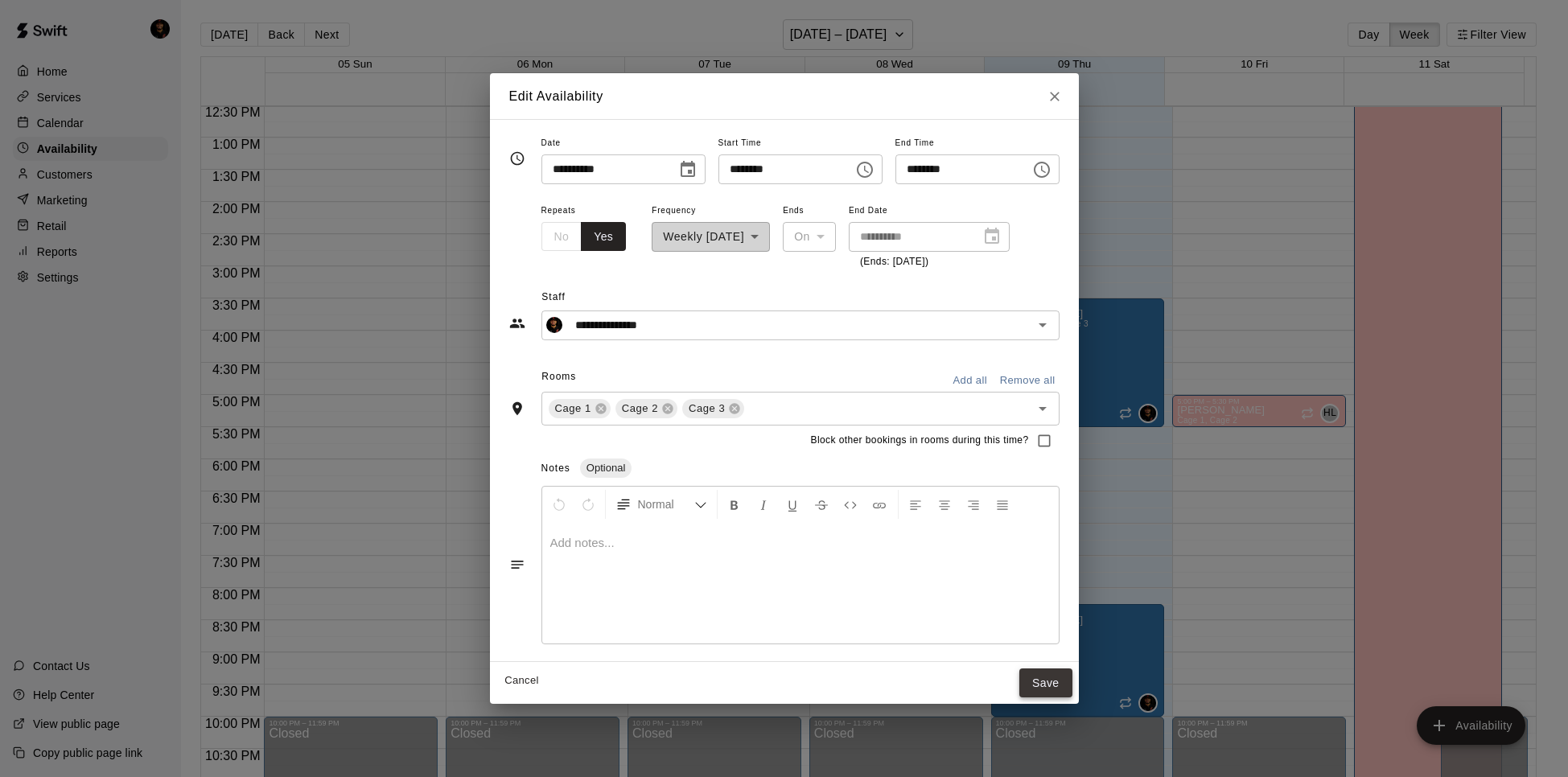
click at [1028, 682] on button "Save" at bounding box center [1046, 683] width 53 height 29
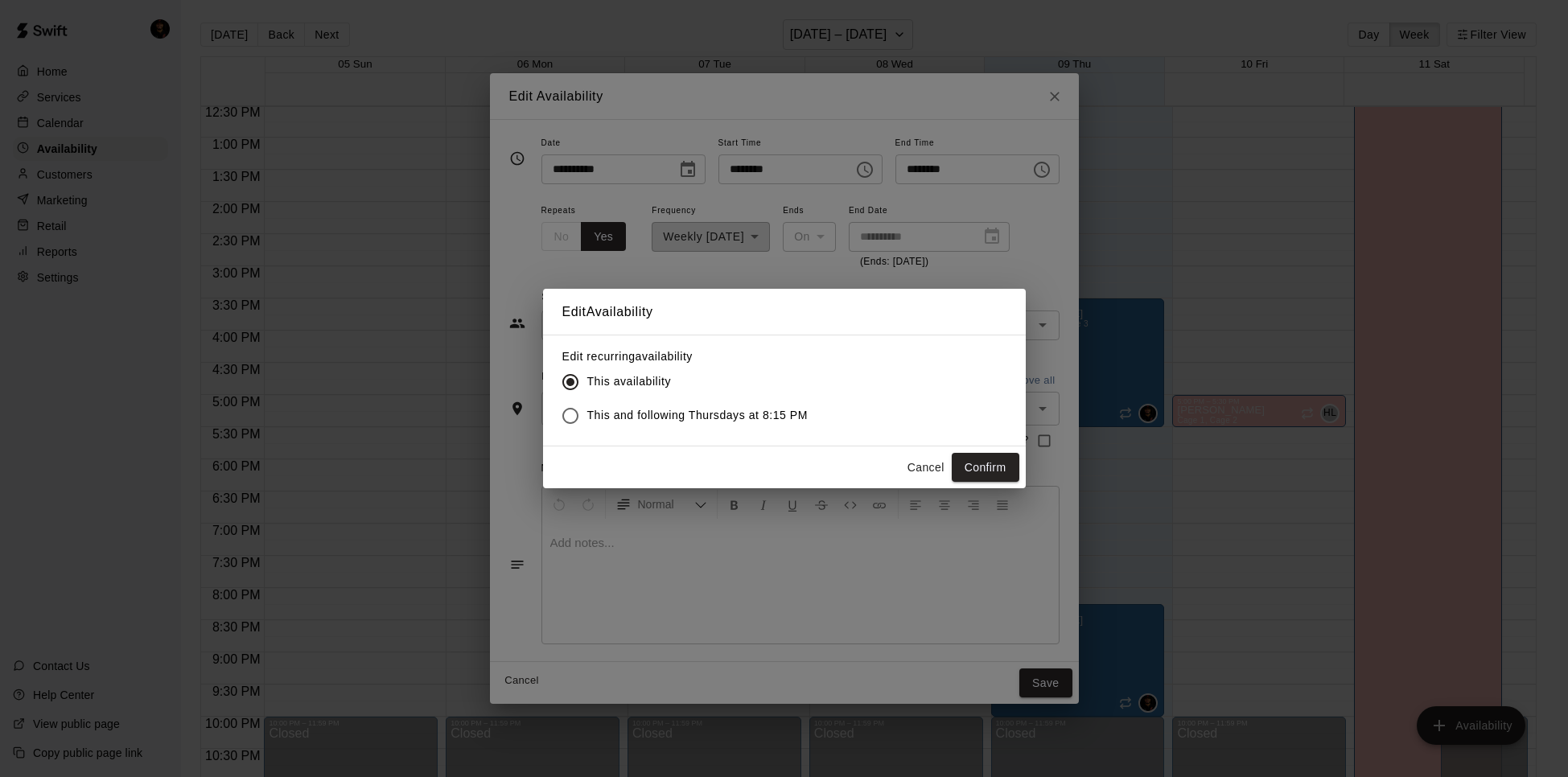
click at [697, 418] on span "This and following Thursdays at 8:15 PM" at bounding box center [698, 415] width 221 height 17
click at [974, 475] on button "Confirm" at bounding box center [985, 468] width 67 height 29
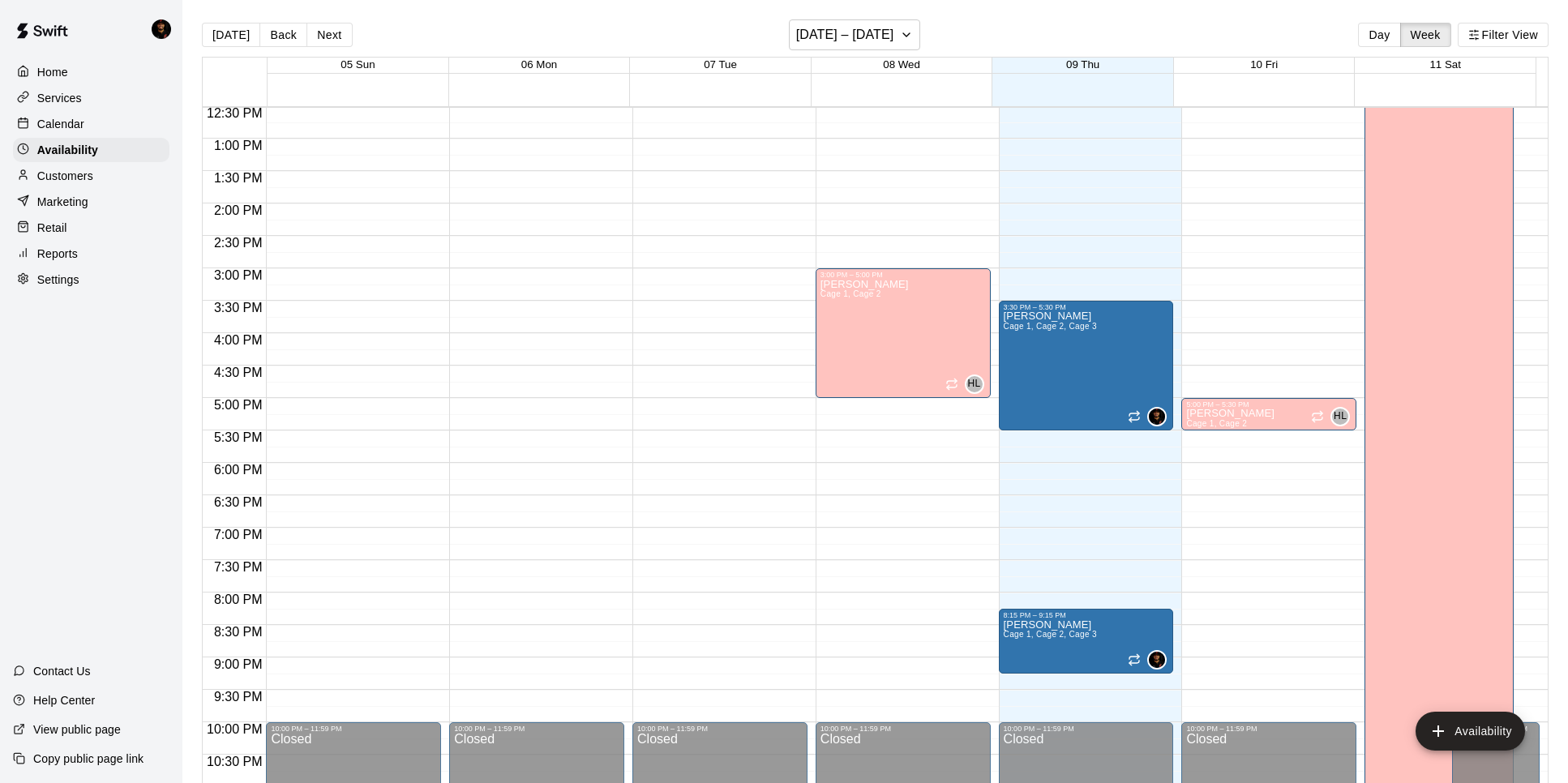
click at [504, 522] on div "12:00 AM – 8:00 AM Closed 10:00 PM – 11:59 PM Closed" at bounding box center [536, 73] width 175 height 1556
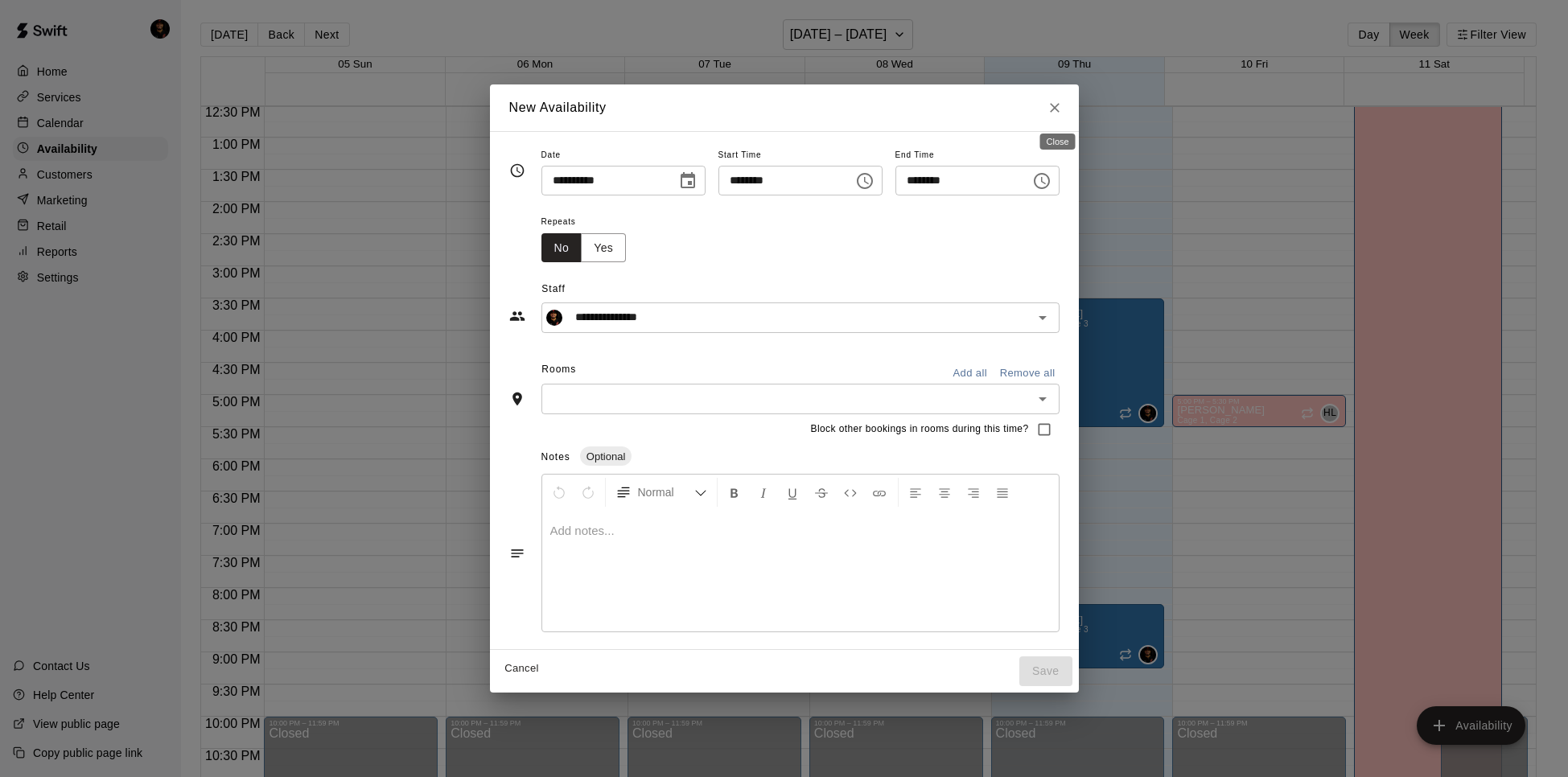
click at [1059, 111] on icon "Close" at bounding box center [1054, 107] width 16 height 16
type input "**********"
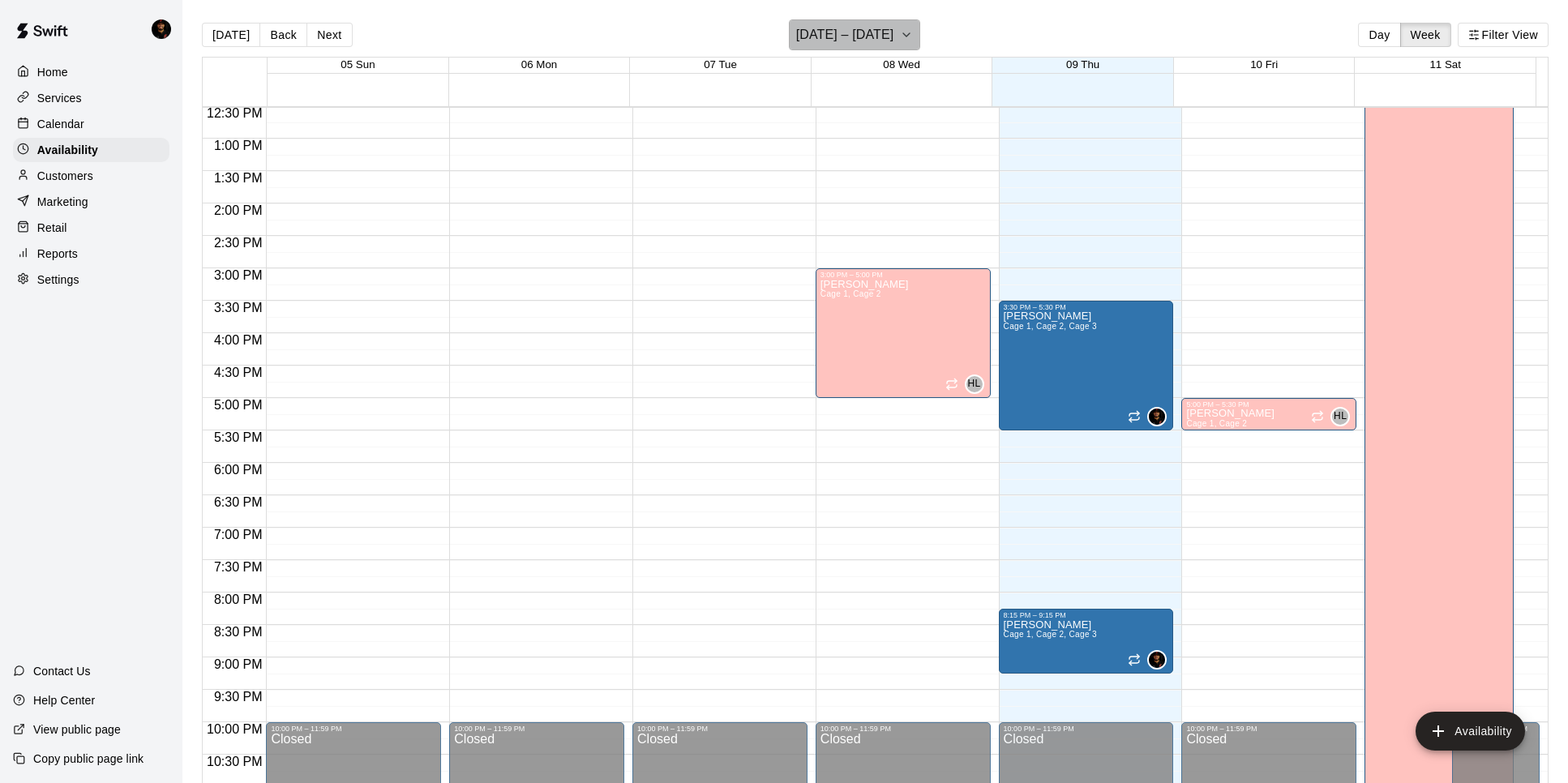
click at [900, 35] on icon "button" at bounding box center [906, 34] width 13 height 19
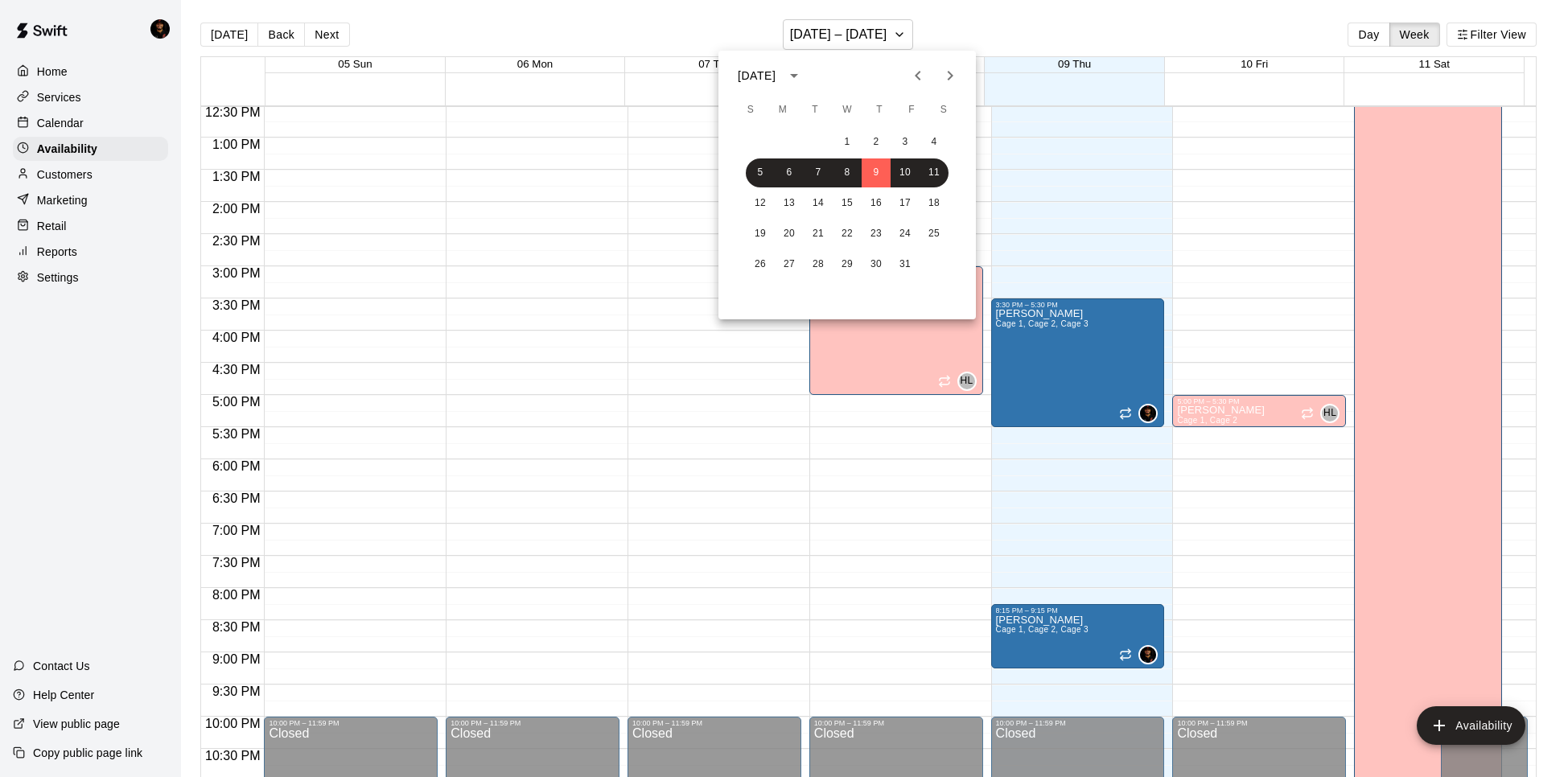
click at [748, 212] on div "12 13 14 15 16 17 18" at bounding box center [847, 203] width 258 height 29
click at [752, 206] on button "12" at bounding box center [760, 203] width 29 height 29
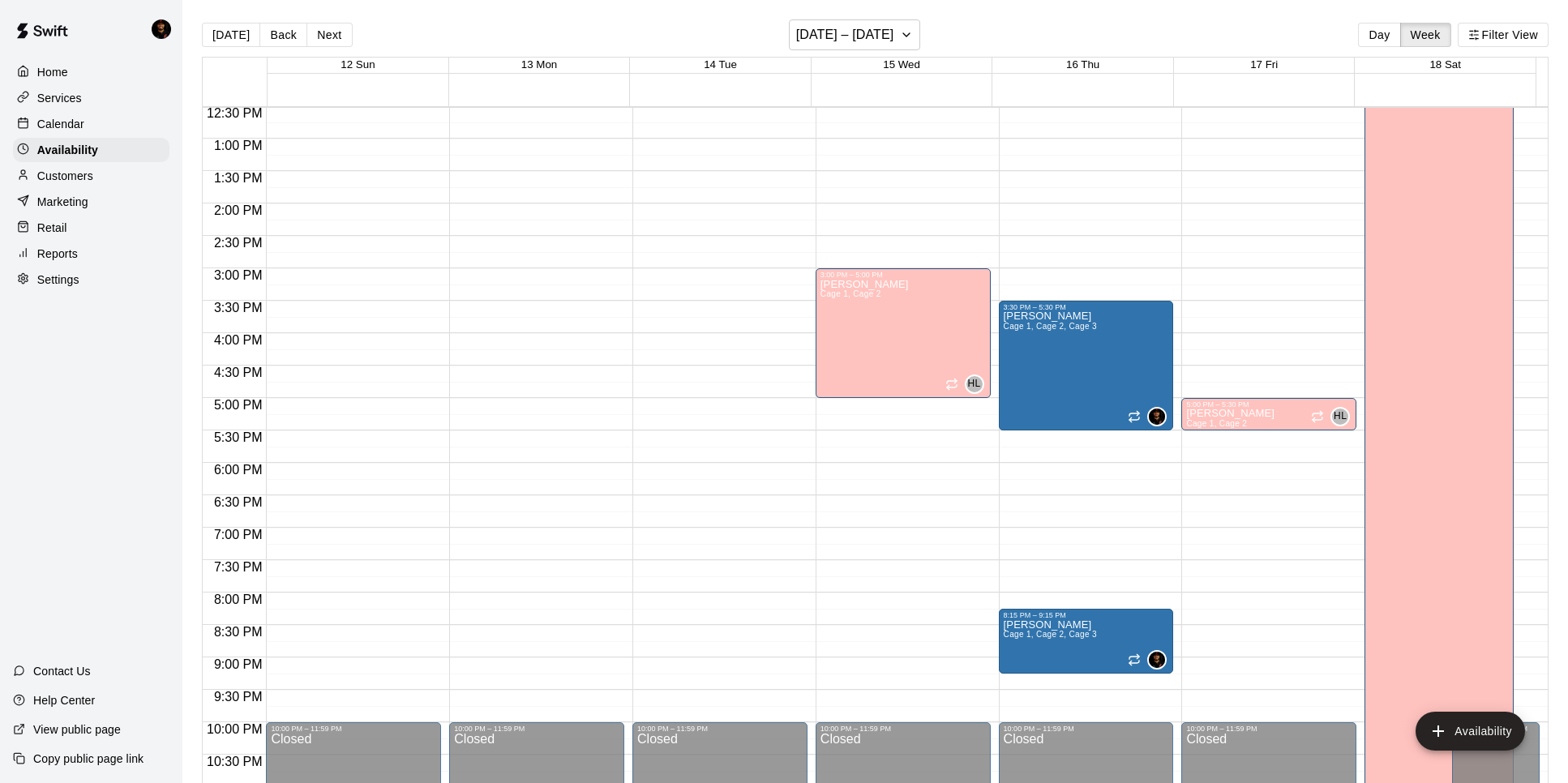
click at [125, 70] on div "Home" at bounding box center [91, 72] width 157 height 24
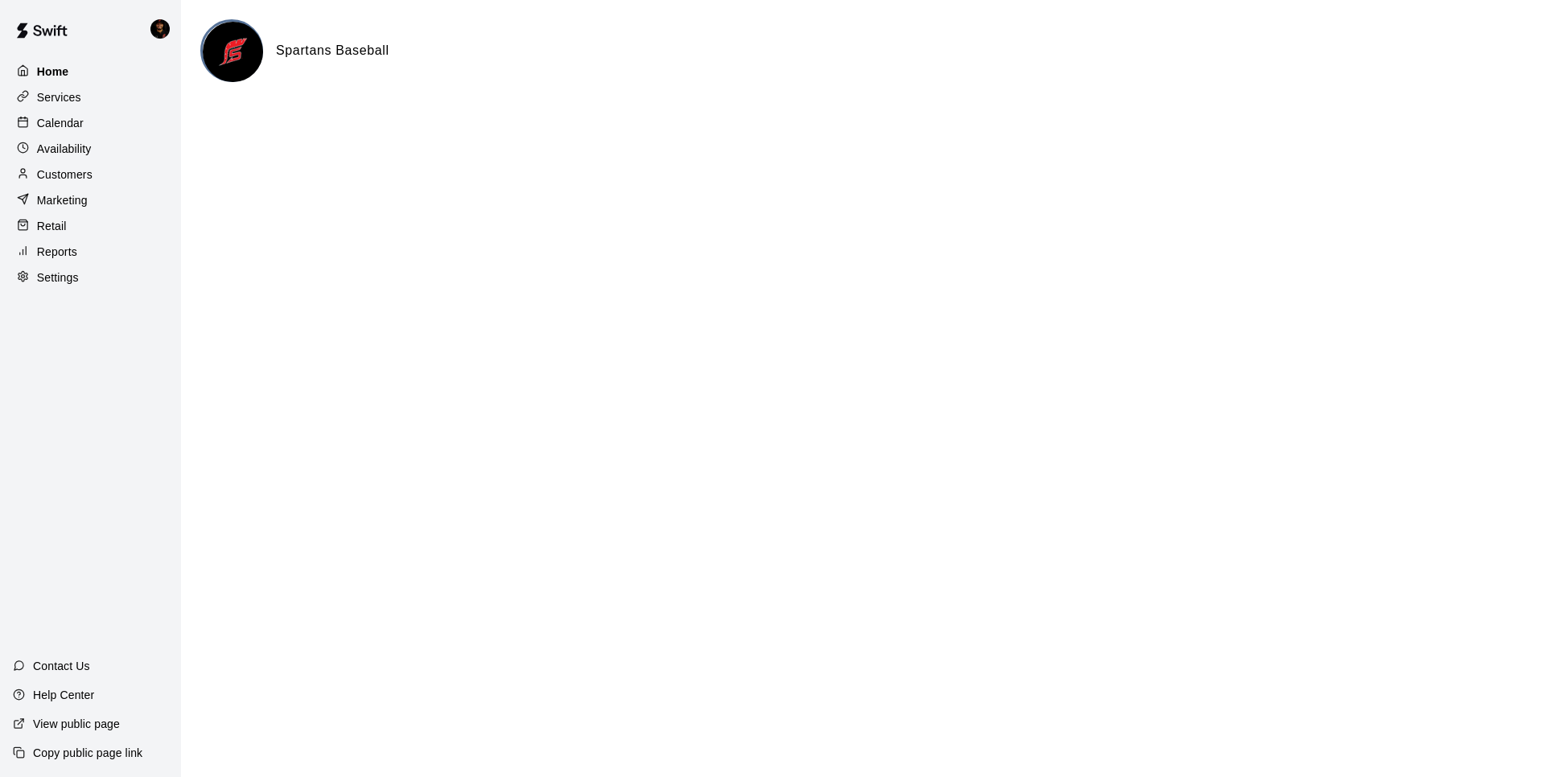
click at [122, 67] on div "Home" at bounding box center [90, 72] width 156 height 24
